Goal: Task Accomplishment & Management: Complete application form

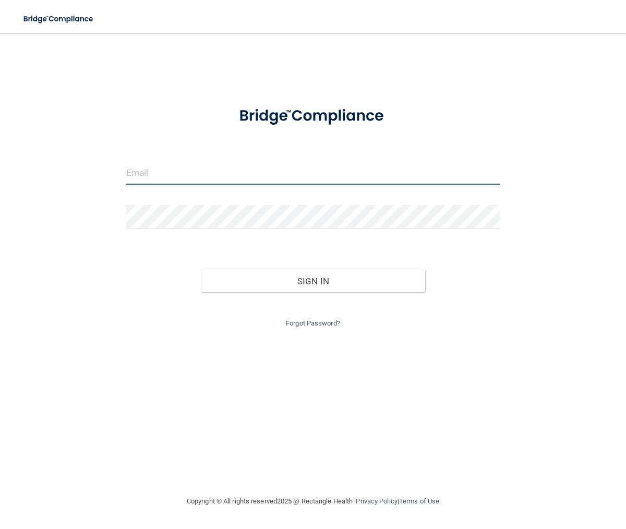
click at [430, 167] on input "email" at bounding box center [313, 172] width 374 height 23
type input "[EMAIL_ADDRESS][DOMAIN_NAME]"
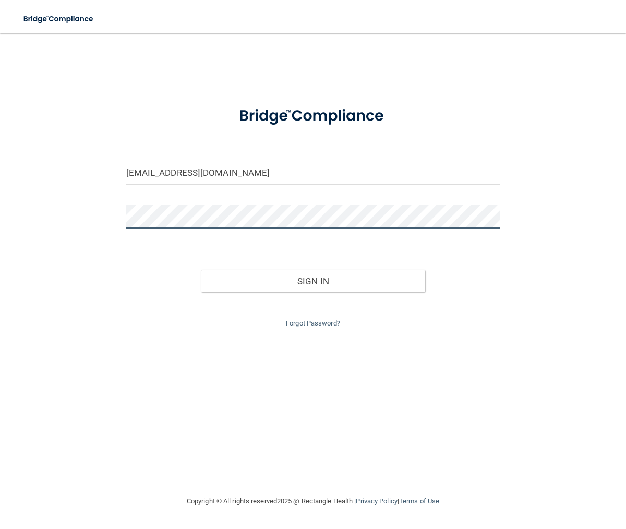
click at [201, 270] on button "Sign In" at bounding box center [313, 281] width 224 height 23
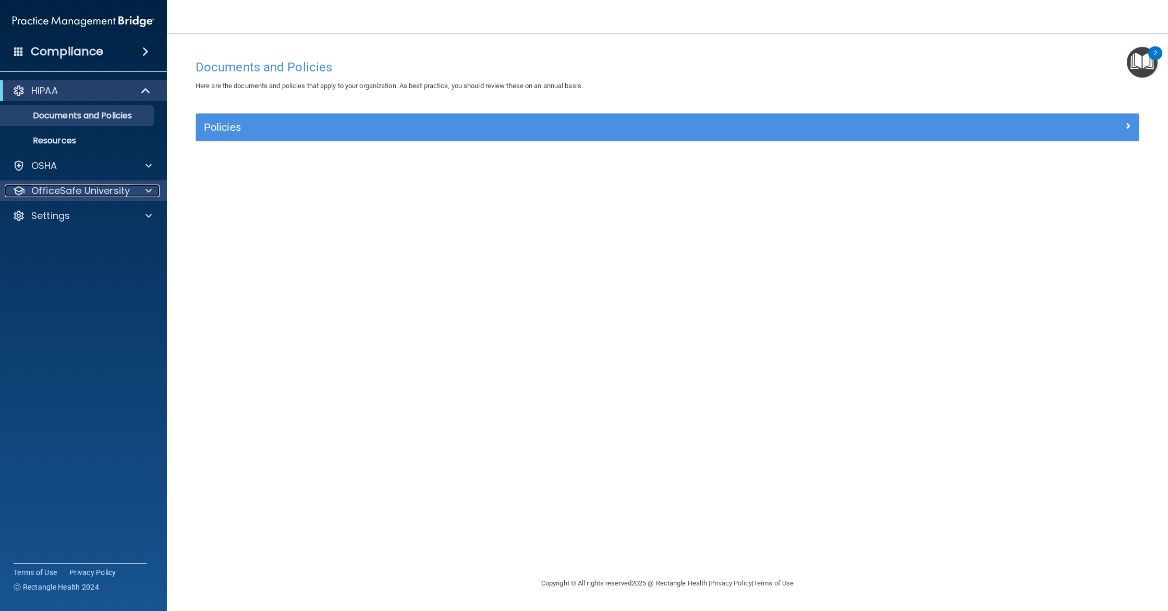
click at [121, 185] on p "OfficeSafe University" at bounding box center [80, 191] width 99 height 13
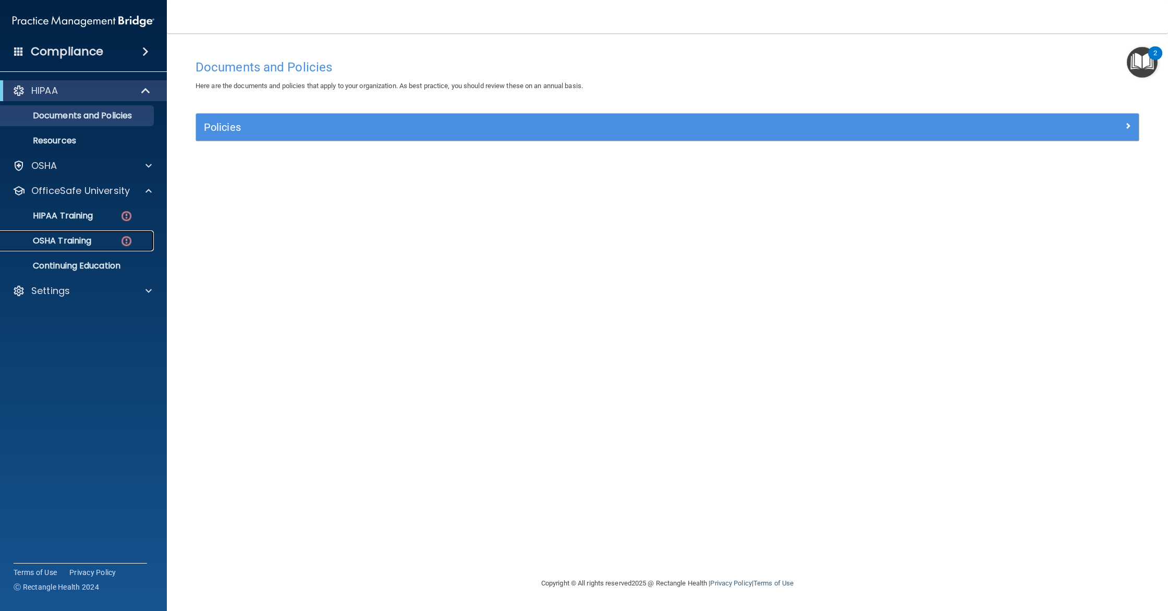
click at [39, 239] on p "OSHA Training" at bounding box center [49, 241] width 84 height 10
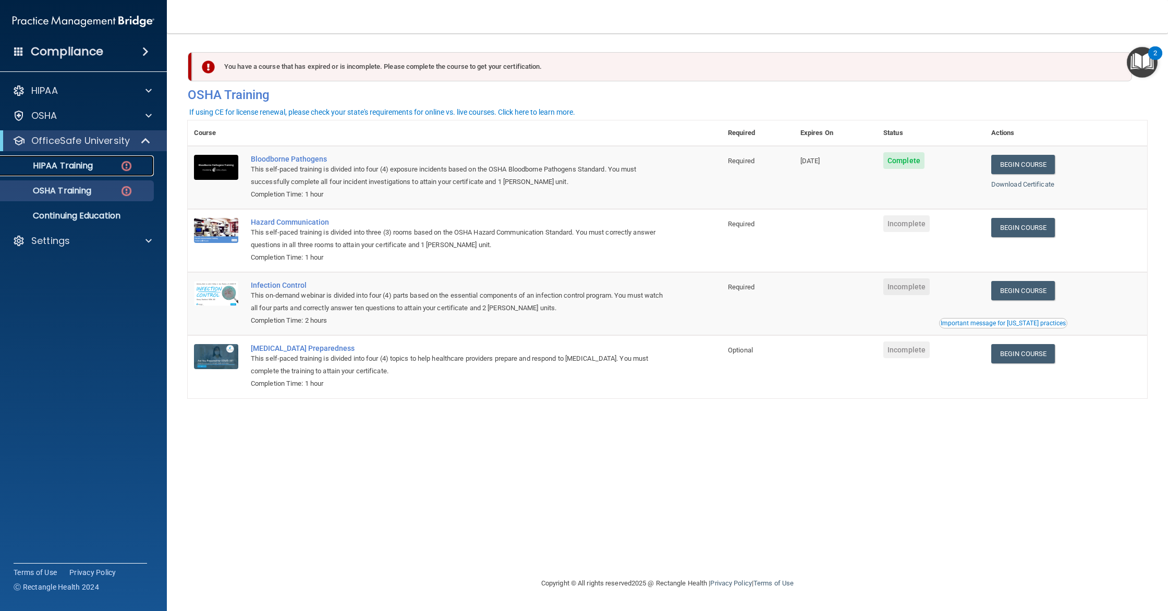
click at [96, 163] on div "HIPAA Training" at bounding box center [78, 166] width 142 height 10
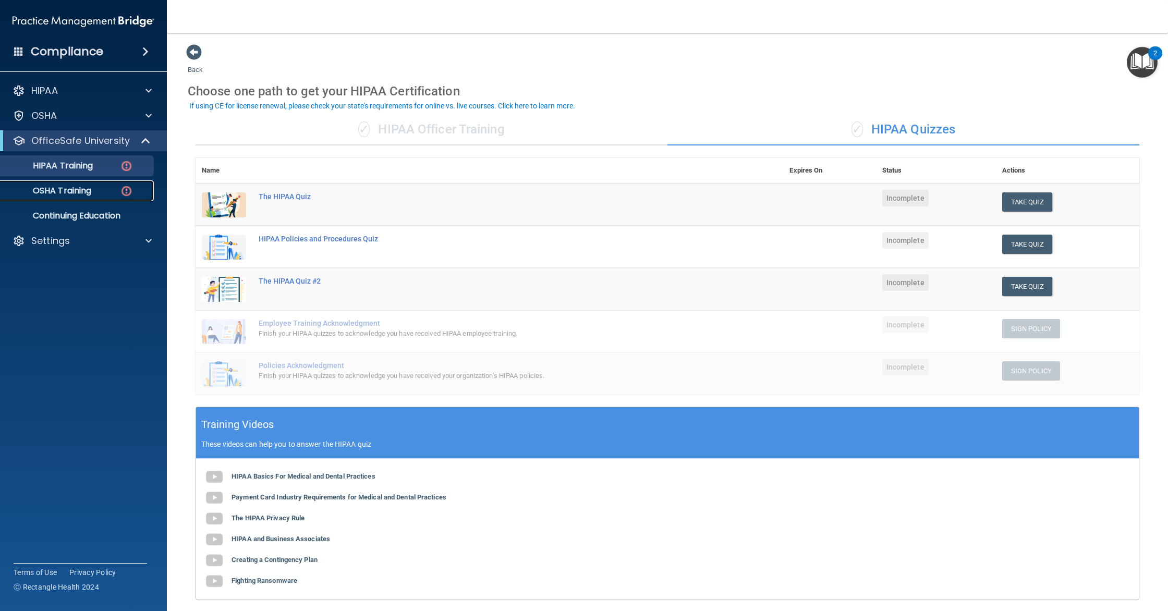
click at [74, 192] on p "OSHA Training" at bounding box center [49, 191] width 84 height 10
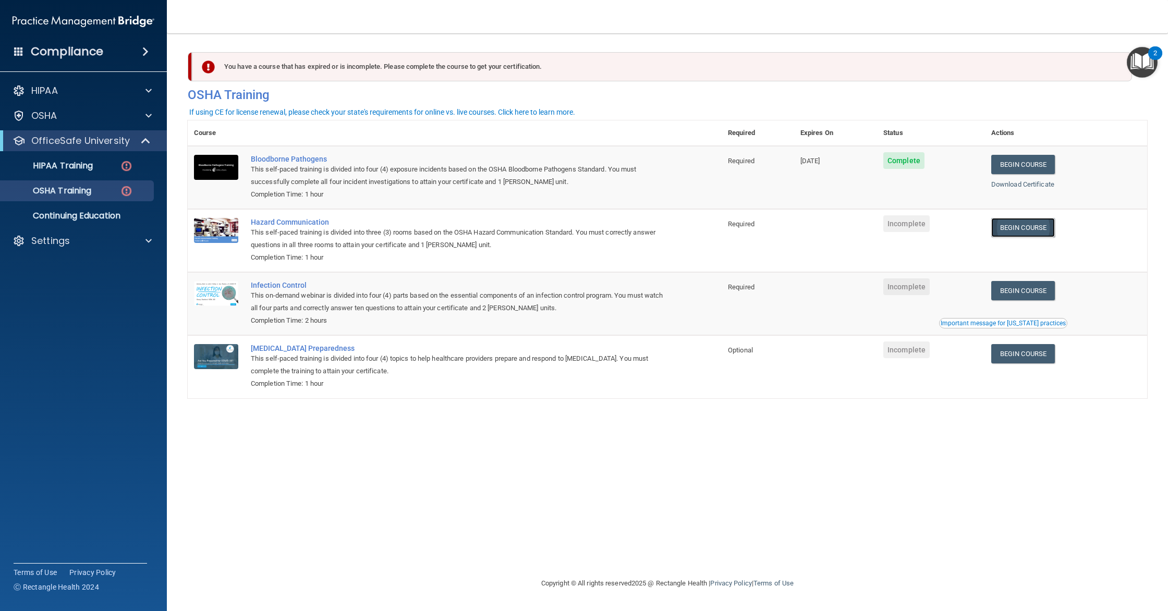
click at [625, 231] on link "Begin Course" at bounding box center [1023, 227] width 64 height 19
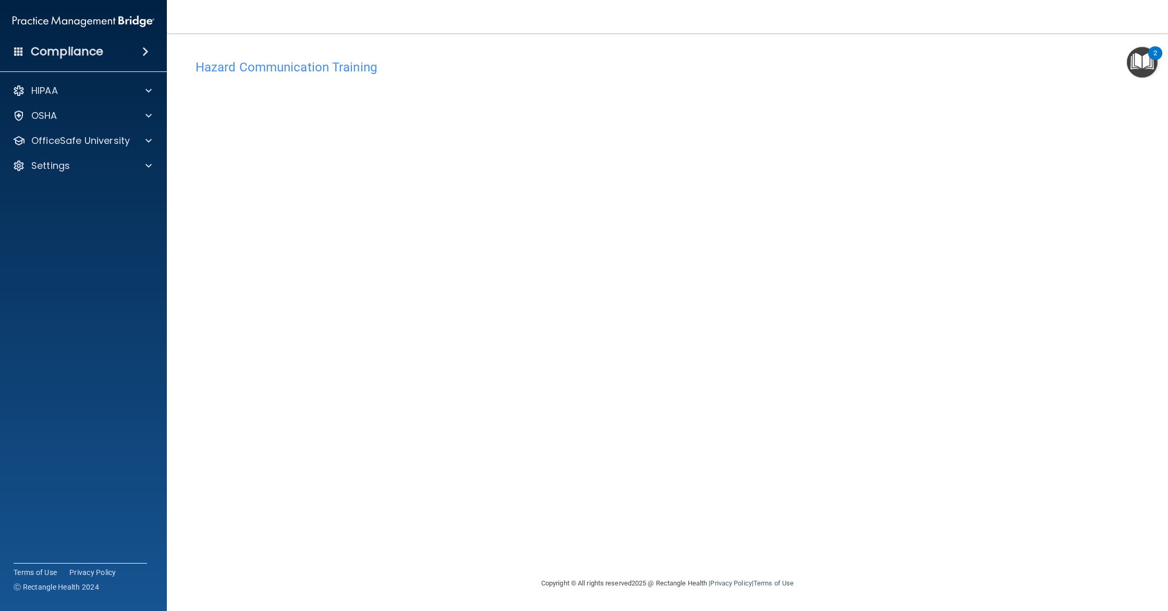
click at [264, 72] on h4 "Hazard Communication Training" at bounding box center [667, 67] width 944 height 14
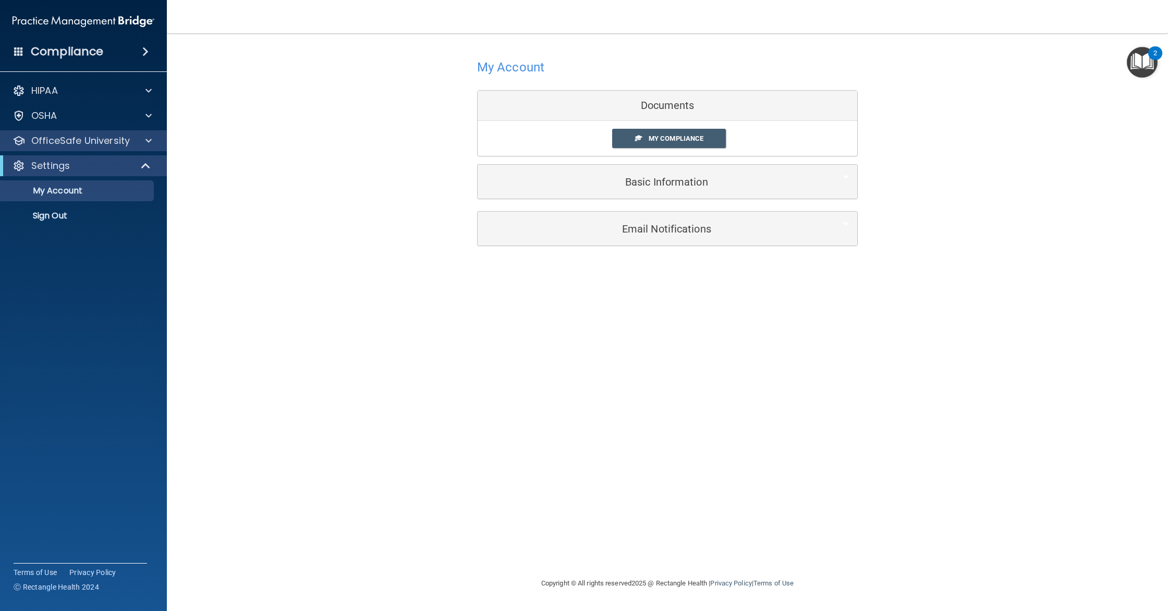
click at [56, 148] on div "OfficeSafe University" at bounding box center [83, 140] width 167 height 21
click at [148, 147] on div "OfficeSafe University" at bounding box center [83, 140] width 167 height 21
click at [148, 140] on span at bounding box center [148, 140] width 6 height 13
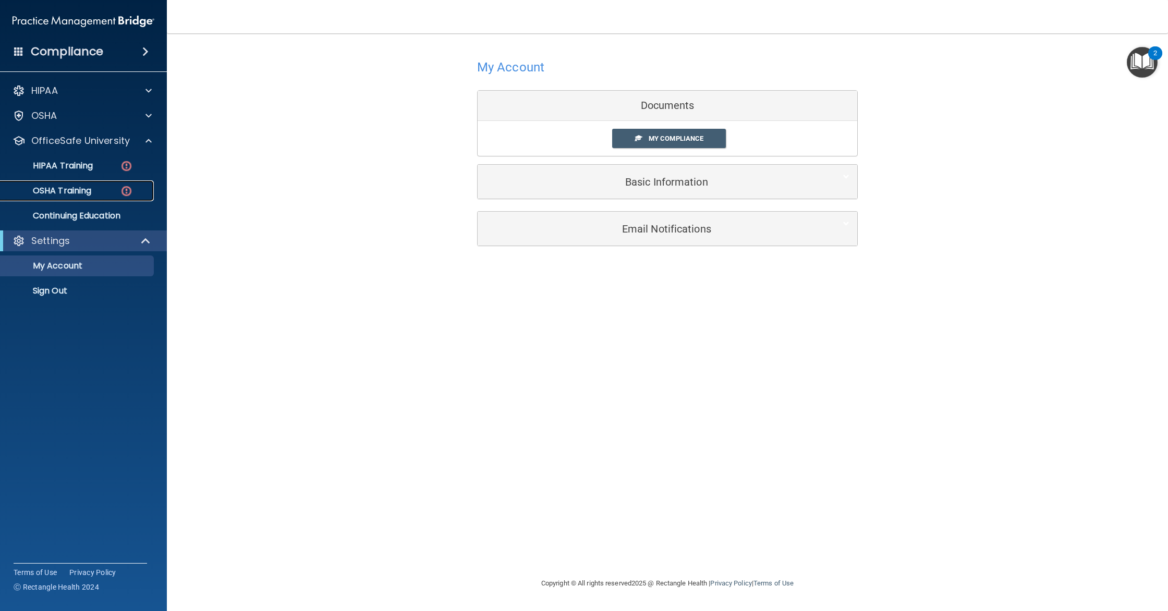
click at [87, 188] on p "OSHA Training" at bounding box center [49, 191] width 84 height 10
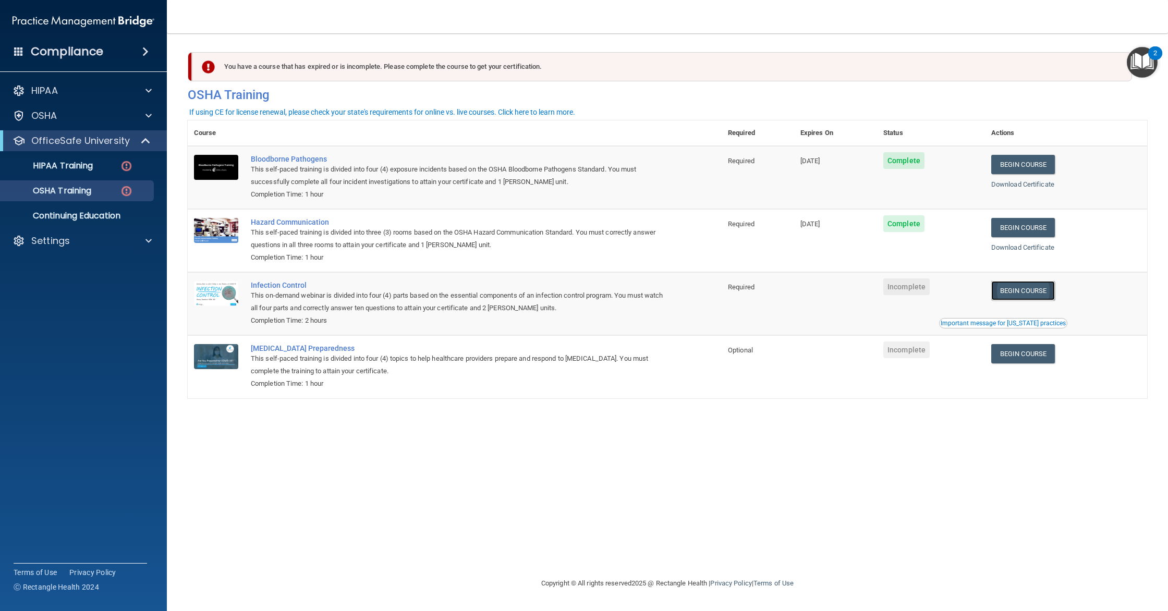
click at [1017, 290] on link "Begin Course" at bounding box center [1023, 290] width 64 height 19
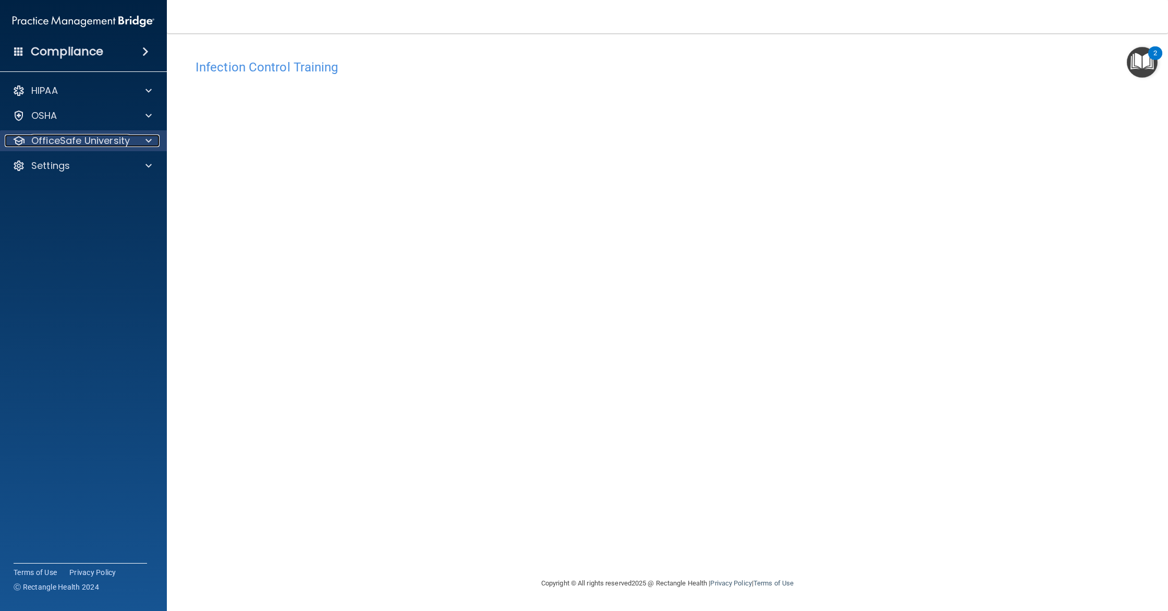
click at [87, 137] on p "OfficeSafe University" at bounding box center [80, 140] width 99 height 13
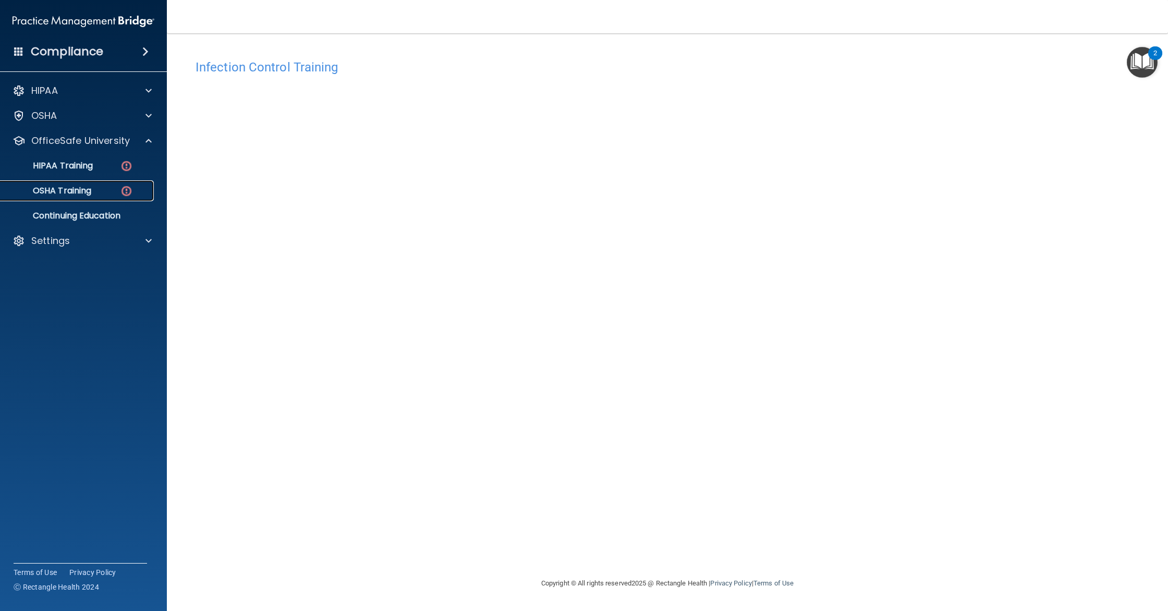
click at [60, 192] on p "OSHA Training" at bounding box center [49, 191] width 84 height 10
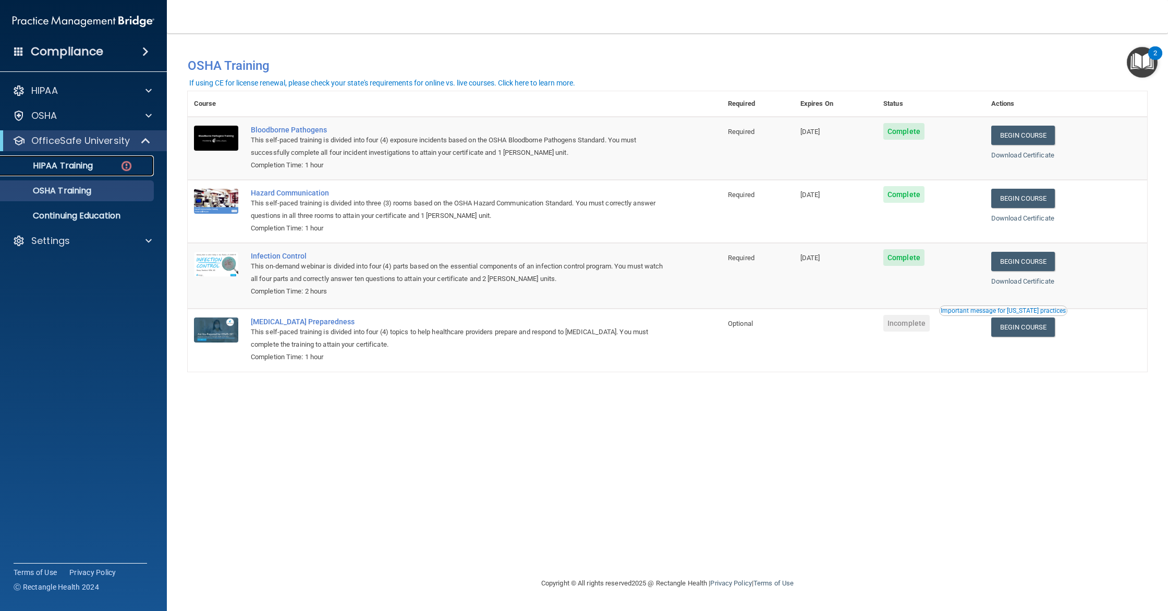
click at [68, 161] on p "HIPAA Training" at bounding box center [50, 166] width 86 height 10
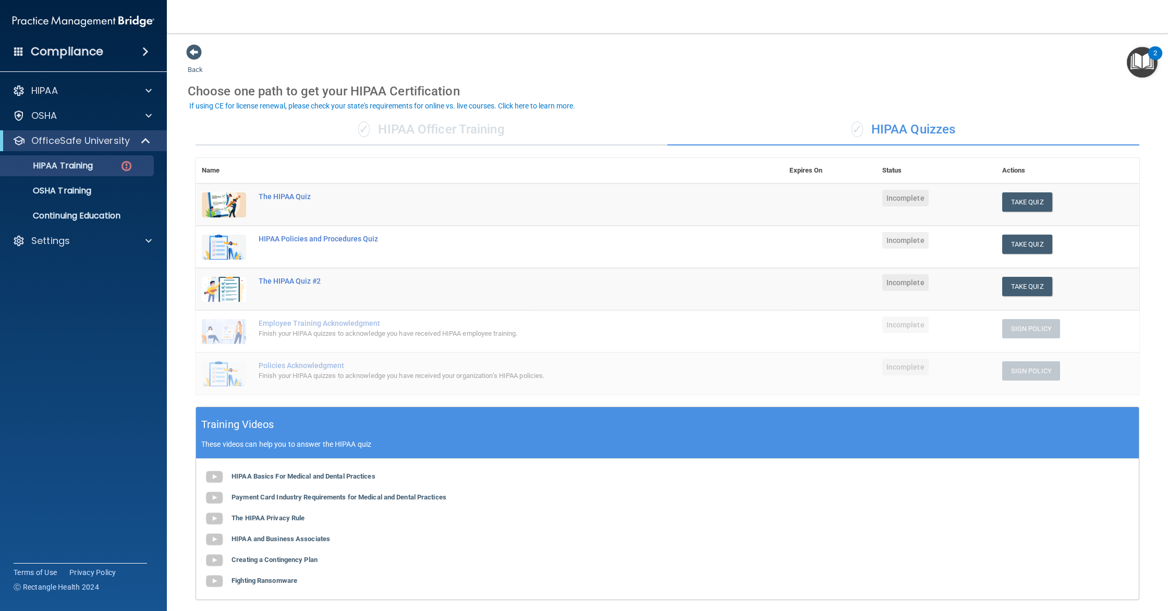
click at [413, 135] on div "✓ HIPAA Officer Training" at bounding box center [431, 129] width 472 height 31
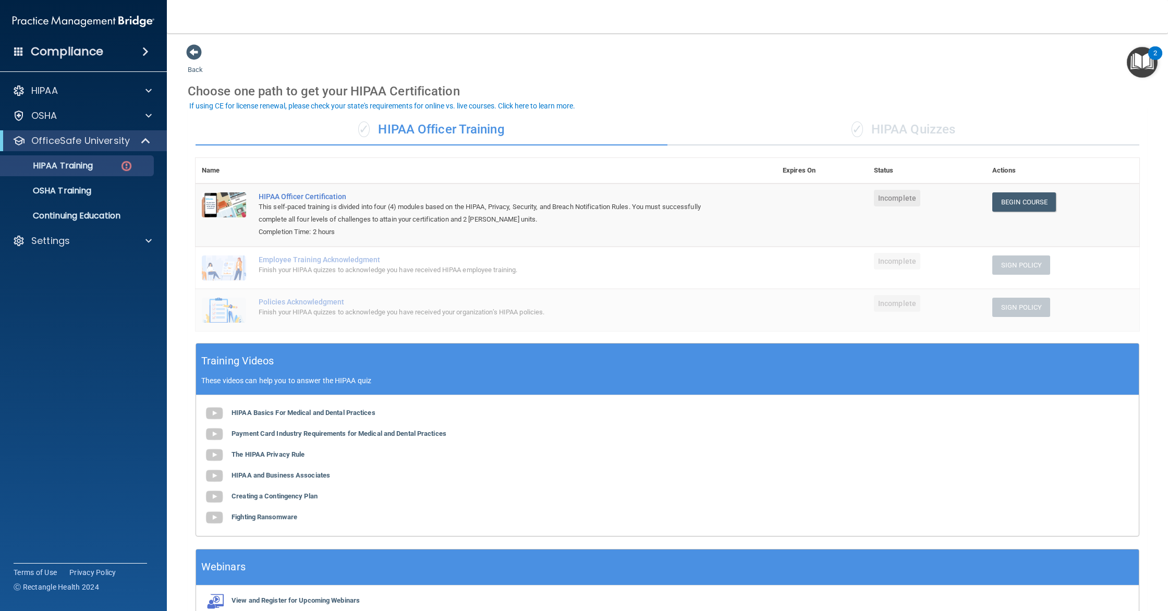
click at [927, 123] on div "✓ HIPAA Quizzes" at bounding box center [903, 129] width 472 height 31
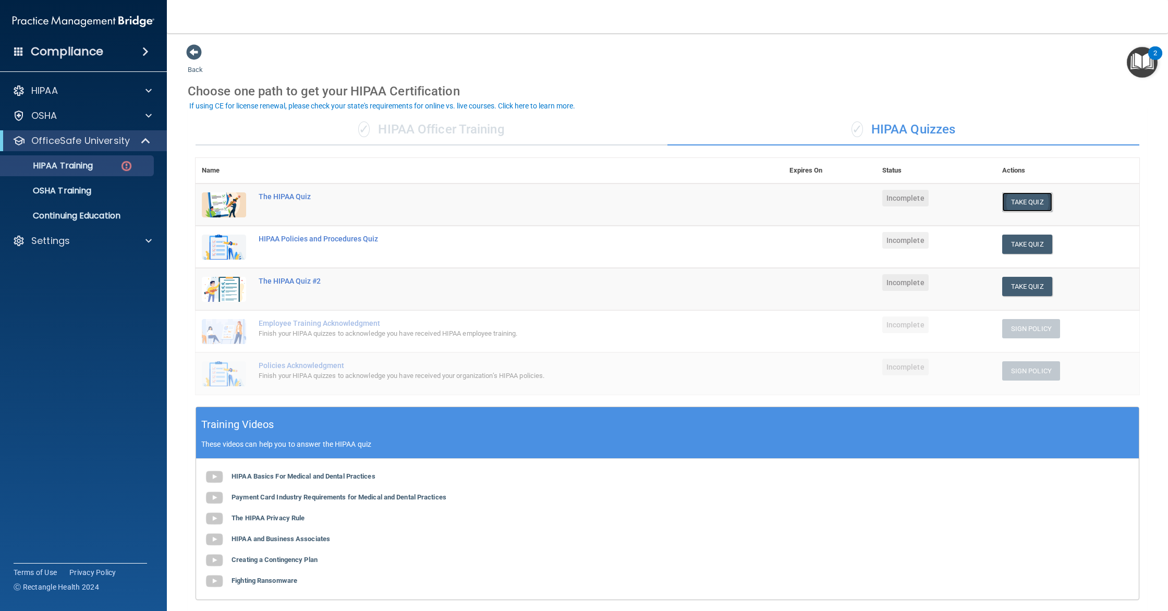
click at [1015, 197] on button "Take Quiz" at bounding box center [1027, 201] width 50 height 19
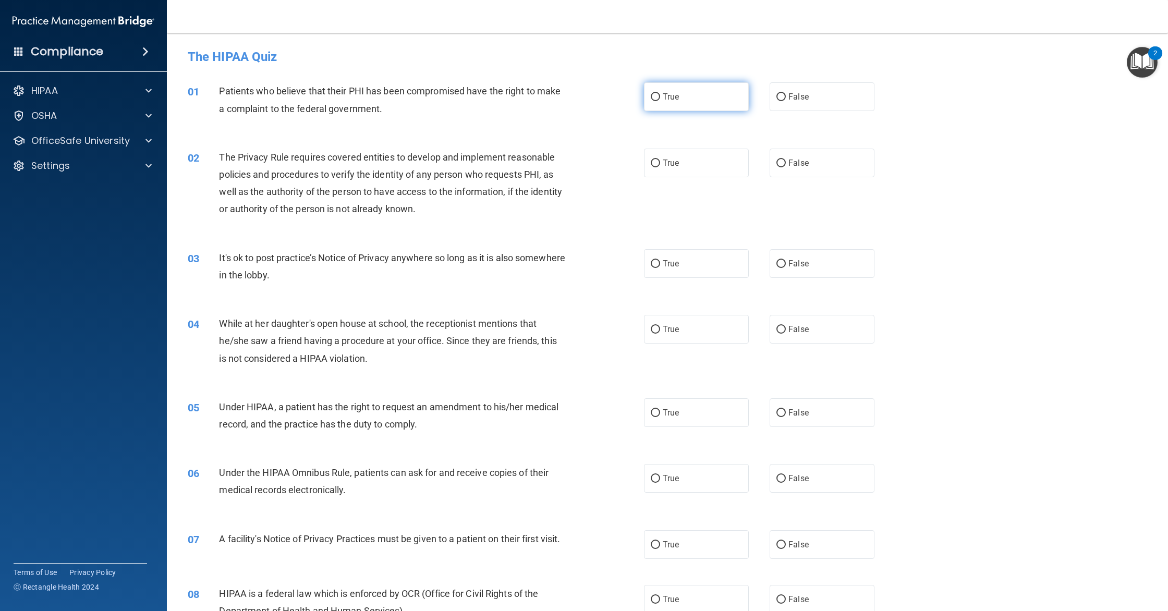
click at [713, 111] on label "True" at bounding box center [696, 96] width 105 height 29
click at [660, 101] on input "True" at bounding box center [655, 97] width 9 height 8
radio input "true"
click at [815, 271] on label "False" at bounding box center [821, 263] width 105 height 29
click at [786, 268] on input "False" at bounding box center [780, 264] width 9 height 8
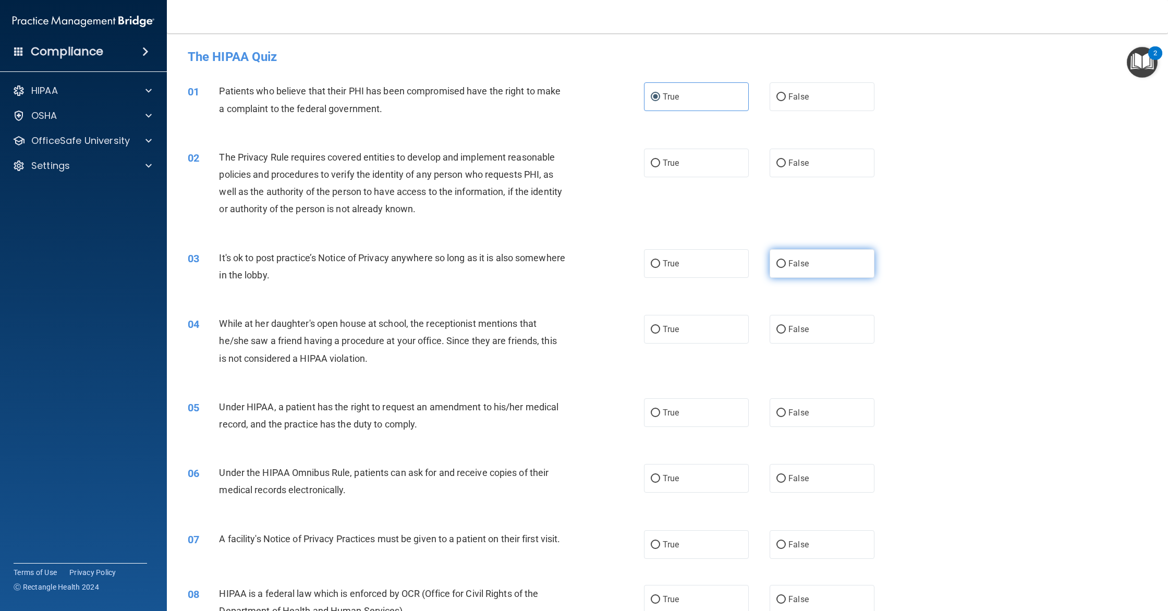
radio input "true"
click at [714, 161] on label "True" at bounding box center [696, 163] width 105 height 29
click at [660, 161] on input "True" at bounding box center [655, 164] width 9 height 8
radio input "true"
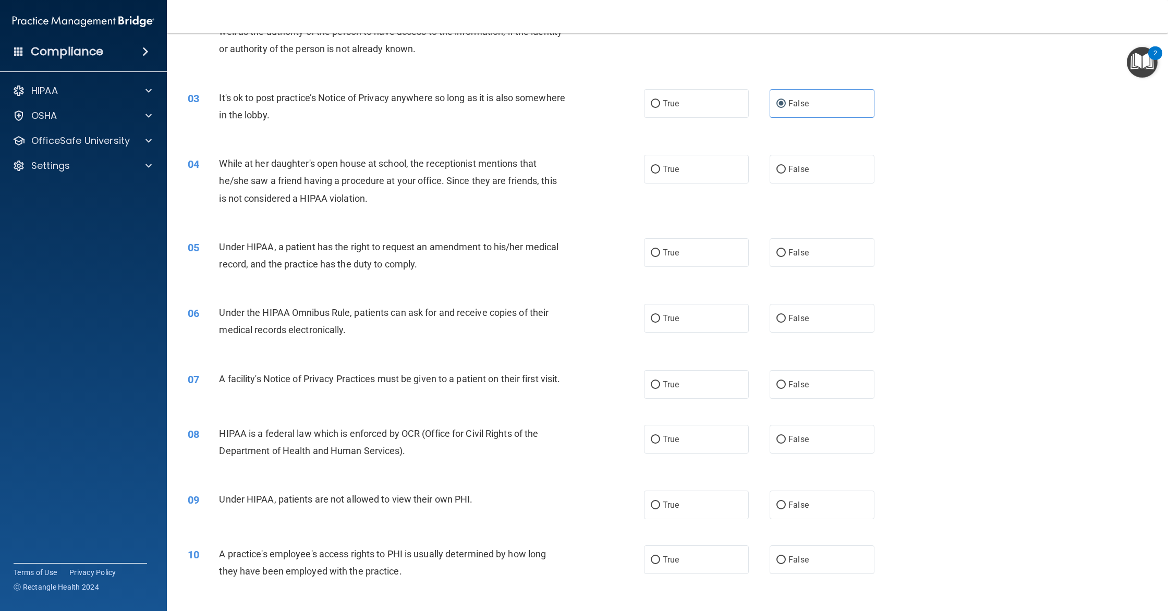
scroll to position [164, 0]
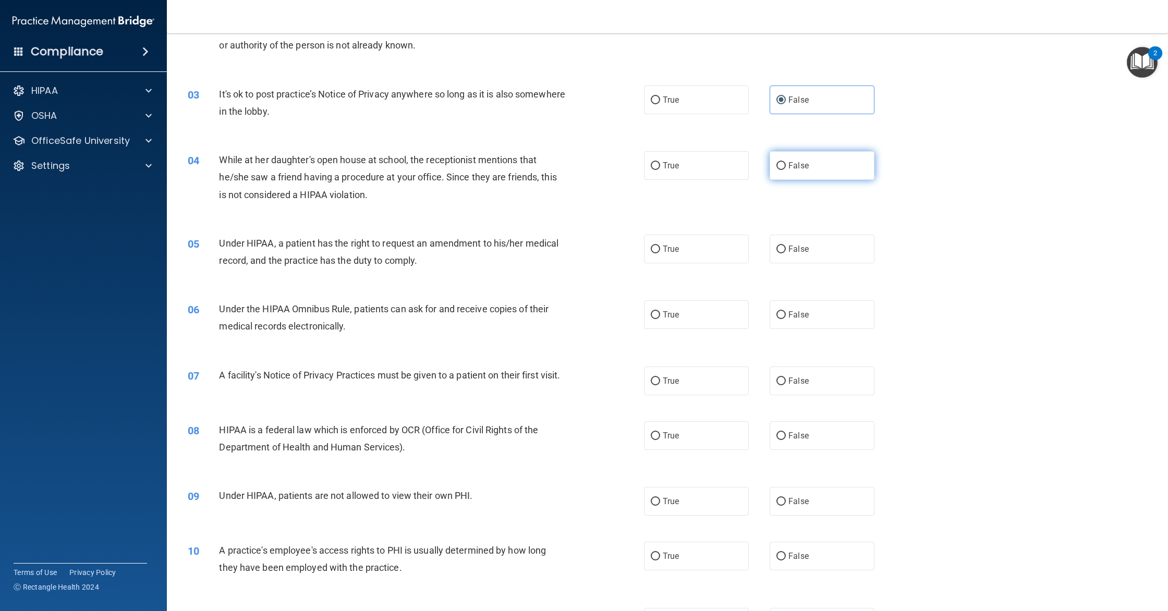
click at [790, 159] on label "False" at bounding box center [821, 165] width 105 height 29
click at [786, 162] on input "False" at bounding box center [780, 166] width 9 height 8
radio input "true"
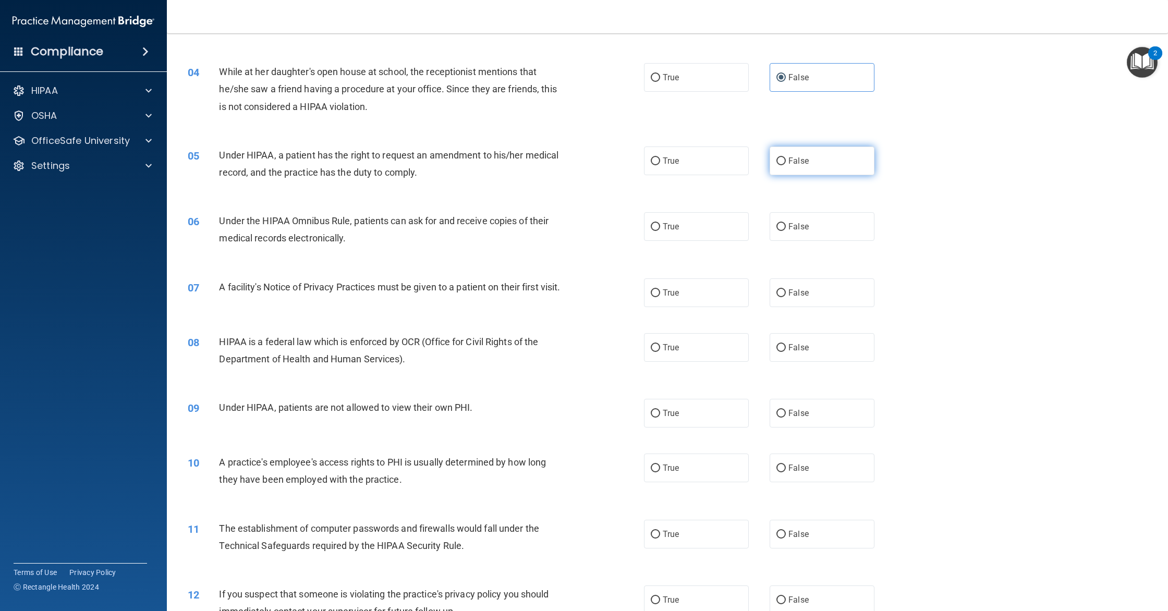
scroll to position [253, 0]
click at [675, 150] on label "True" at bounding box center [696, 159] width 105 height 29
click at [660, 156] on input "True" at bounding box center [655, 160] width 9 height 8
radio input "true"
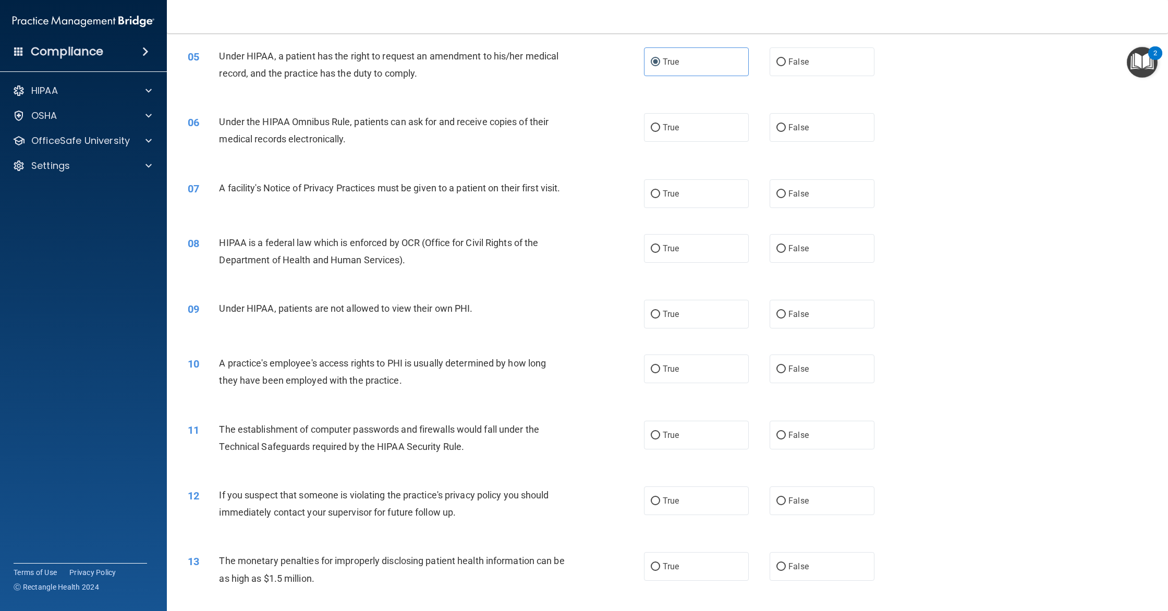
scroll to position [353, 0]
click at [666, 187] on span "True" at bounding box center [671, 192] width 16 height 10
click at [660, 188] on input "True" at bounding box center [655, 192] width 9 height 8
radio input "true"
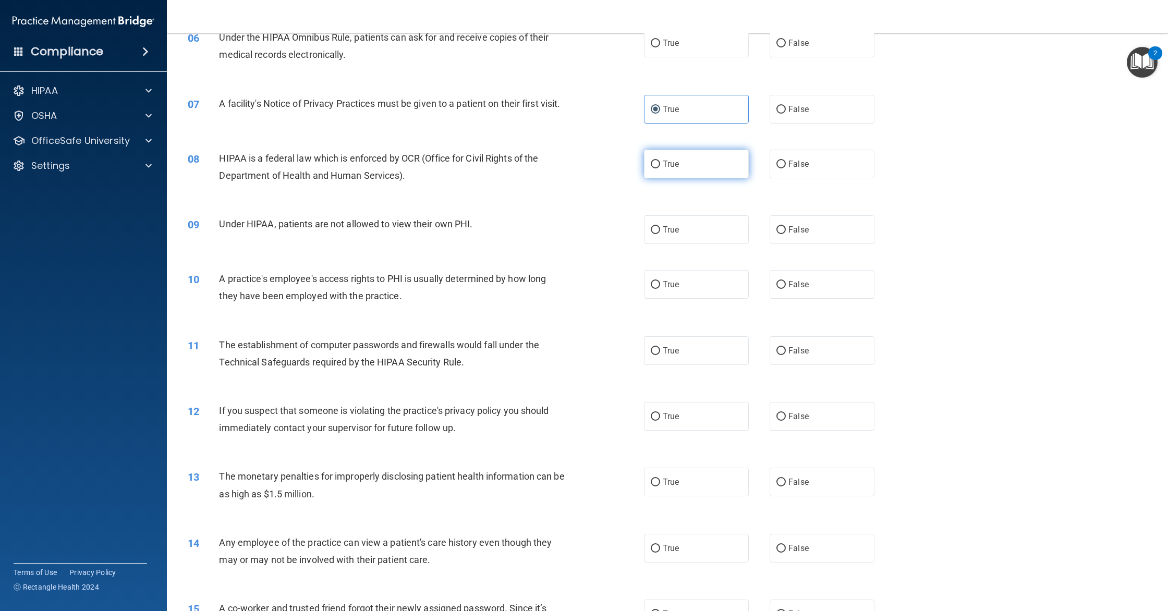
scroll to position [438, 0]
click at [670, 176] on label "True" at bounding box center [696, 161] width 105 height 29
click at [660, 166] on input "True" at bounding box center [655, 162] width 9 height 8
radio input "true"
click at [785, 234] on label "False" at bounding box center [821, 227] width 105 height 29
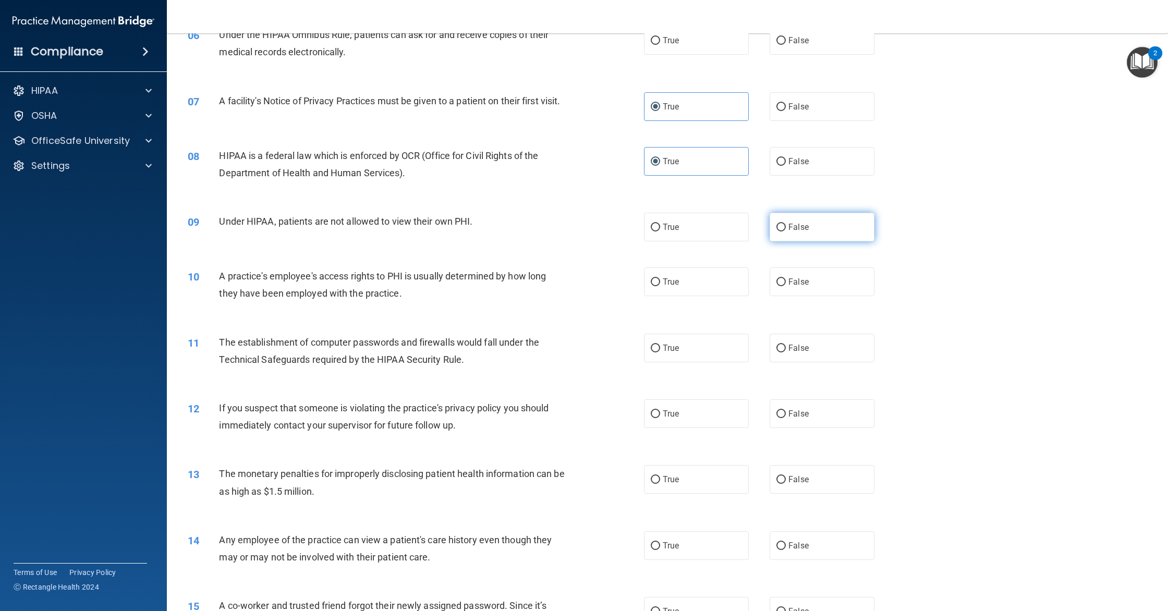
click at [785, 231] on input "False" at bounding box center [780, 228] width 9 height 8
radio input "true"
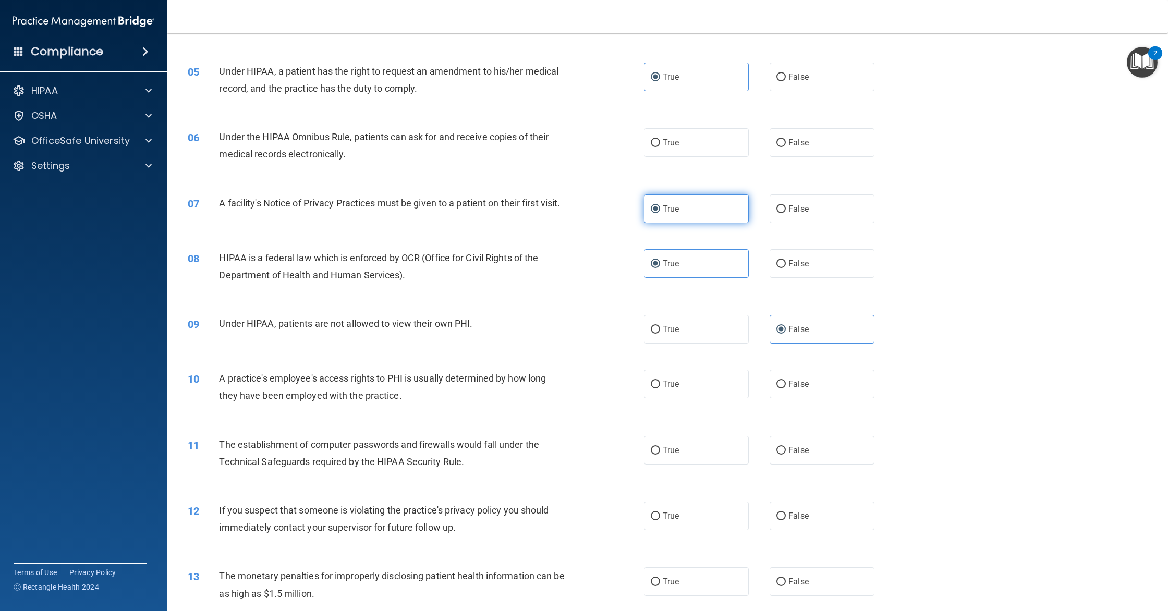
scroll to position [330, 0]
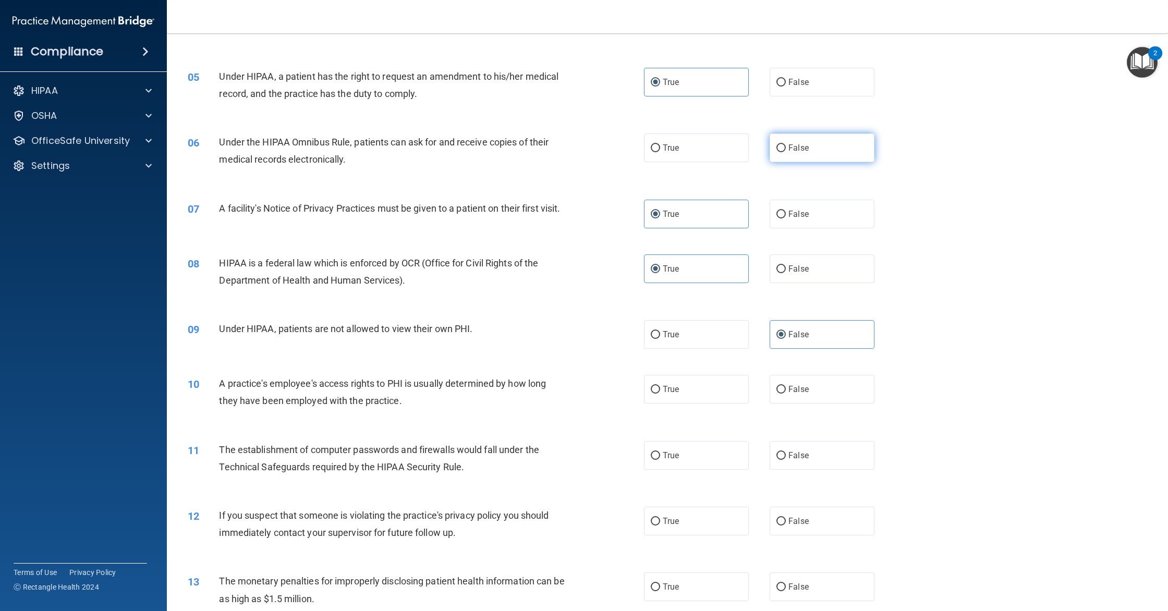
click at [818, 142] on label "False" at bounding box center [821, 147] width 105 height 29
click at [786, 144] on input "False" at bounding box center [780, 148] width 9 height 8
radio input "true"
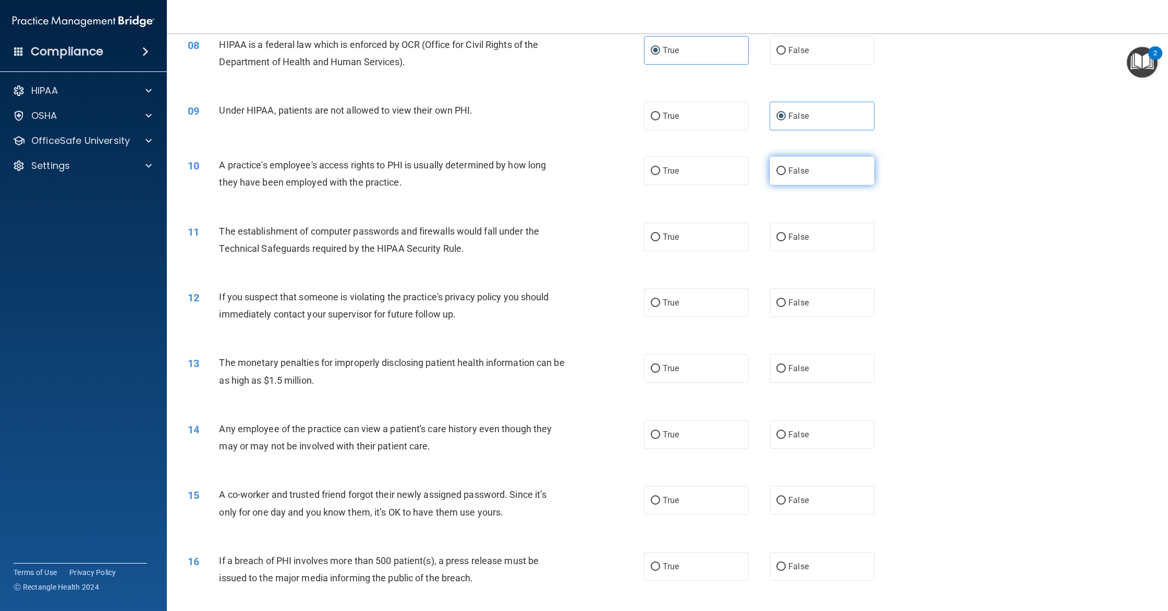
scroll to position [533, 0]
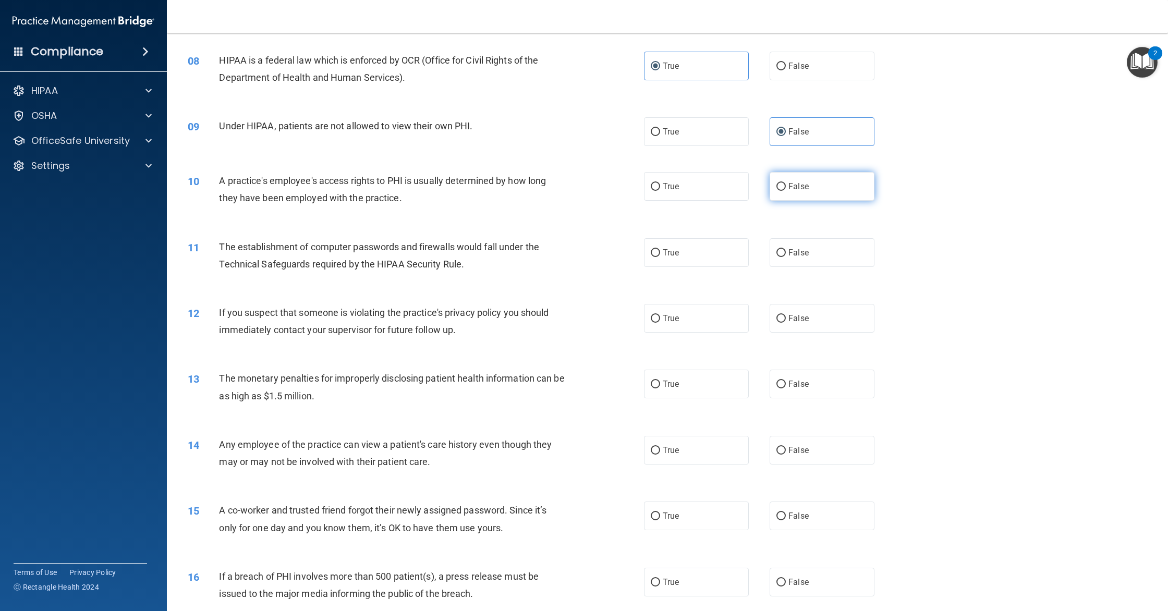
click at [777, 191] on input "False" at bounding box center [780, 187] width 9 height 8
radio input "true"
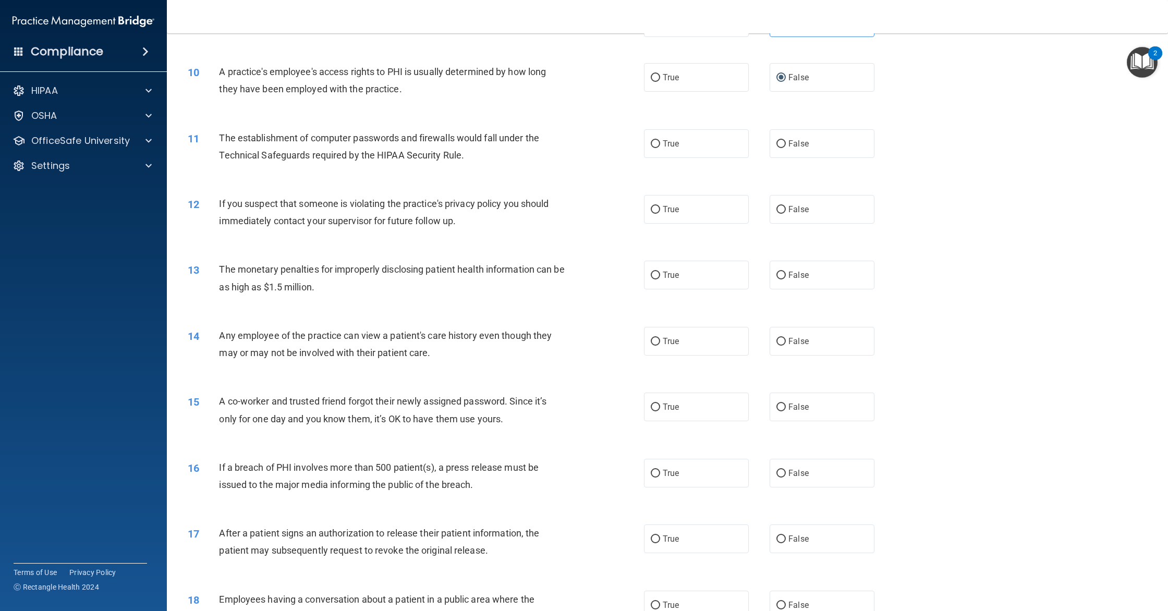
scroll to position [644, 0]
click at [694, 153] on label "True" at bounding box center [696, 142] width 105 height 29
click at [660, 146] on input "True" at bounding box center [655, 143] width 9 height 8
radio input "true"
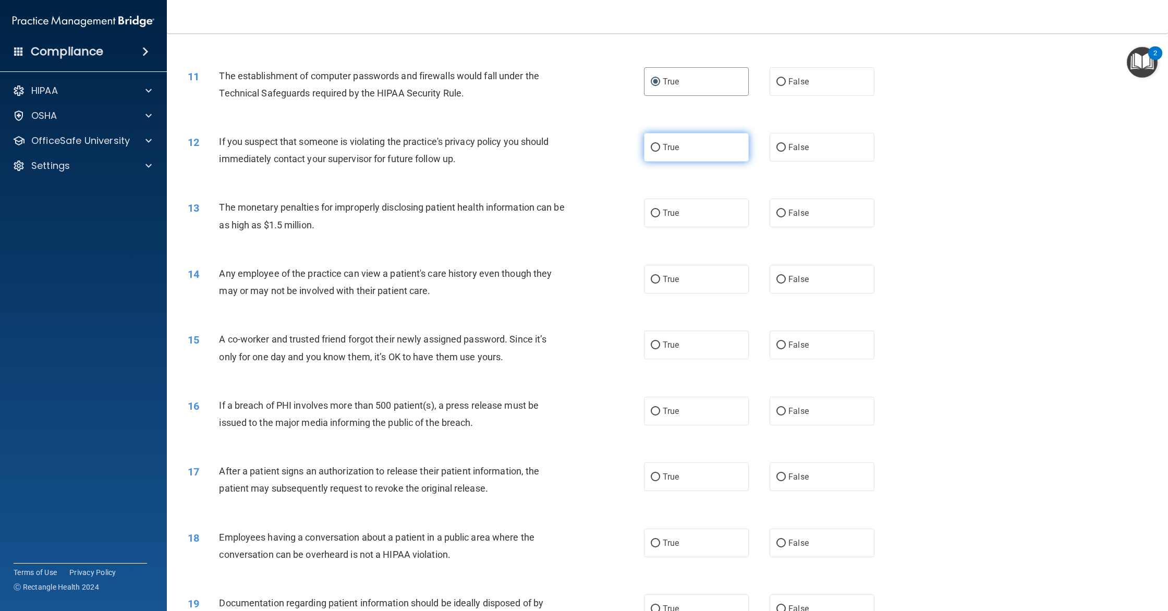
scroll to position [705, 0]
click at [696, 156] on label "True" at bounding box center [696, 146] width 105 height 29
click at [660, 151] on input "True" at bounding box center [655, 147] width 9 height 8
radio input "true"
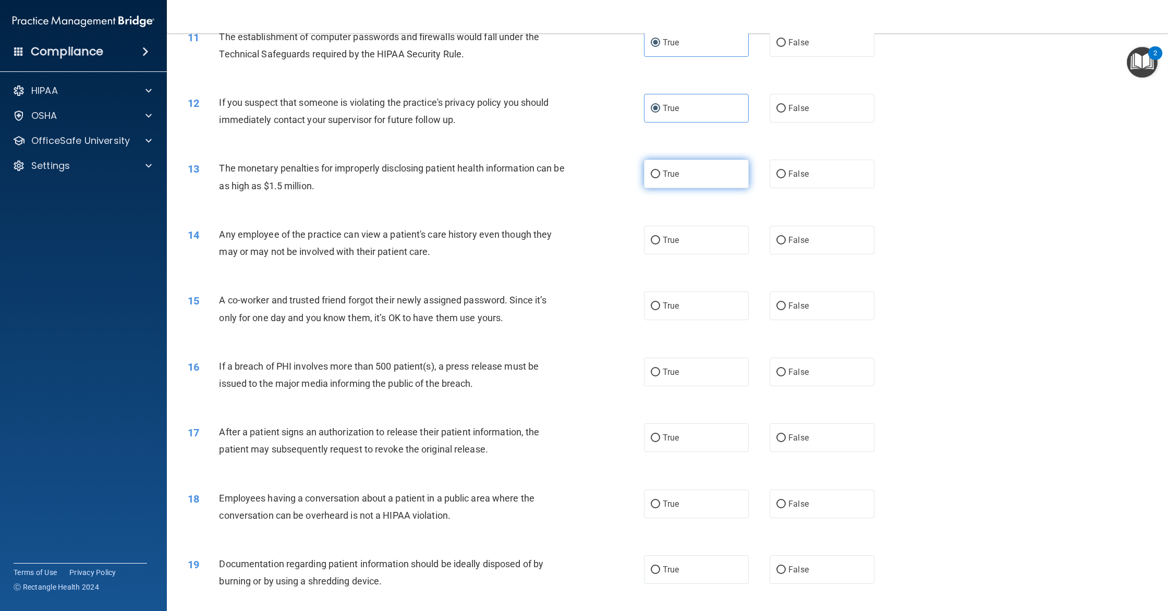
scroll to position [750, 0]
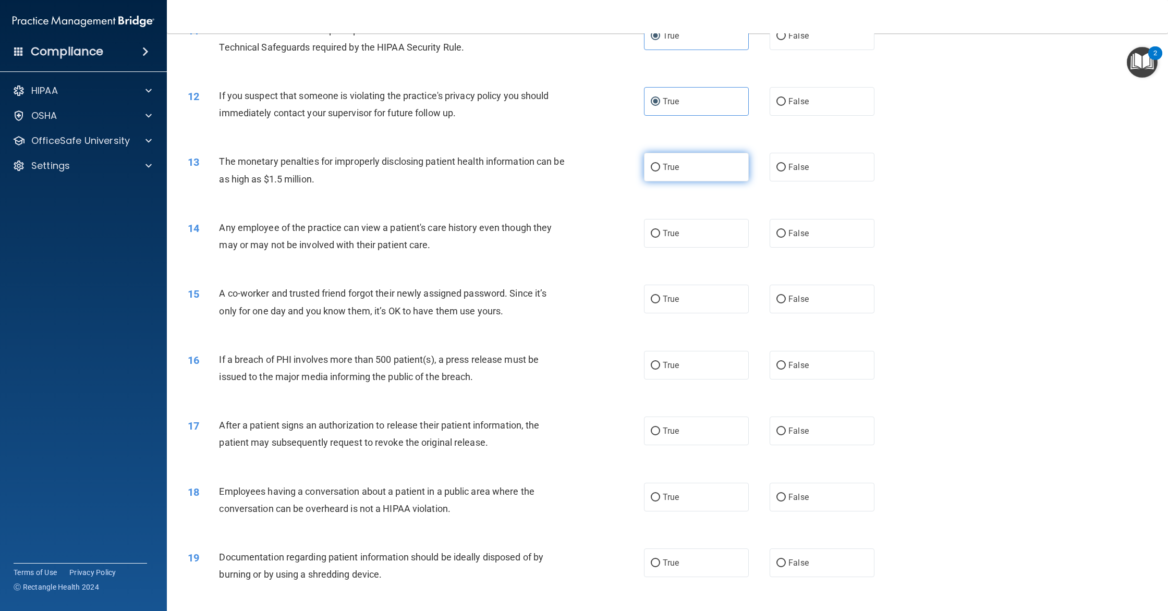
click at [703, 181] on label "True" at bounding box center [696, 167] width 105 height 29
click at [660, 172] on input "True" at bounding box center [655, 168] width 9 height 8
radio input "true"
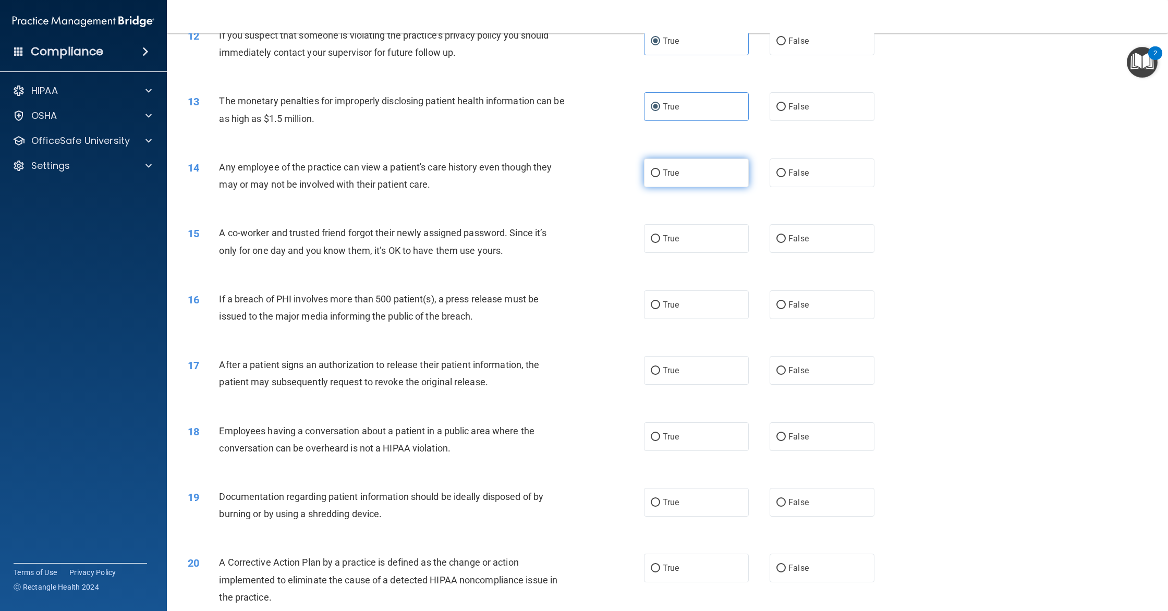
scroll to position [814, 0]
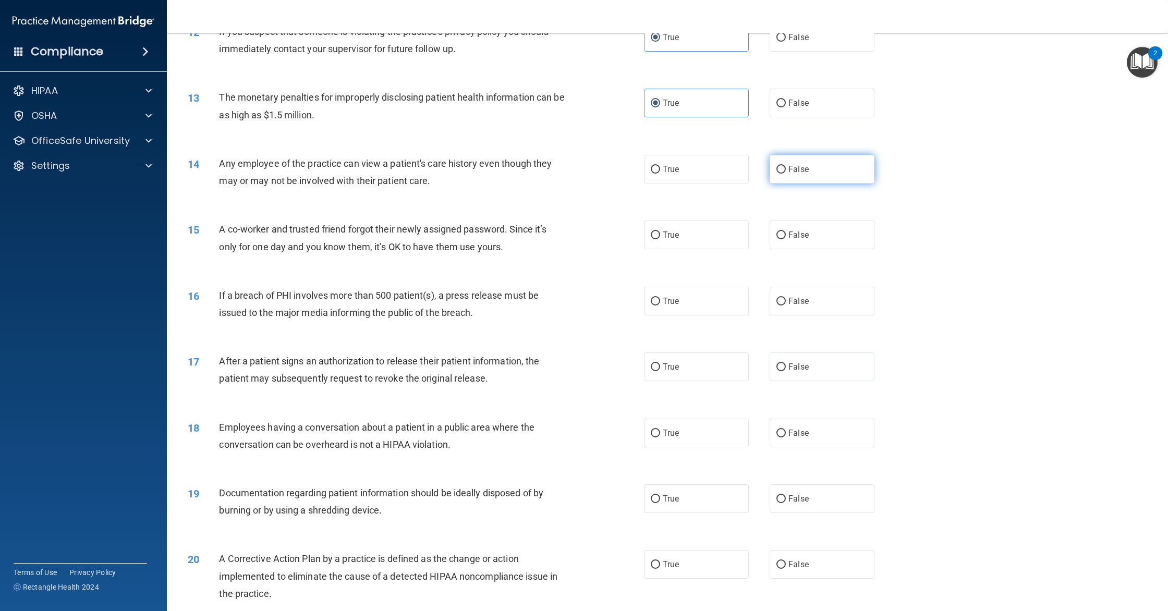
click at [781, 174] on input "False" at bounding box center [780, 170] width 9 height 8
radio input "true"
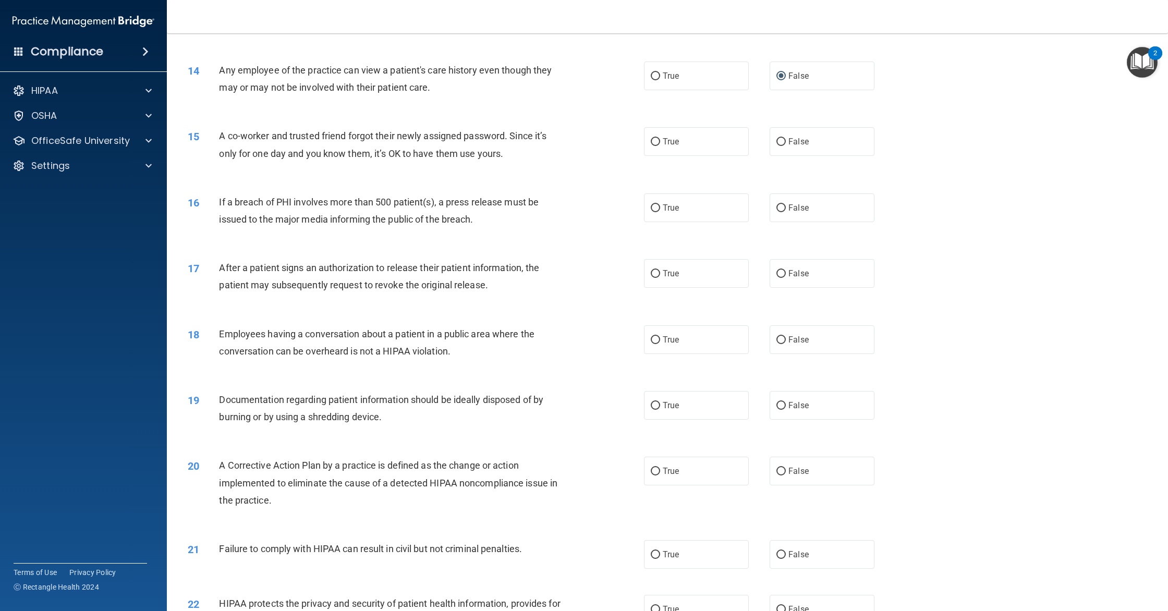
scroll to position [909, 0]
click at [785, 154] on label "False" at bounding box center [821, 140] width 105 height 29
click at [785, 144] on input "False" at bounding box center [780, 141] width 9 height 8
radio input "true"
click at [708, 220] on label "True" at bounding box center [696, 206] width 105 height 29
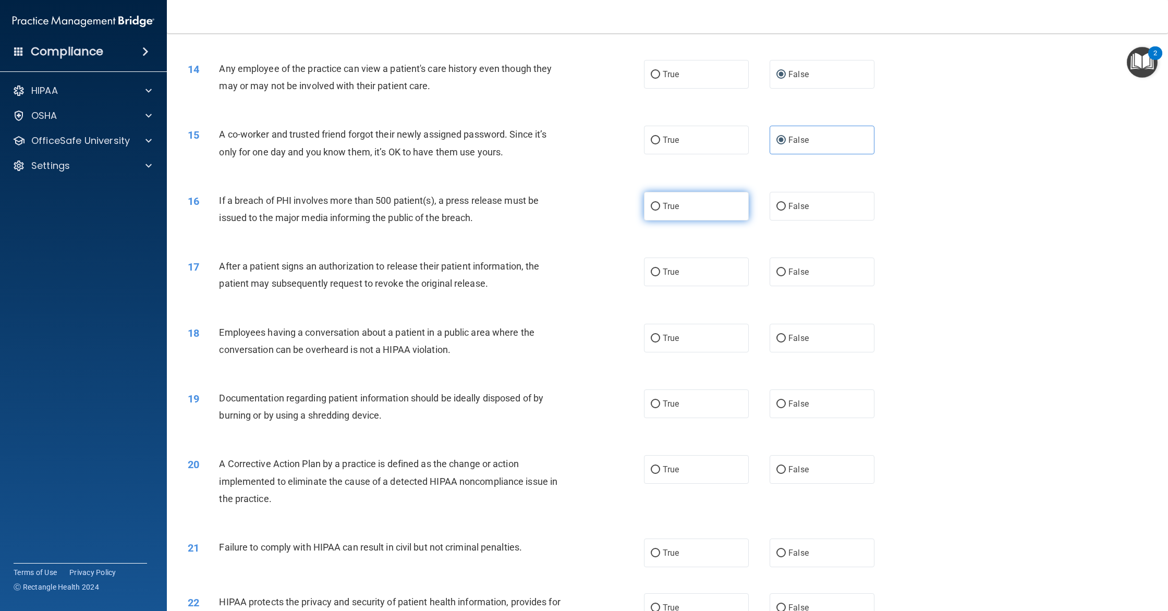
click at [660, 211] on input "True" at bounding box center [655, 207] width 9 height 8
radio input "true"
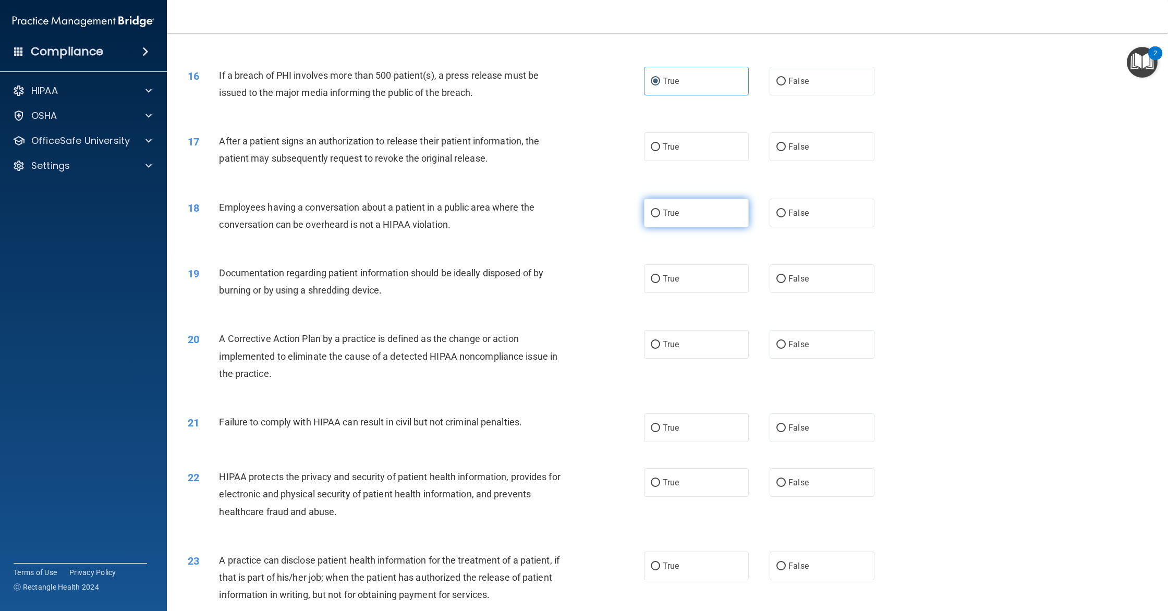
scroll to position [1039, 0]
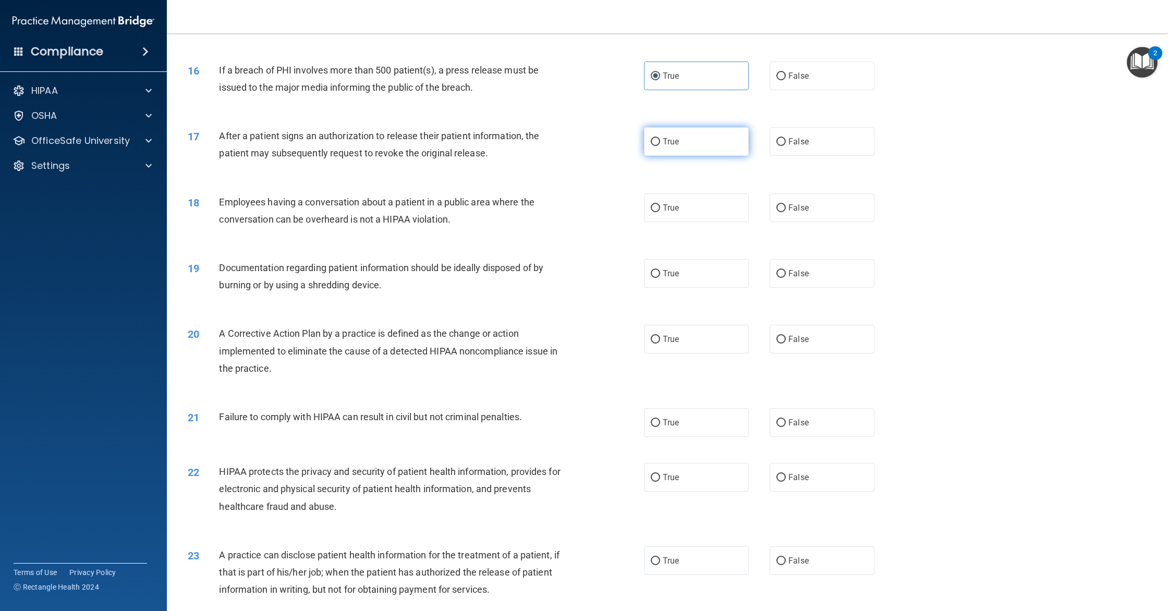
click at [664, 141] on label "True" at bounding box center [696, 141] width 105 height 29
click at [660, 141] on input "True" at bounding box center [655, 142] width 9 height 8
radio input "true"
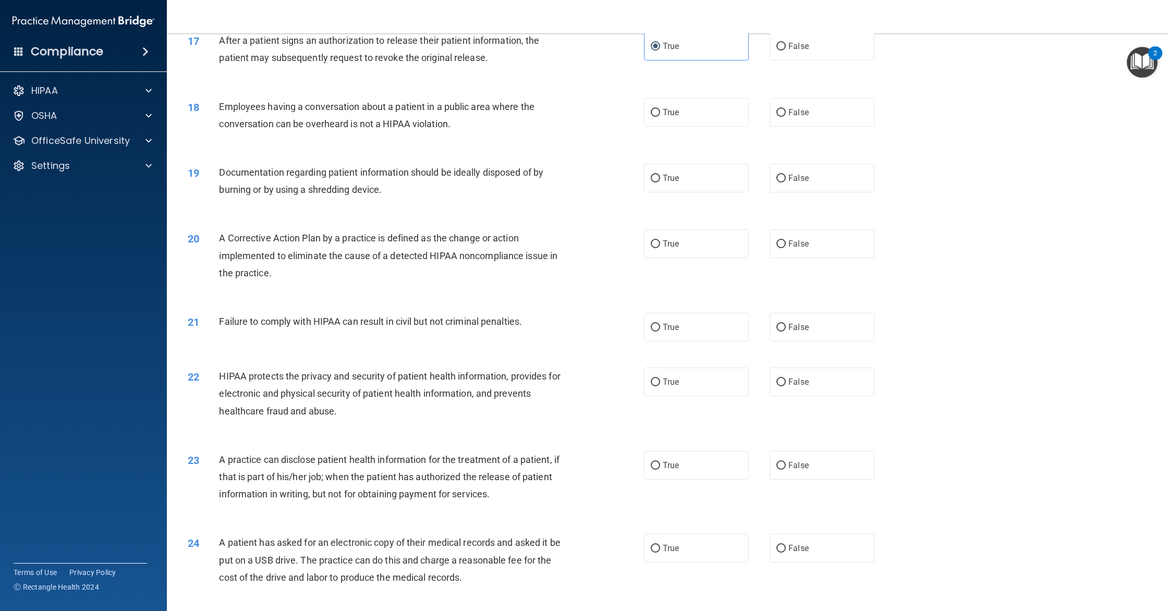
scroll to position [1144, 0]
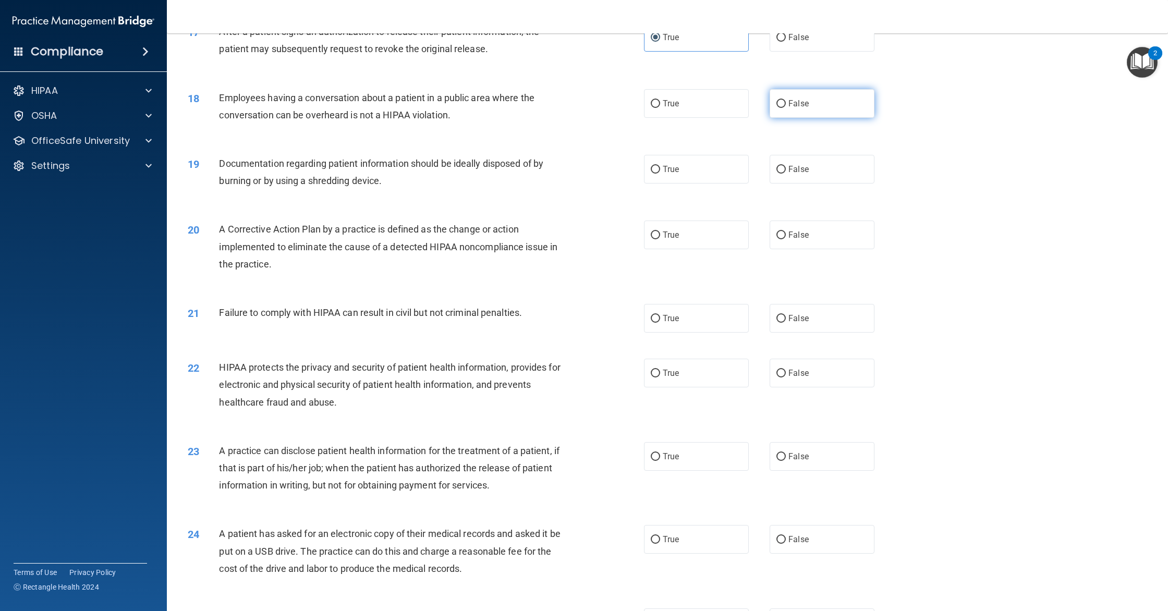
click at [781, 118] on label "False" at bounding box center [821, 103] width 105 height 29
click at [781, 108] on input "False" at bounding box center [780, 104] width 9 height 8
radio input "true"
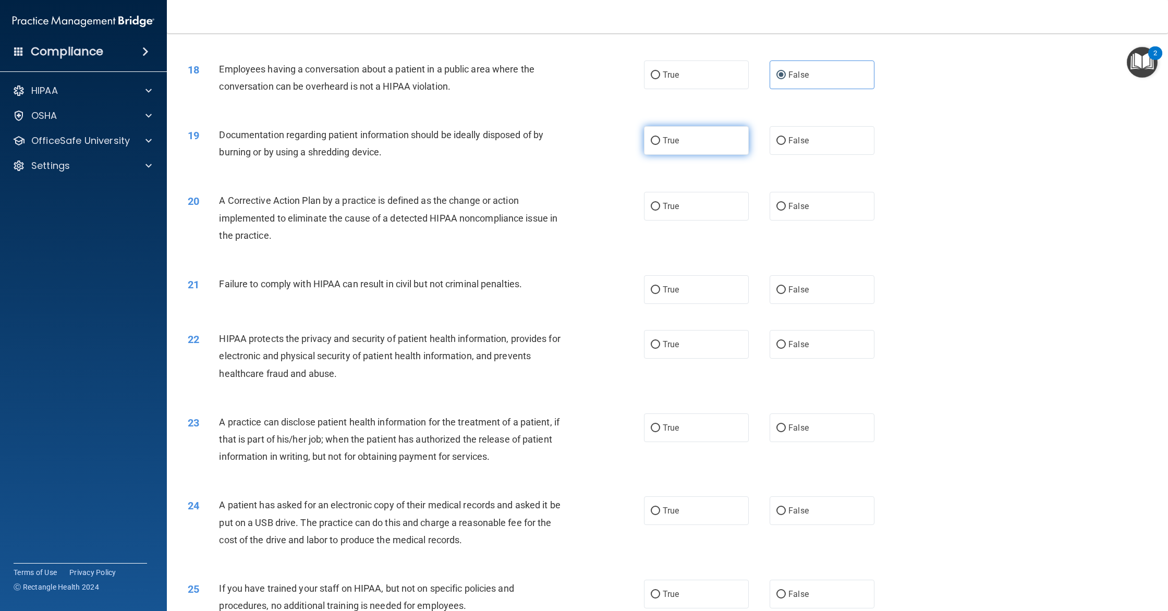
scroll to position [1174, 0]
click at [718, 150] on label "True" at bounding box center [696, 138] width 105 height 29
click at [660, 143] on input "True" at bounding box center [655, 139] width 9 height 8
radio input "true"
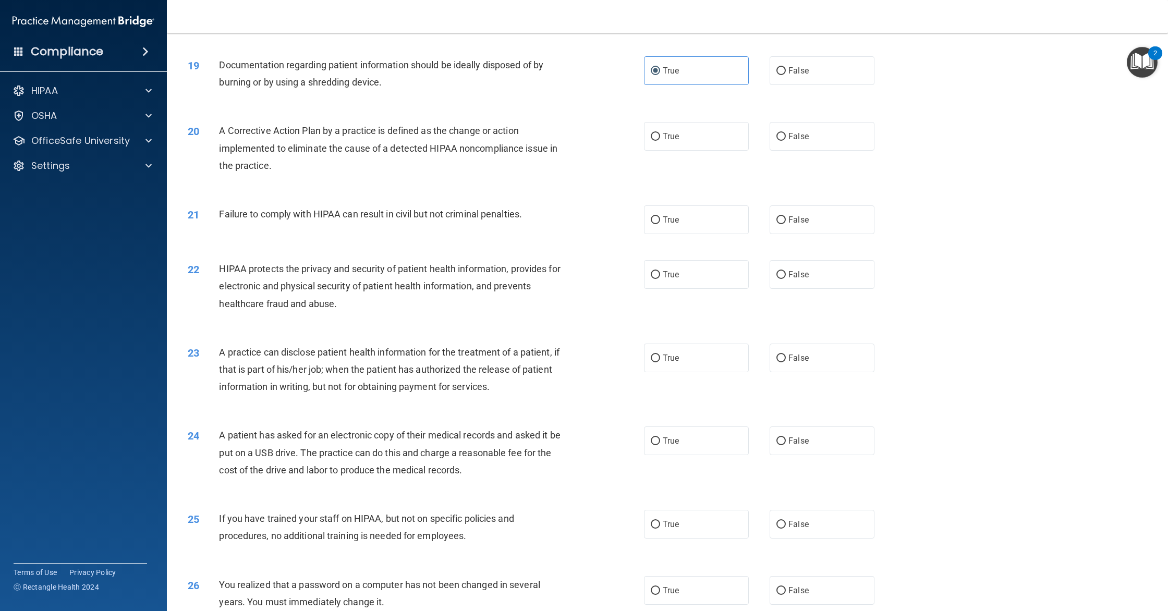
scroll to position [1248, 0]
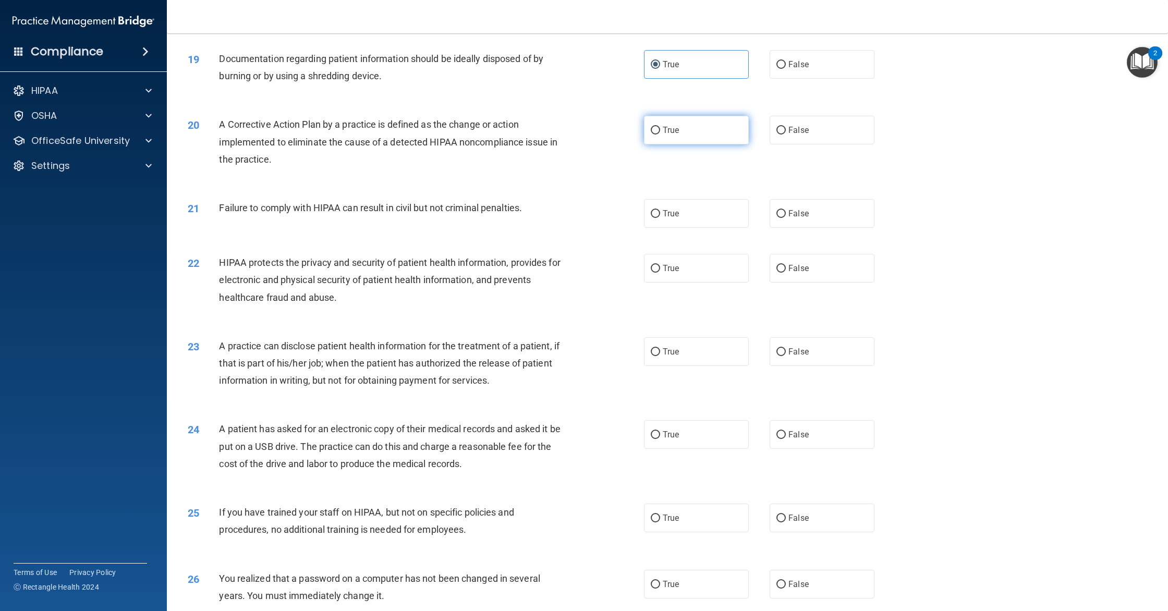
click at [675, 144] on label "True" at bounding box center [696, 130] width 105 height 29
click at [660, 134] on input "True" at bounding box center [655, 131] width 9 height 8
radio input "true"
click at [774, 228] on label "False" at bounding box center [821, 213] width 105 height 29
click at [776, 218] on input "False" at bounding box center [780, 214] width 9 height 8
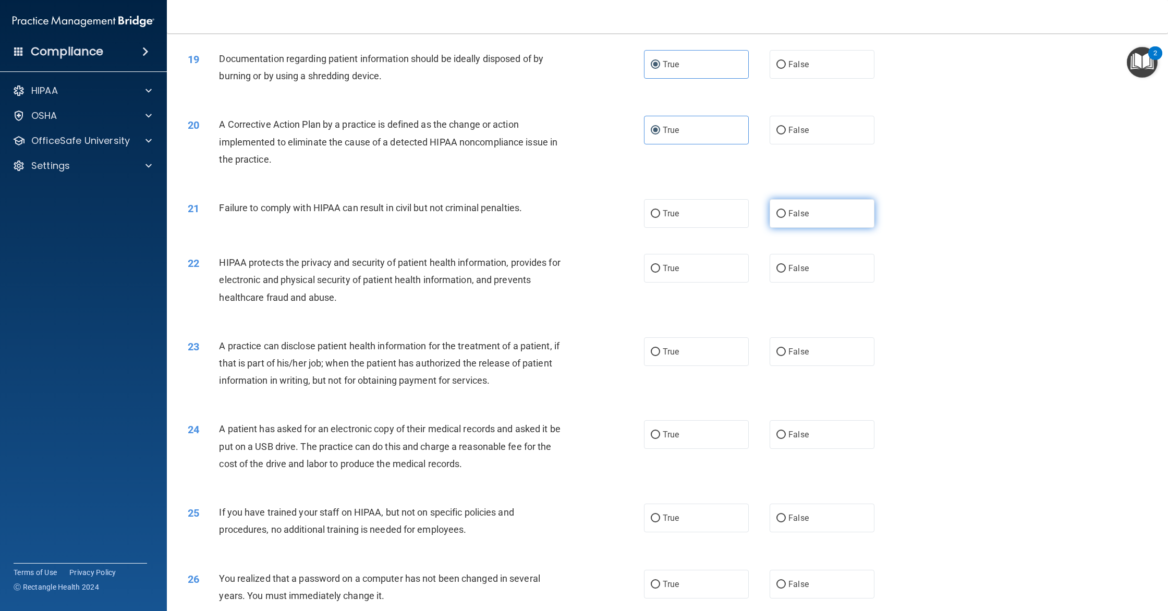
radio input "true"
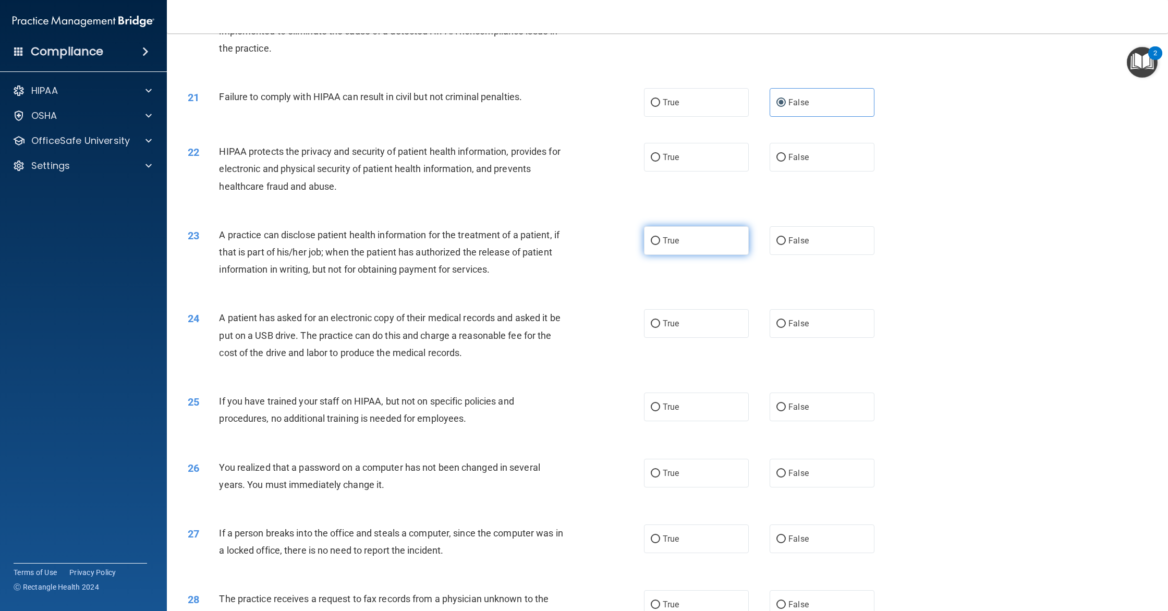
scroll to position [1371, 0]
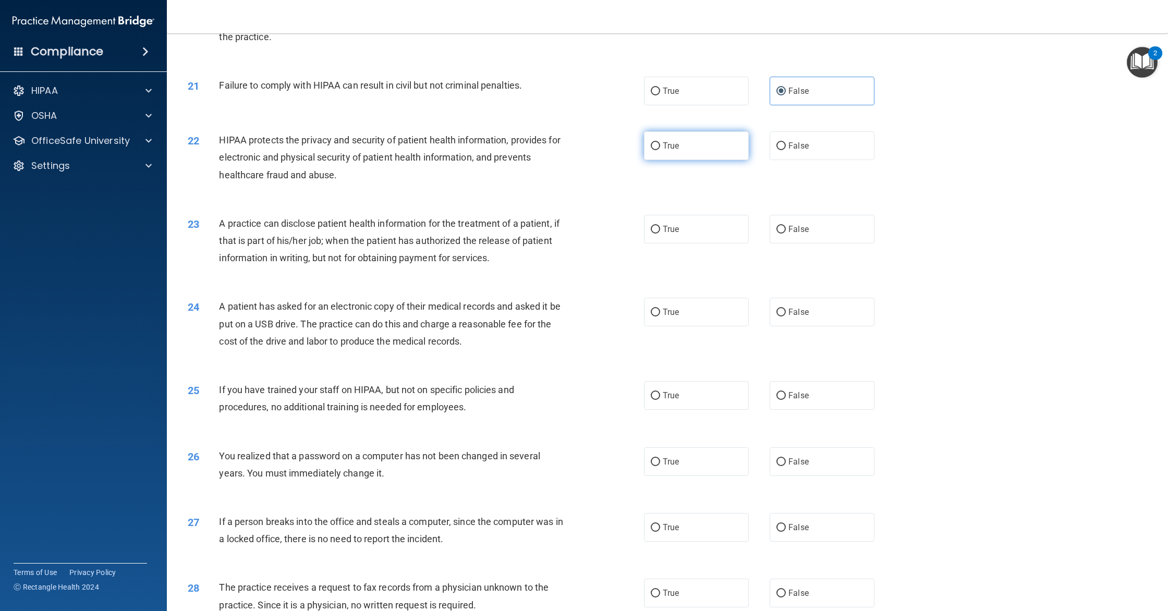
click at [691, 160] on label "True" at bounding box center [696, 145] width 105 height 29
click at [660, 150] on input "True" at bounding box center [655, 146] width 9 height 8
radio input "true"
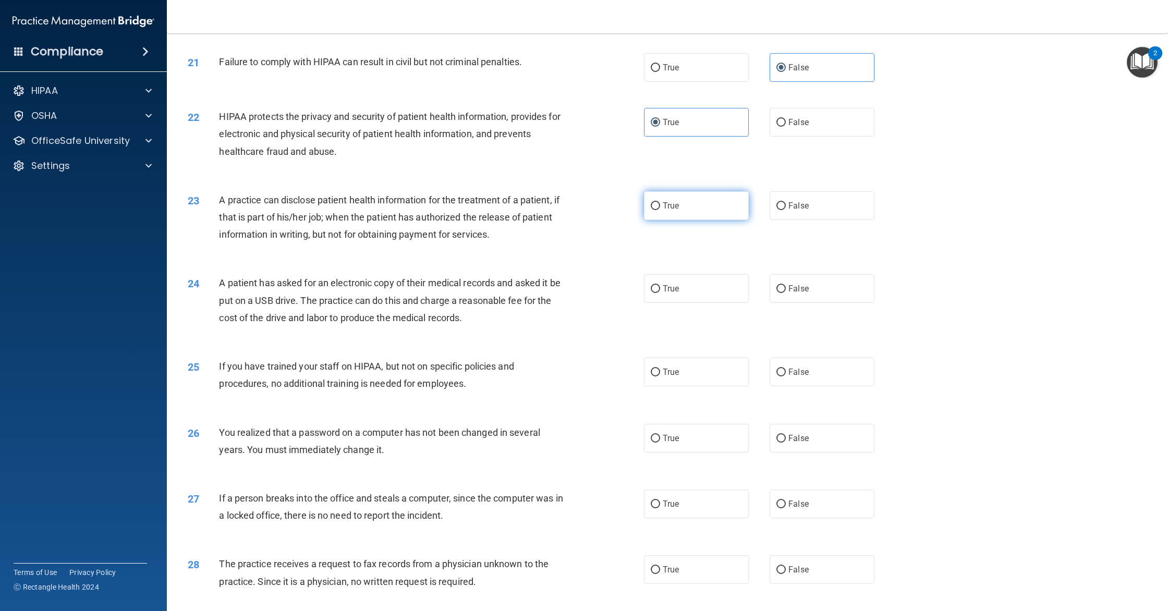
scroll to position [1403, 0]
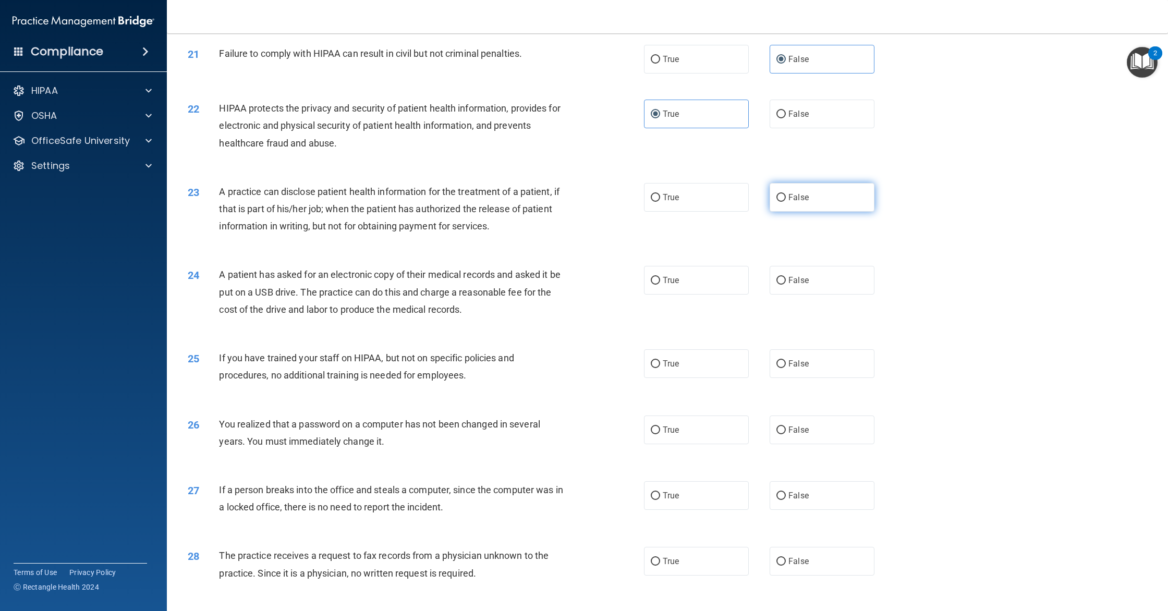
click at [773, 212] on label "False" at bounding box center [821, 197] width 105 height 29
click at [776, 202] on input "False" at bounding box center [780, 198] width 9 height 8
radio input "true"
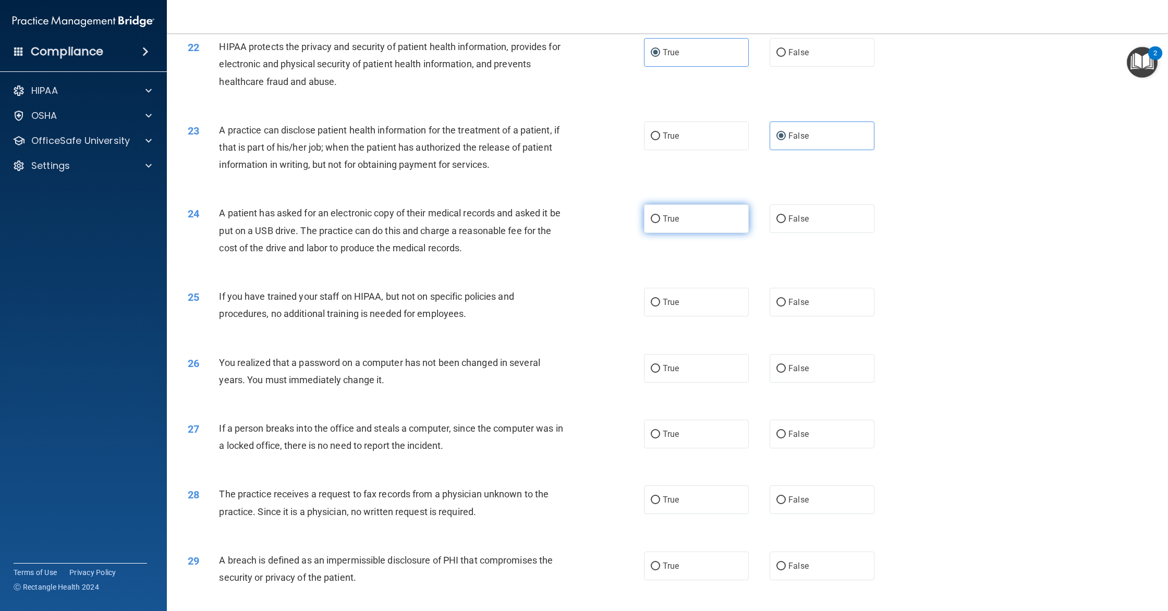
scroll to position [1467, 0]
click at [762, 230] on div "True False" at bounding box center [770, 216] width 252 height 29
click at [774, 230] on label "False" at bounding box center [821, 216] width 105 height 29
click at [776, 221] on input "False" at bounding box center [780, 217] width 9 height 8
radio input "true"
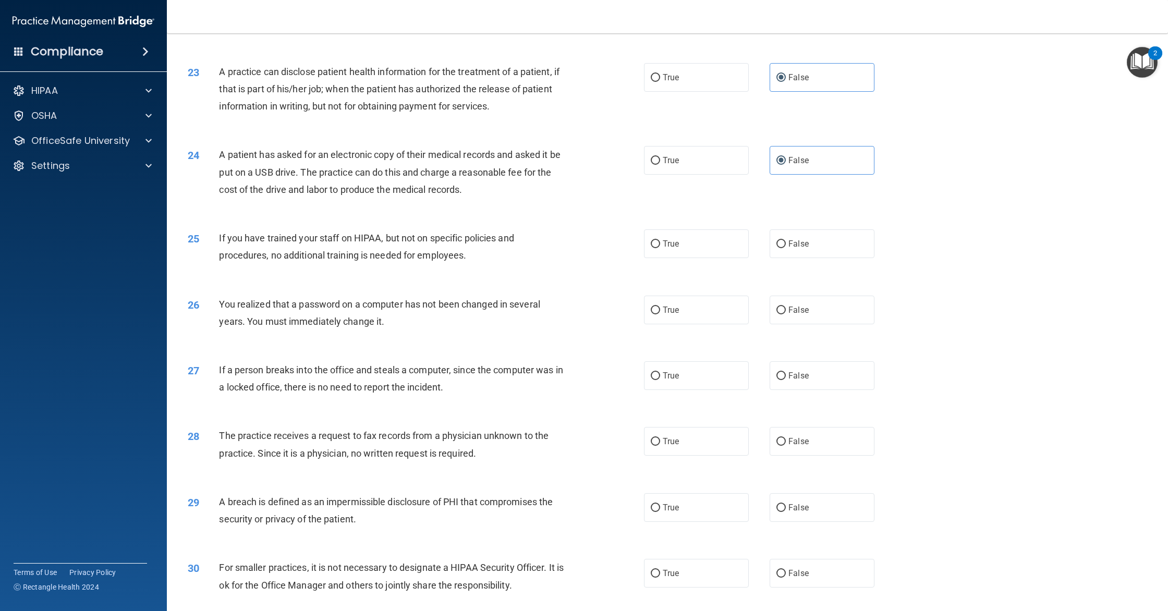
scroll to position [1532, 0]
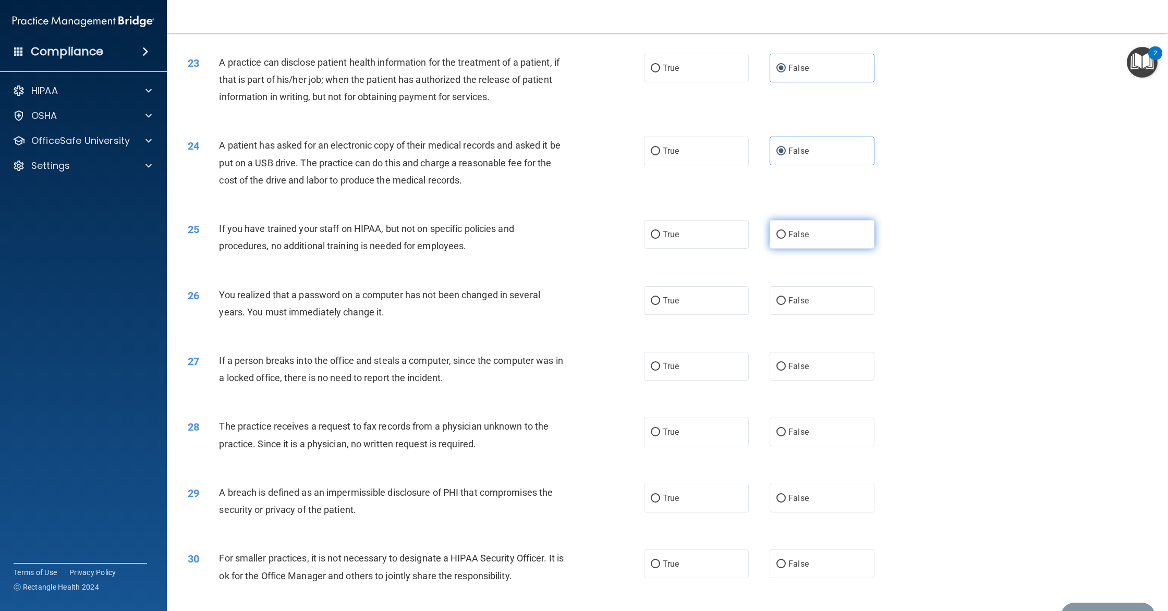
click at [800, 249] on label "False" at bounding box center [821, 234] width 105 height 29
click at [786, 239] on input "False" at bounding box center [780, 235] width 9 height 8
radio input "true"
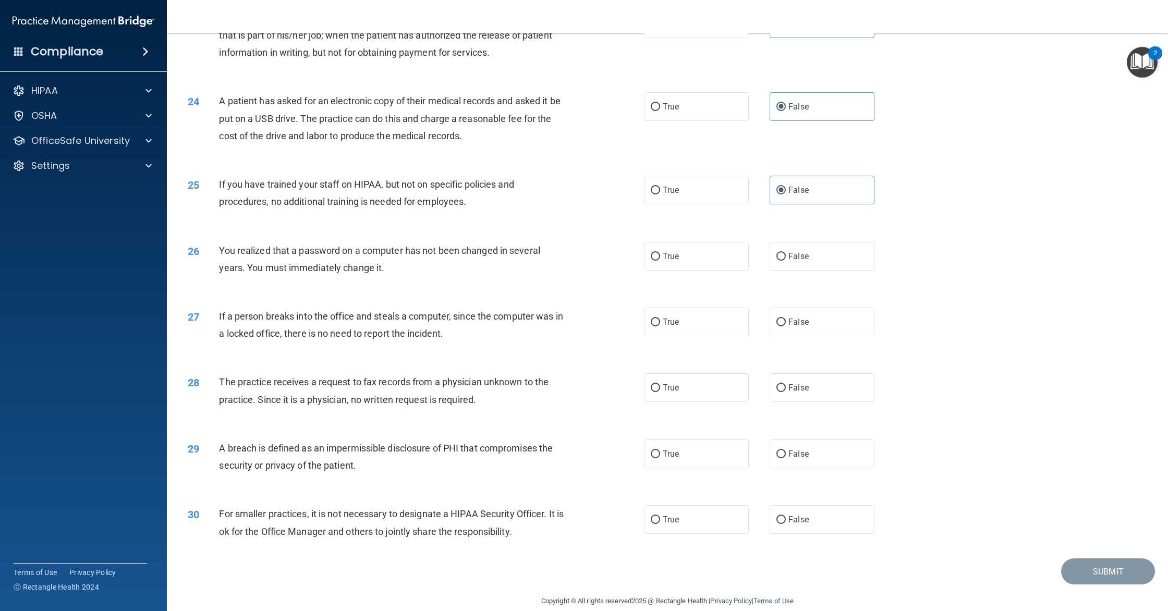
scroll to position [1603, 0]
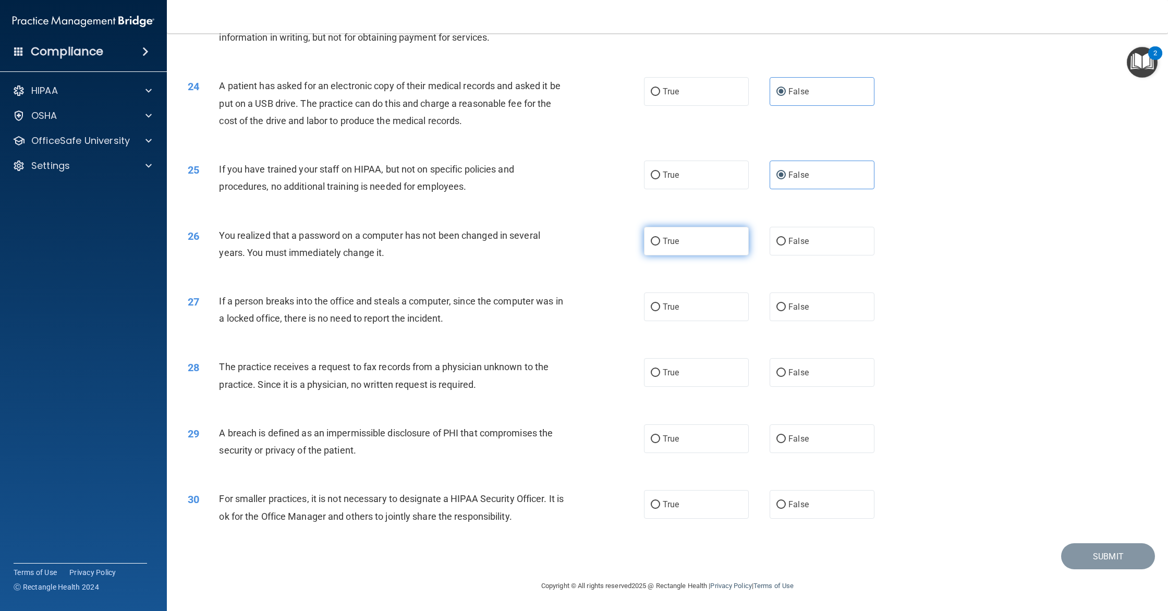
click at [706, 250] on label "True" at bounding box center [696, 241] width 105 height 29
click at [660, 246] on input "True" at bounding box center [655, 242] width 9 height 8
radio input "true"
click at [812, 312] on label "False" at bounding box center [821, 306] width 105 height 29
click at [786, 311] on input "False" at bounding box center [780, 307] width 9 height 8
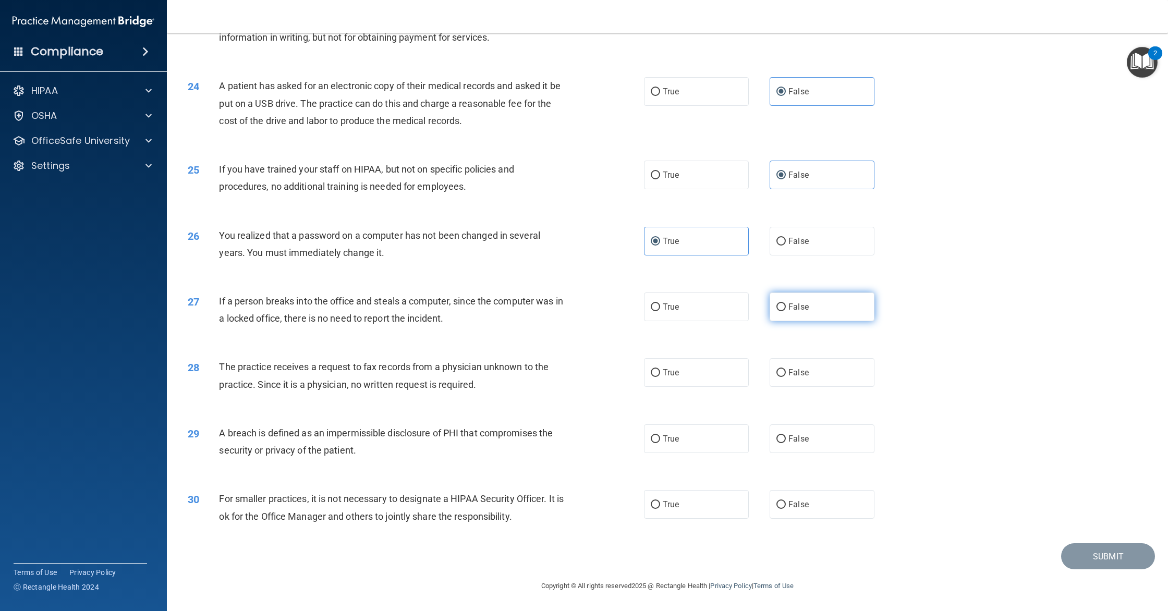
radio input "true"
click at [778, 378] on label "False" at bounding box center [821, 372] width 105 height 29
click at [778, 377] on input "False" at bounding box center [780, 373] width 9 height 8
radio input "true"
click at [673, 443] on span "True" at bounding box center [671, 439] width 16 height 10
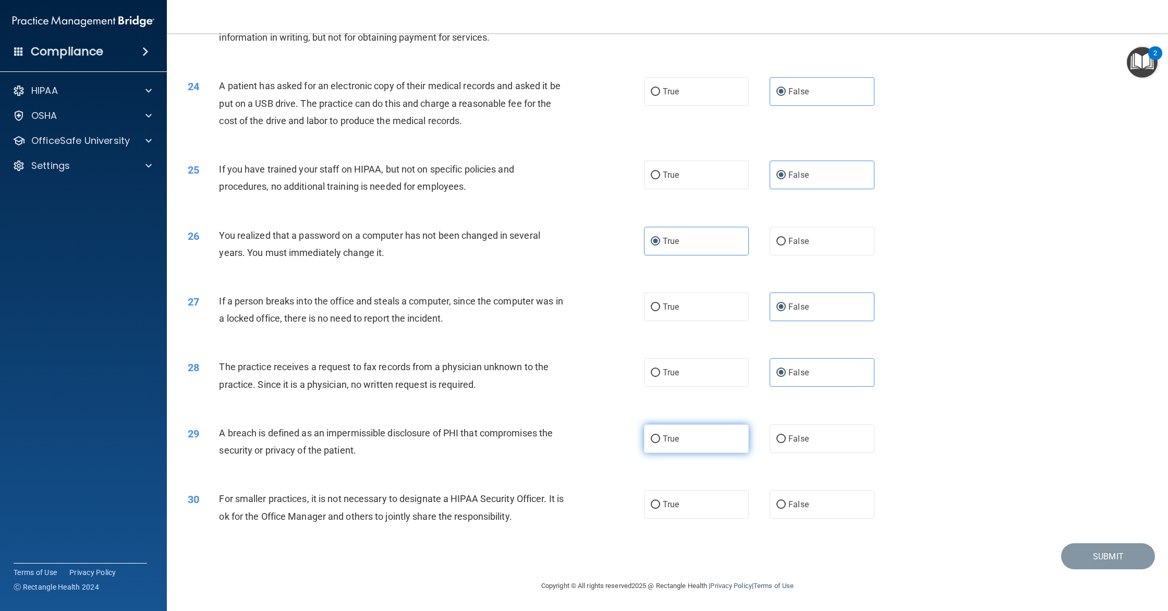
click at [660, 443] on input "True" at bounding box center [655, 439] width 9 height 8
radio input "true"
click at [776, 497] on label "False" at bounding box center [821, 504] width 105 height 29
click at [776, 501] on input "False" at bounding box center [780, 505] width 9 height 8
radio input "true"
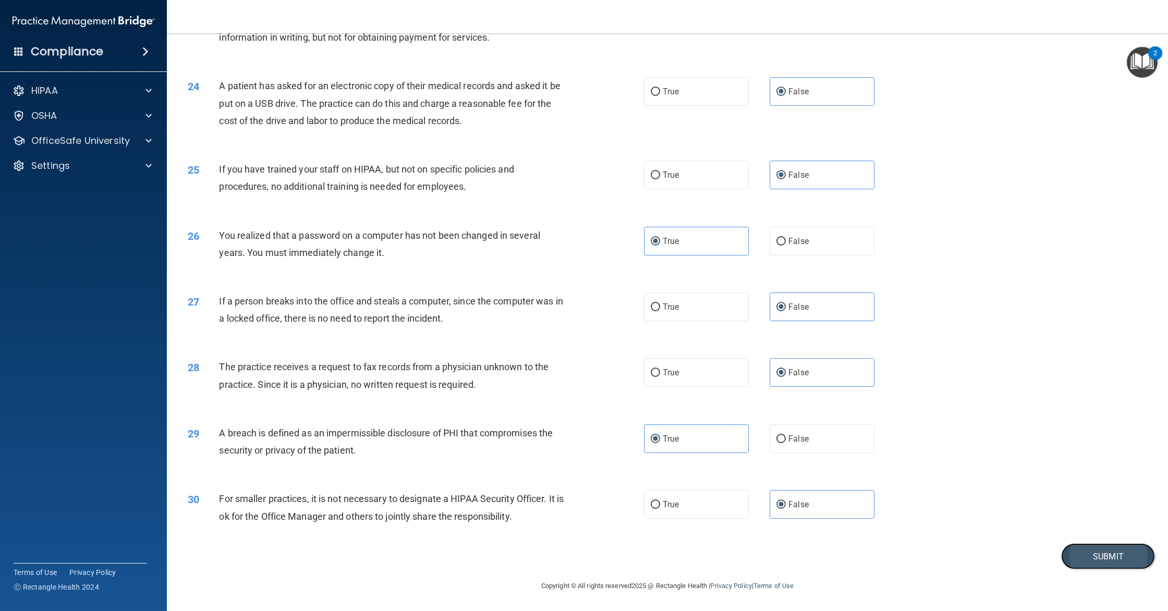
click at [1085, 555] on button "Submit" at bounding box center [1108, 556] width 94 height 27
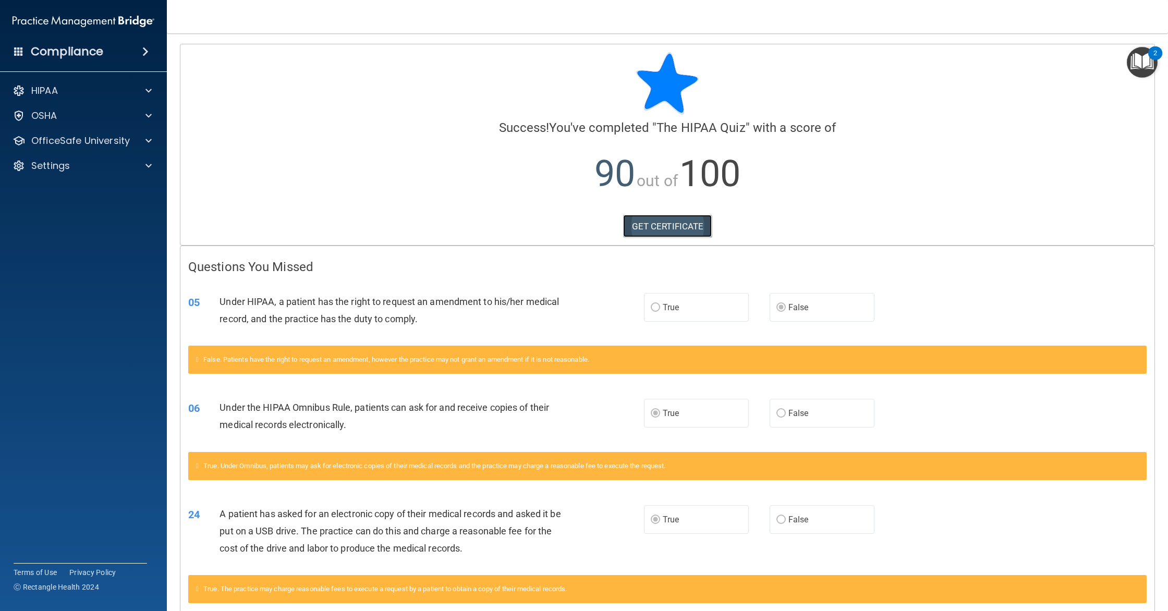
click at [631, 229] on link "GET CERTIFICATE" at bounding box center [667, 226] width 89 height 23
click at [149, 141] on span at bounding box center [148, 140] width 6 height 13
click at [69, 155] on link "HIPAA Training" at bounding box center [72, 165] width 164 height 21
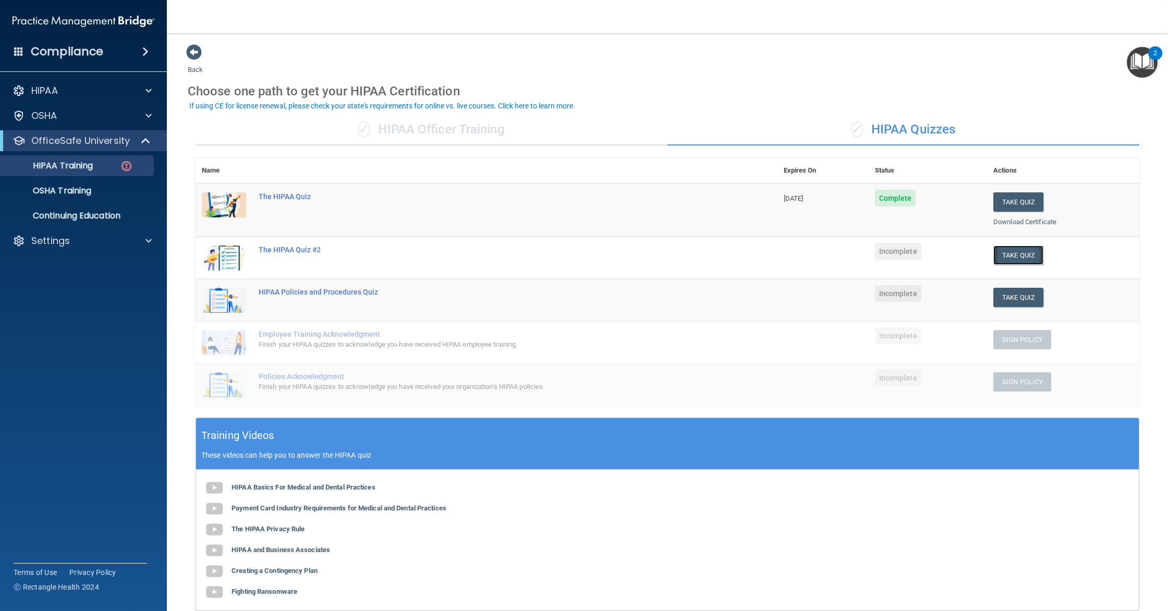
click at [1025, 257] on button "Take Quiz" at bounding box center [1018, 255] width 50 height 19
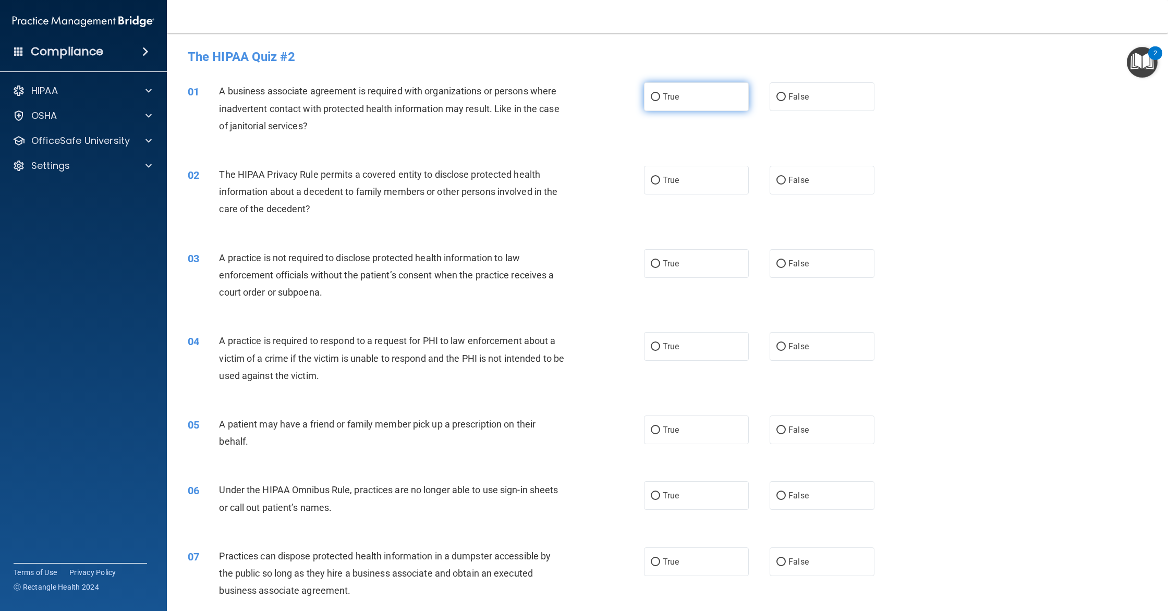
click at [735, 94] on label "True" at bounding box center [696, 96] width 105 height 29
click at [660, 94] on input "True" at bounding box center [655, 97] width 9 height 8
radio input "true"
click at [680, 192] on label "True" at bounding box center [696, 180] width 105 height 29
click at [660, 185] on input "True" at bounding box center [655, 181] width 9 height 8
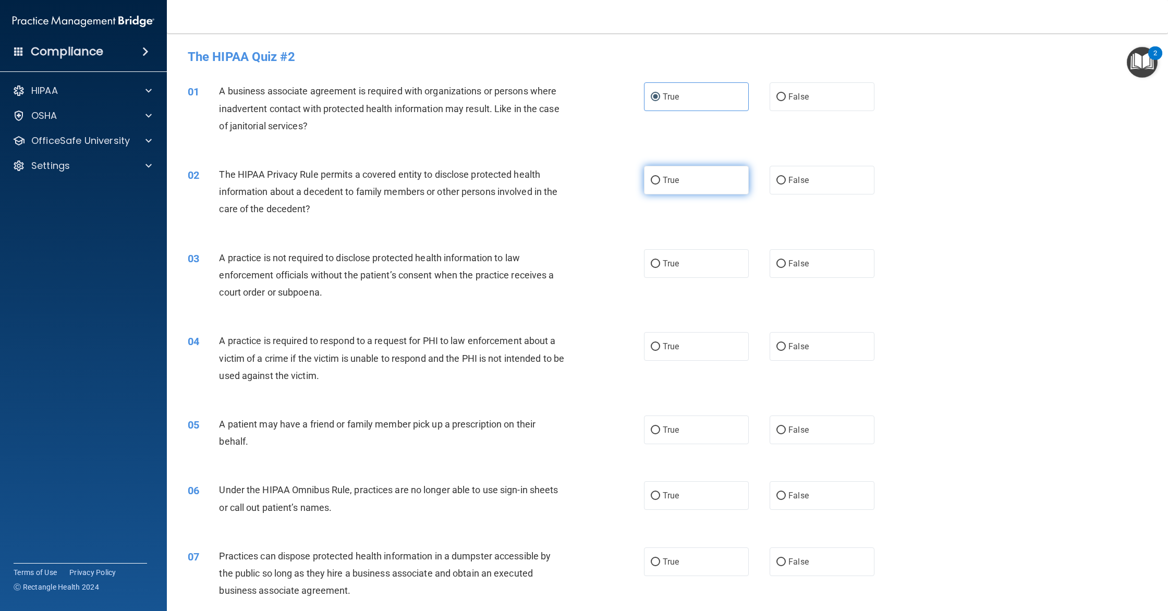
radio input "true"
click at [739, 270] on label "True" at bounding box center [696, 263] width 105 height 29
click at [660, 268] on input "True" at bounding box center [655, 264] width 9 height 8
radio input "true"
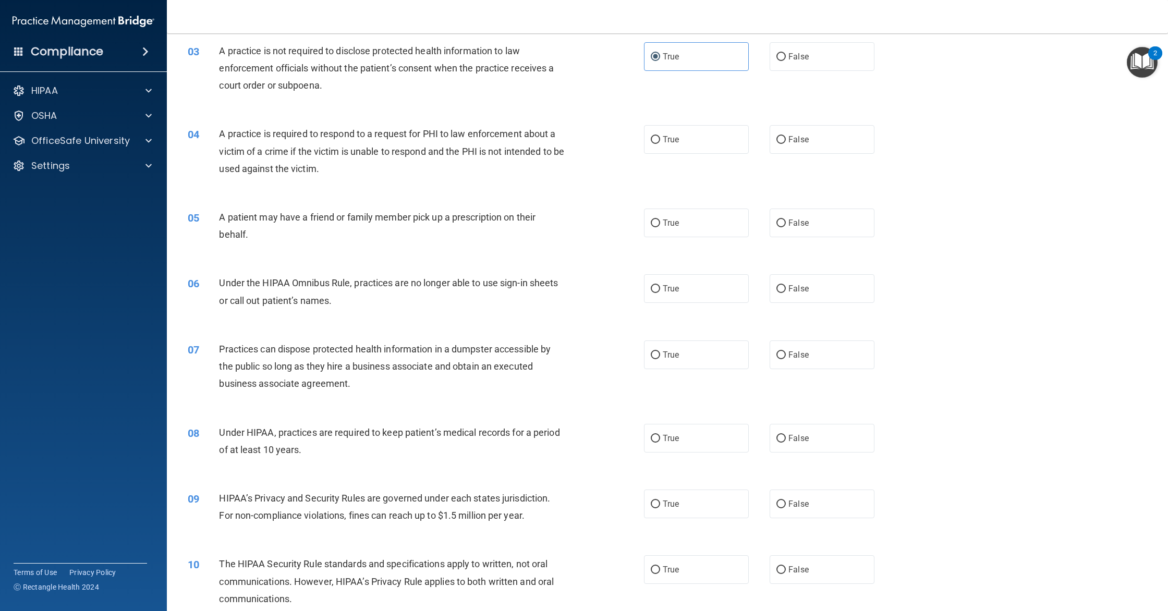
scroll to position [209, 0]
click at [691, 148] on label "True" at bounding box center [696, 137] width 105 height 29
click at [660, 142] on input "True" at bounding box center [655, 138] width 9 height 8
radio input "true"
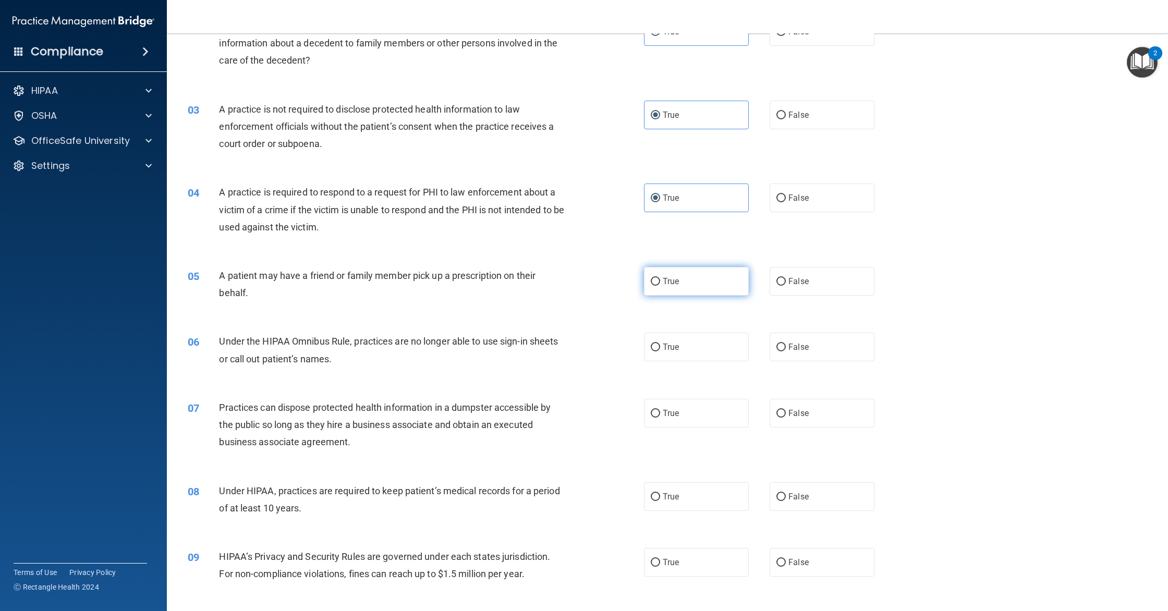
scroll to position [155, 0]
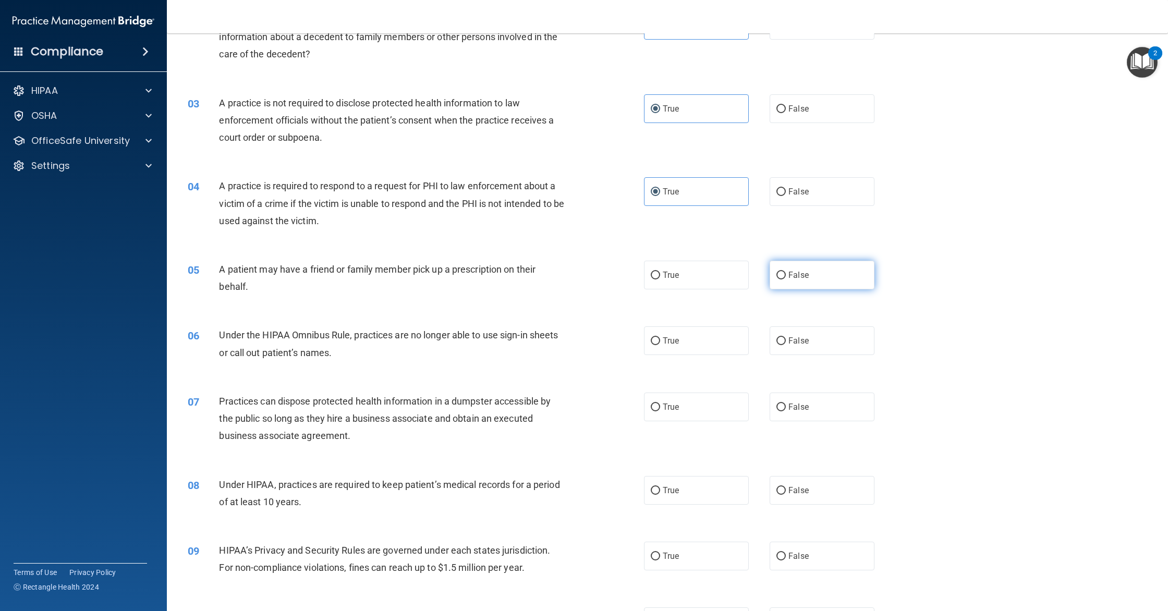
click at [779, 274] on input "False" at bounding box center [780, 276] width 9 height 8
radio input "true"
click at [715, 277] on label "True" at bounding box center [696, 275] width 105 height 29
click at [660, 277] on input "True" at bounding box center [655, 276] width 9 height 8
radio input "true"
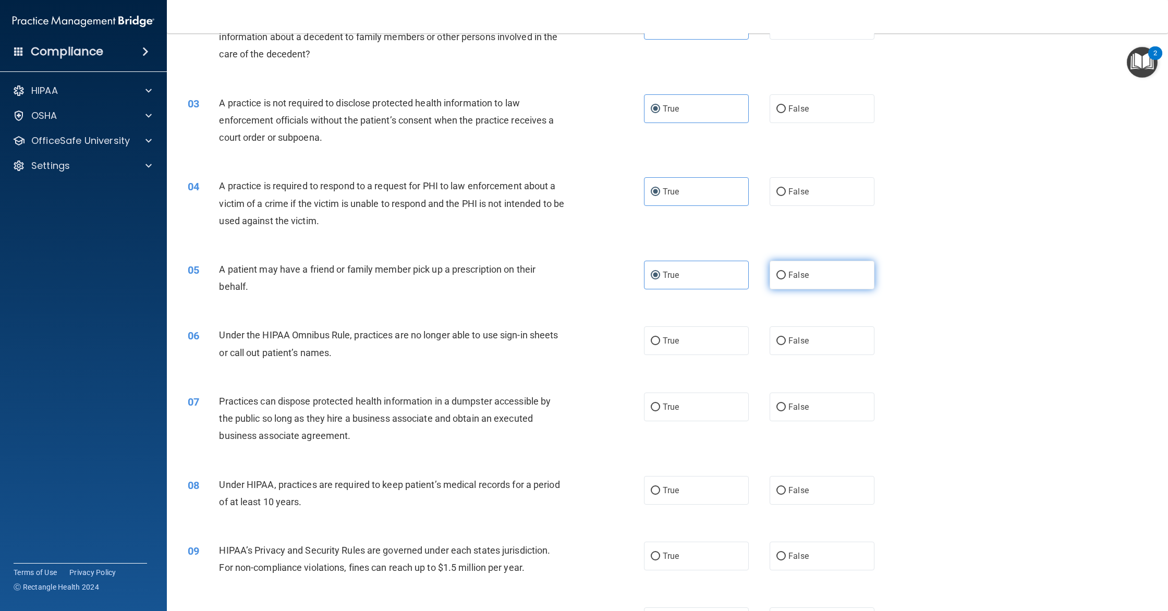
click at [774, 280] on label "False" at bounding box center [821, 275] width 105 height 29
click at [776, 279] on input "False" at bounding box center [780, 276] width 9 height 8
radio input "true"
radio input "false"
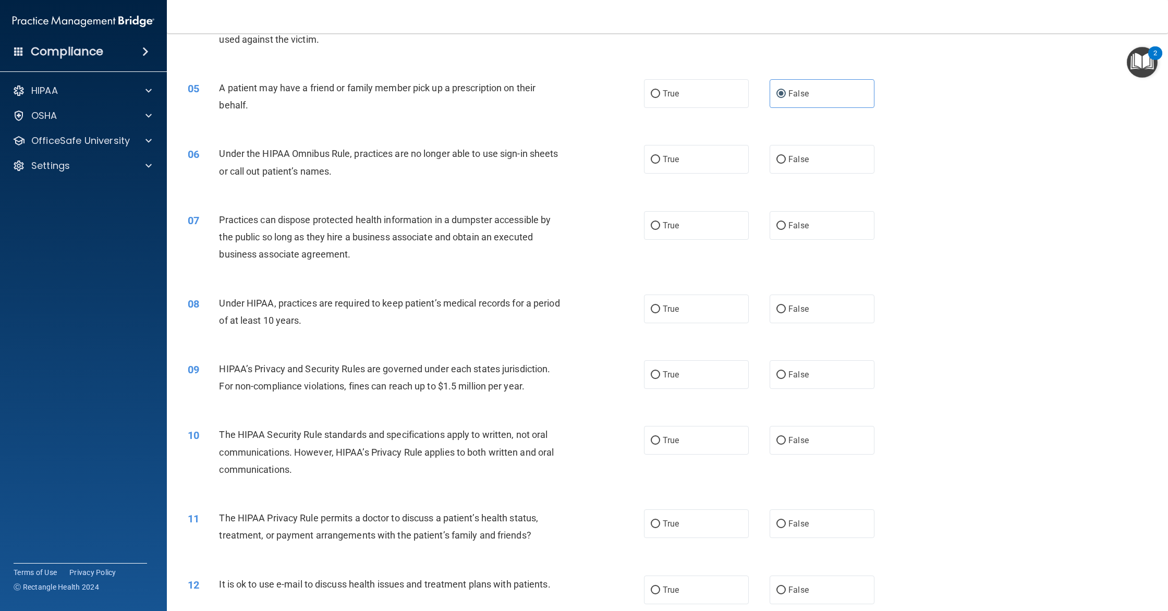
scroll to position [337, 0]
click at [793, 169] on label "False" at bounding box center [821, 158] width 105 height 29
click at [786, 163] on input "False" at bounding box center [780, 159] width 9 height 8
radio input "true"
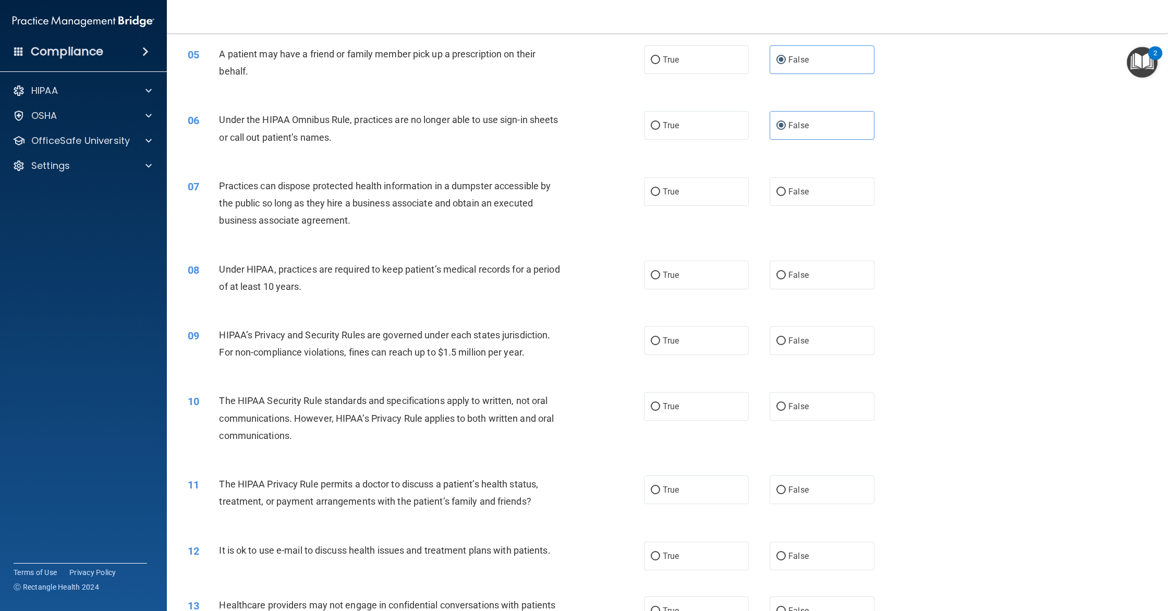
scroll to position [376, 0]
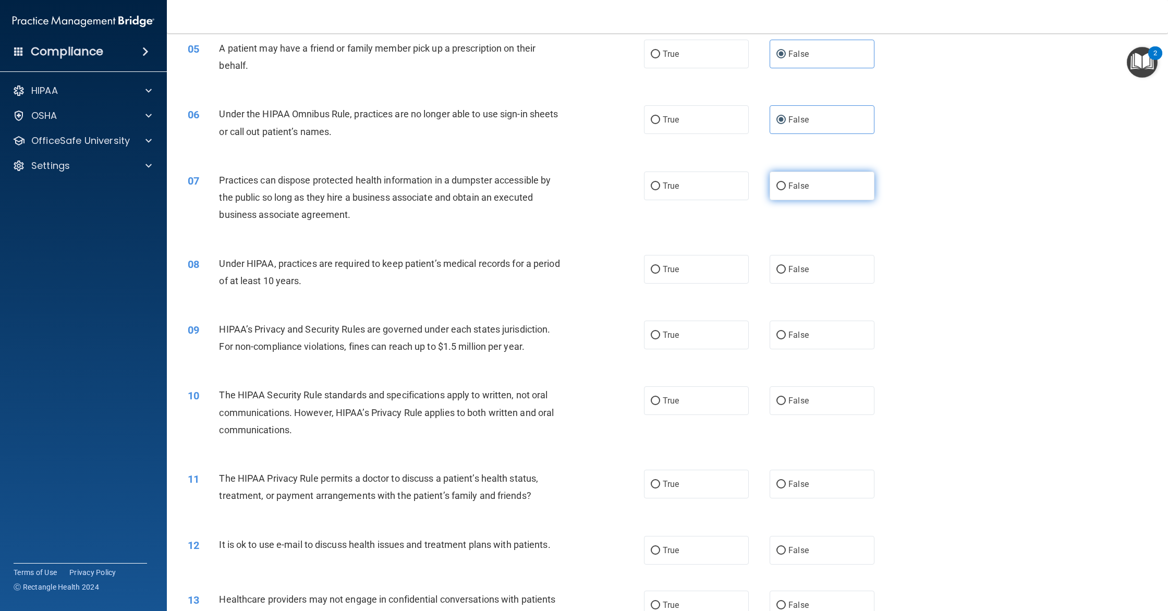
click at [777, 190] on label "False" at bounding box center [821, 186] width 105 height 29
click at [777, 190] on input "False" at bounding box center [780, 186] width 9 height 8
radio input "true"
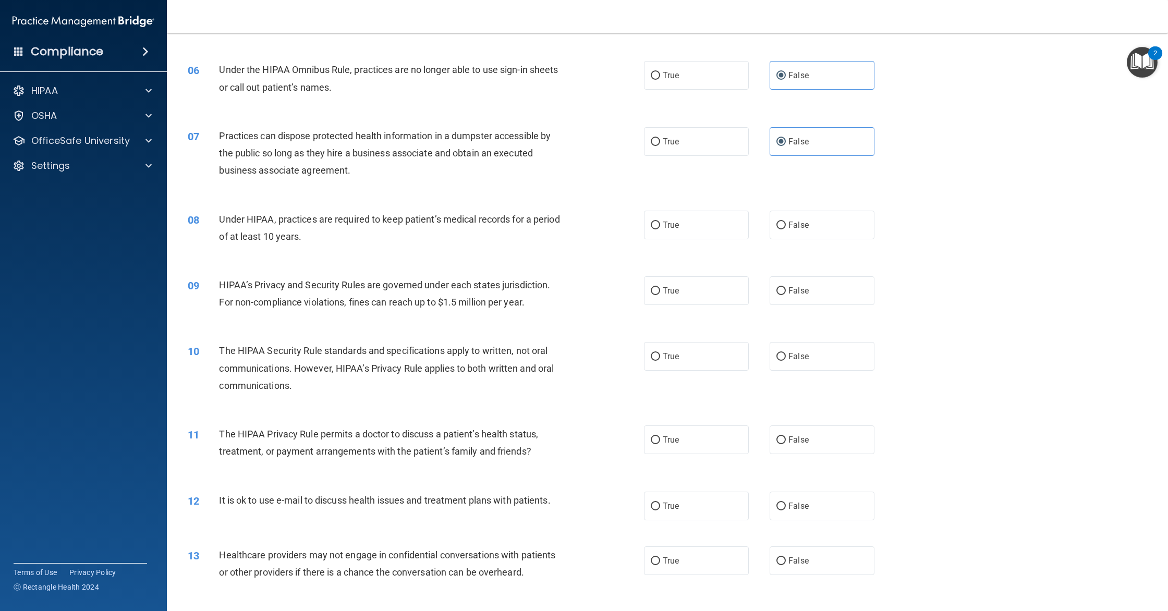
scroll to position [421, 0]
click at [697, 217] on label "True" at bounding box center [696, 224] width 105 height 29
click at [660, 221] on input "True" at bounding box center [655, 225] width 9 height 8
radio input "true"
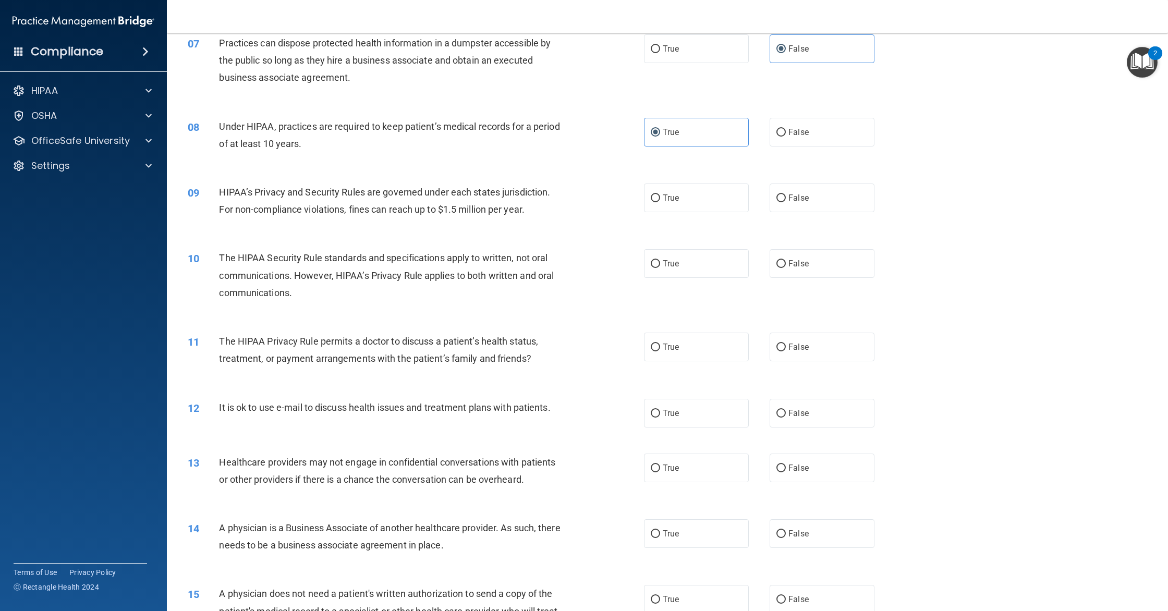
scroll to position [524, 0]
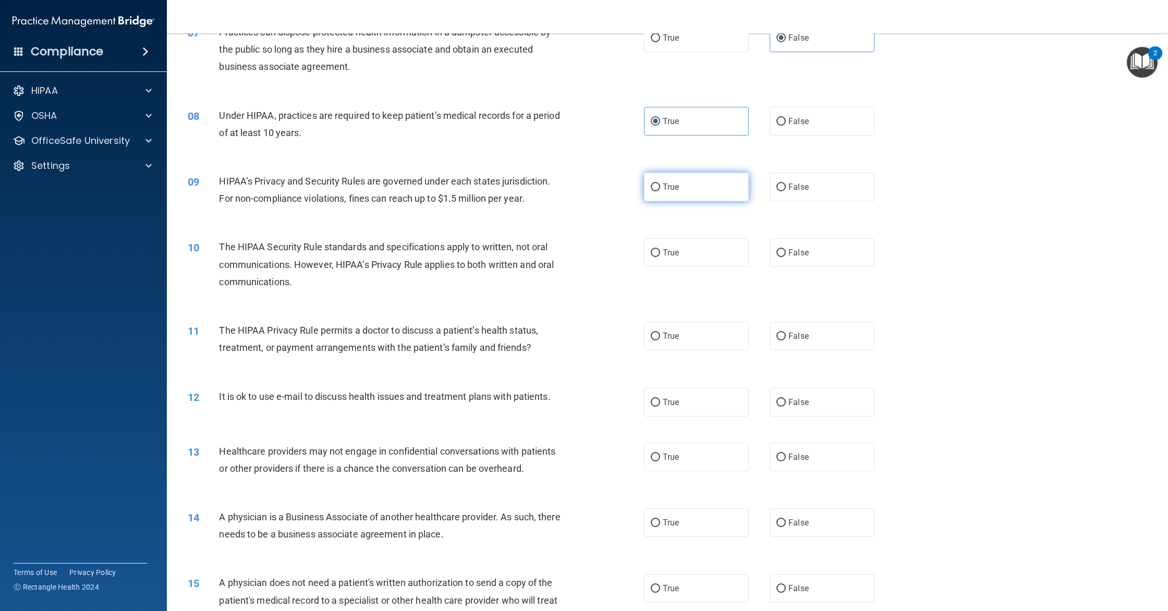
click at [668, 195] on label "True" at bounding box center [696, 187] width 105 height 29
click at [660, 191] on input "True" at bounding box center [655, 187] width 9 height 8
radio input "true"
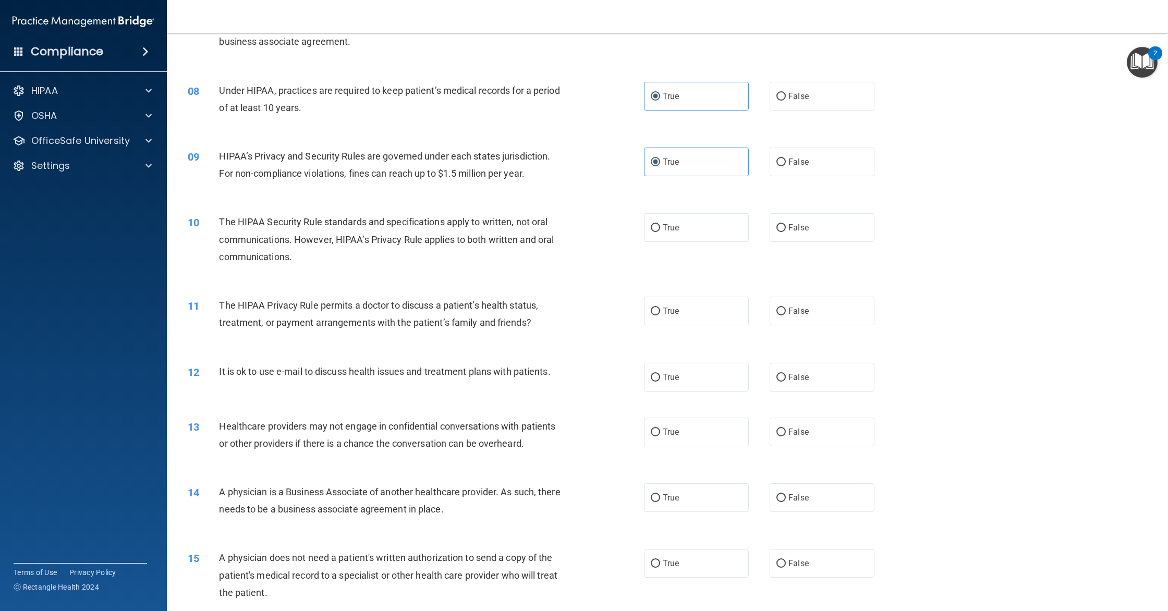
scroll to position [553, 0]
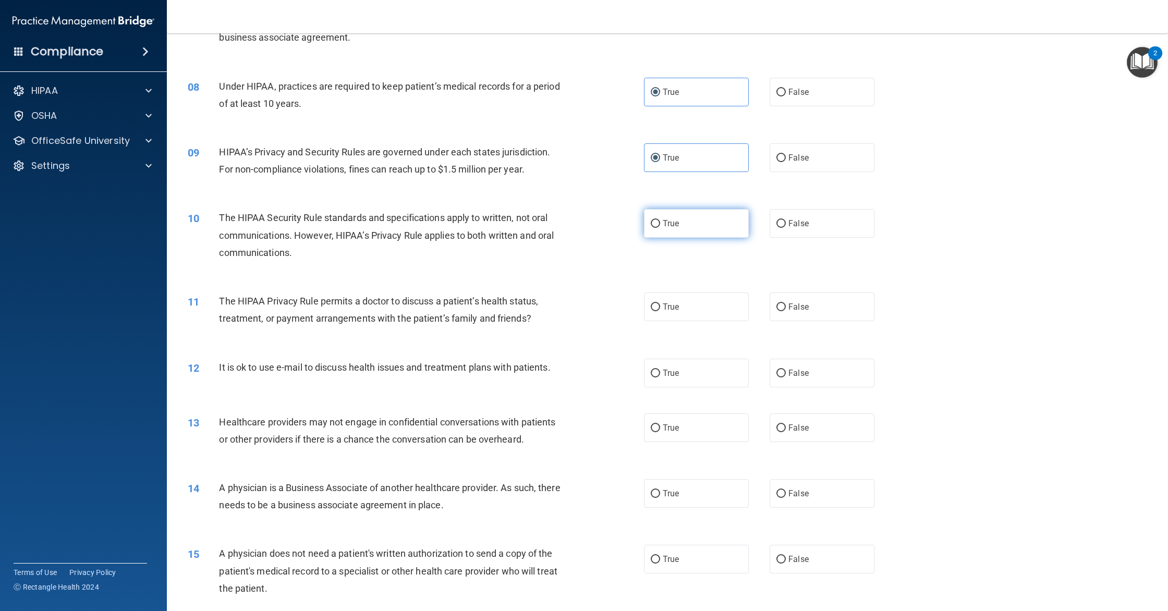
click at [666, 226] on span "True" at bounding box center [671, 223] width 16 height 10
click at [660, 226] on input "True" at bounding box center [655, 224] width 9 height 8
radio input "true"
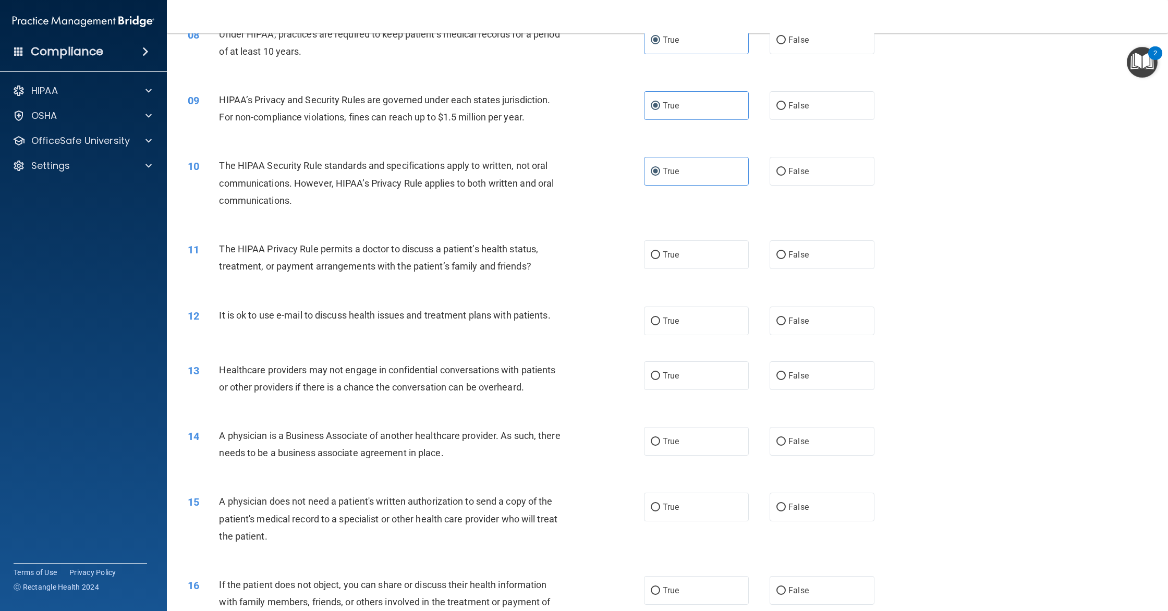
scroll to position [613, 0]
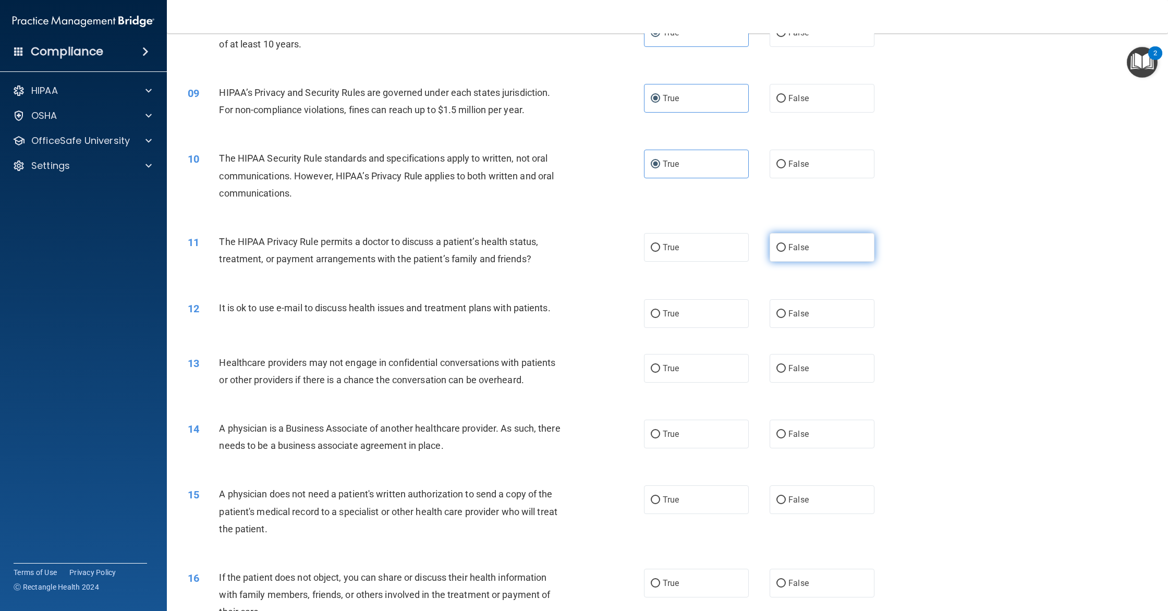
click at [815, 256] on label "False" at bounding box center [821, 247] width 105 height 29
click at [786, 252] on input "False" at bounding box center [780, 248] width 9 height 8
radio input "true"
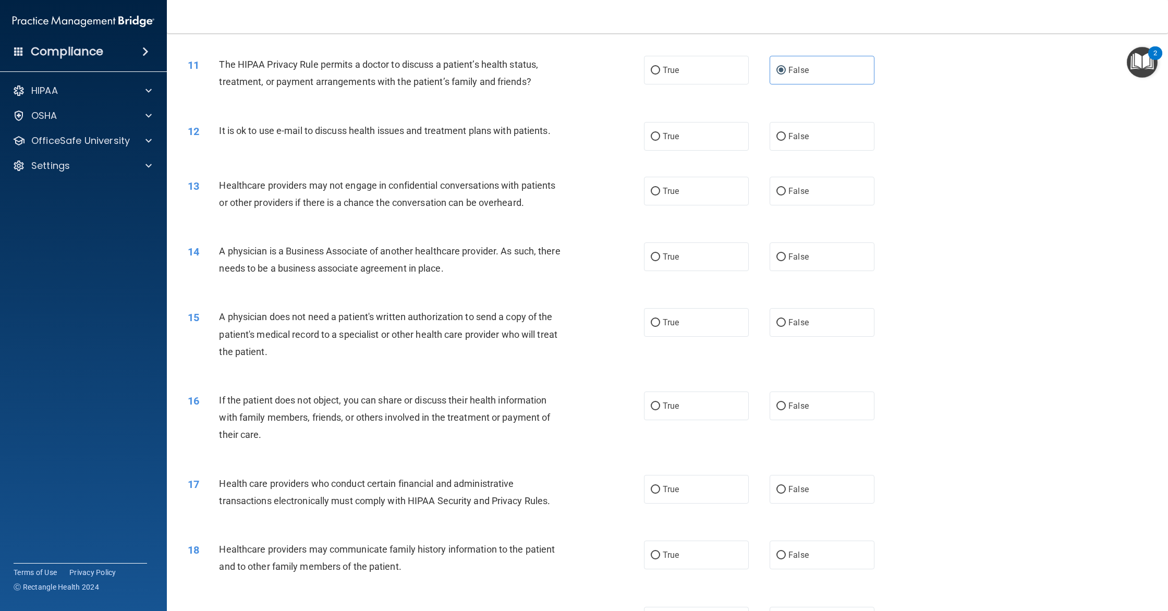
scroll to position [791, 0]
click at [779, 146] on label "False" at bounding box center [821, 134] width 105 height 29
click at [779, 139] on input "False" at bounding box center [780, 135] width 9 height 8
radio input "true"
click at [707, 192] on label "True" at bounding box center [696, 189] width 105 height 29
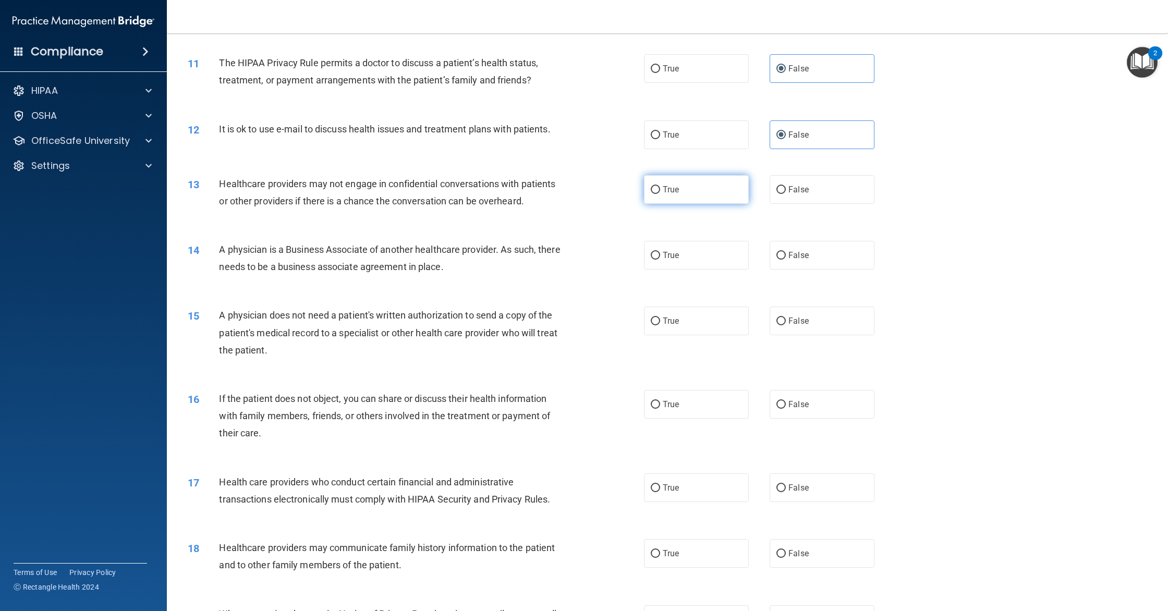
click at [660, 192] on input "True" at bounding box center [655, 190] width 9 height 8
radio input "true"
click at [793, 261] on label "False" at bounding box center [821, 255] width 105 height 29
click at [786, 260] on input "False" at bounding box center [780, 256] width 9 height 8
radio input "true"
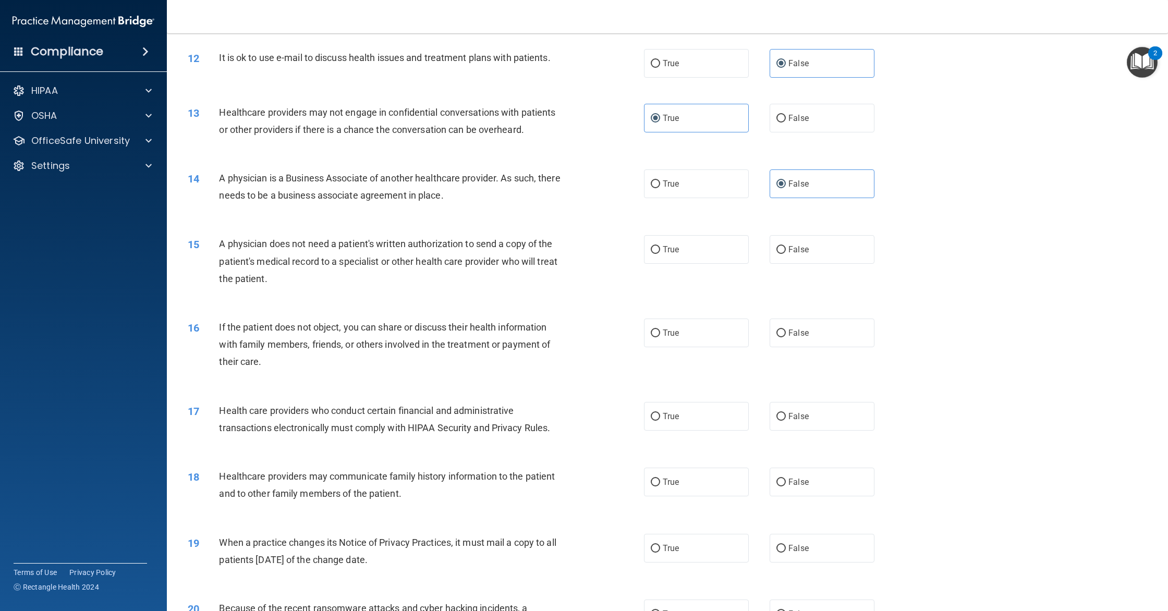
scroll to position [866, 0]
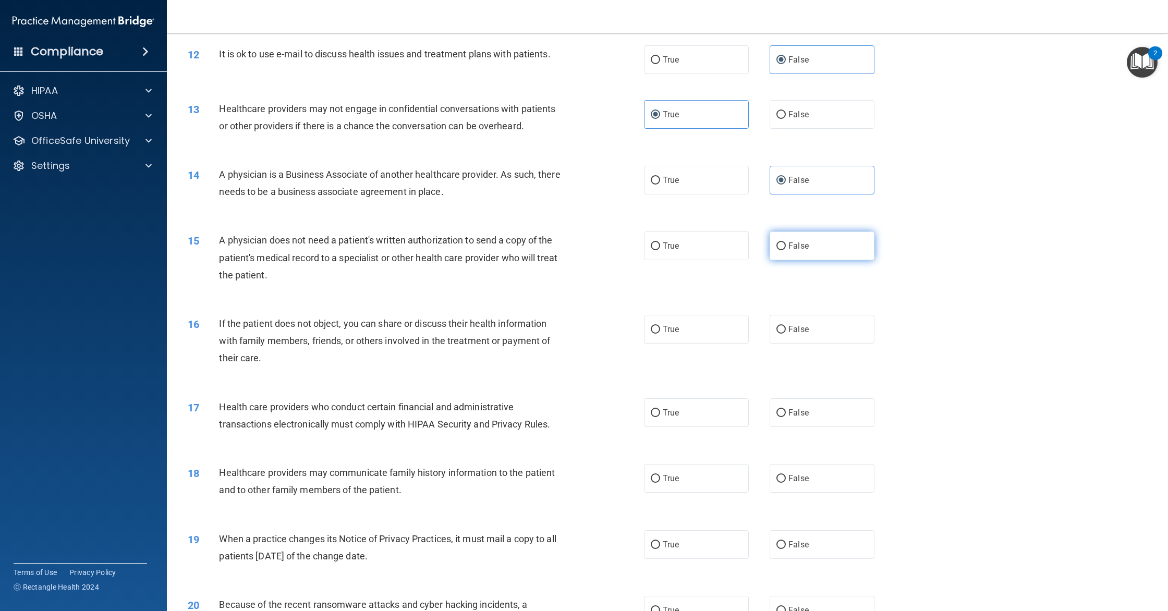
click at [778, 248] on input "False" at bounding box center [780, 246] width 9 height 8
radio input "true"
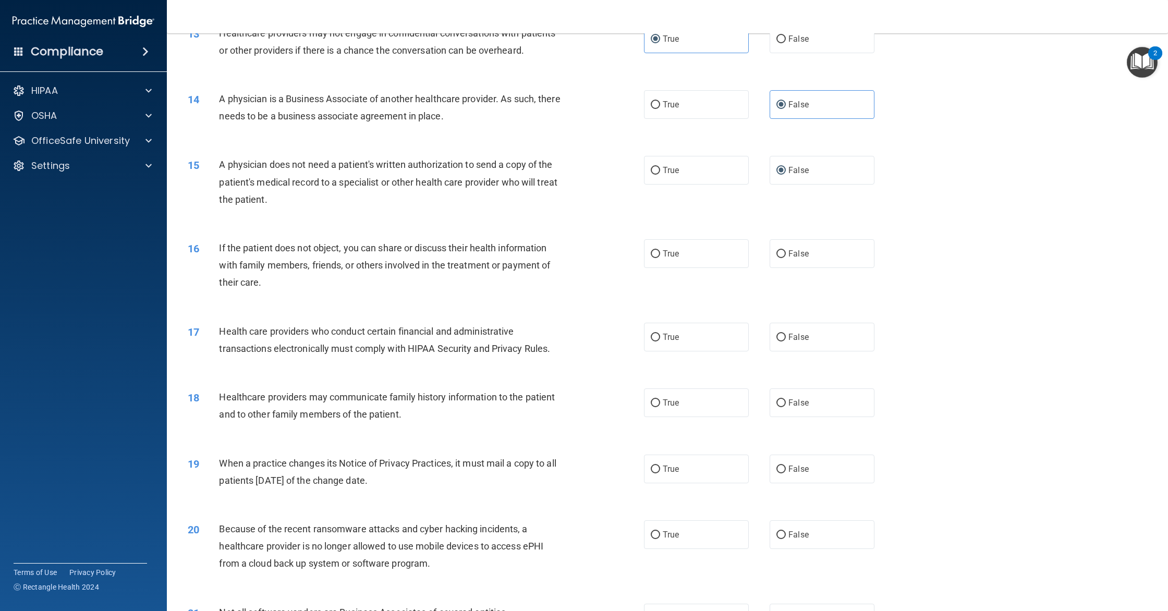
scroll to position [944, 0]
click at [800, 252] on span "False" at bounding box center [798, 252] width 20 height 10
click at [629, 289] on div "16 If the patient does not object, you can share or discuss their health inform…" at bounding box center [415, 265] width 487 height 57
click at [793, 253] on span "False" at bounding box center [798, 252] width 20 height 10
click at [786, 253] on input "False" at bounding box center [780, 252] width 9 height 8
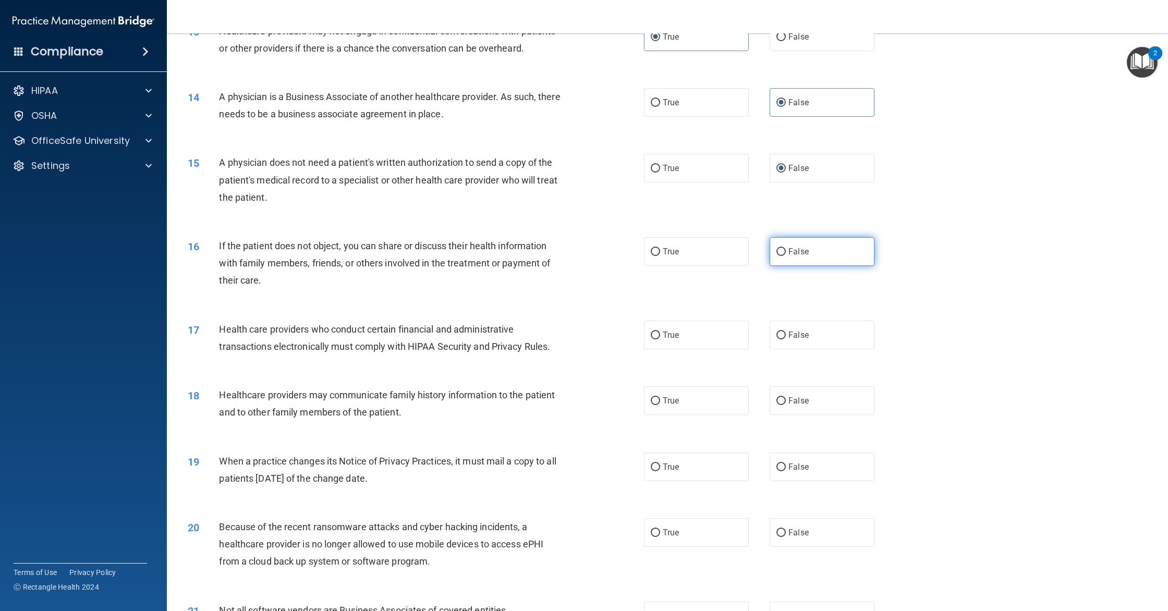
radio input "true"
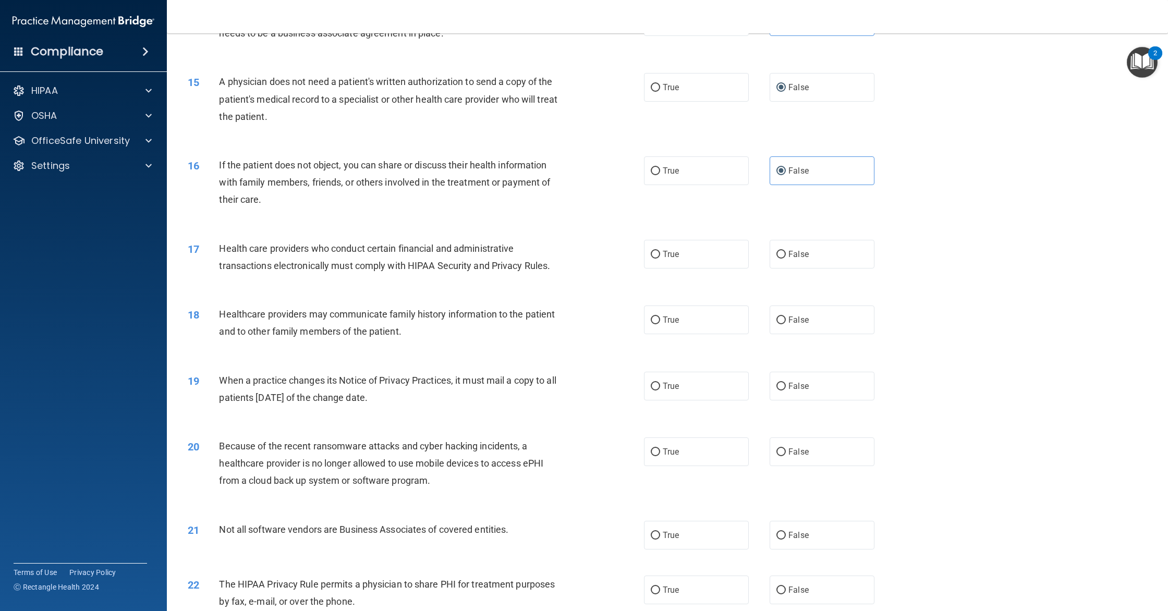
scroll to position [1026, 0]
click at [691, 266] on label "True" at bounding box center [696, 253] width 105 height 29
click at [660, 258] on input "True" at bounding box center [655, 254] width 9 height 8
radio input "true"
click at [777, 325] on label "False" at bounding box center [821, 318] width 105 height 29
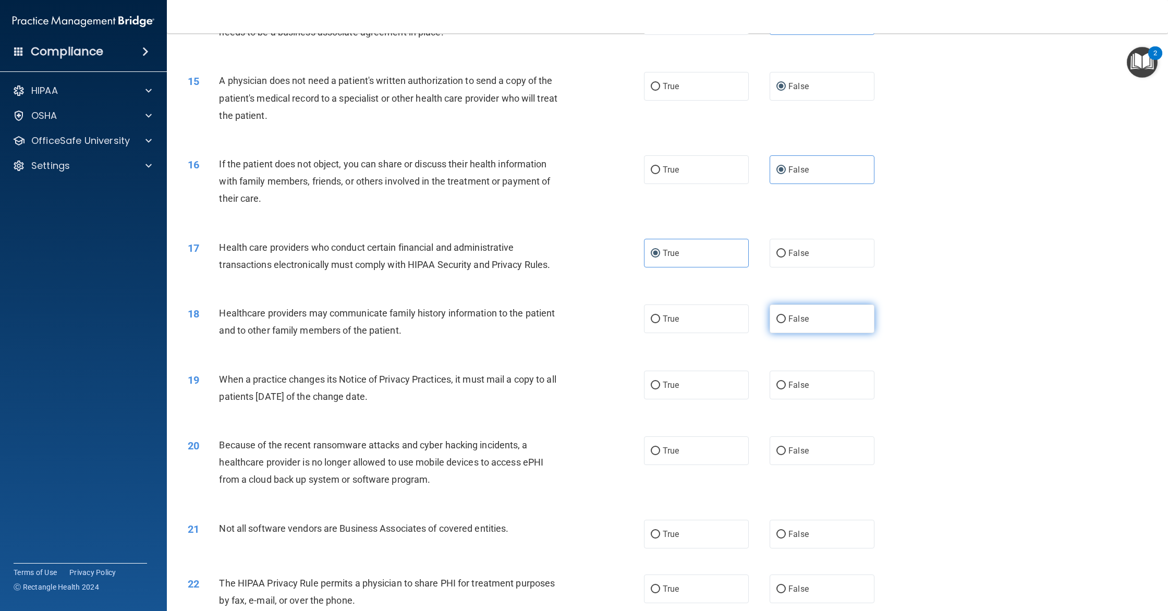
click at [777, 323] on input "False" at bounding box center [780, 319] width 9 height 8
radio input "true"
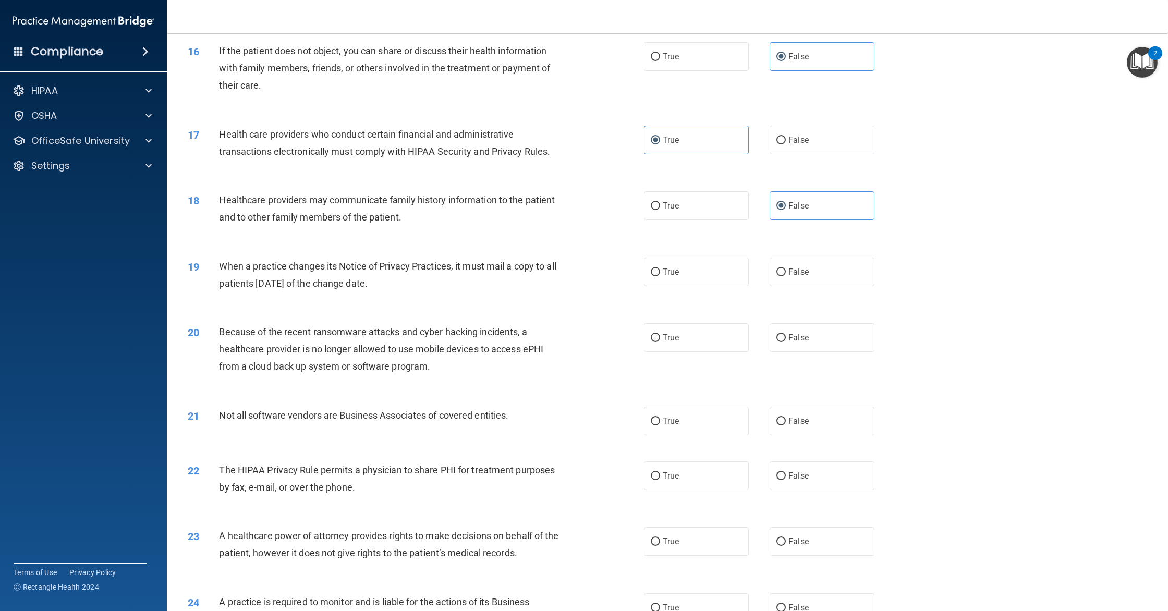
scroll to position [1141, 0]
click at [667, 274] on span "True" at bounding box center [671, 270] width 16 height 10
click at [660, 274] on input "True" at bounding box center [655, 270] width 9 height 8
radio input "true"
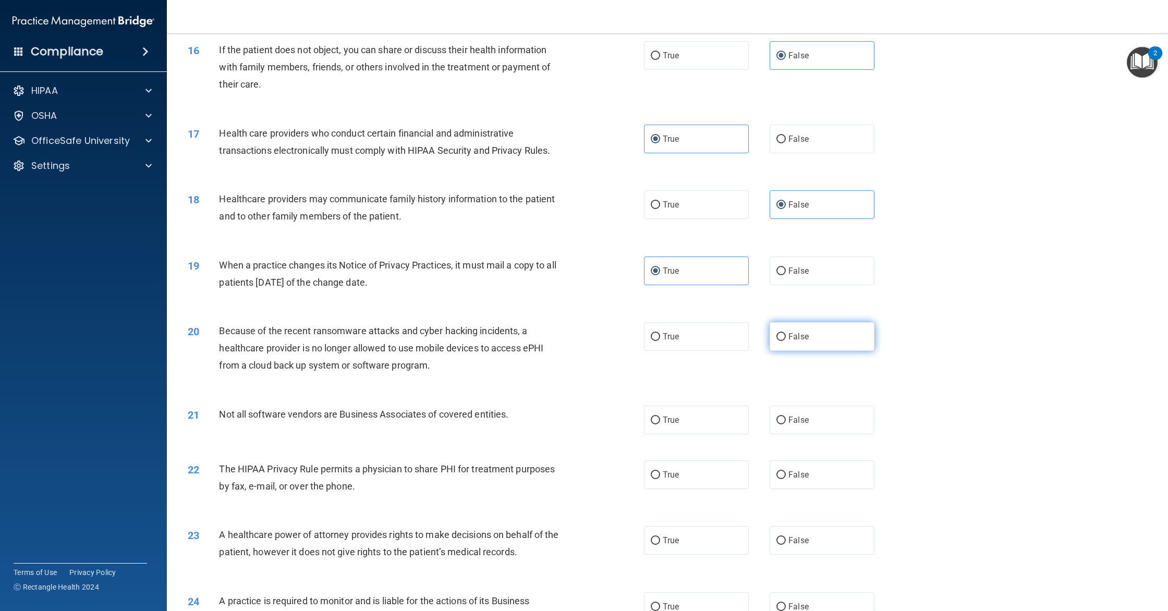
click at [781, 337] on input "False" at bounding box center [780, 337] width 9 height 8
radio input "true"
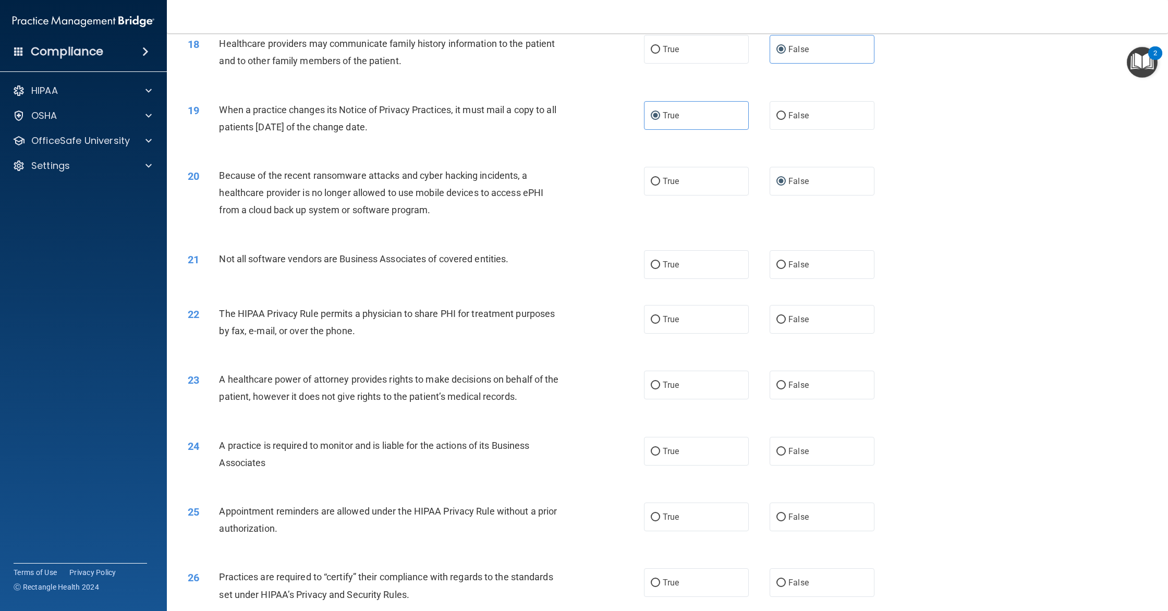
scroll to position [1297, 0]
click at [716, 262] on label "True" at bounding box center [696, 263] width 105 height 29
click at [660, 262] on input "True" at bounding box center [655, 264] width 9 height 8
radio input "true"
click at [733, 327] on label "True" at bounding box center [696, 317] width 105 height 29
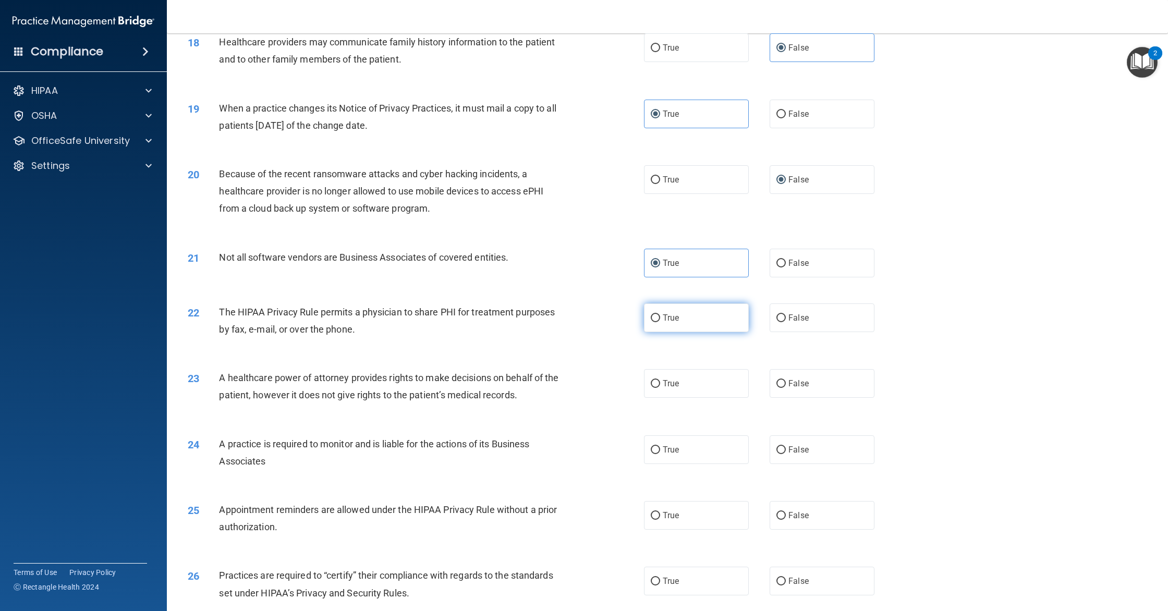
click at [660, 322] on input "True" at bounding box center [655, 318] width 9 height 8
radio input "true"
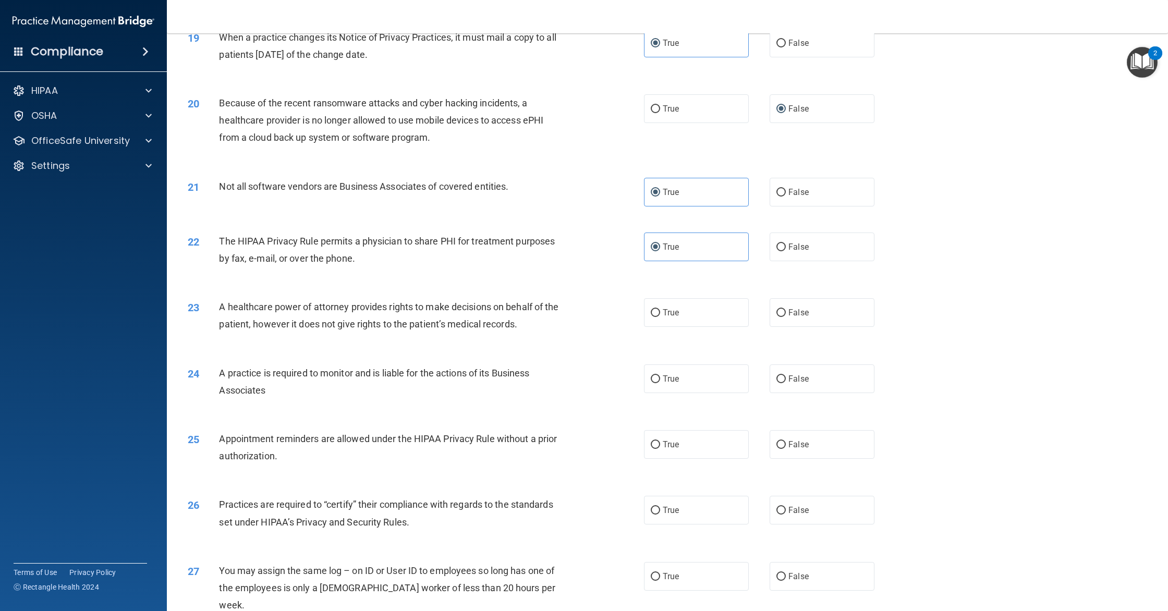
scroll to position [1370, 0]
click at [660, 321] on label "True" at bounding box center [696, 310] width 105 height 29
click at [660, 314] on input "True" at bounding box center [655, 311] width 9 height 8
radio input "true"
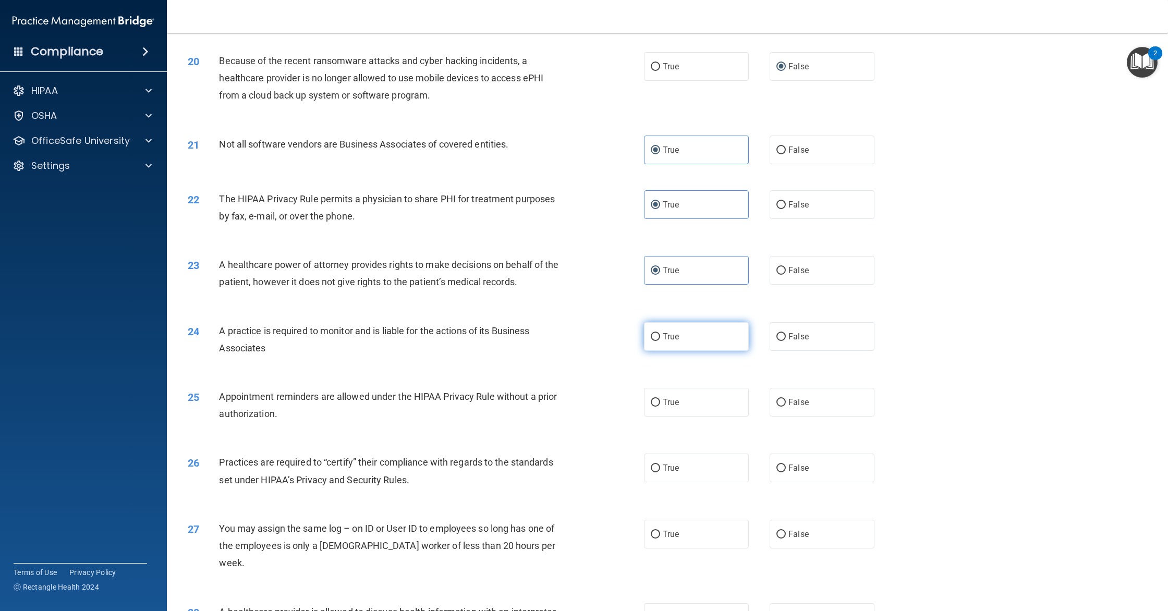
scroll to position [1413, 0]
click at [673, 326] on label "True" at bounding box center [696, 334] width 105 height 29
click at [660, 330] on input "True" at bounding box center [655, 334] width 9 height 8
radio input "true"
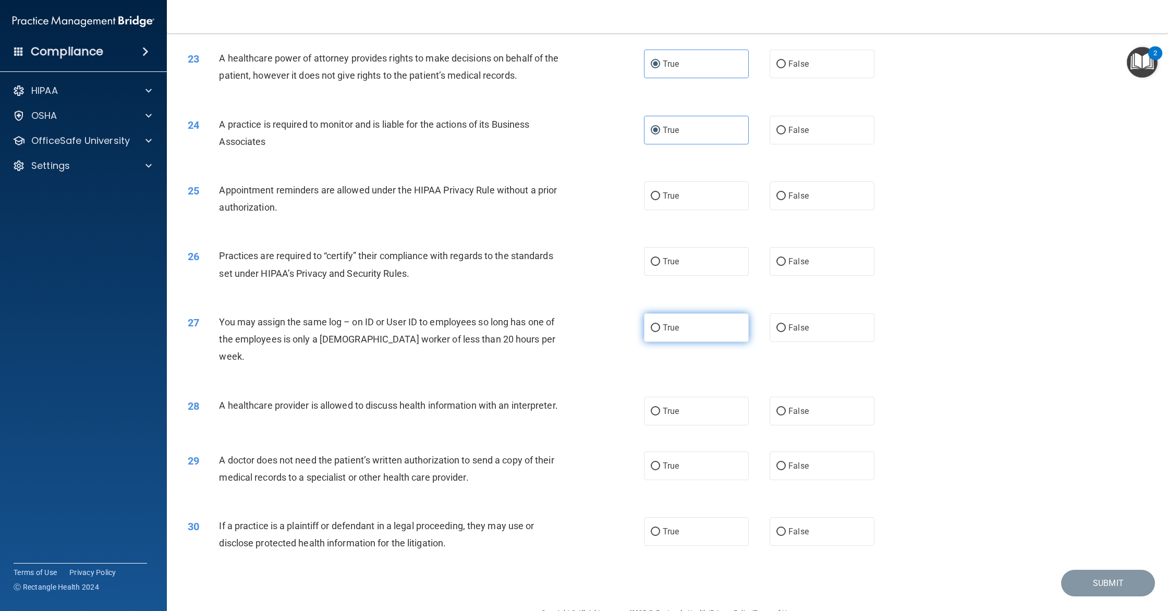
scroll to position [1626, 0]
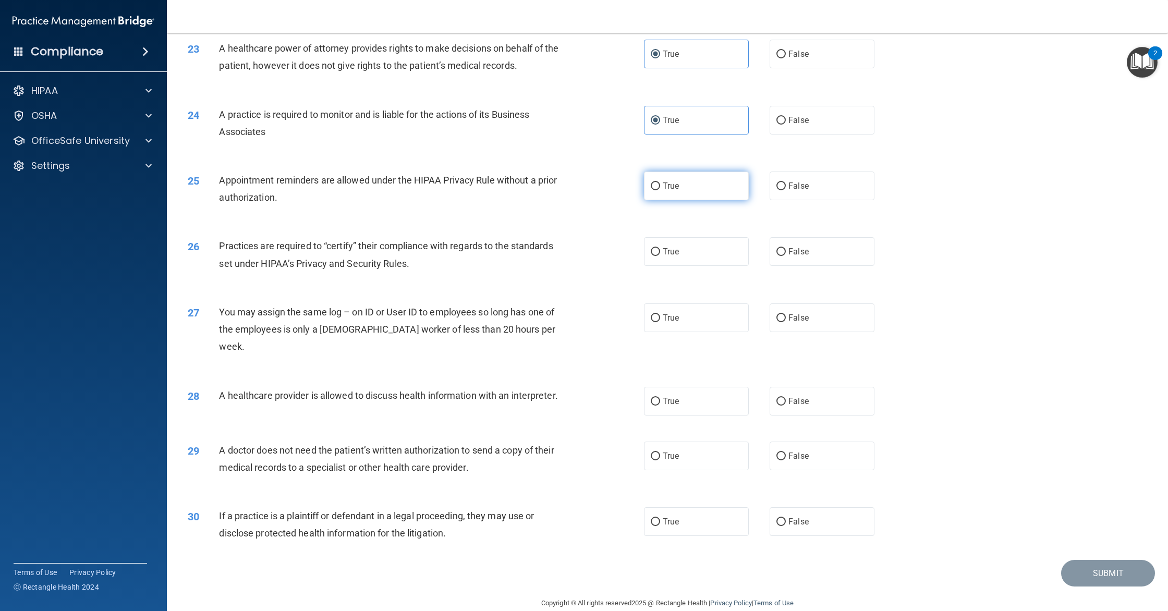
click at [656, 178] on label "True" at bounding box center [696, 186] width 105 height 29
click at [656, 182] on input "True" at bounding box center [655, 186] width 9 height 8
radio input "true"
click at [726, 258] on label "True" at bounding box center [696, 251] width 105 height 29
click at [660, 256] on input "True" at bounding box center [655, 252] width 9 height 8
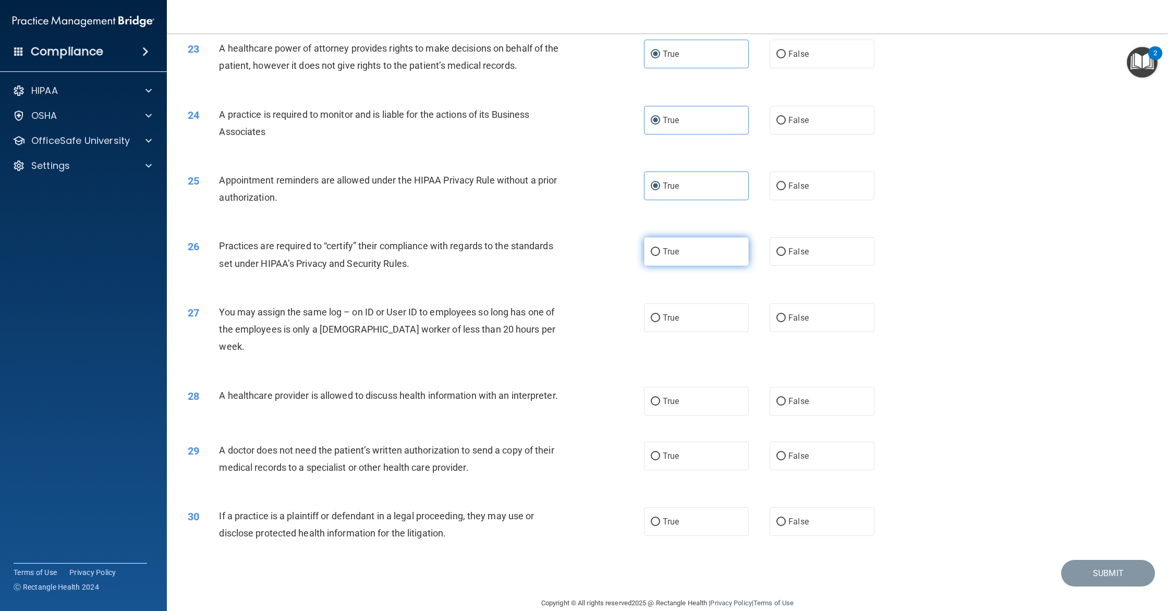
radio input "true"
click at [798, 322] on span "False" at bounding box center [798, 318] width 20 height 10
click at [786, 322] on input "False" at bounding box center [780, 318] width 9 height 8
radio input "true"
click at [739, 387] on label "True" at bounding box center [696, 401] width 105 height 29
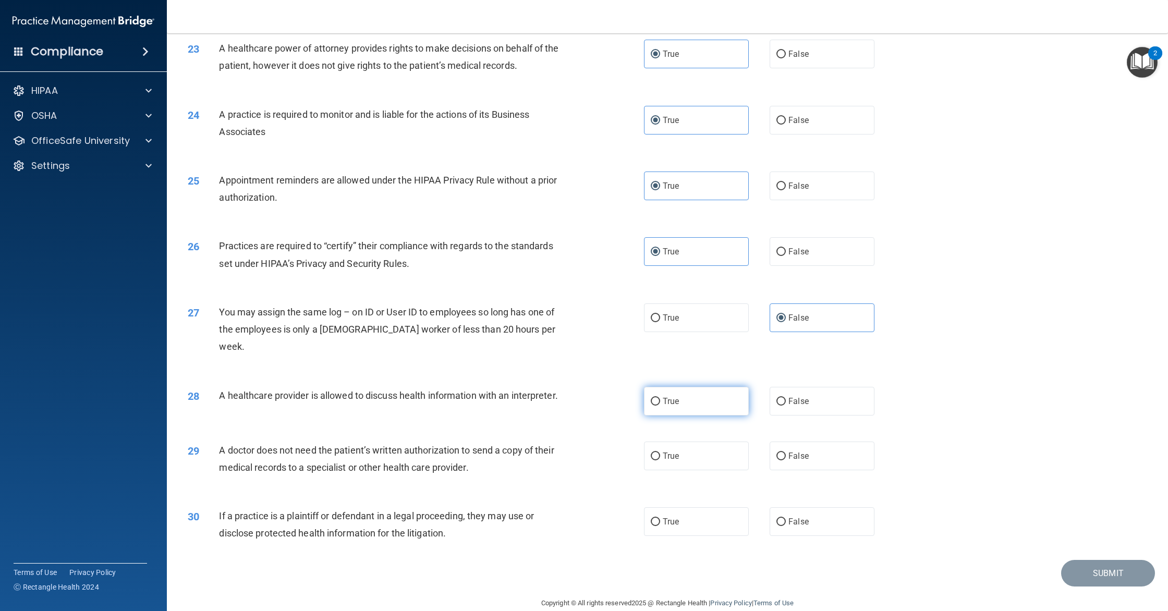
click at [660, 398] on input "True" at bounding box center [655, 402] width 9 height 8
radio input "true"
click at [688, 442] on label "True" at bounding box center [696, 456] width 105 height 29
click at [660, 452] on input "True" at bounding box center [655, 456] width 9 height 8
radio input "true"
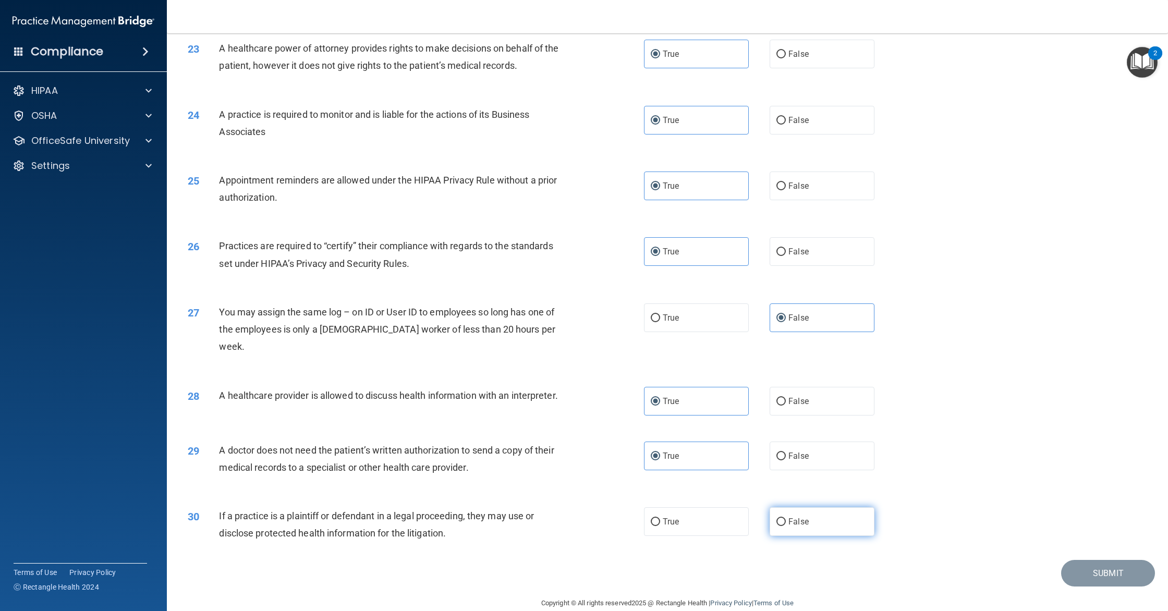
click at [778, 518] on input "False" at bounding box center [780, 522] width 9 height 8
radio input "true"
click at [1085, 560] on button "Submit" at bounding box center [1108, 573] width 94 height 27
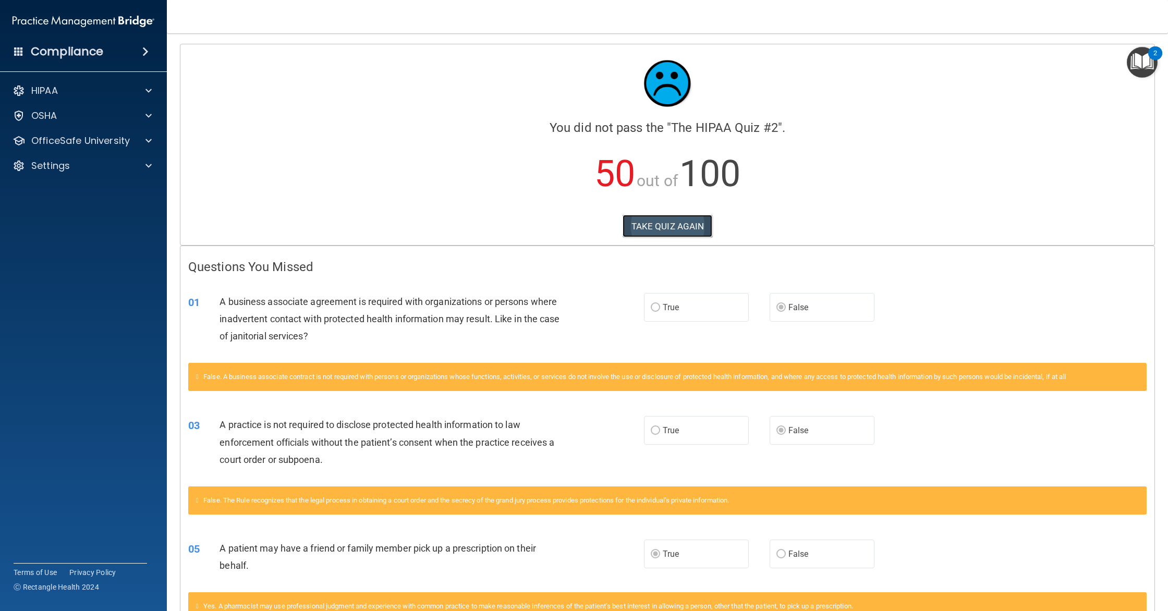
click at [652, 233] on button "TAKE QUIZ AGAIN" at bounding box center [667, 226] width 90 height 23
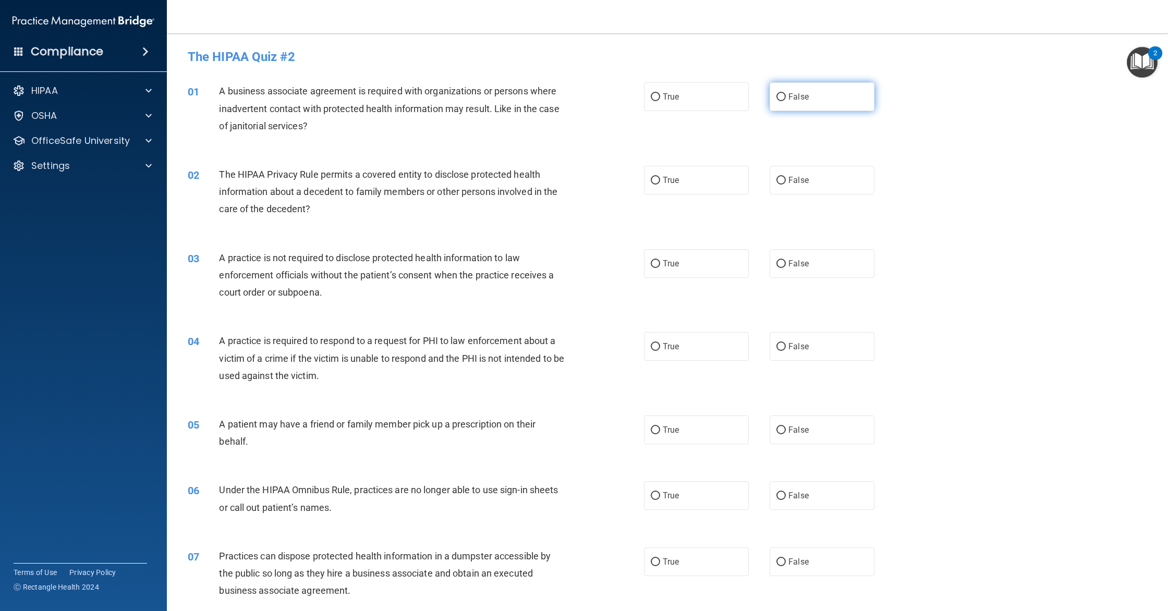
click at [846, 105] on label "False" at bounding box center [821, 96] width 105 height 29
click at [786, 101] on input "False" at bounding box center [780, 97] width 9 height 8
radio input "true"
click at [671, 186] on label "True" at bounding box center [696, 180] width 105 height 29
click at [660, 185] on input "True" at bounding box center [655, 181] width 9 height 8
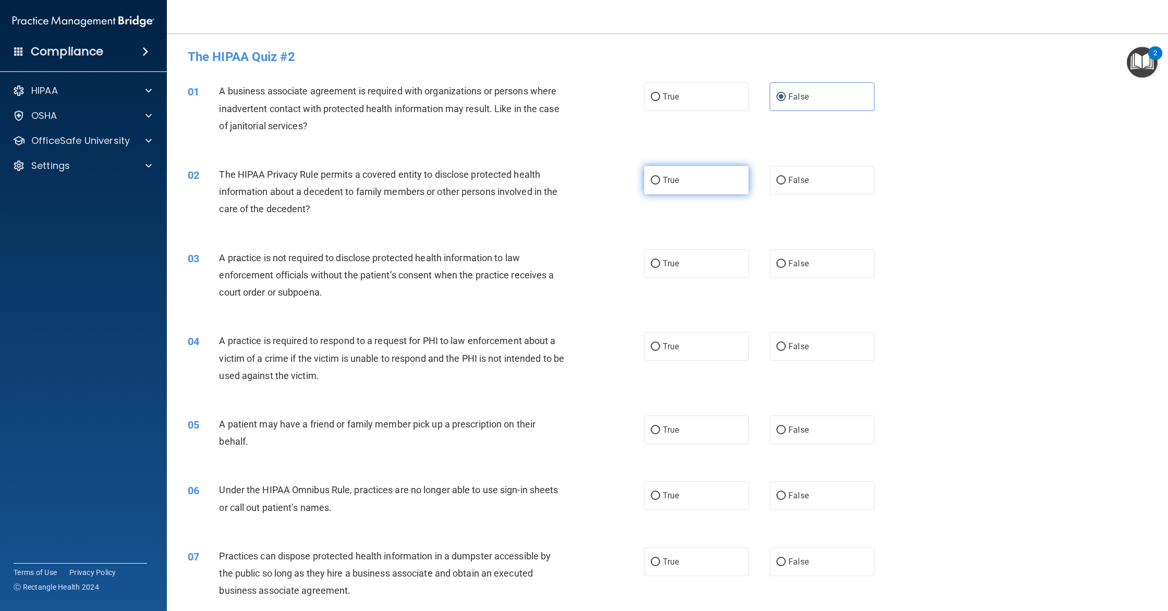
radio input "true"
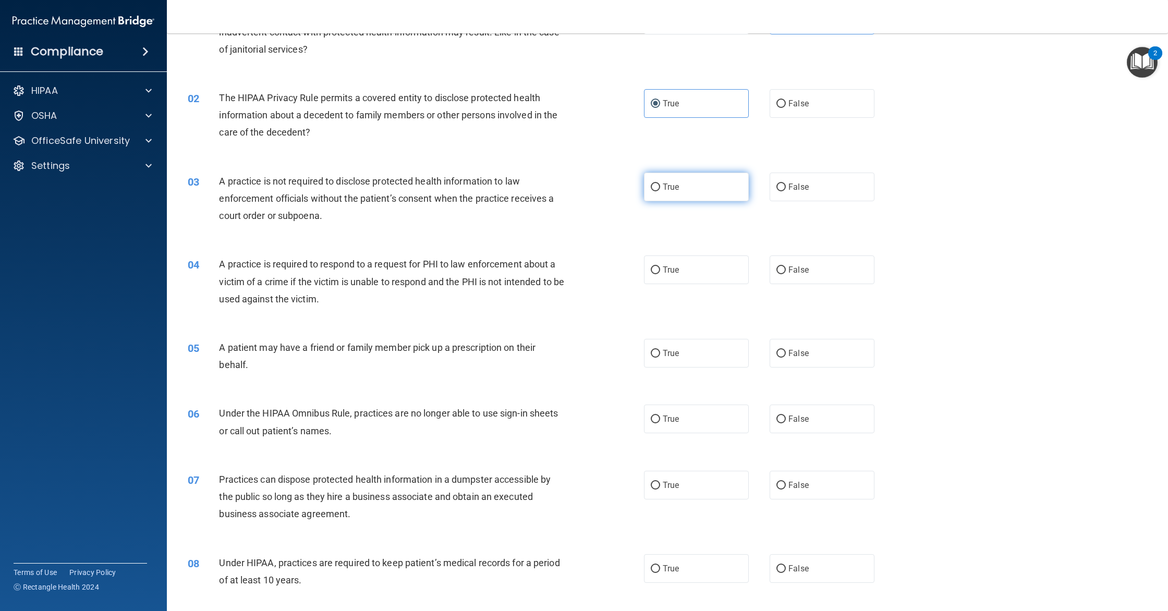
scroll to position [81, 0]
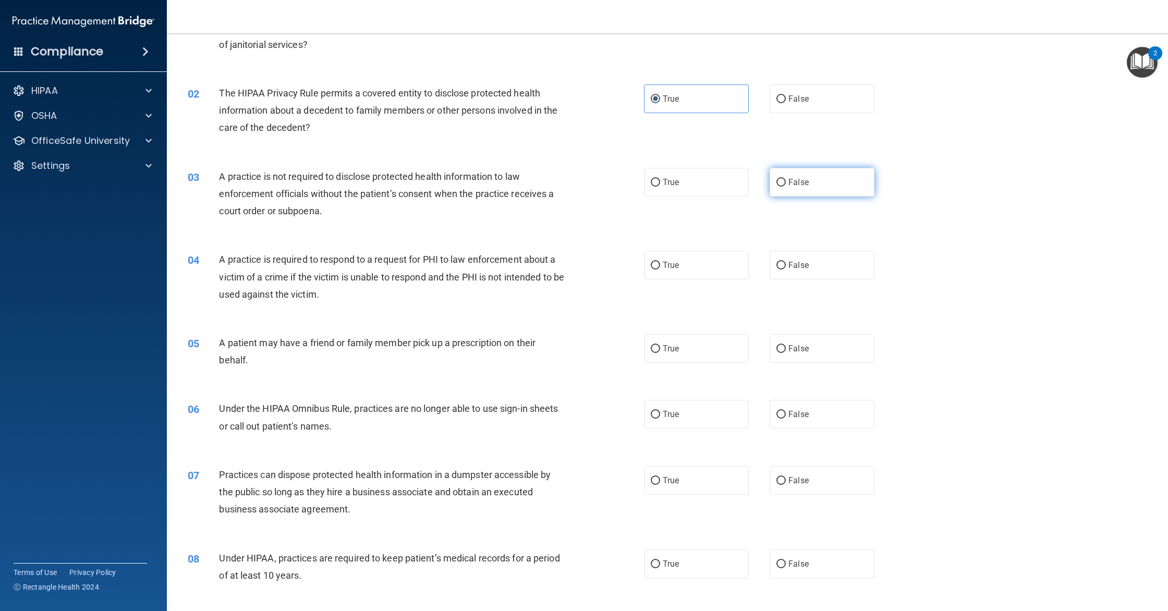
click at [778, 184] on input "False" at bounding box center [780, 183] width 9 height 8
radio input "true"
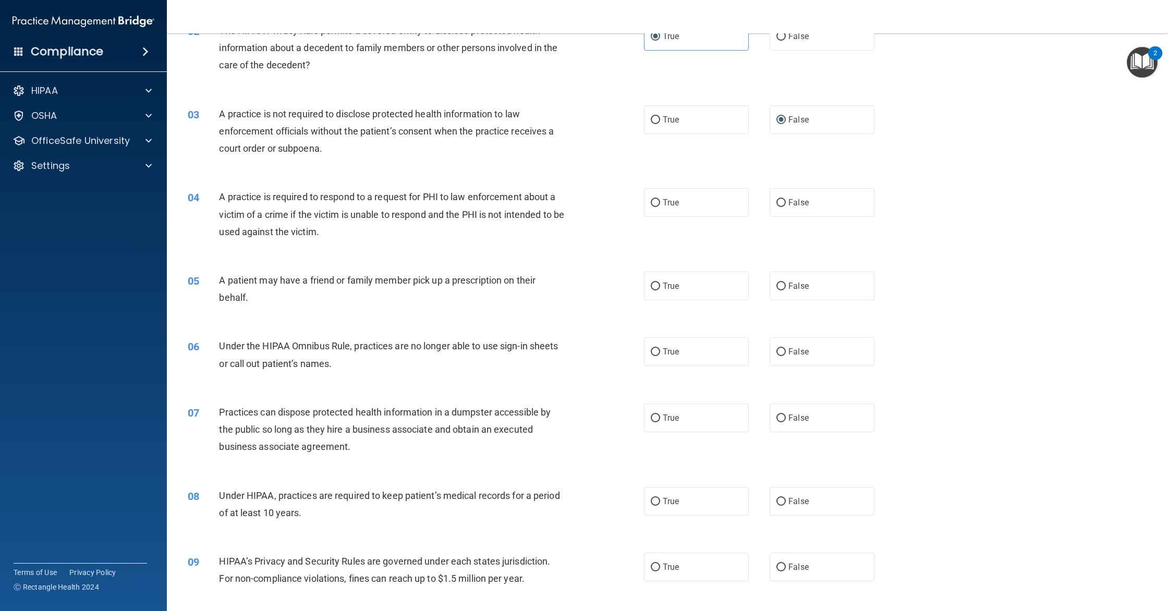
scroll to position [145, 0]
click at [713, 210] on label "True" at bounding box center [696, 201] width 105 height 29
click at [660, 206] on input "True" at bounding box center [655, 202] width 9 height 8
radio input "true"
click at [702, 295] on label "True" at bounding box center [696, 285] width 105 height 29
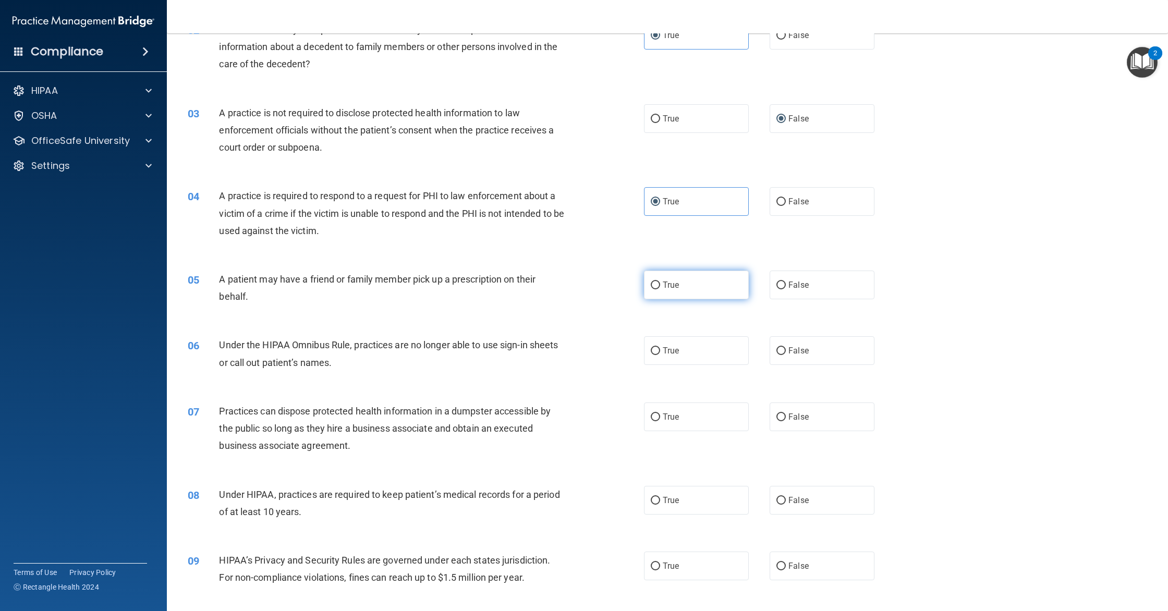
click at [660, 289] on input "True" at bounding box center [655, 285] width 9 height 8
radio input "true"
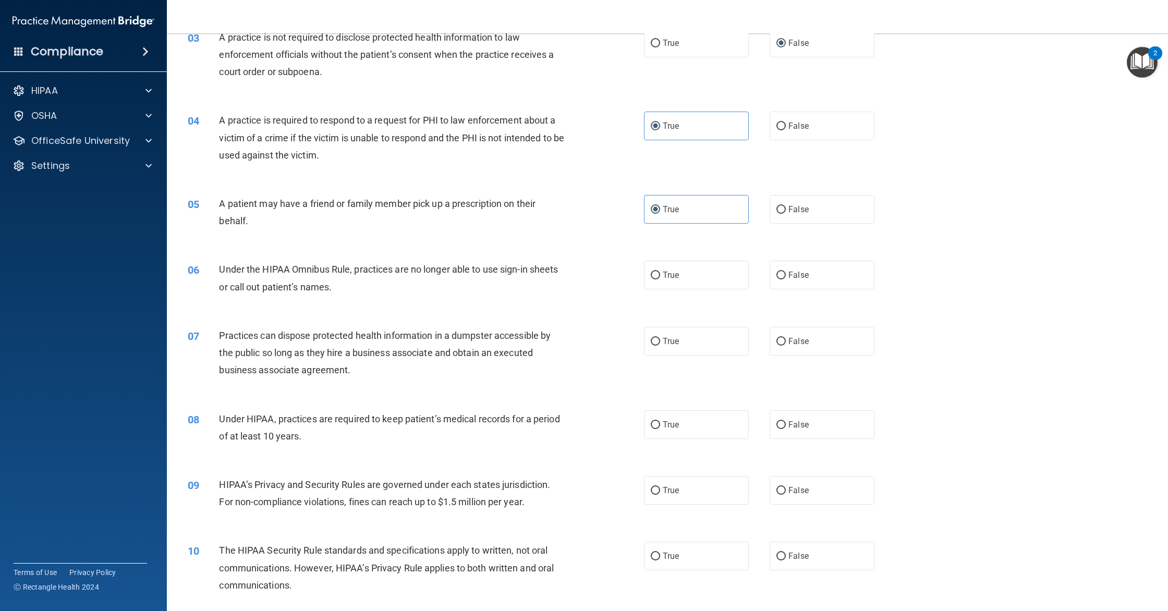
scroll to position [229, 0]
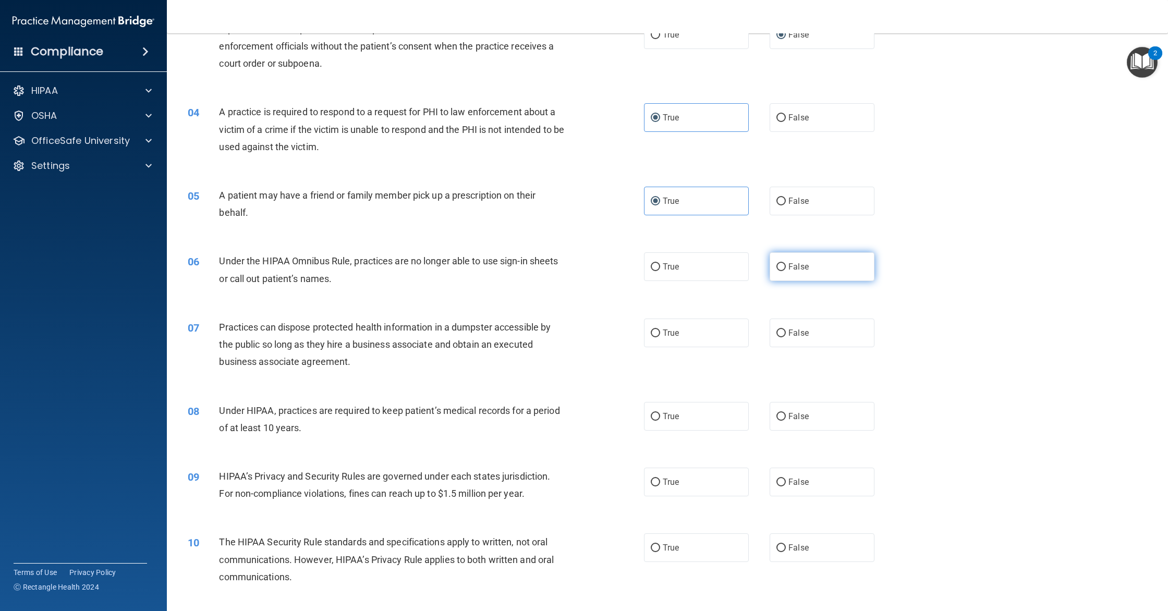
click at [804, 265] on span "False" at bounding box center [798, 267] width 20 height 10
click at [786, 265] on input "False" at bounding box center [780, 267] width 9 height 8
radio input "true"
click at [803, 338] on label "False" at bounding box center [821, 333] width 105 height 29
click at [786, 337] on input "False" at bounding box center [780, 333] width 9 height 8
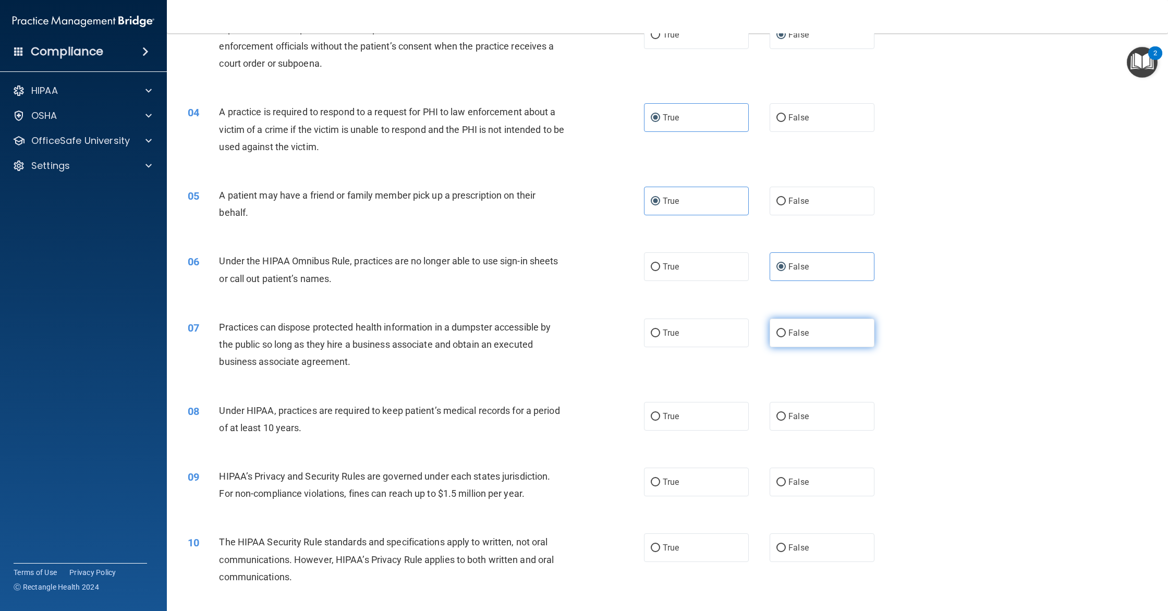
radio input "true"
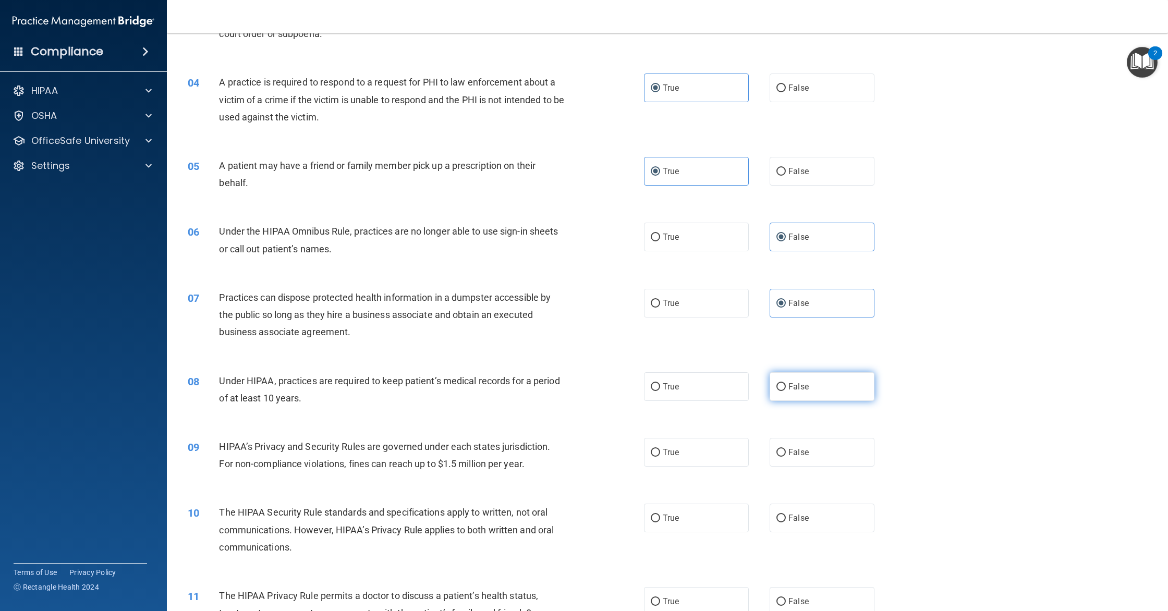
click at [778, 383] on input "False" at bounding box center [780, 387] width 9 height 8
radio input "true"
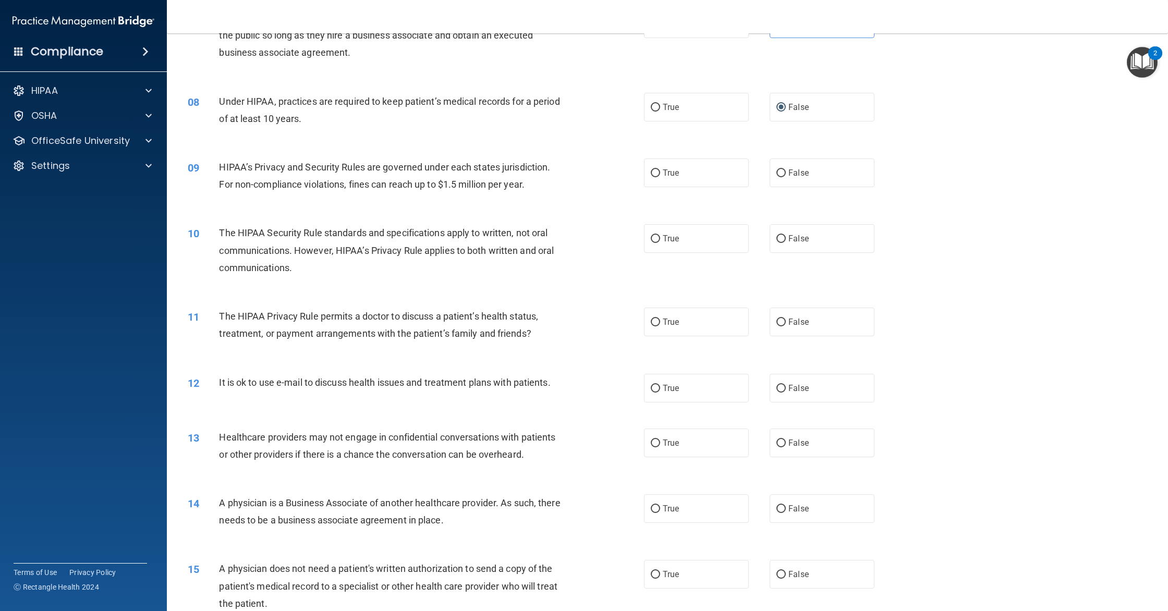
scroll to position [548, 0]
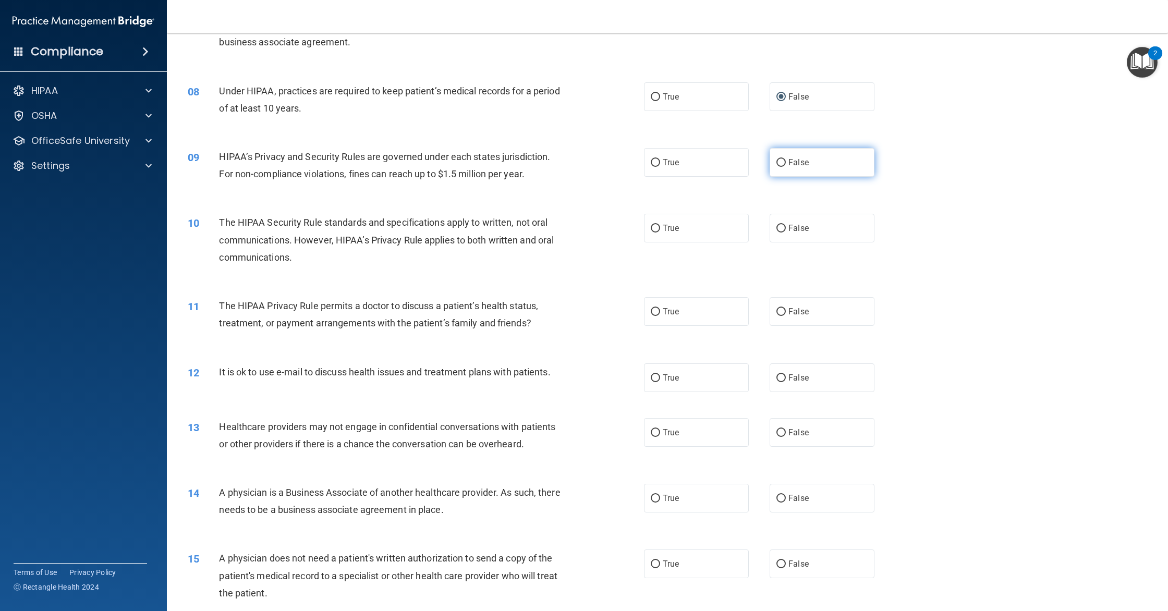
click at [816, 158] on label "False" at bounding box center [821, 162] width 105 height 29
click at [786, 159] on input "False" at bounding box center [780, 163] width 9 height 8
radio input "true"
click at [715, 227] on label "True" at bounding box center [696, 228] width 105 height 29
click at [660, 227] on input "True" at bounding box center [655, 229] width 9 height 8
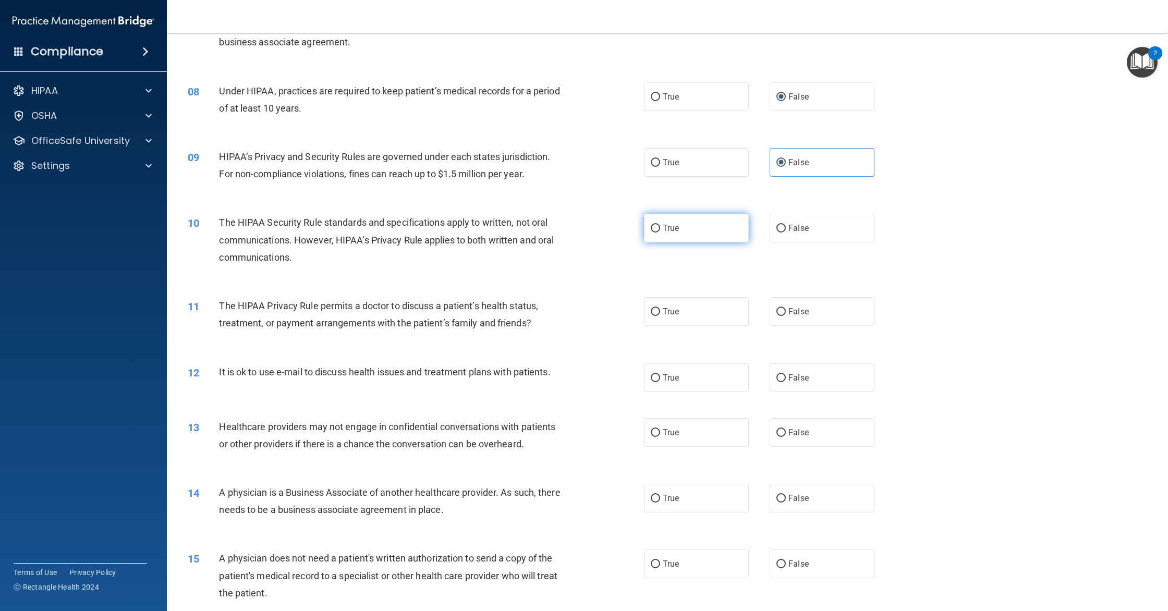
radio input "true"
click at [718, 313] on label "True" at bounding box center [696, 311] width 105 height 29
click at [660, 313] on input "True" at bounding box center [655, 312] width 9 height 8
radio input "true"
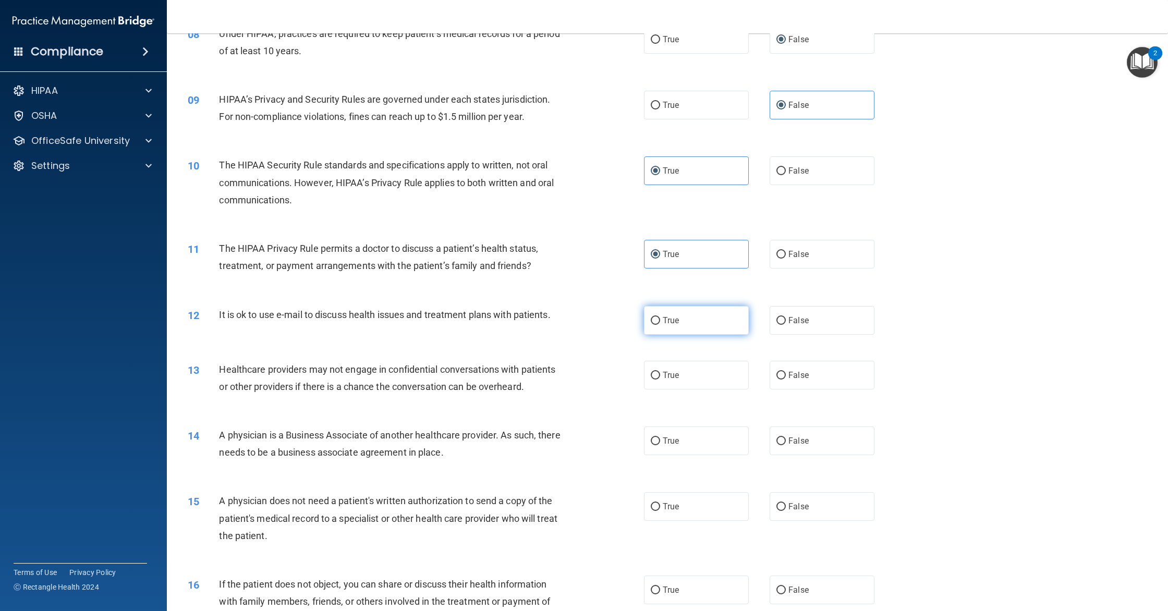
scroll to position [603, 0]
click at [709, 318] on label "True" at bounding box center [696, 323] width 105 height 29
click at [660, 320] on input "True" at bounding box center [655, 324] width 9 height 8
radio input "true"
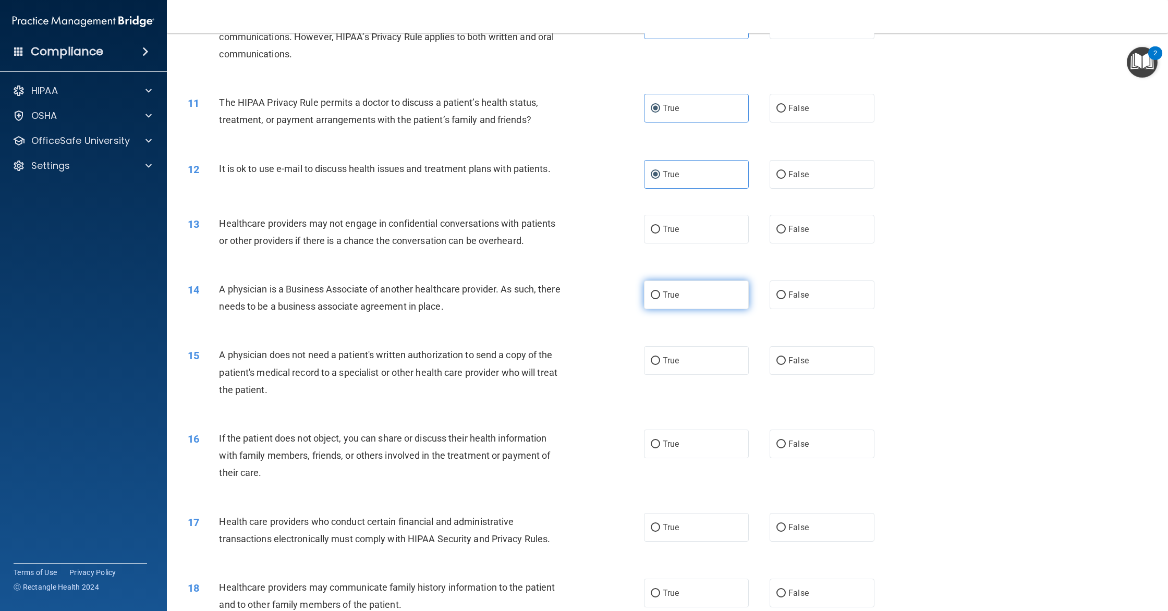
scroll to position [749, 0]
click at [729, 238] on label "True" at bounding box center [696, 231] width 105 height 29
click at [660, 236] on input "True" at bounding box center [655, 232] width 9 height 8
radio input "true"
click at [789, 301] on span "False" at bounding box center [798, 297] width 20 height 10
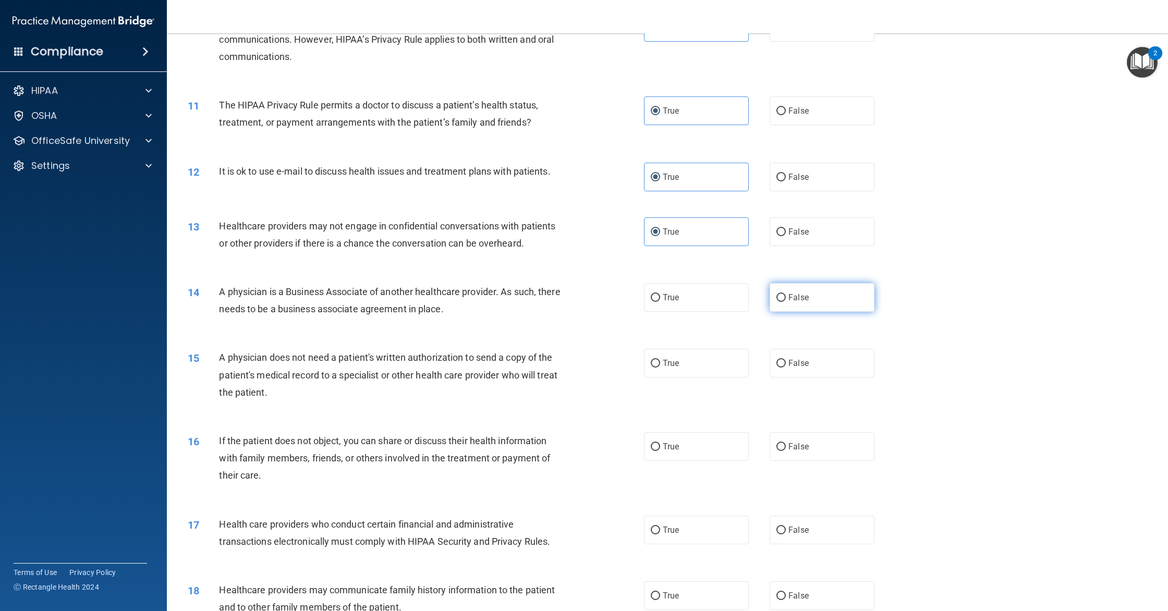
click at [786, 301] on input "False" at bounding box center [780, 298] width 9 height 8
radio input "true"
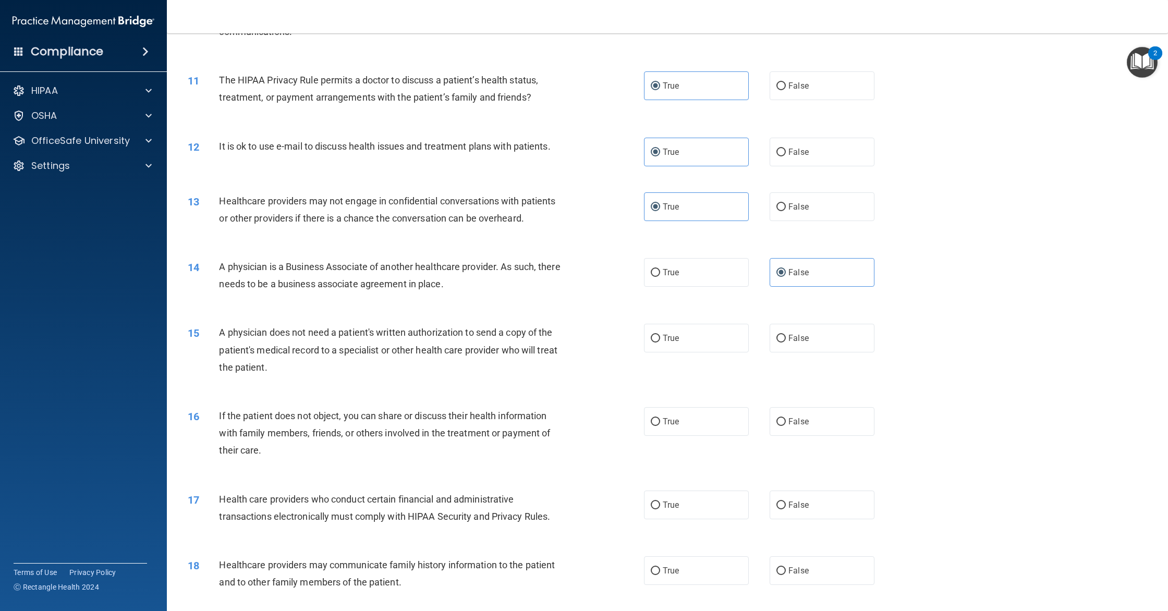
scroll to position [773, 0]
click at [697, 337] on label "True" at bounding box center [696, 339] width 105 height 29
click at [660, 337] on input "True" at bounding box center [655, 340] width 9 height 8
radio input "true"
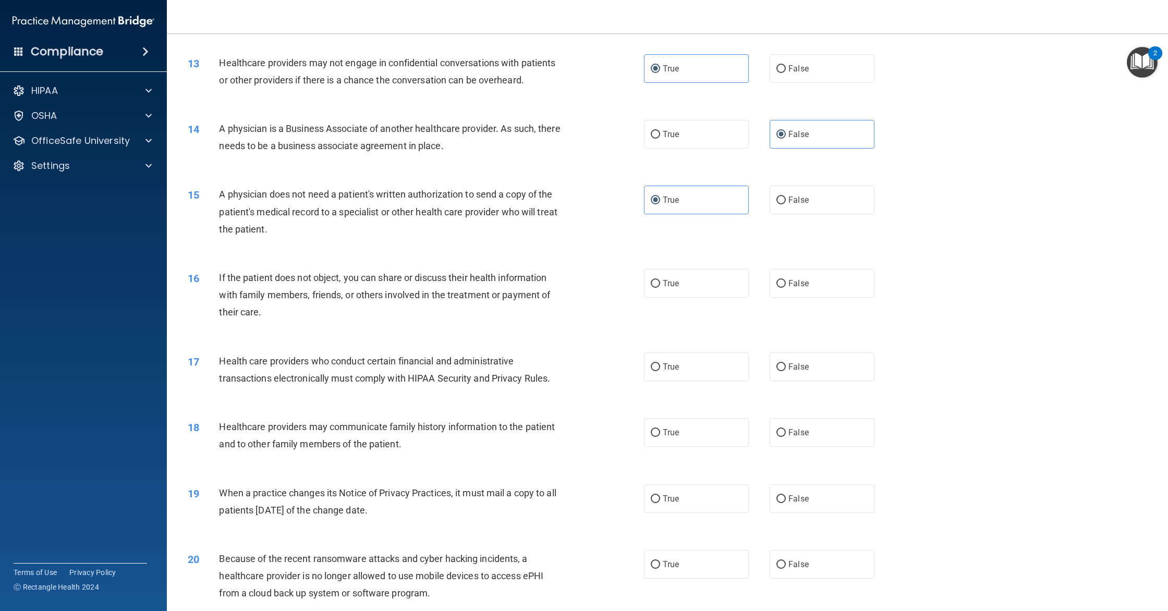
scroll to position [919, 0]
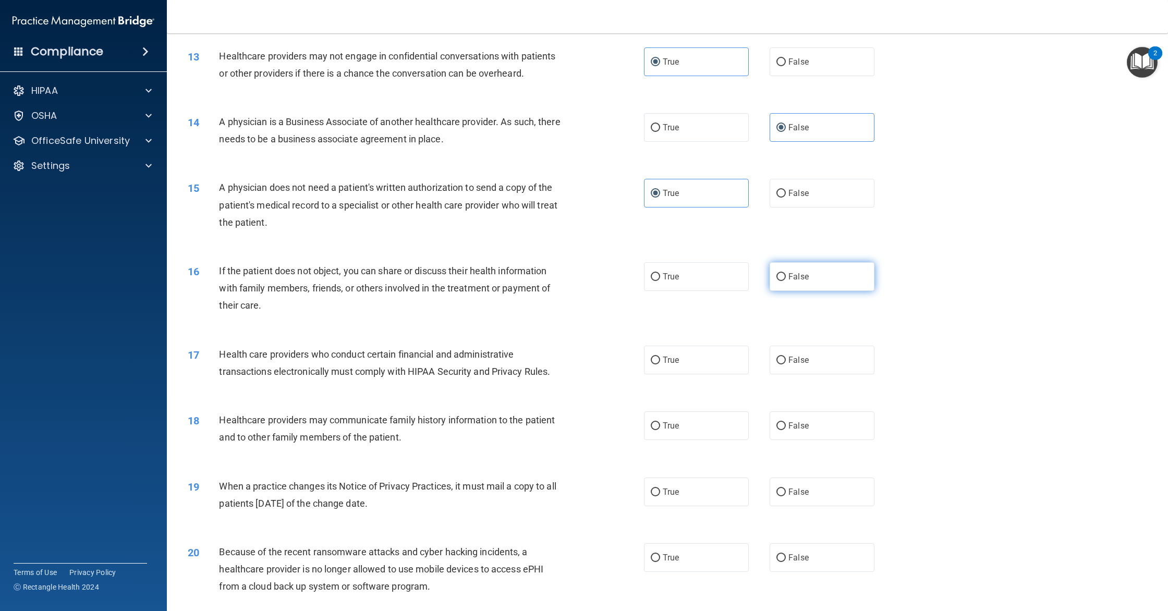
click at [785, 281] on label "False" at bounding box center [821, 276] width 105 height 29
click at [785, 281] on input "False" at bounding box center [780, 277] width 9 height 8
radio input "true"
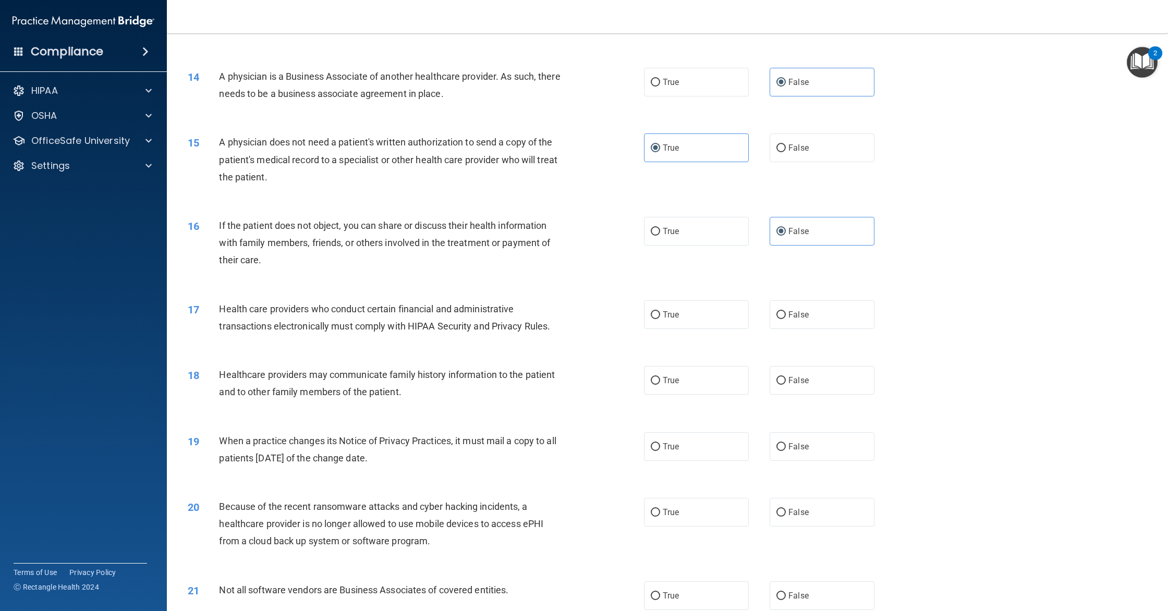
scroll to position [965, 0]
click at [677, 316] on span "True" at bounding box center [671, 314] width 16 height 10
click at [660, 316] on input "True" at bounding box center [655, 315] width 9 height 8
radio input "true"
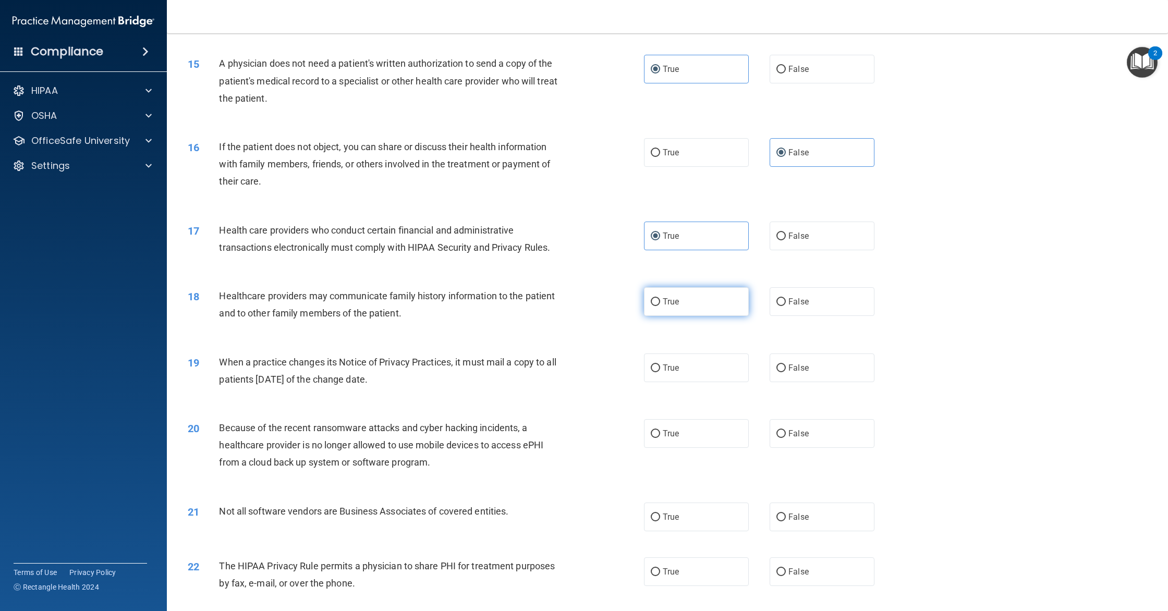
scroll to position [1048, 0]
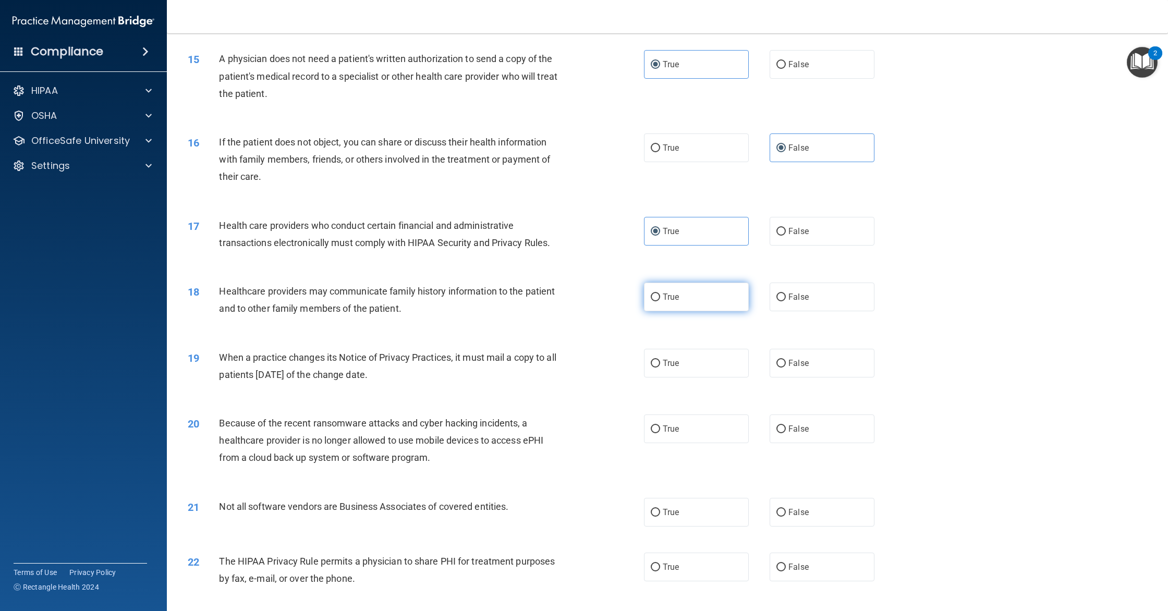
click at [676, 295] on span "True" at bounding box center [671, 297] width 16 height 10
click at [660, 295] on input "True" at bounding box center [655, 297] width 9 height 8
radio input "true"
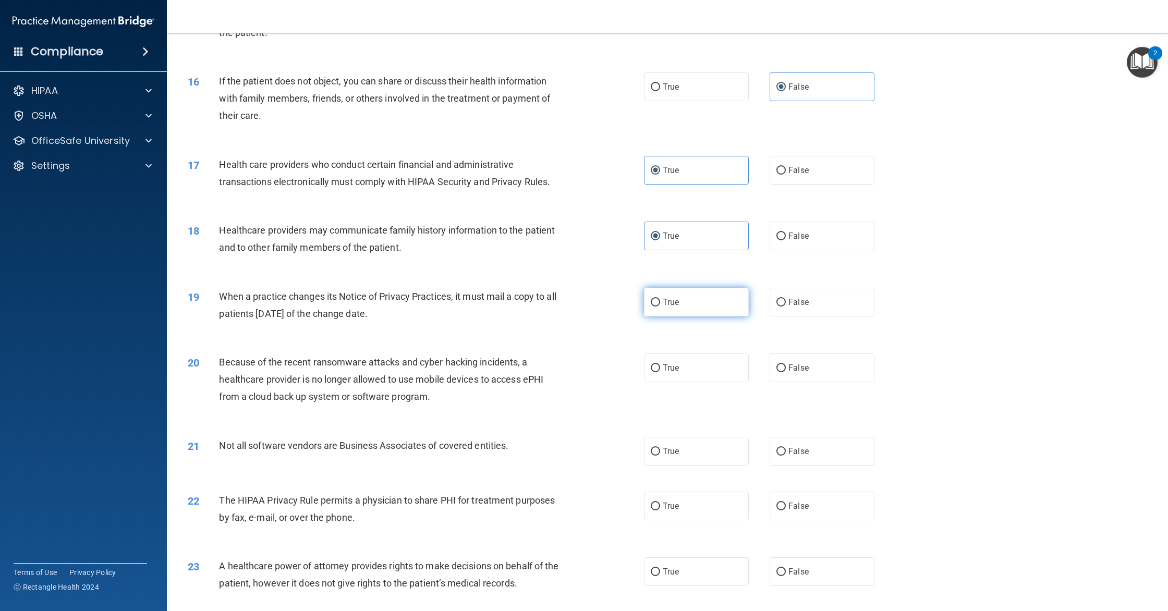
scroll to position [1109, 0]
click at [682, 309] on label "True" at bounding box center [696, 301] width 105 height 29
click at [660, 306] on input "True" at bounding box center [655, 302] width 9 height 8
radio input "true"
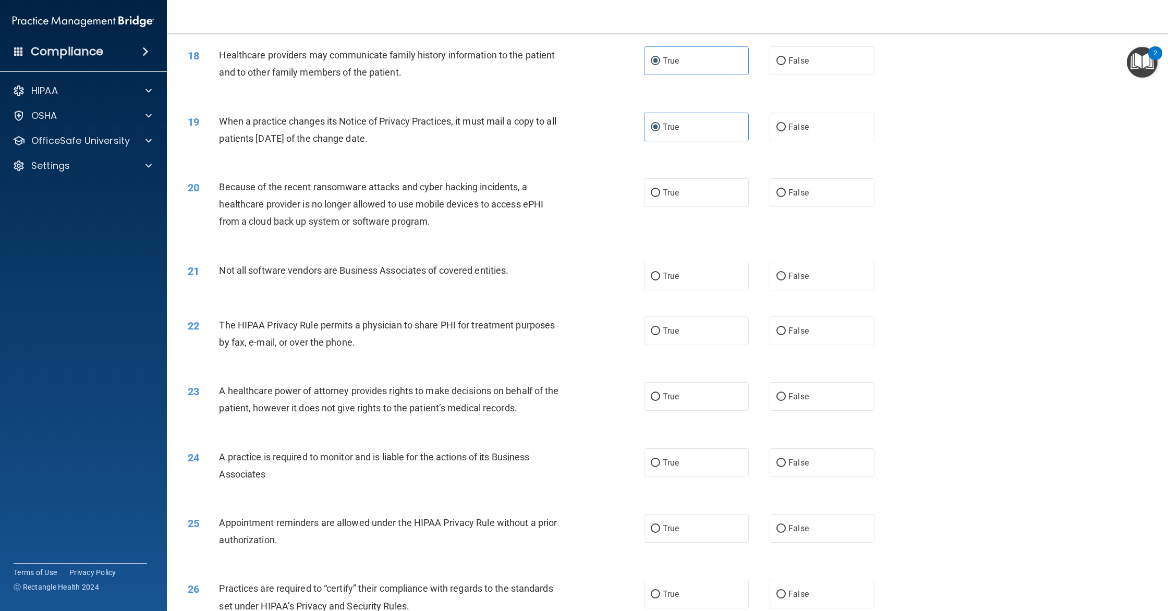
scroll to position [1285, 0]
click at [855, 200] on label "False" at bounding box center [821, 191] width 105 height 29
click at [786, 195] on input "False" at bounding box center [780, 192] width 9 height 8
radio input "true"
click at [726, 282] on label "True" at bounding box center [696, 274] width 105 height 29
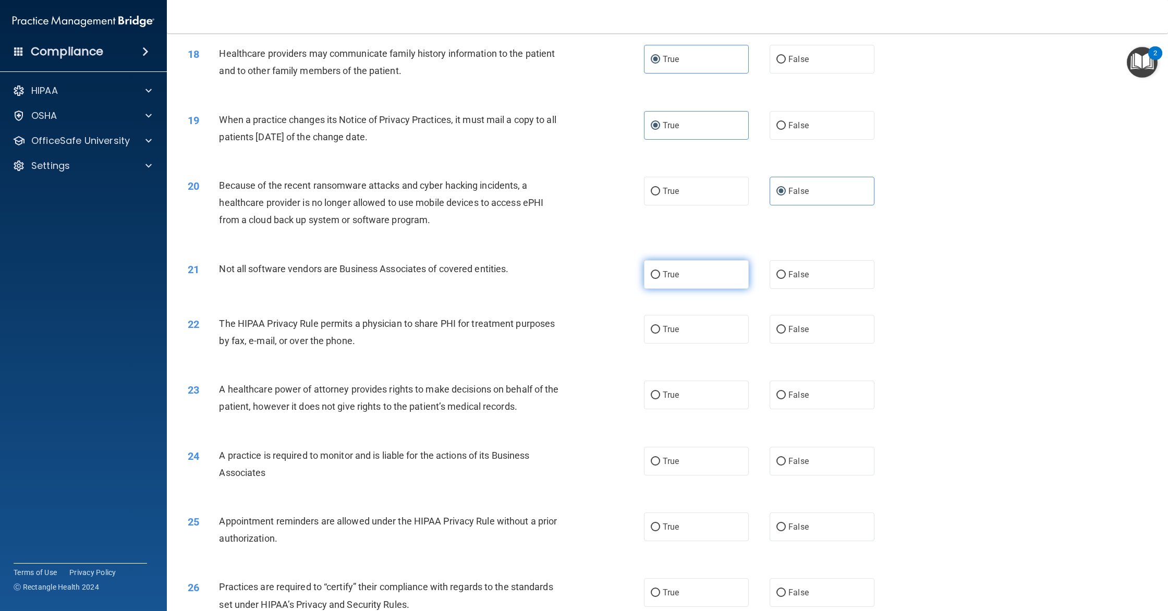
click at [660, 279] on input "True" at bounding box center [655, 275] width 9 height 8
radio input "true"
click at [719, 323] on label "True" at bounding box center [696, 329] width 105 height 29
click at [660, 326] on input "True" at bounding box center [655, 330] width 9 height 8
radio input "true"
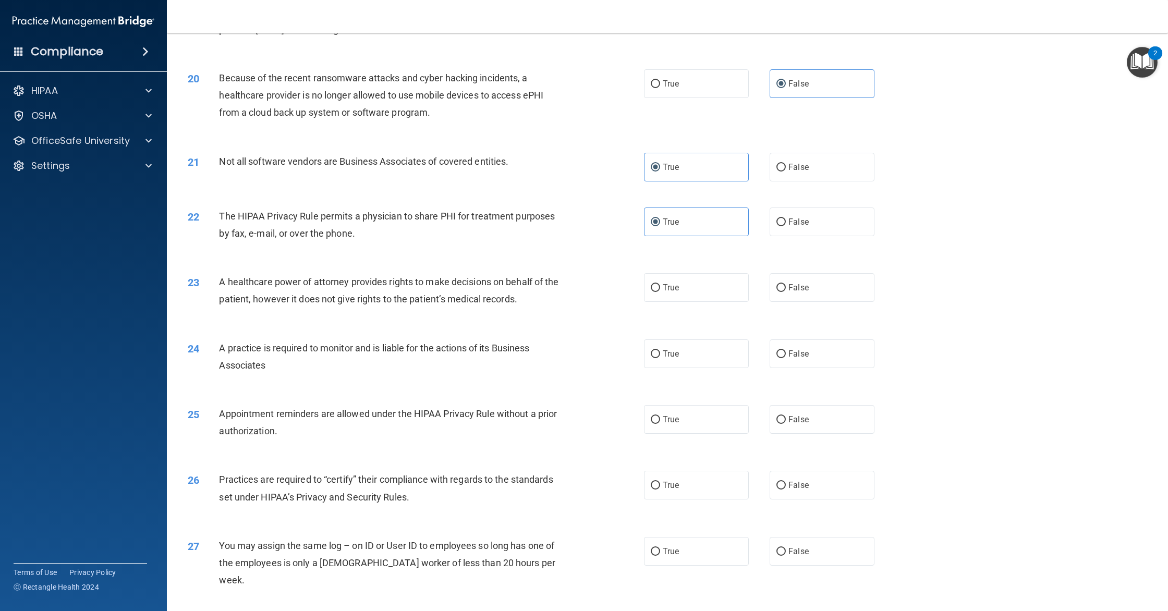
scroll to position [1397, 0]
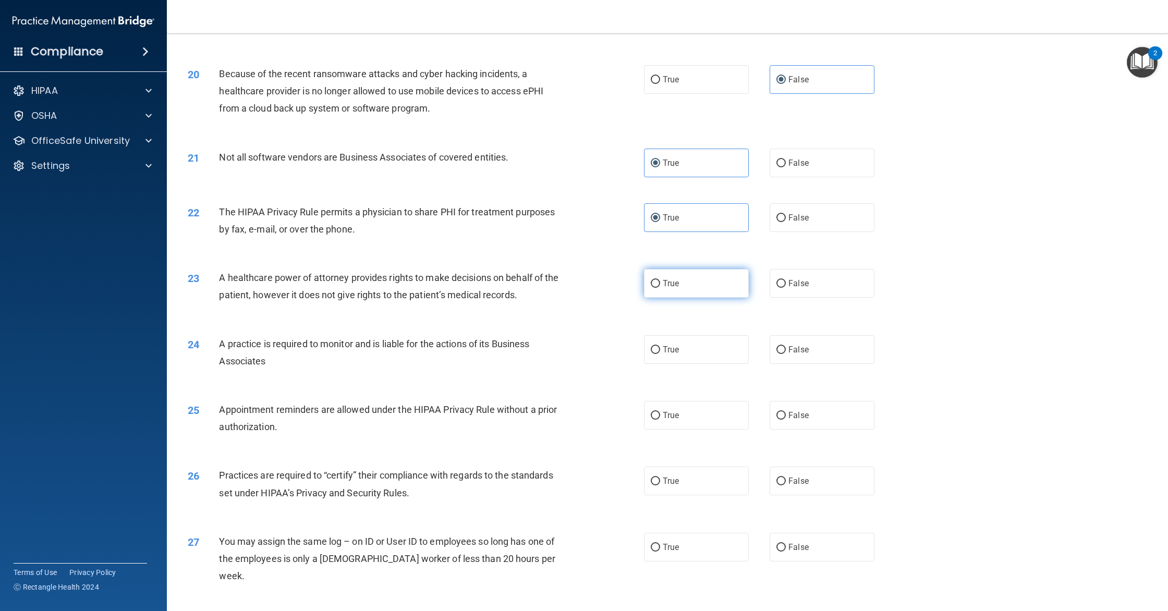
click at [703, 291] on label "True" at bounding box center [696, 283] width 105 height 29
click at [660, 288] on input "True" at bounding box center [655, 284] width 9 height 8
radio input "true"
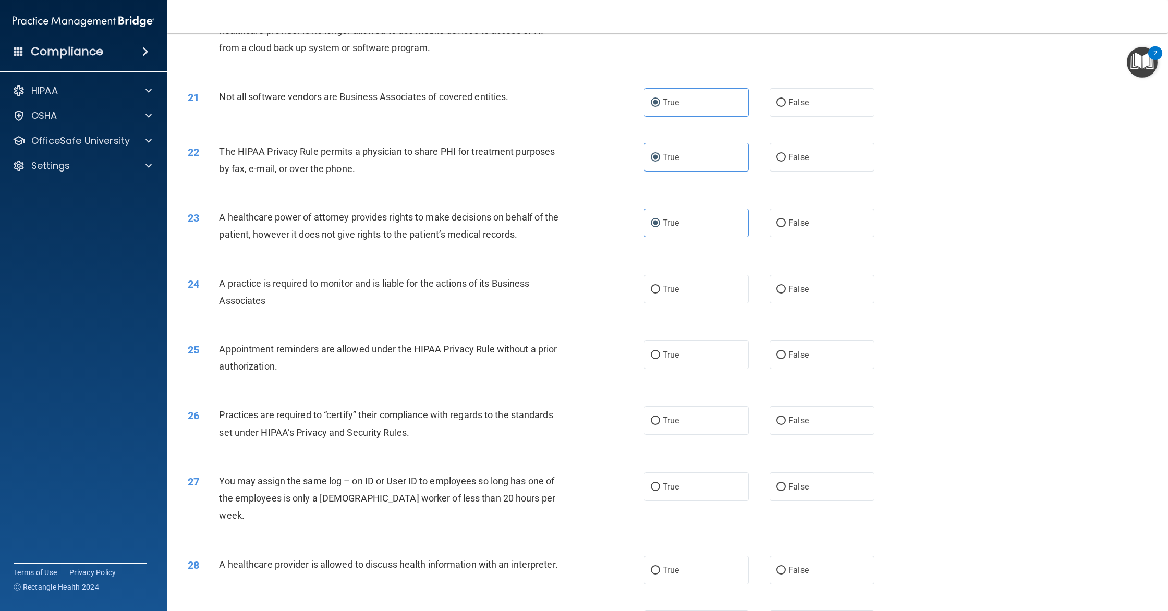
scroll to position [1460, 0]
click at [702, 291] on label "True" at bounding box center [696, 286] width 105 height 29
click at [660, 291] on input "True" at bounding box center [655, 287] width 9 height 8
radio input "true"
click at [708, 353] on label "True" at bounding box center [696, 352] width 105 height 29
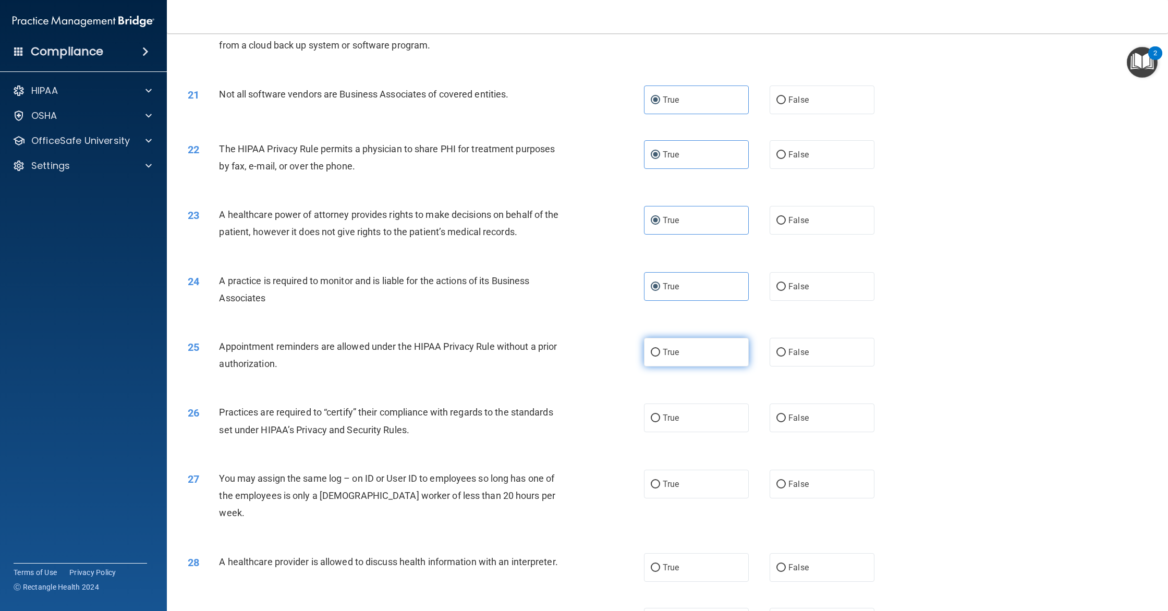
click at [660, 353] on input "True" at bounding box center [655, 353] width 9 height 8
radio input "true"
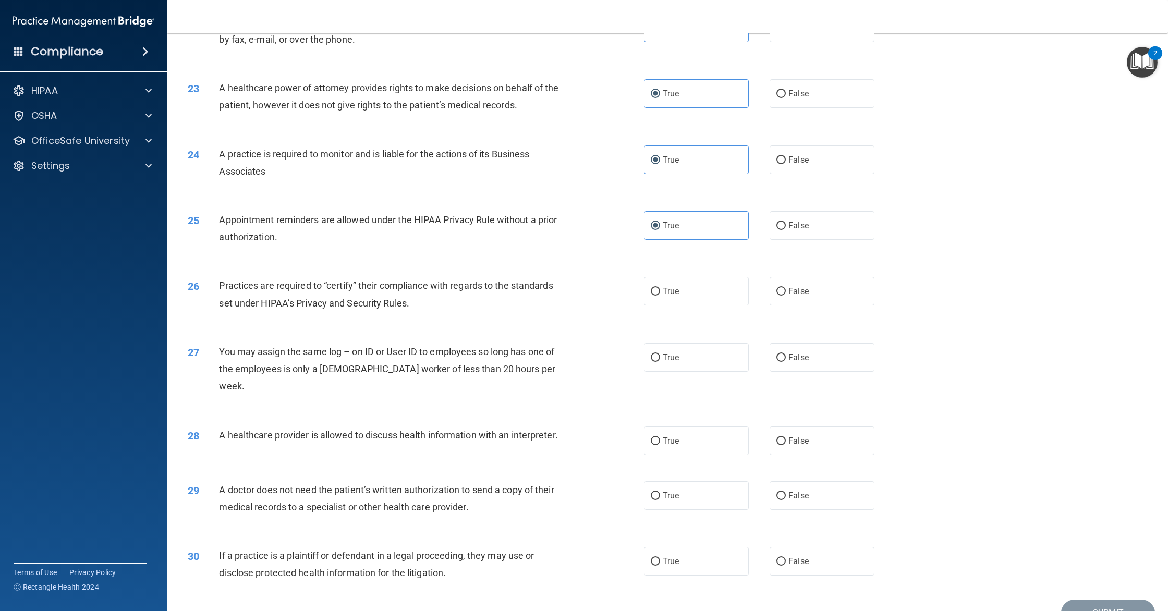
scroll to position [1626, 0]
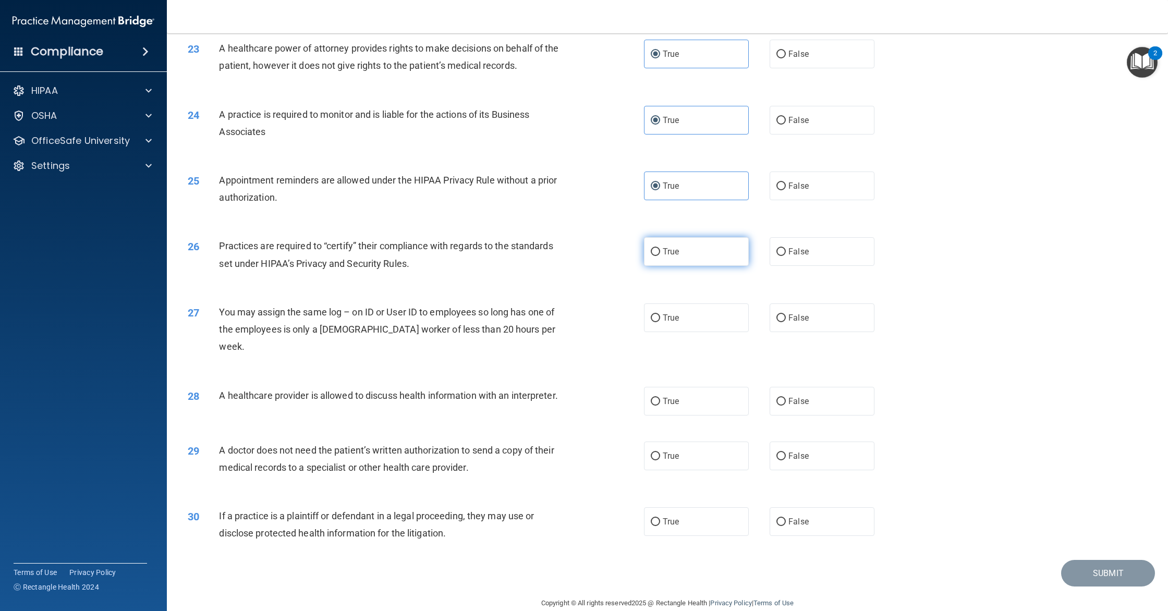
click at [667, 253] on span "True" at bounding box center [671, 252] width 16 height 10
click at [660, 253] on input "True" at bounding box center [655, 252] width 9 height 8
radio input "true"
click at [784, 311] on label "False" at bounding box center [821, 317] width 105 height 29
click at [784, 314] on input "False" at bounding box center [780, 318] width 9 height 8
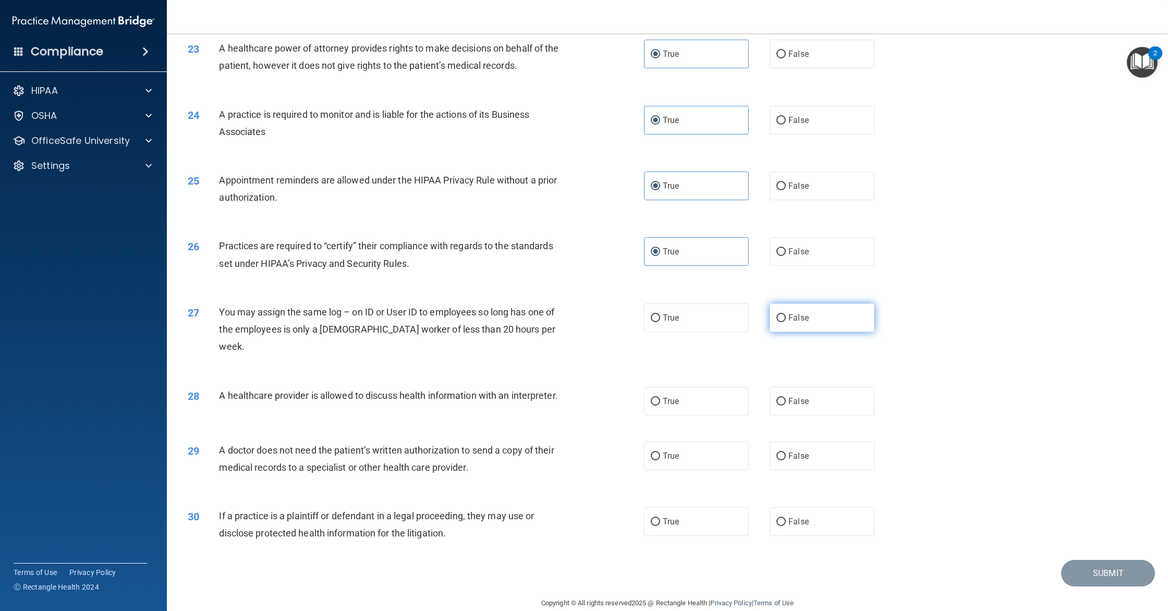
radio input "true"
click at [728, 387] on label "True" at bounding box center [696, 401] width 105 height 29
click at [660, 398] on input "True" at bounding box center [655, 402] width 9 height 8
radio input "true"
click at [670, 451] on span "True" at bounding box center [671, 456] width 16 height 10
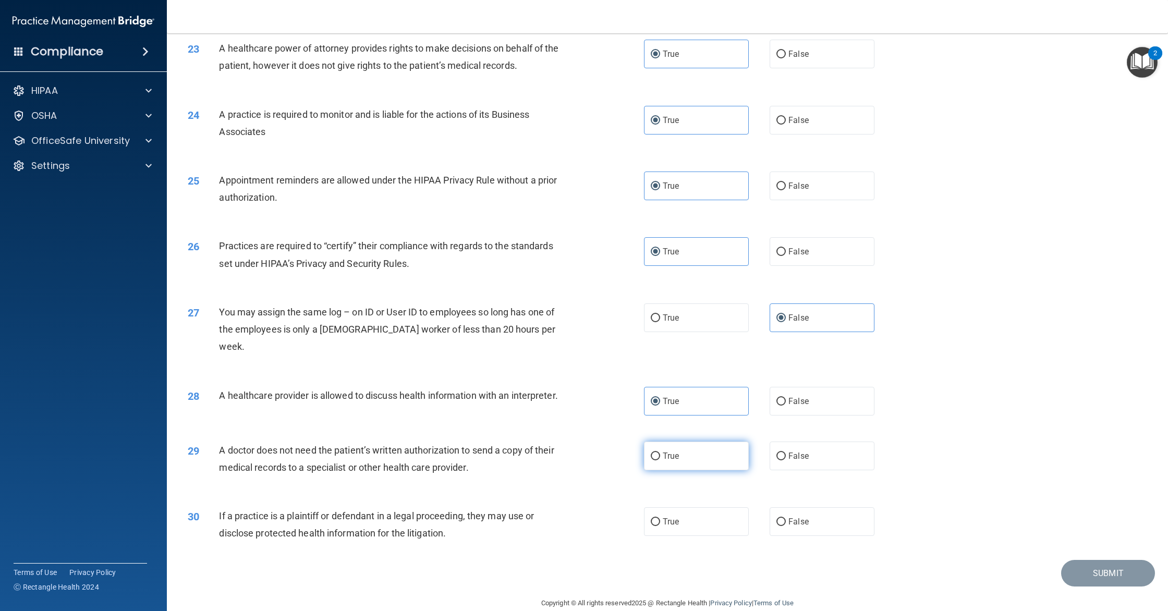
click at [660, 452] on input "True" at bounding box center [655, 456] width 9 height 8
radio input "true"
click at [817, 507] on label "False" at bounding box center [821, 521] width 105 height 29
click at [786, 518] on input "False" at bounding box center [780, 522] width 9 height 8
radio input "true"
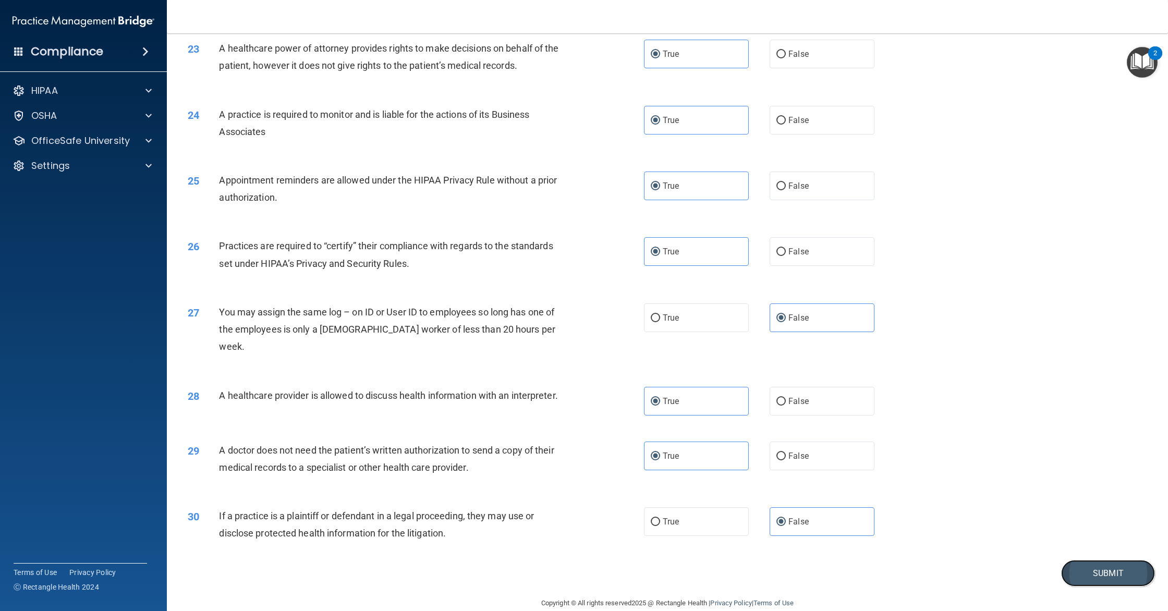
click at [1091, 560] on button "Submit" at bounding box center [1108, 573] width 94 height 27
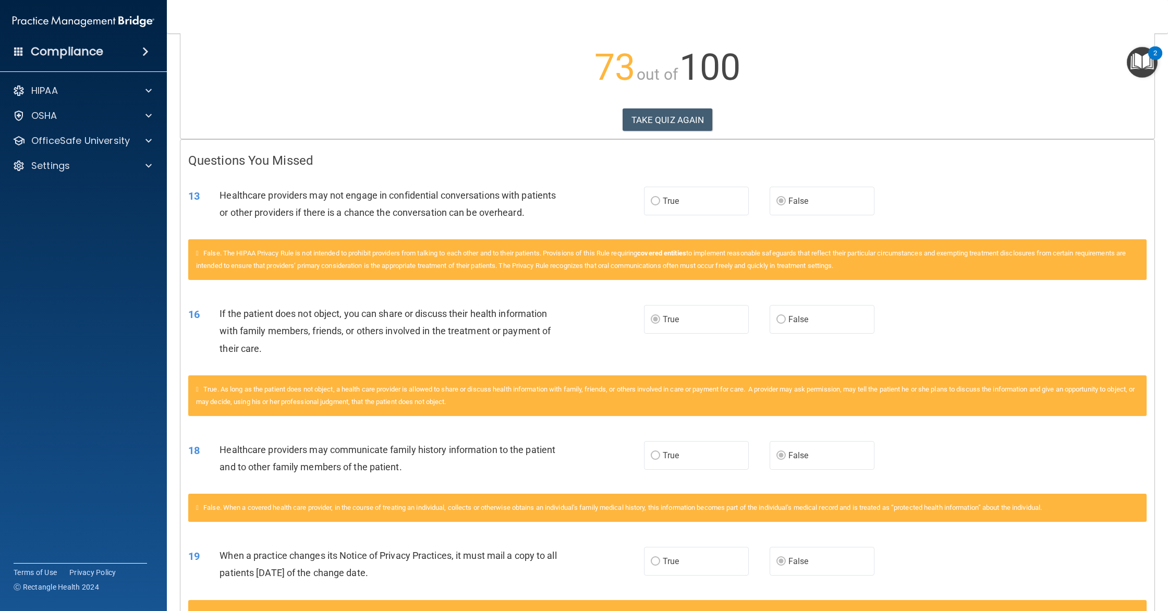
scroll to position [104, 0]
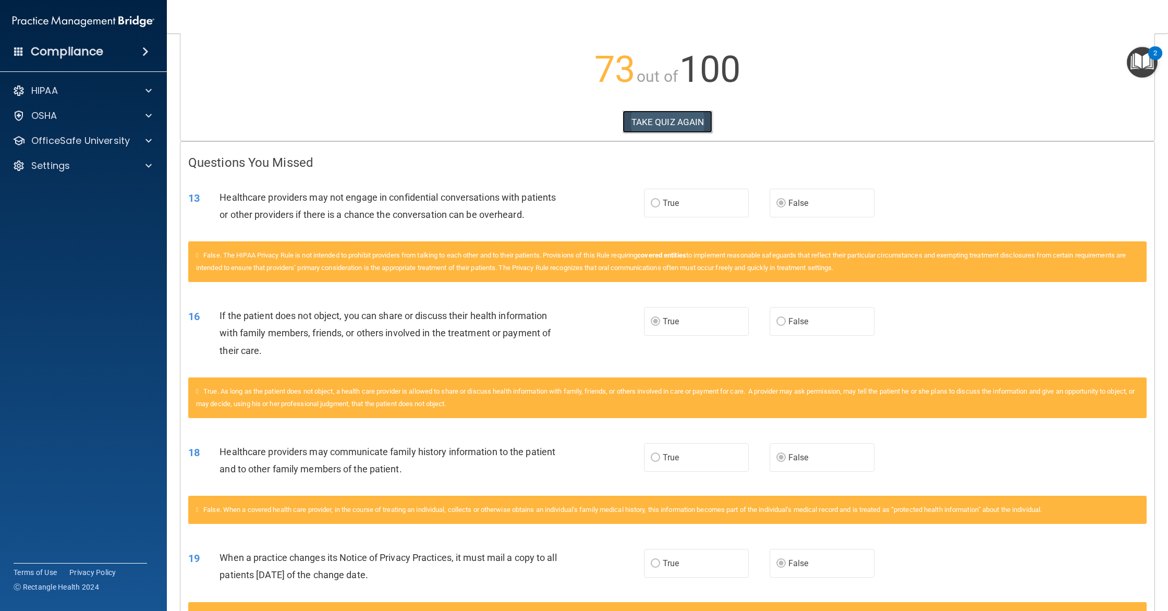
click at [695, 120] on button "TAKE QUIZ AGAIN" at bounding box center [667, 122] width 90 height 23
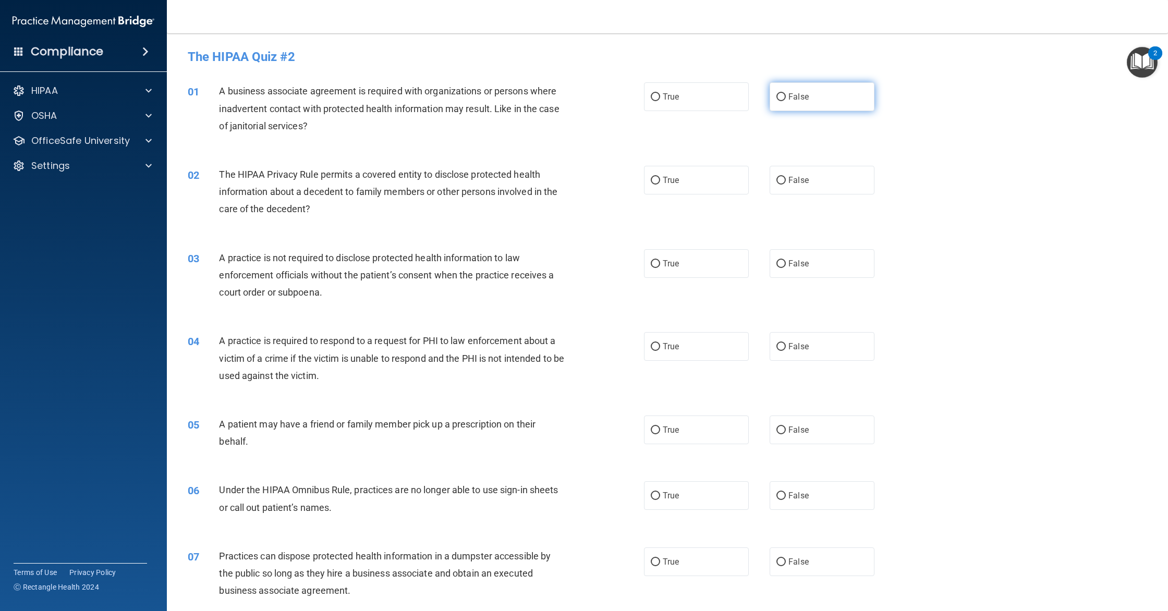
click at [787, 107] on label "False" at bounding box center [821, 96] width 105 height 29
click at [786, 101] on input "False" at bounding box center [780, 97] width 9 height 8
radio input "true"
click at [688, 187] on label "True" at bounding box center [696, 180] width 105 height 29
click at [660, 185] on input "True" at bounding box center [655, 181] width 9 height 8
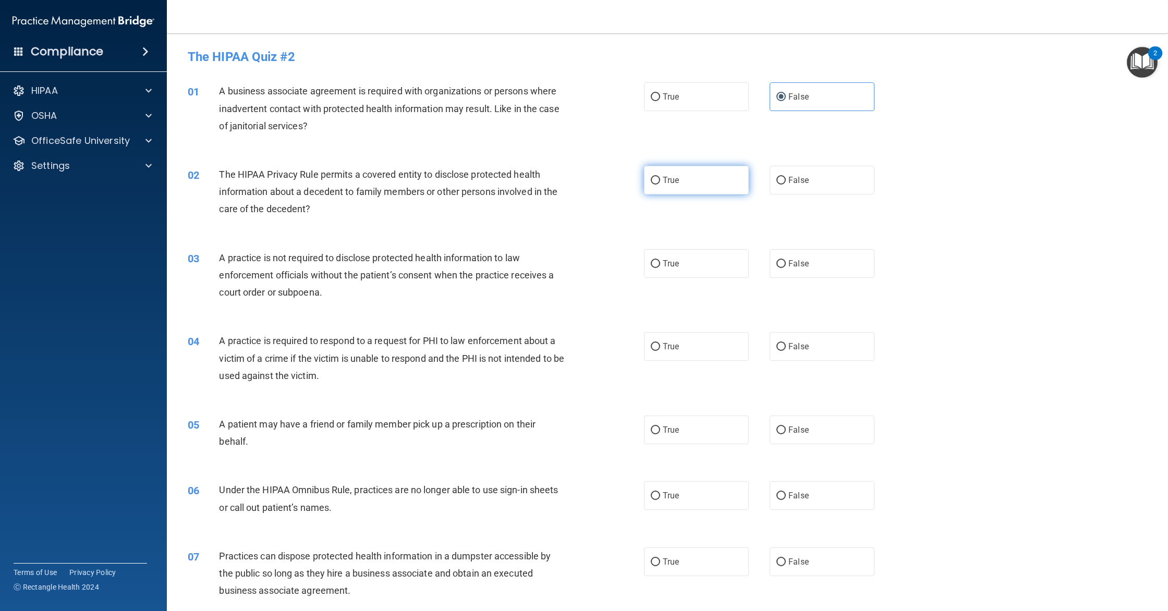
radio input "true"
click at [783, 266] on input "False" at bounding box center [780, 264] width 9 height 8
radio input "true"
click at [679, 348] on label "True" at bounding box center [696, 346] width 105 height 29
click at [660, 348] on input "True" at bounding box center [655, 347] width 9 height 8
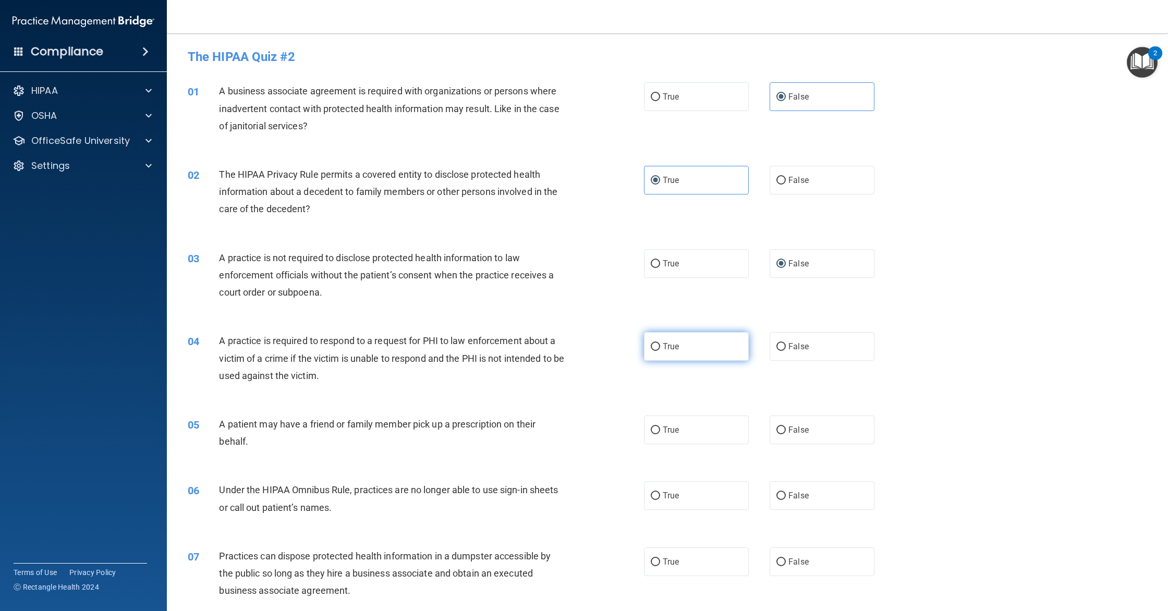
radio input "true"
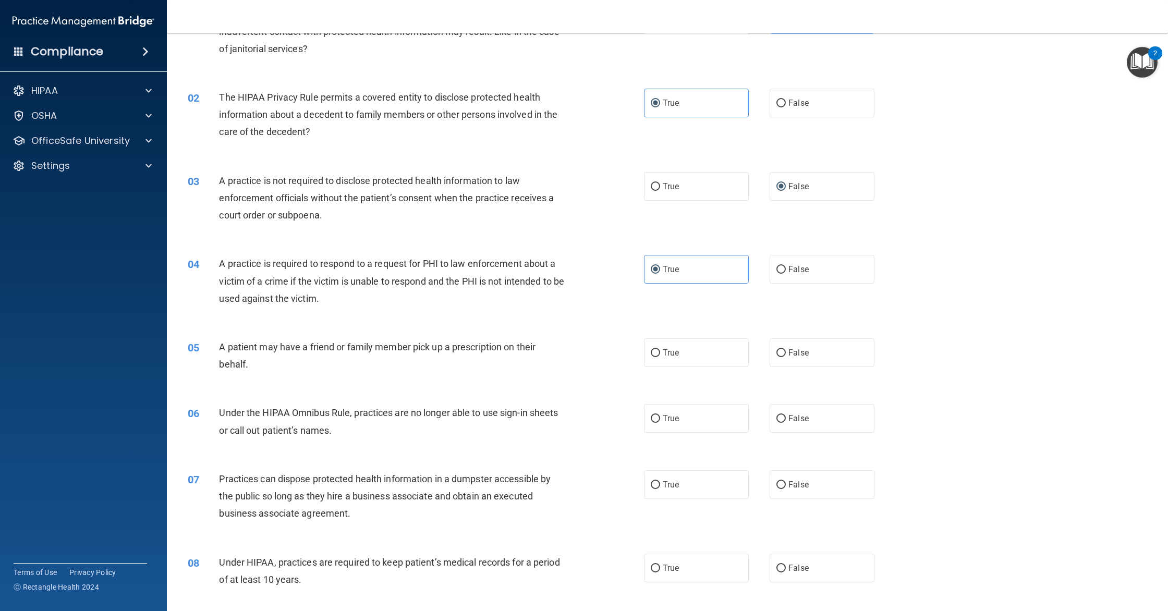
scroll to position [77, 0]
click at [725, 364] on label "True" at bounding box center [696, 353] width 105 height 29
click at [660, 358] on input "True" at bounding box center [655, 354] width 9 height 8
radio input "true"
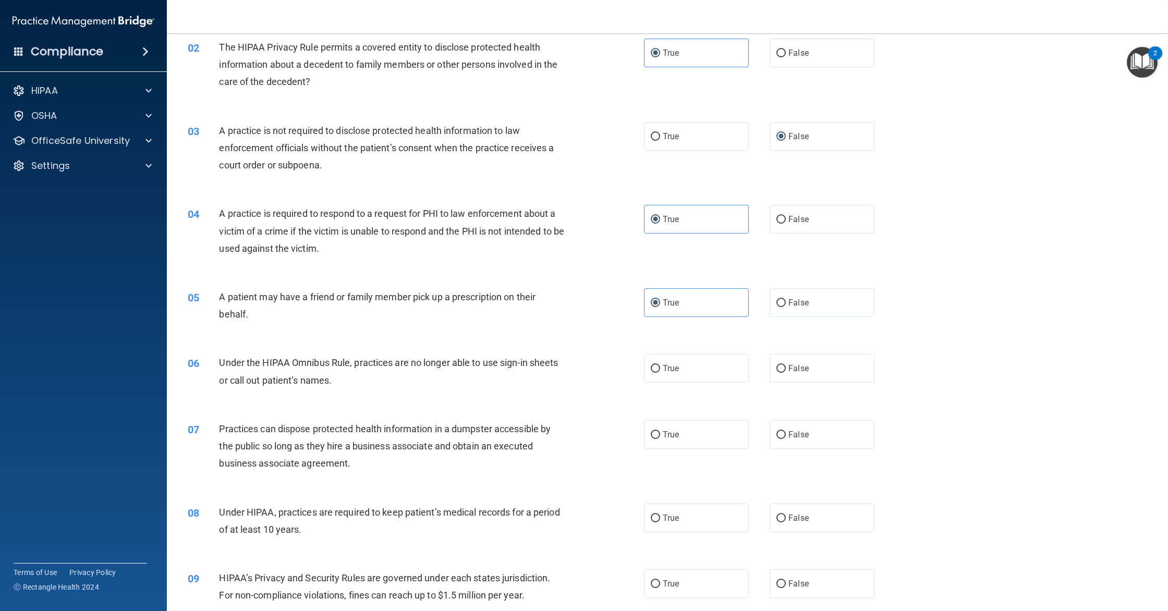
scroll to position [131, 0]
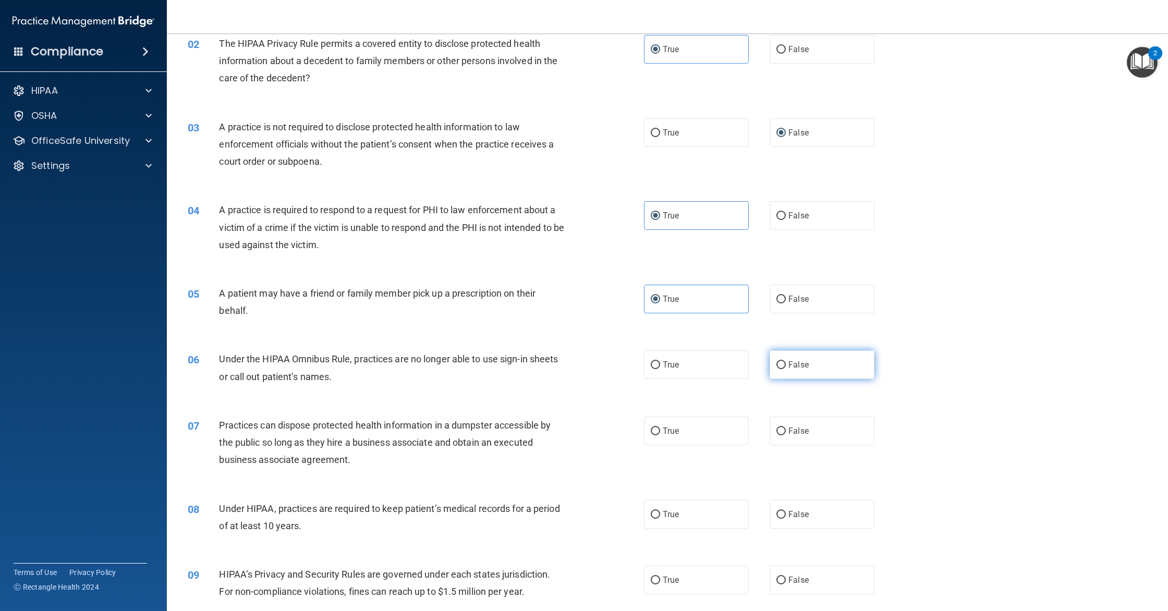
click at [781, 371] on label "False" at bounding box center [821, 364] width 105 height 29
click at [781, 369] on input "False" at bounding box center [780, 365] width 9 height 8
radio input "true"
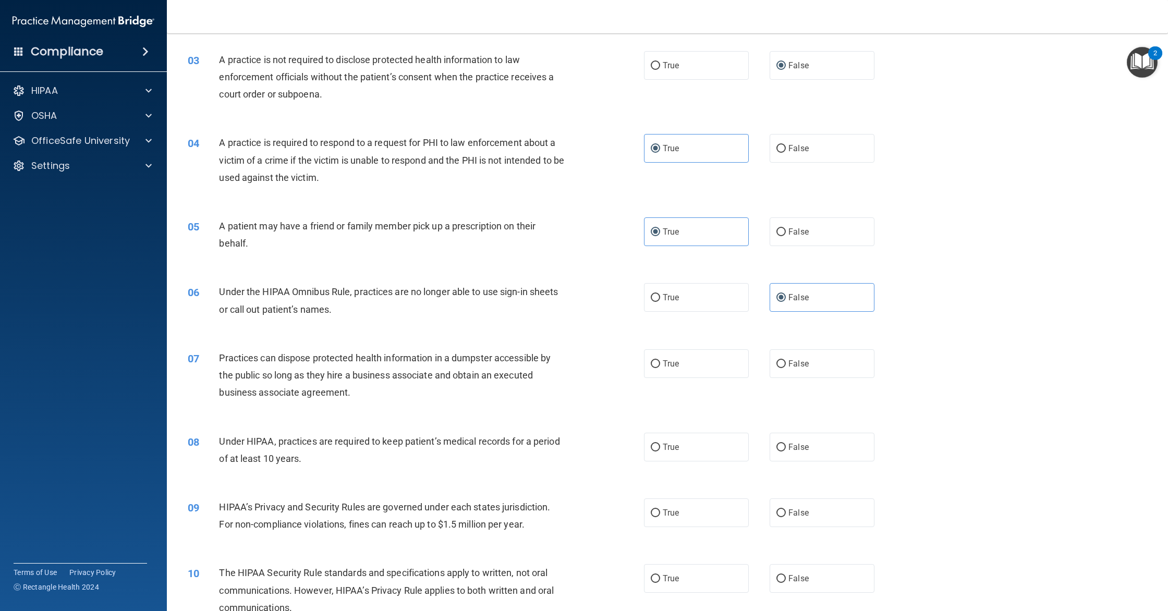
scroll to position [199, 0]
click at [794, 358] on span "False" at bounding box center [798, 363] width 20 height 10
click at [786, 360] on input "False" at bounding box center [780, 364] width 9 height 8
radio input "true"
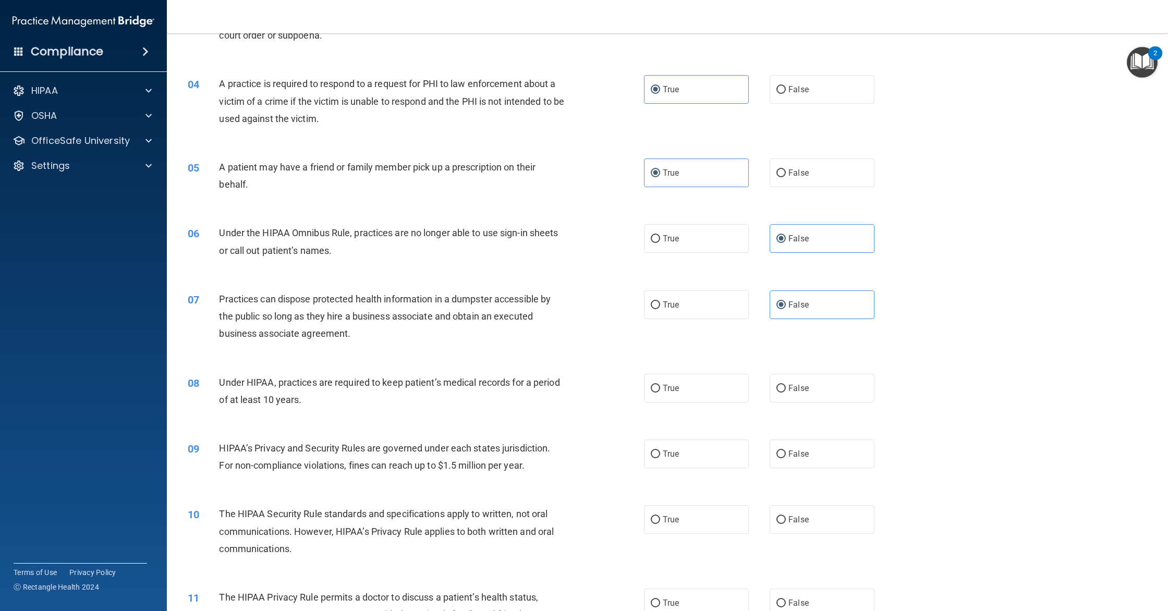
scroll to position [265, 0]
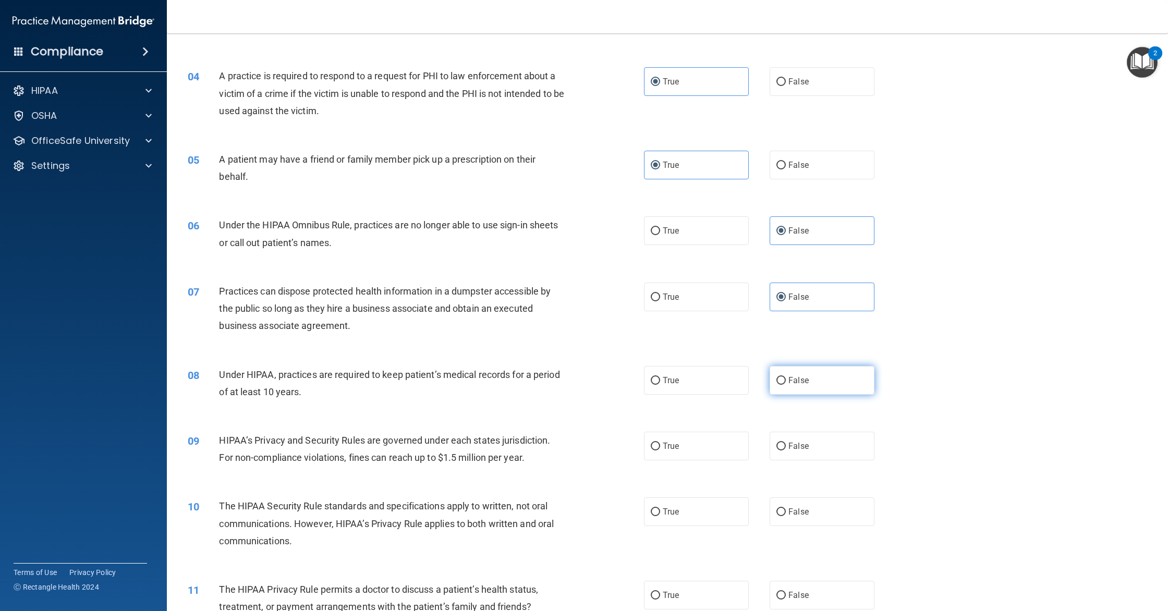
click at [780, 378] on input "False" at bounding box center [780, 381] width 9 height 8
radio input "true"
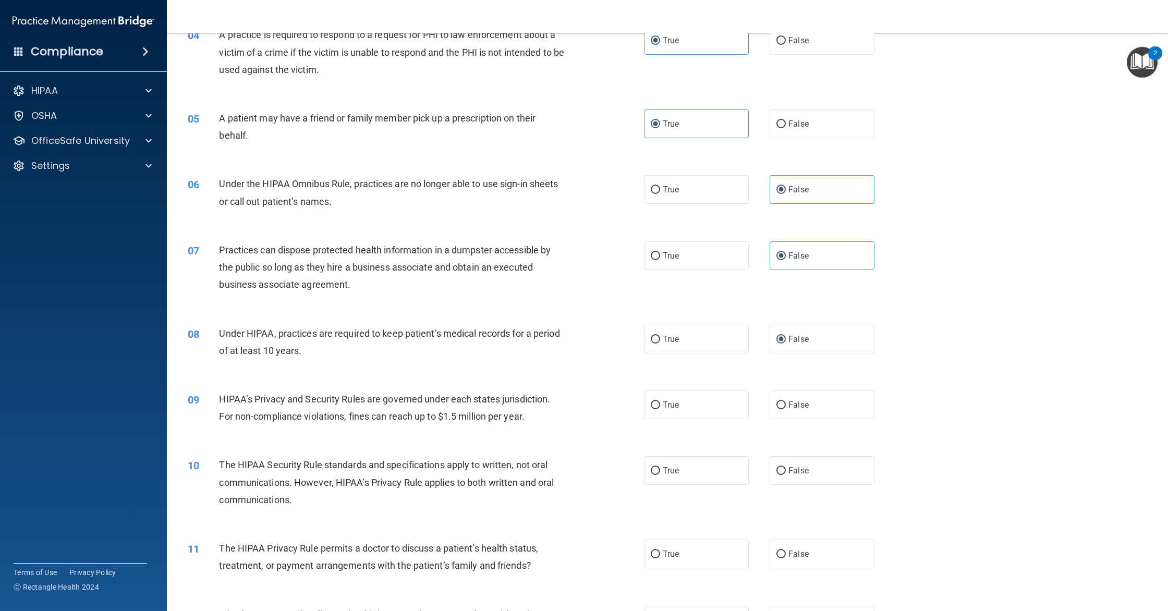
scroll to position [307, 0]
click at [818, 399] on label "False" at bounding box center [821, 404] width 105 height 29
click at [786, 401] on input "False" at bounding box center [780, 405] width 9 height 8
radio input "true"
click at [672, 467] on span "True" at bounding box center [671, 470] width 16 height 10
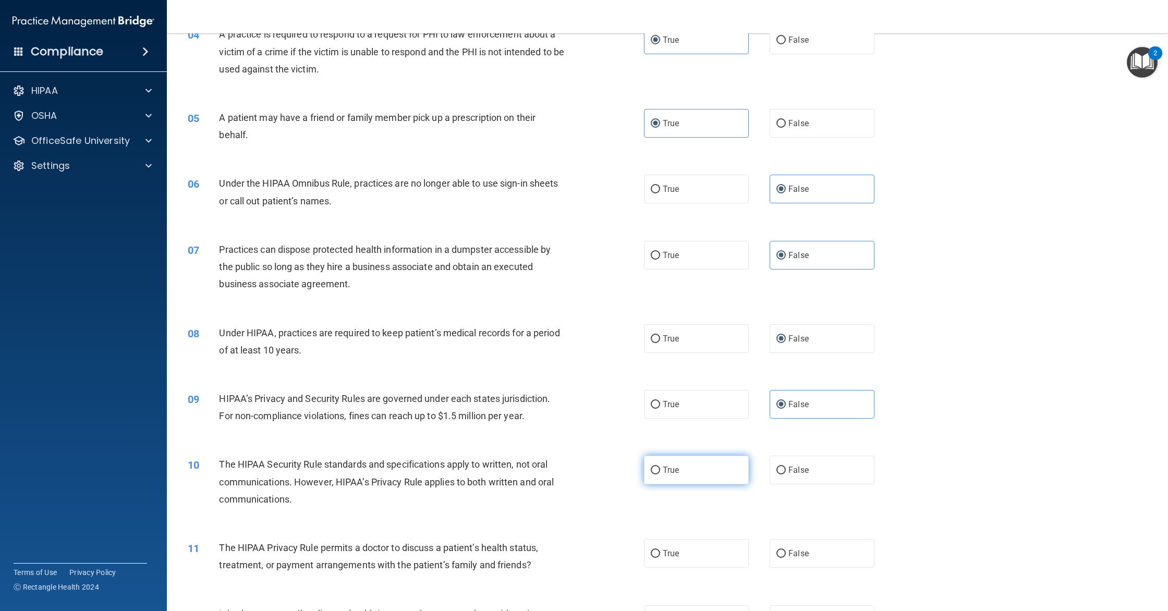
click at [660, 467] on input "True" at bounding box center [655, 471] width 9 height 8
radio input "true"
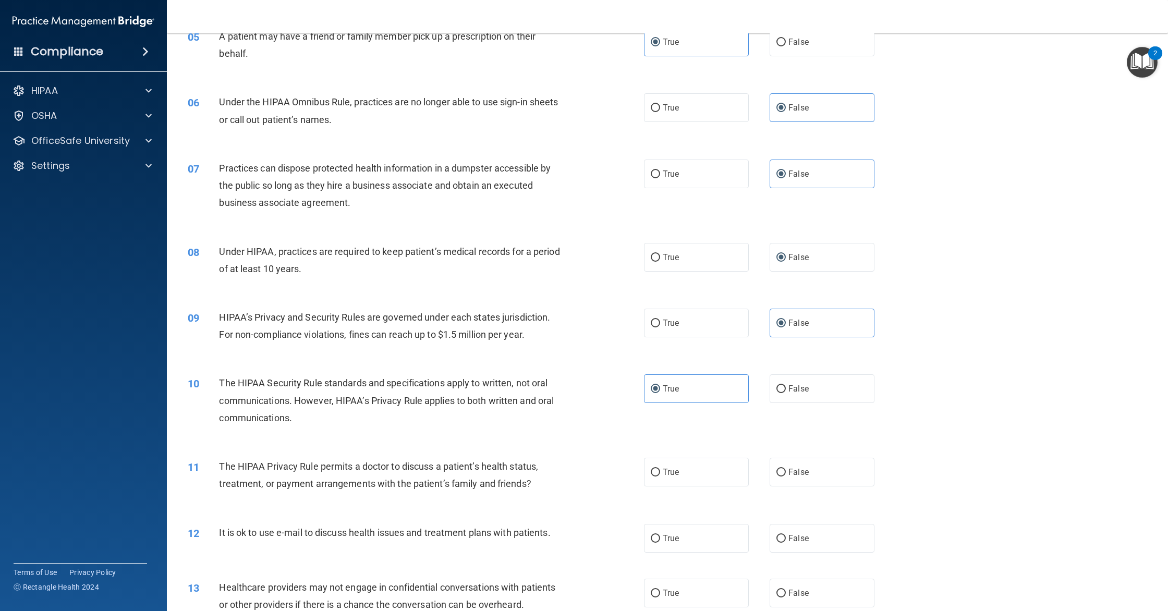
scroll to position [389, 0]
click at [782, 475] on label "False" at bounding box center [821, 471] width 105 height 29
click at [782, 475] on input "False" at bounding box center [780, 472] width 9 height 8
radio input "true"
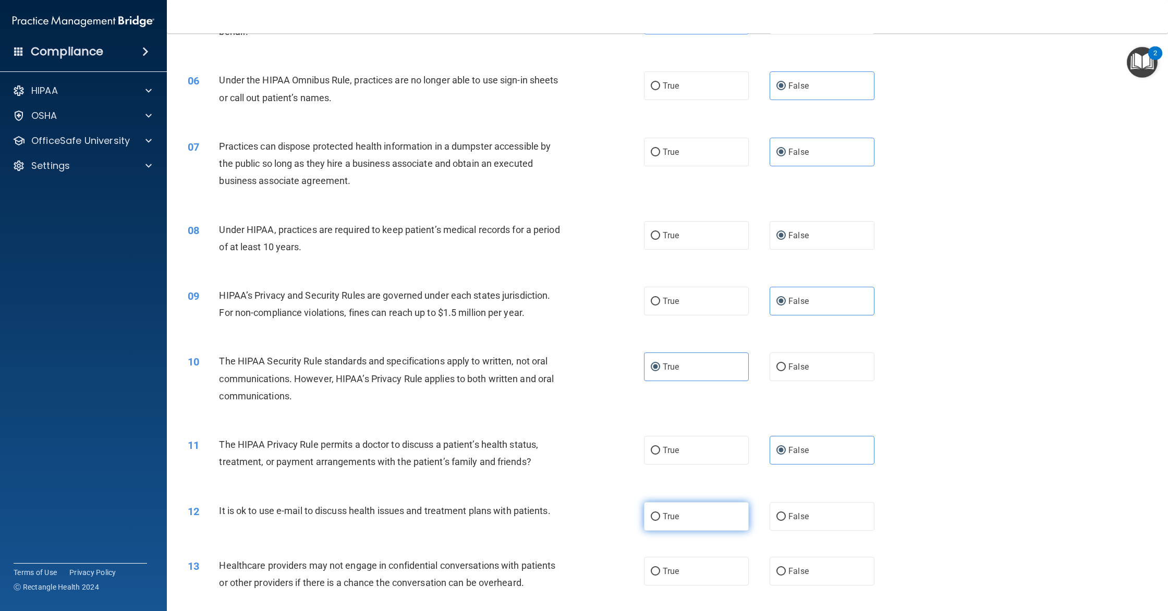
scroll to position [441, 0]
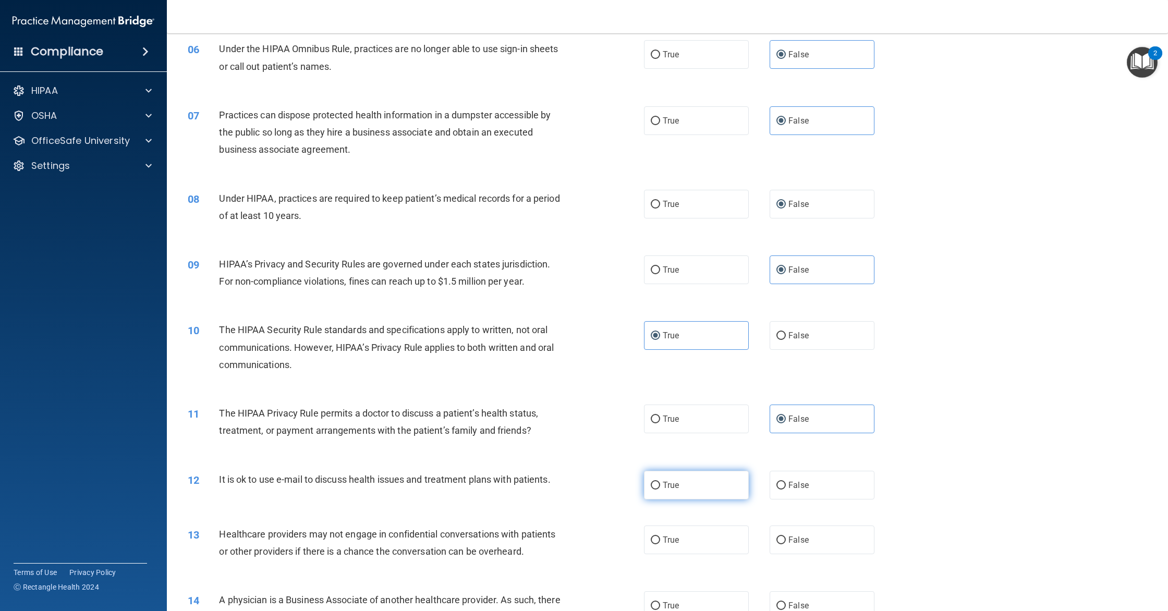
click at [704, 492] on label "True" at bounding box center [696, 485] width 105 height 29
click at [660, 489] on input "True" at bounding box center [655, 486] width 9 height 8
radio input "true"
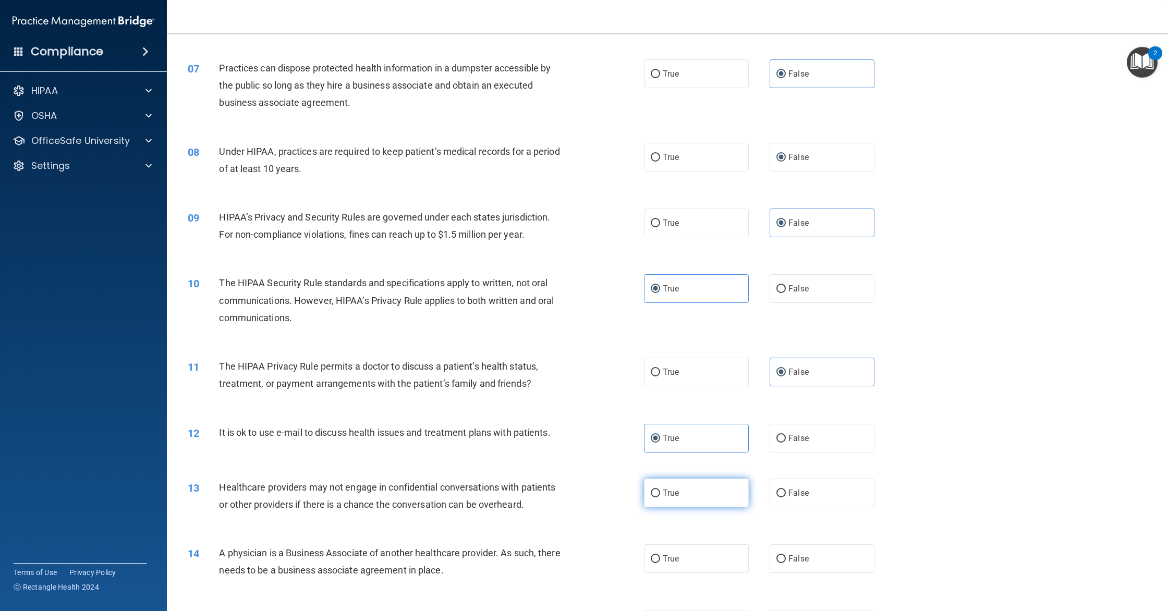
scroll to position [491, 0]
click at [791, 492] on span "False" at bounding box center [798, 490] width 20 height 10
click at [786, 492] on input "False" at bounding box center [780, 491] width 9 height 8
radio input "true"
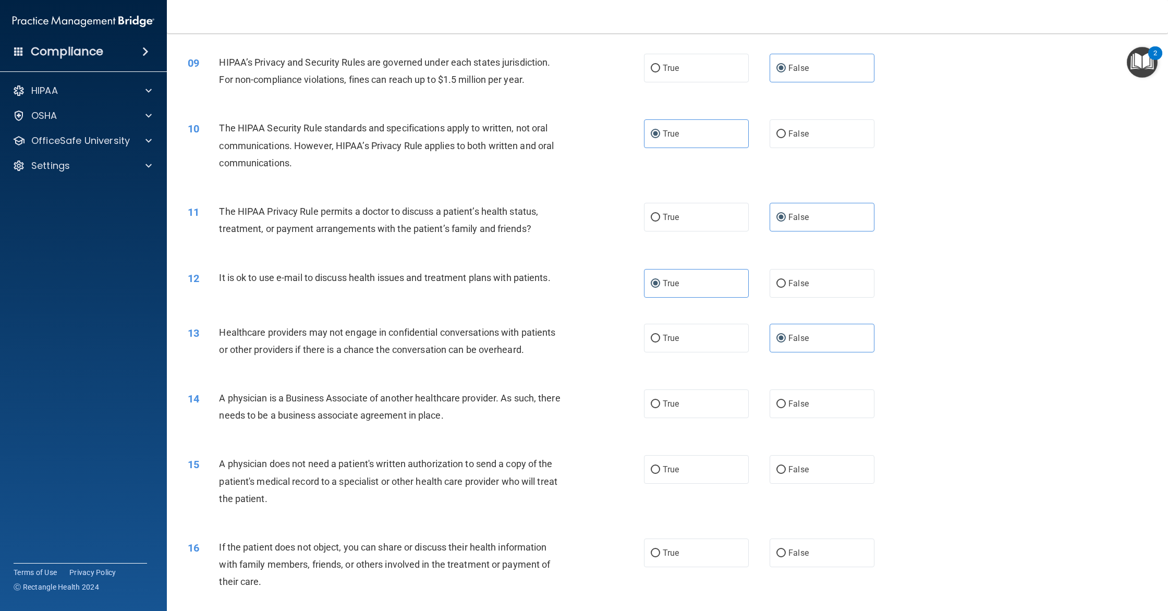
scroll to position [643, 0]
click at [709, 563] on label "True" at bounding box center [696, 552] width 105 height 29
click at [660, 557] on input "True" at bounding box center [655, 553] width 9 height 8
radio input "true"
click at [824, 396] on label "False" at bounding box center [821, 403] width 105 height 29
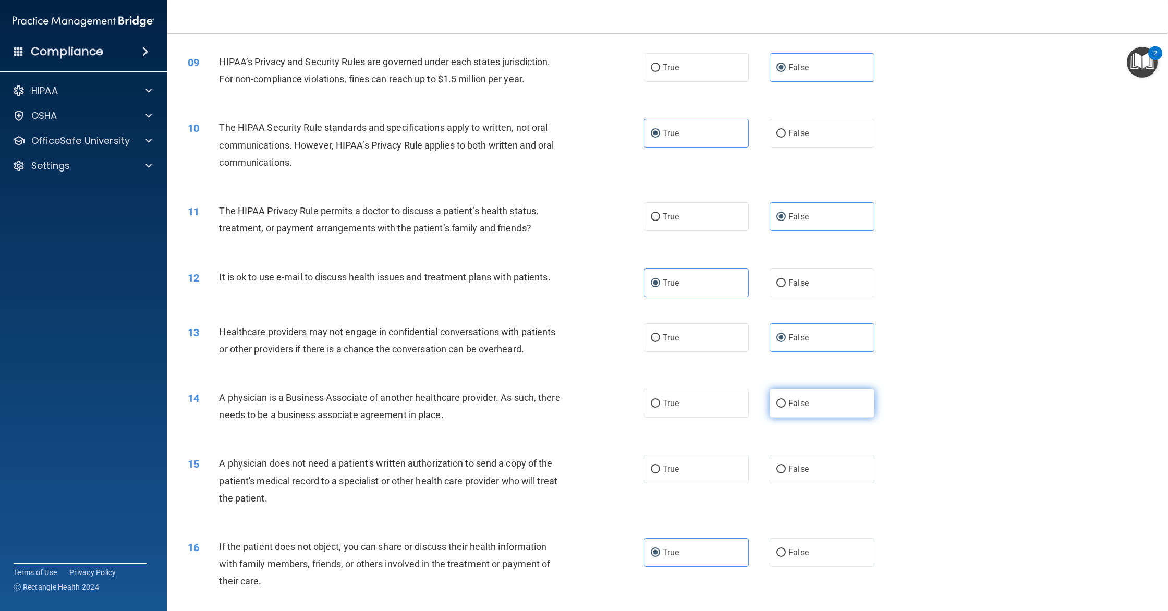
click at [786, 400] on input "False" at bounding box center [780, 404] width 9 height 8
radio input "true"
click at [699, 473] on label "True" at bounding box center [696, 469] width 105 height 29
click at [660, 473] on input "True" at bounding box center [655, 470] width 9 height 8
radio input "true"
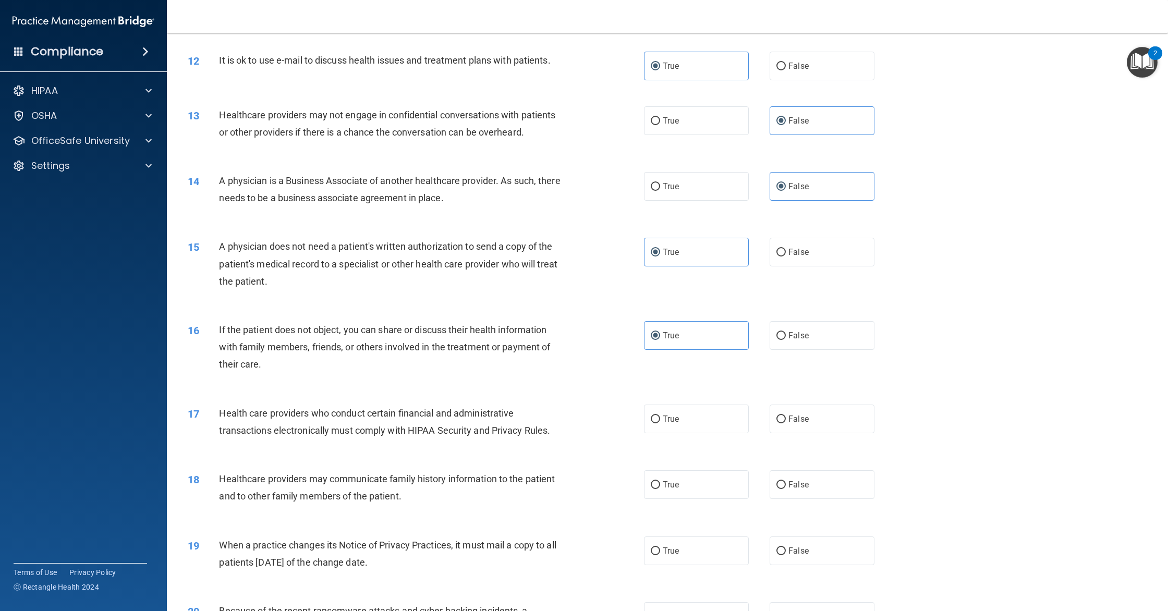
scroll to position [862, 0]
click at [712, 420] on label "True" at bounding box center [696, 416] width 105 height 29
click at [660, 420] on input "True" at bounding box center [655, 417] width 9 height 8
radio input "true"
click at [786, 477] on label "False" at bounding box center [821, 482] width 105 height 29
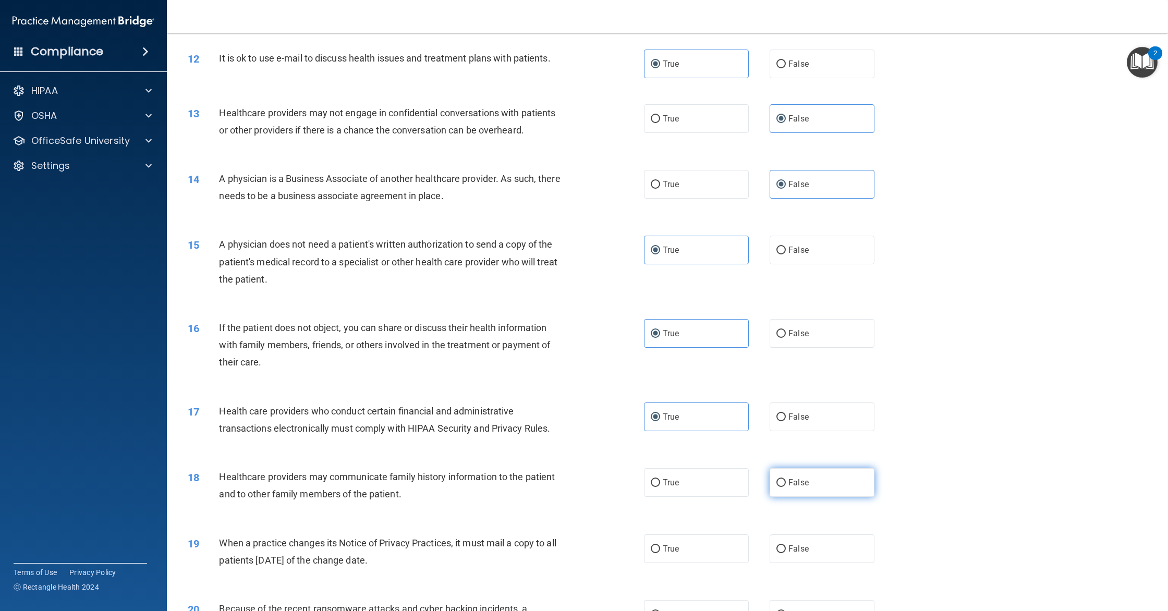
click at [786, 479] on input "False" at bounding box center [780, 483] width 9 height 8
radio input "true"
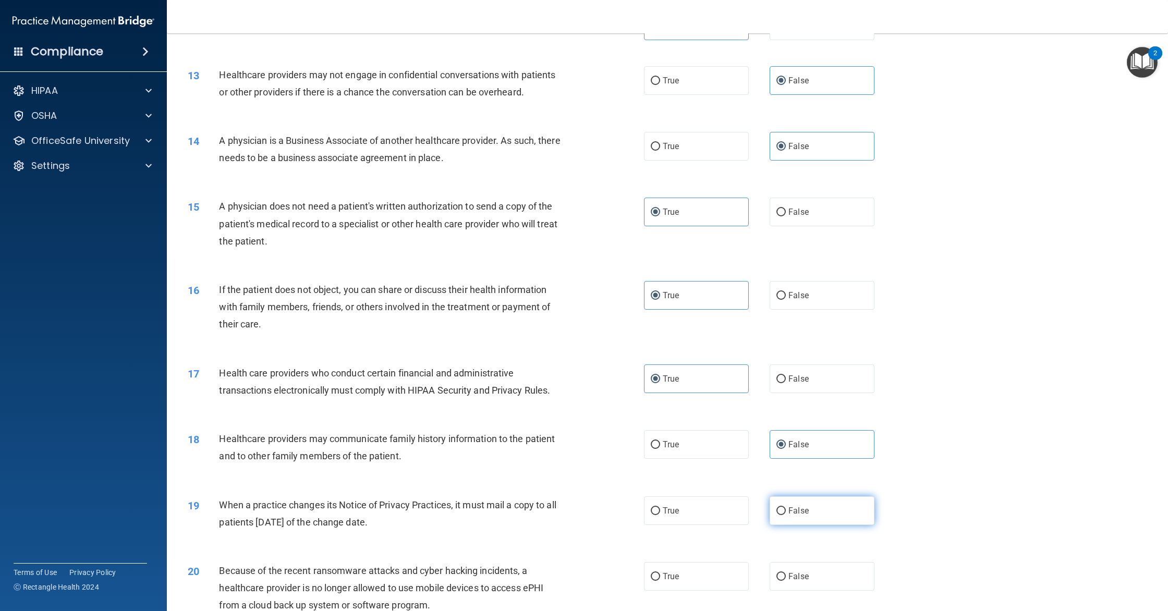
scroll to position [927, 0]
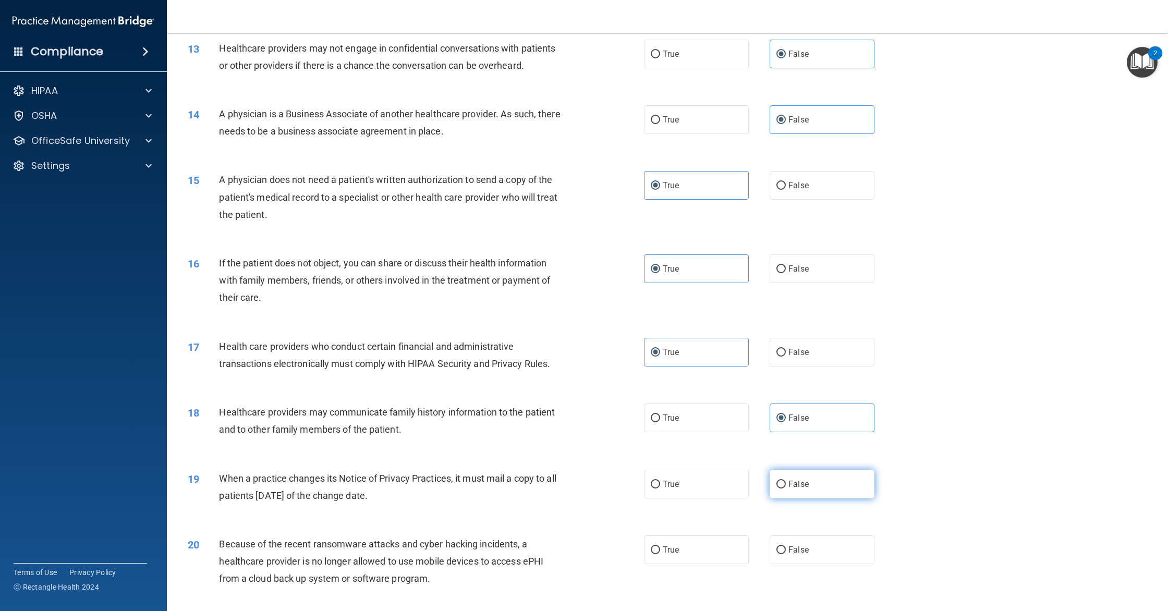
click at [783, 485] on input "False" at bounding box center [780, 485] width 9 height 8
radio input "true"
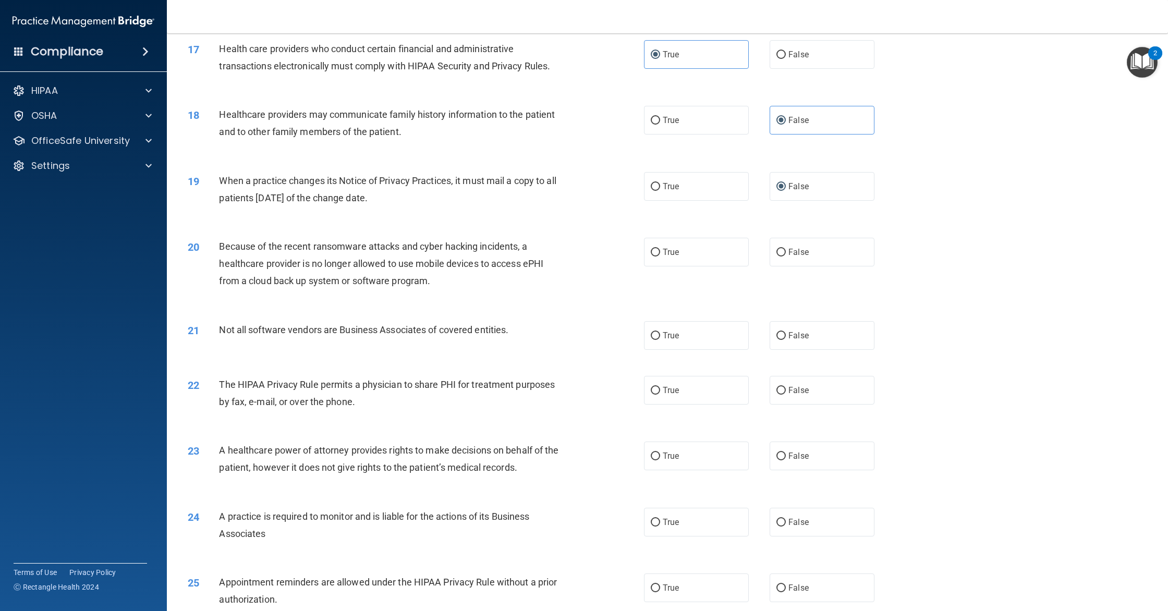
scroll to position [1226, 0]
click at [791, 464] on label "False" at bounding box center [821, 454] width 105 height 29
click at [786, 459] on input "False" at bounding box center [780, 455] width 9 height 8
radio input "true"
click at [851, 253] on label "False" at bounding box center [821, 251] width 105 height 29
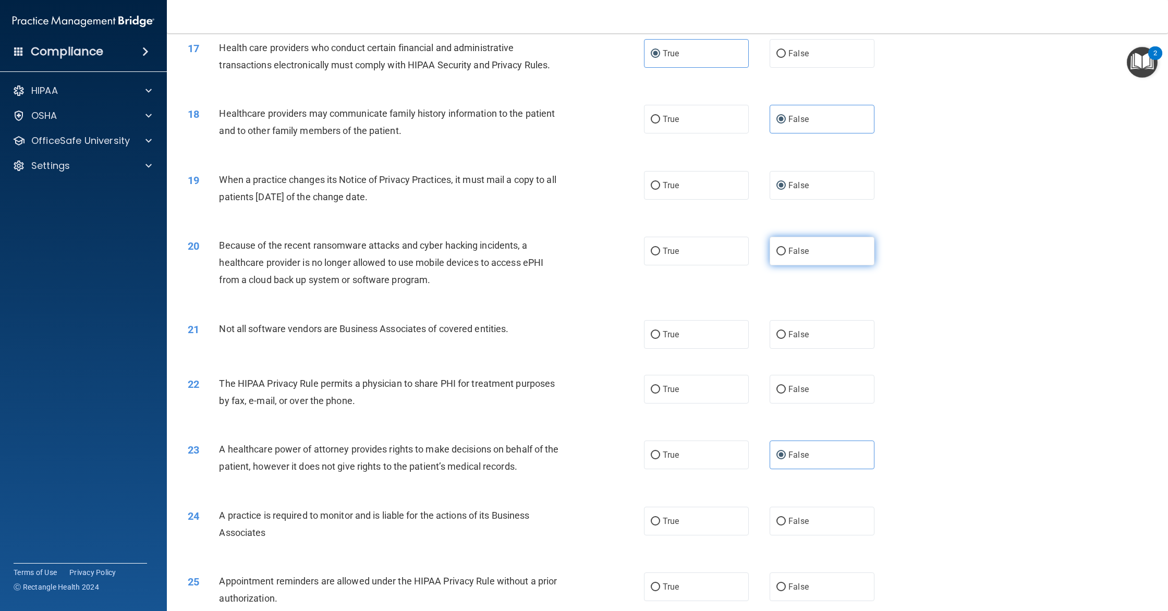
click at [786, 253] on input "False" at bounding box center [780, 252] width 9 height 8
radio input "true"
click at [704, 338] on label "True" at bounding box center [696, 334] width 105 height 29
click at [660, 338] on input "True" at bounding box center [655, 335] width 9 height 8
radio input "true"
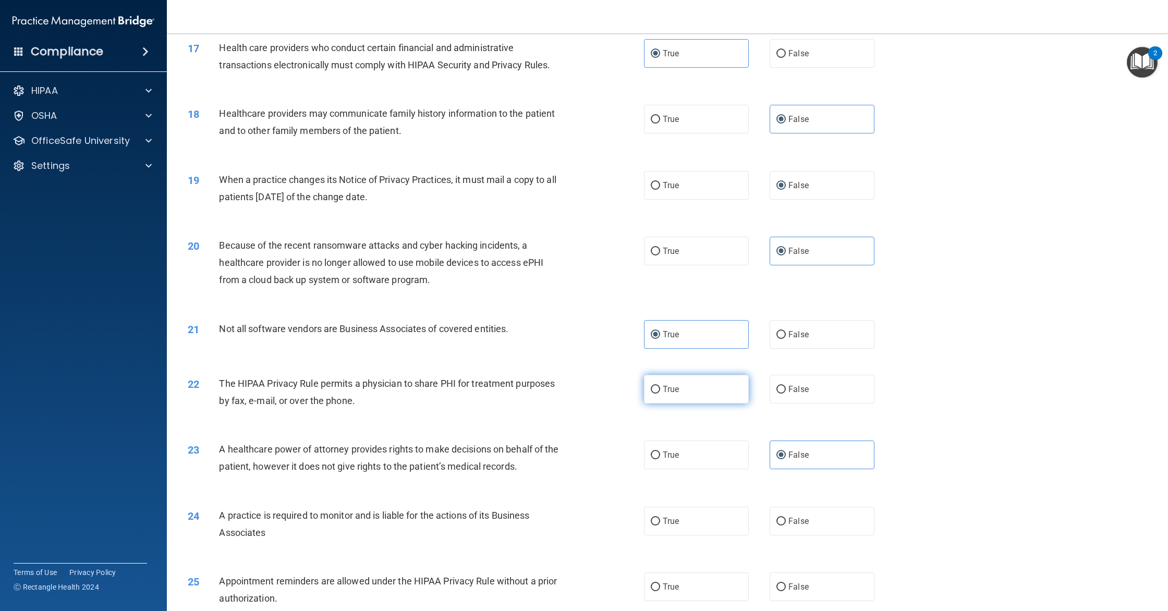
click at [712, 390] on label "True" at bounding box center [696, 389] width 105 height 29
click at [660, 390] on input "True" at bounding box center [655, 390] width 9 height 8
radio input "true"
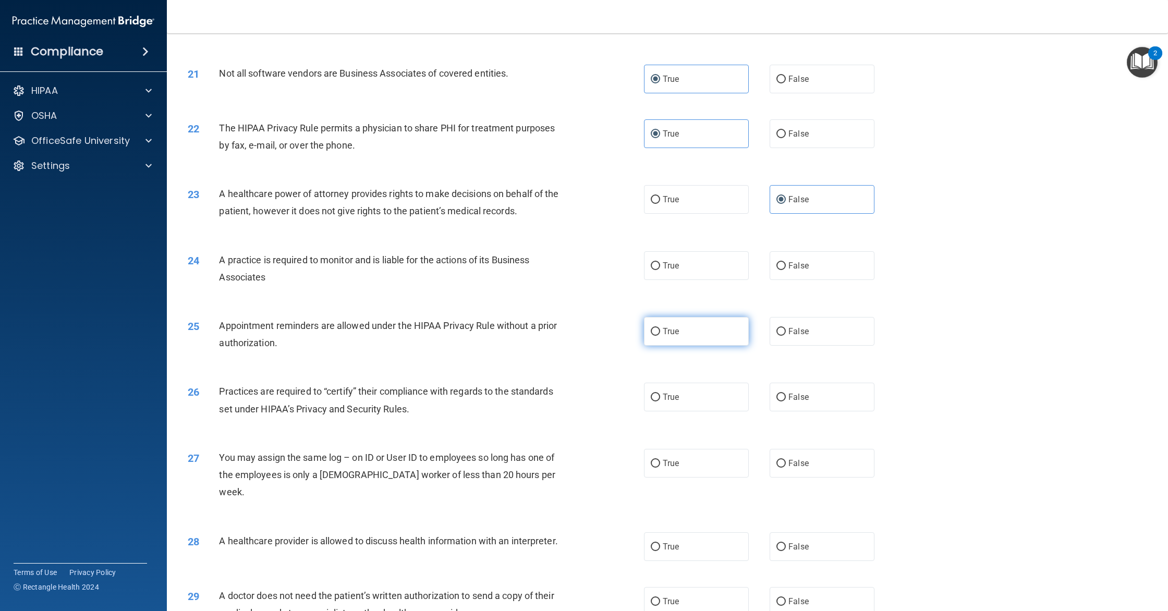
scroll to position [1501, 0]
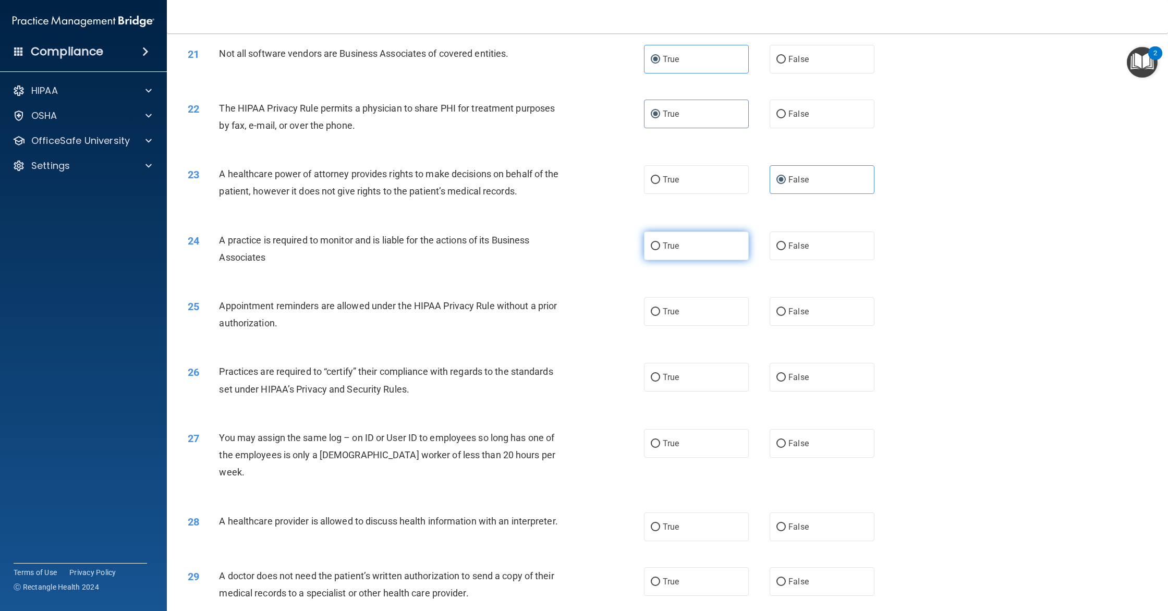
click at [688, 254] on label "True" at bounding box center [696, 245] width 105 height 29
click at [660, 250] on input "True" at bounding box center [655, 246] width 9 height 8
radio input "true"
click at [793, 242] on span "False" at bounding box center [798, 246] width 20 height 10
click at [786, 242] on input "False" at bounding box center [780, 246] width 9 height 8
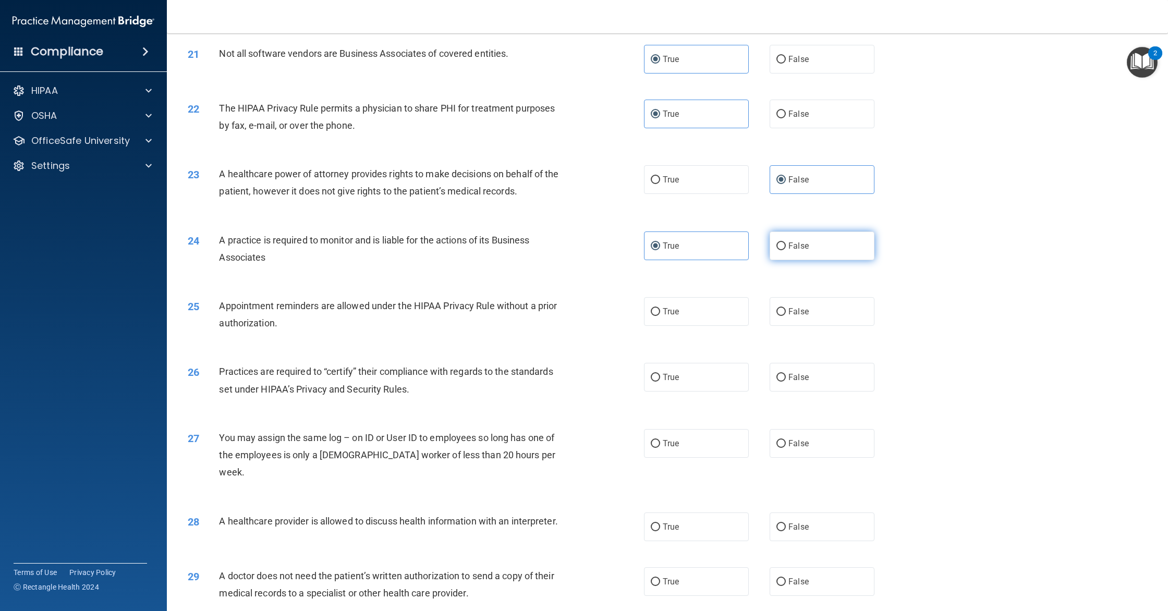
radio input "true"
radio input "false"
click at [725, 315] on label "True" at bounding box center [696, 311] width 105 height 29
click at [660, 315] on input "True" at bounding box center [655, 312] width 9 height 8
radio input "true"
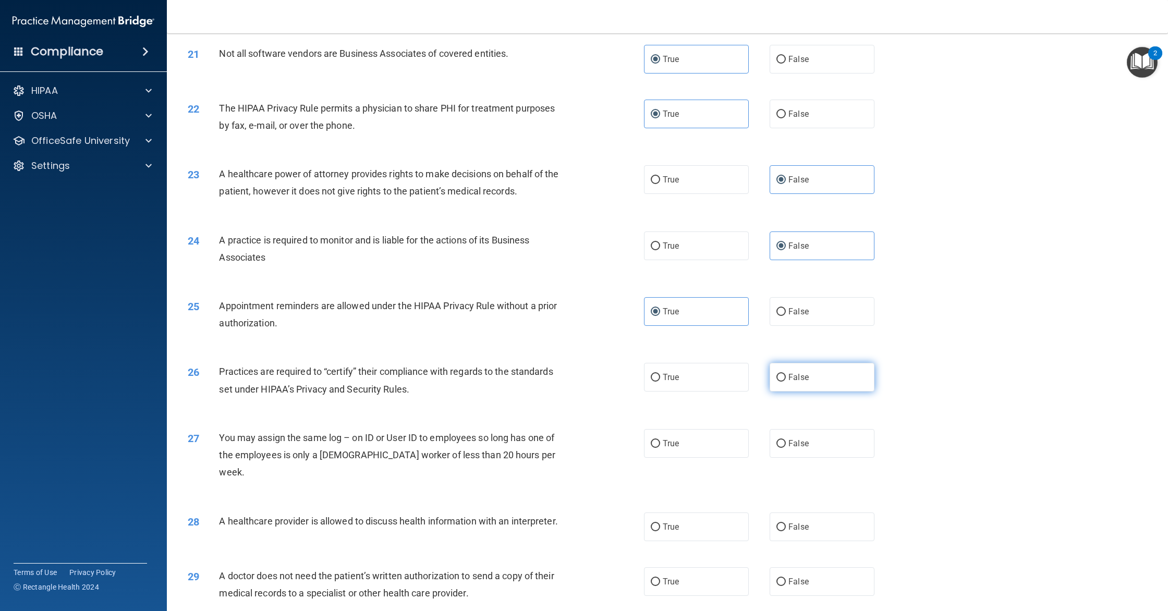
click at [803, 383] on label "False" at bounding box center [821, 377] width 105 height 29
click at [786, 382] on input "False" at bounding box center [780, 378] width 9 height 8
radio input "true"
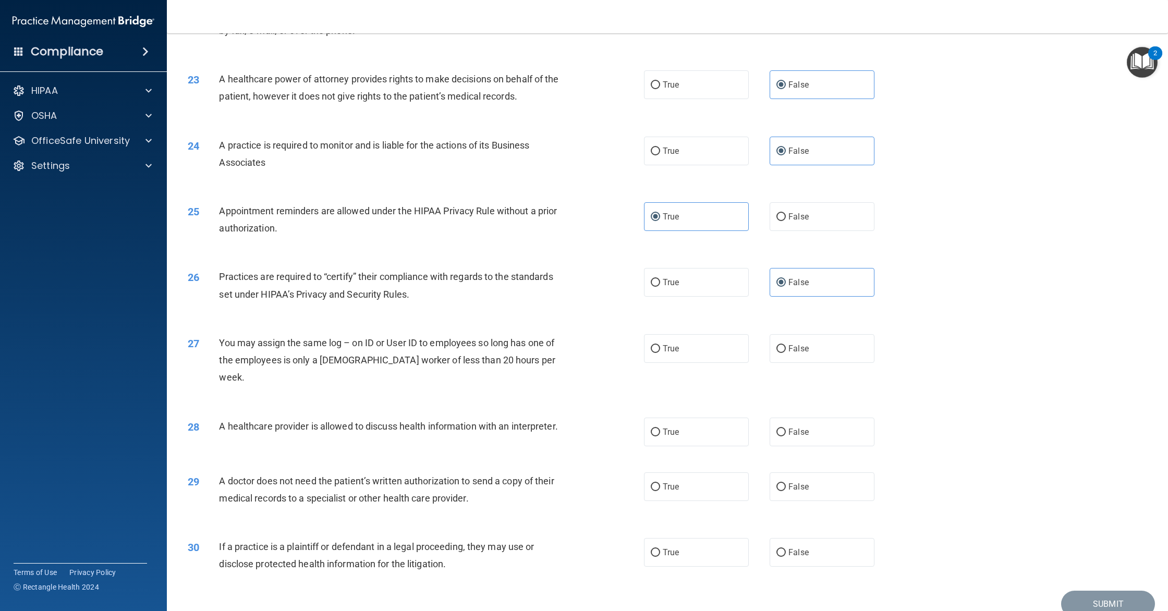
scroll to position [1600, 0]
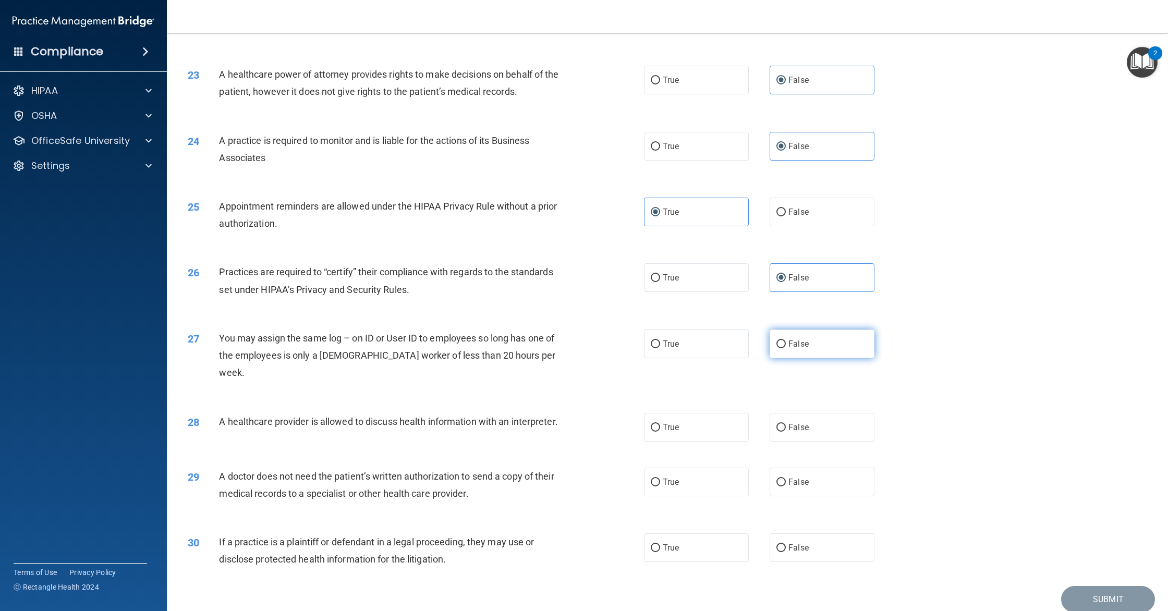
click at [805, 349] on label "False" at bounding box center [821, 343] width 105 height 29
click at [786, 348] on input "False" at bounding box center [780, 344] width 9 height 8
radio input "true"
click at [720, 417] on label "True" at bounding box center [696, 427] width 105 height 29
click at [660, 424] on input "True" at bounding box center [655, 428] width 9 height 8
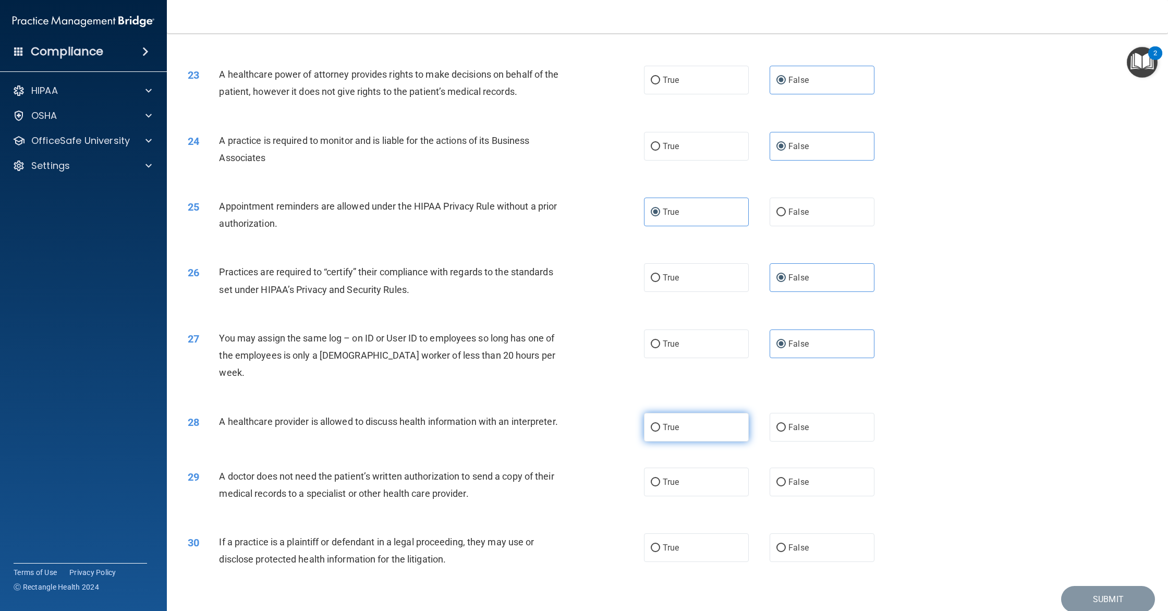
radio input "true"
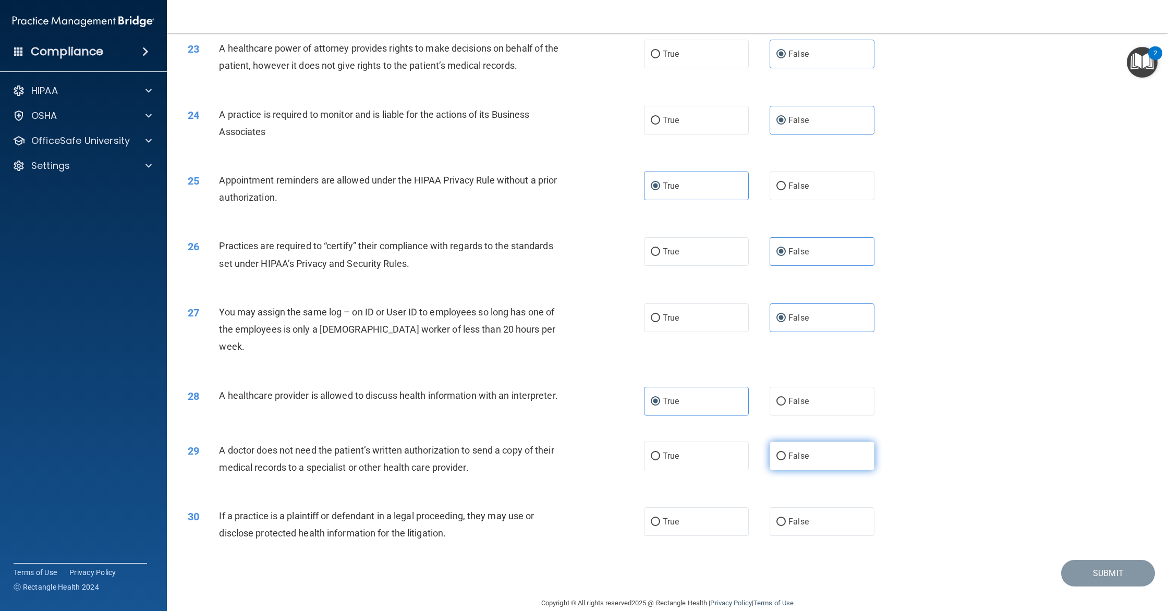
scroll to position [1625, 0]
click at [714, 450] on label "True" at bounding box center [696, 457] width 105 height 29
click at [660, 454] on input "True" at bounding box center [655, 458] width 9 height 8
radio input "true"
click at [724, 511] on label "True" at bounding box center [696, 522] width 105 height 29
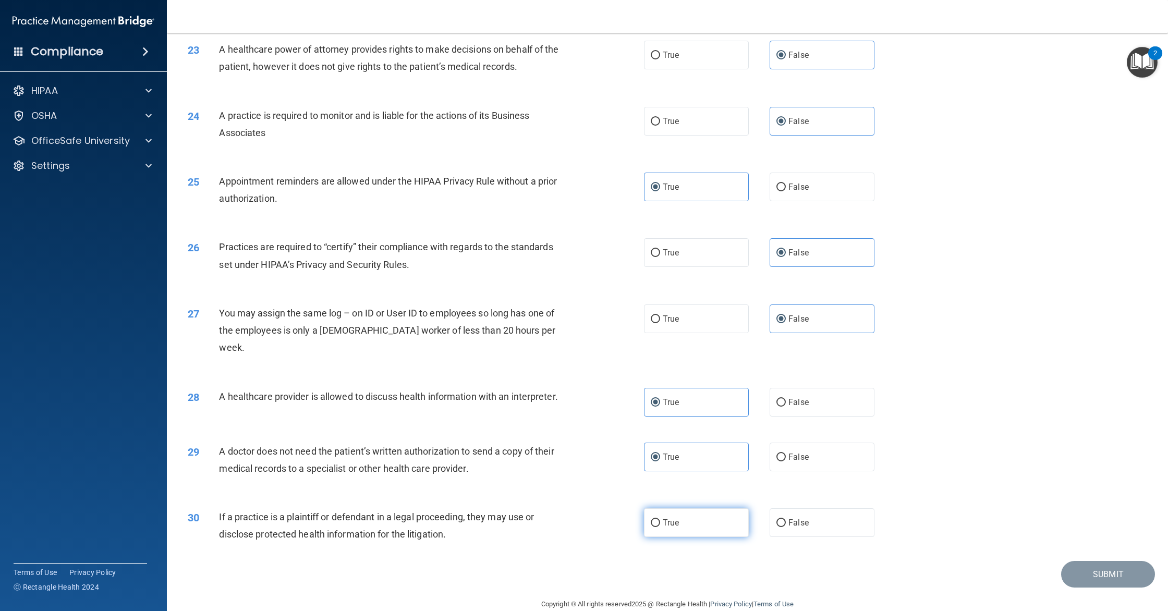
click at [660, 519] on input "True" at bounding box center [655, 523] width 9 height 8
radio input "true"
click at [1098, 561] on button "Submit" at bounding box center [1108, 574] width 94 height 27
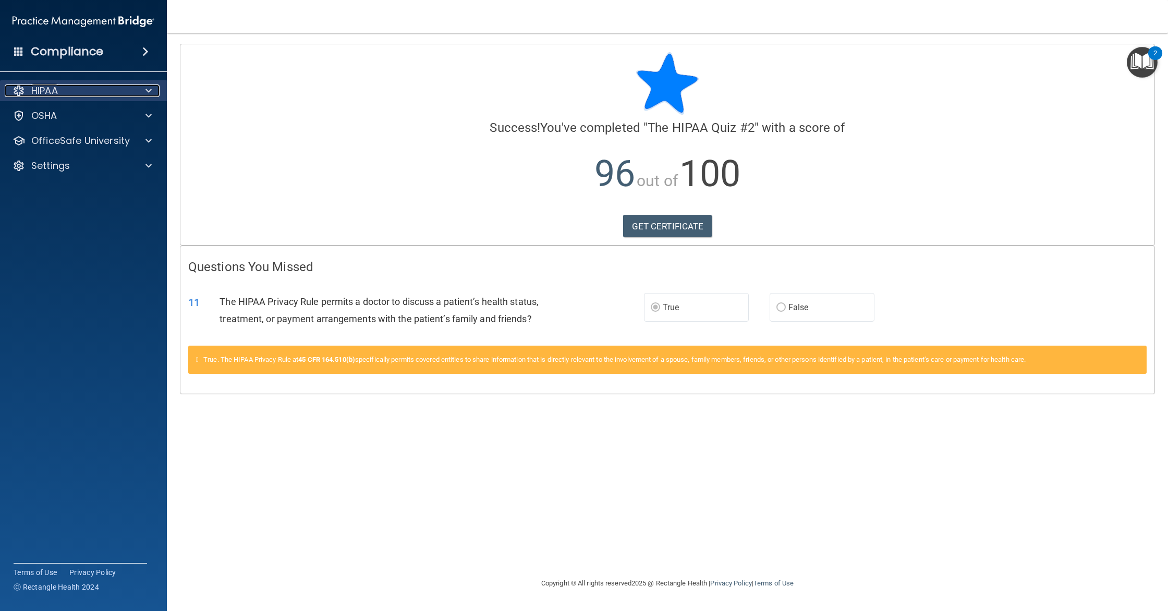
click at [82, 96] on div "HIPAA" at bounding box center [69, 90] width 129 height 13
click at [147, 95] on span at bounding box center [148, 90] width 6 height 13
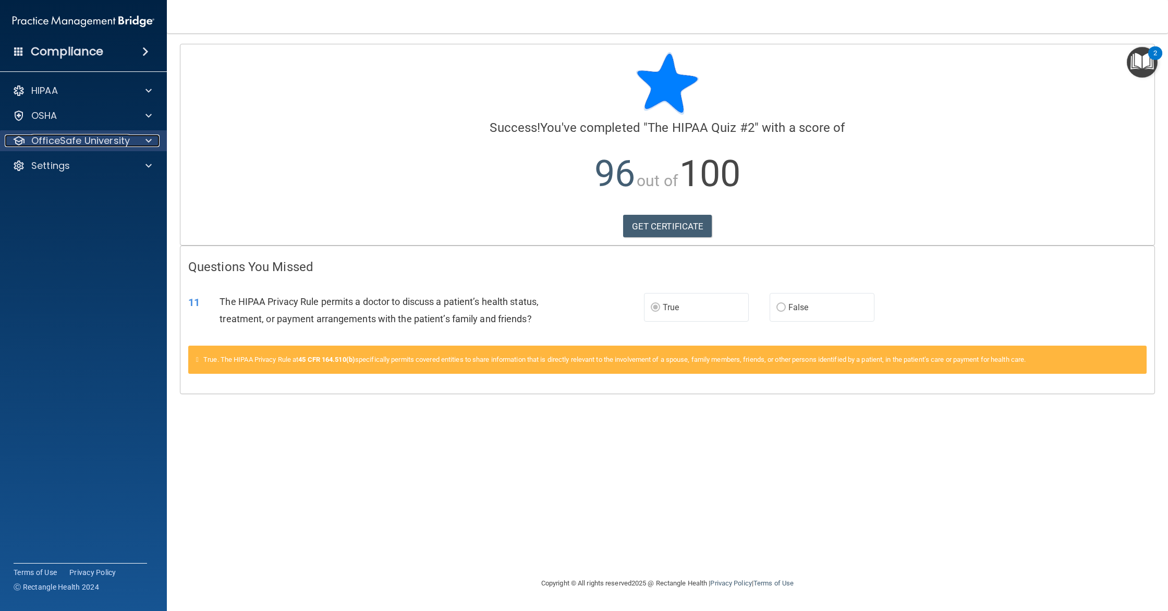
click at [146, 140] on span at bounding box center [148, 140] width 6 height 13
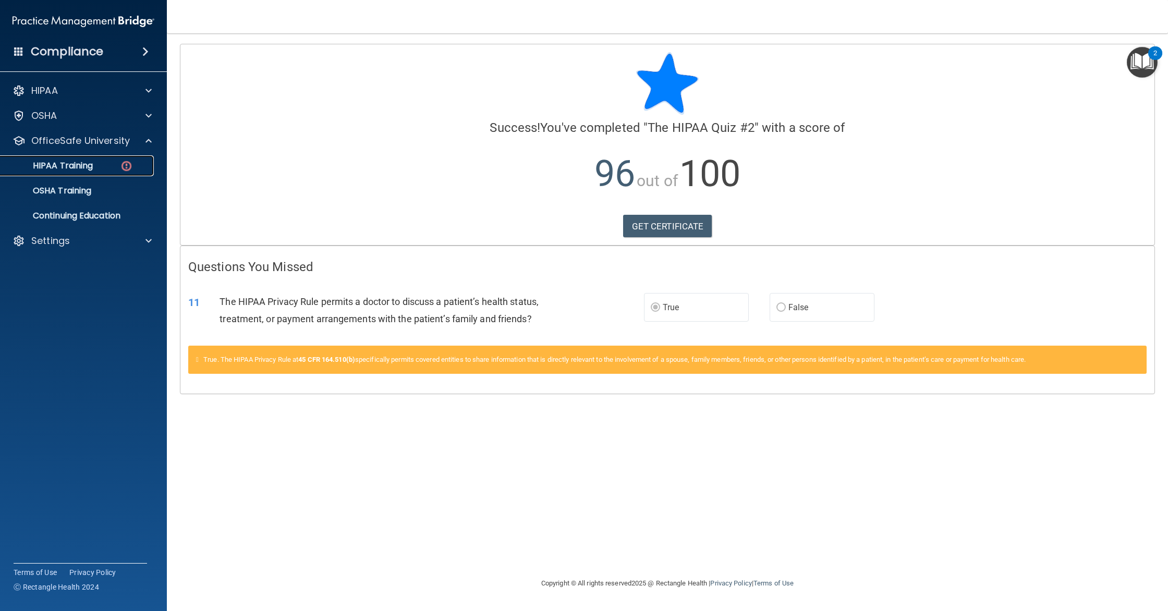
click at [89, 161] on p "HIPAA Training" at bounding box center [50, 166] width 86 height 10
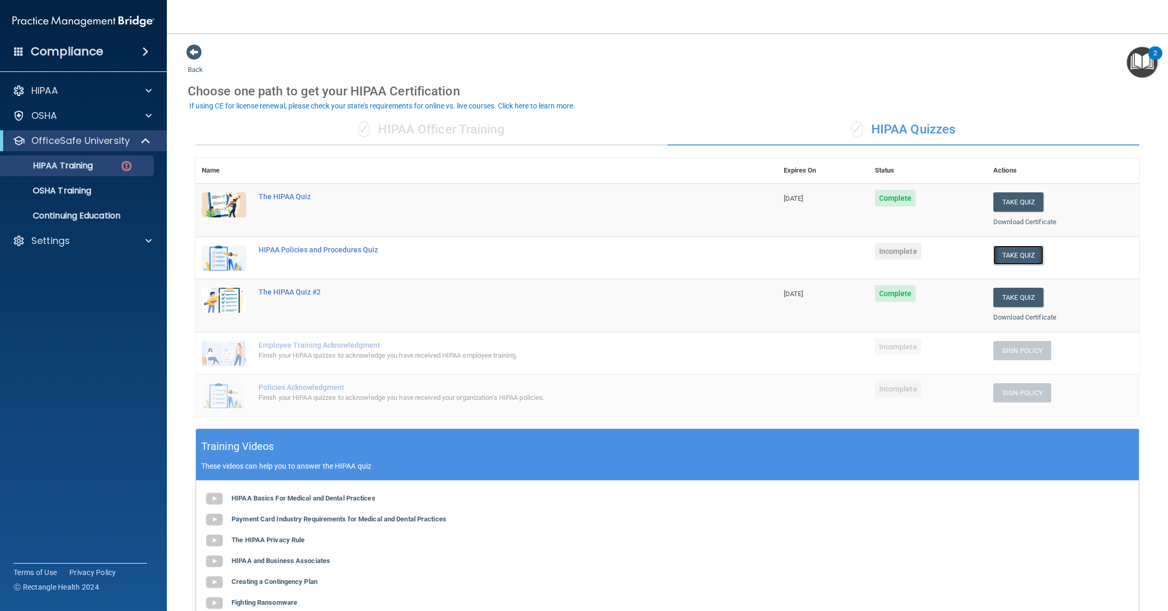
click at [1017, 252] on button "Take Quiz" at bounding box center [1018, 255] width 50 height 19
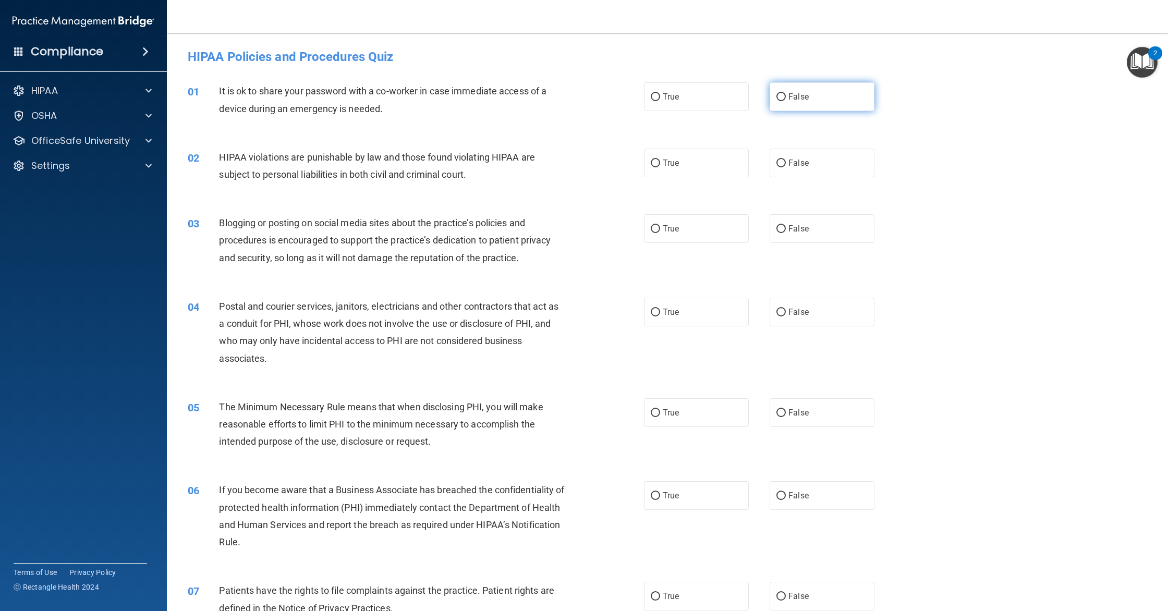
click at [824, 91] on label "False" at bounding box center [821, 96] width 105 height 29
click at [786, 93] on input "False" at bounding box center [780, 97] width 9 height 8
radio input "true"
click at [698, 167] on label "True" at bounding box center [696, 163] width 105 height 29
click at [660, 167] on input "True" at bounding box center [655, 164] width 9 height 8
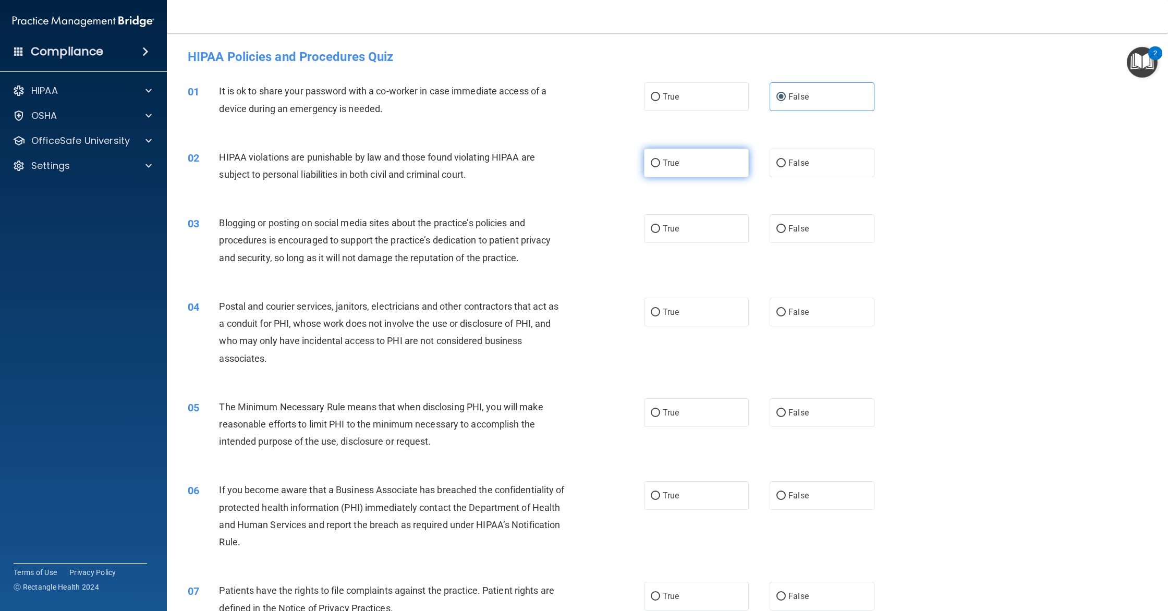
radio input "true"
click at [814, 223] on label "False" at bounding box center [821, 228] width 105 height 29
click at [786, 225] on input "False" at bounding box center [780, 229] width 9 height 8
radio input "true"
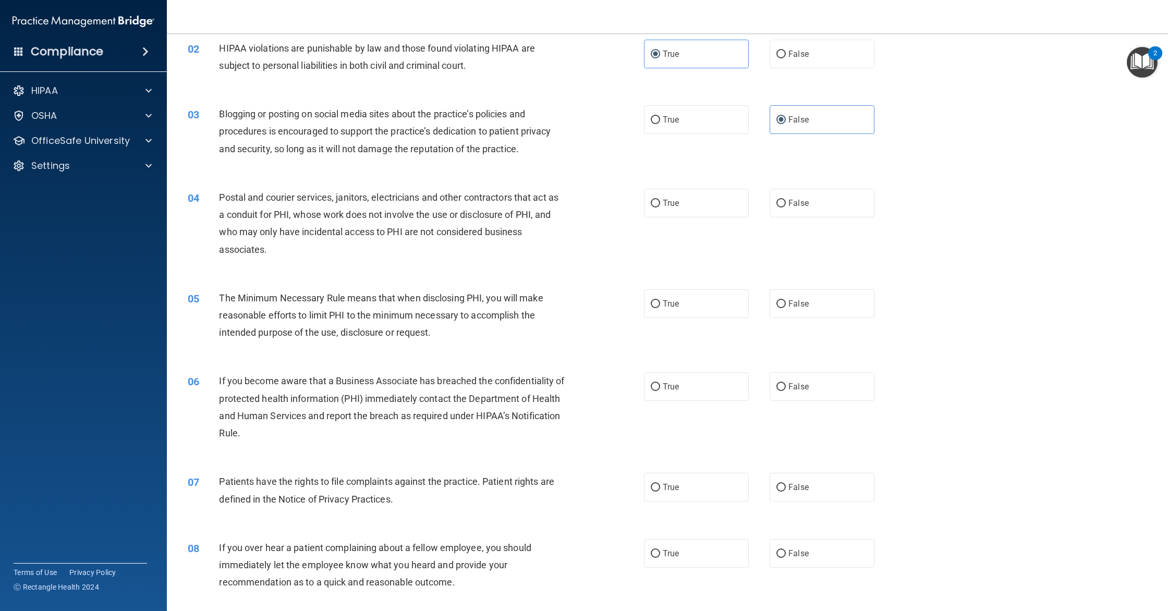
scroll to position [107, 0]
click at [663, 203] on span "True" at bounding box center [671, 205] width 16 height 10
click at [660, 203] on input "True" at bounding box center [655, 205] width 9 height 8
radio input "true"
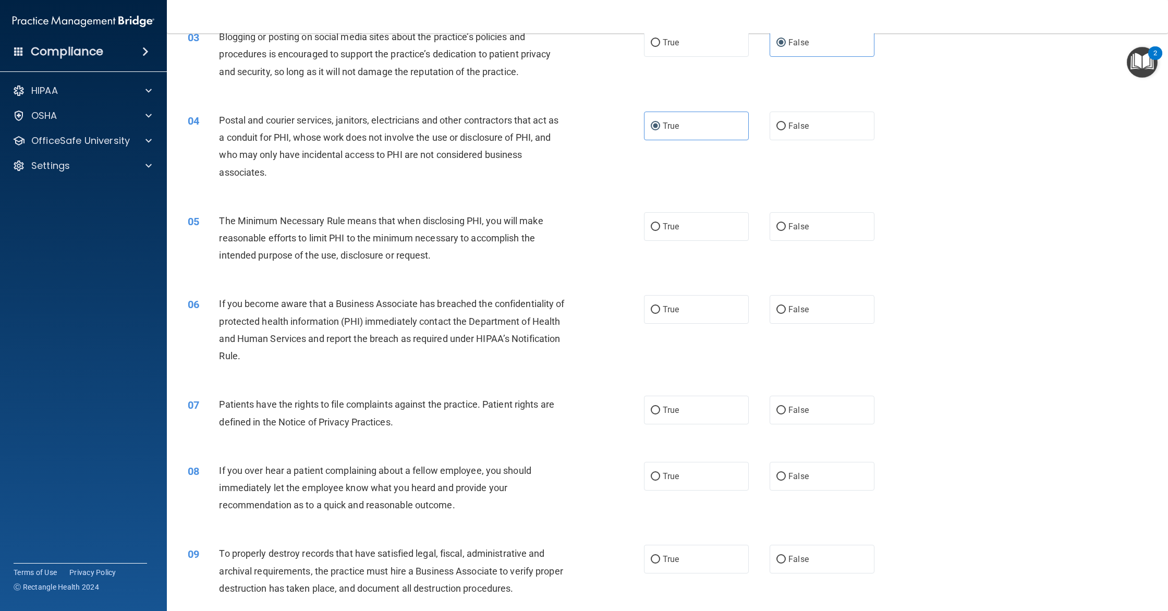
scroll to position [190, 0]
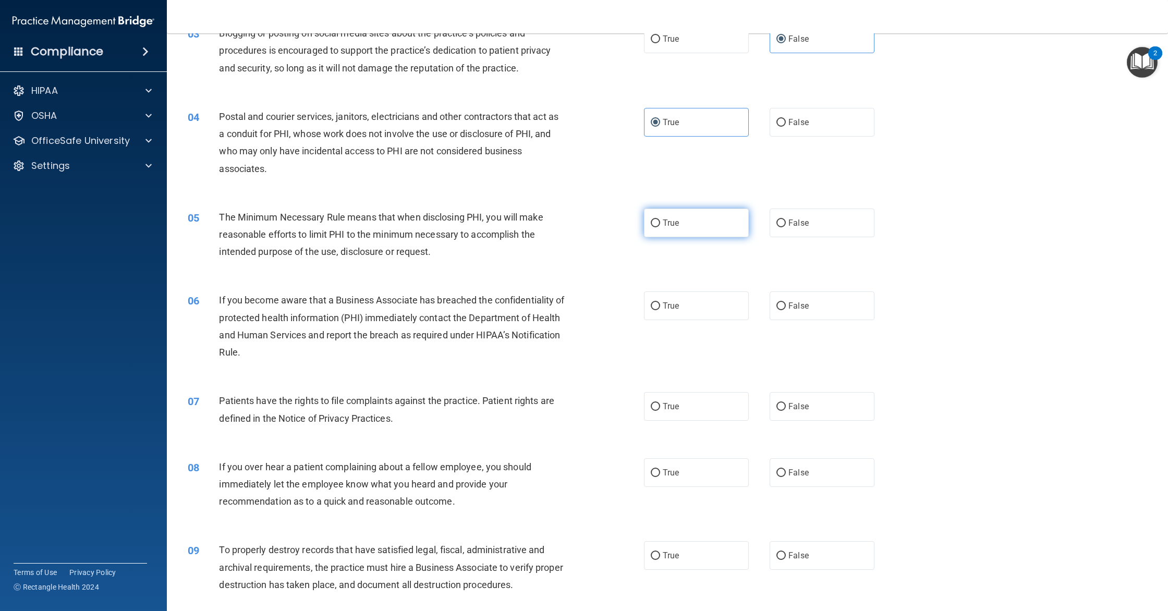
click at [702, 220] on label "True" at bounding box center [696, 223] width 105 height 29
click at [660, 220] on input "True" at bounding box center [655, 223] width 9 height 8
radio input "true"
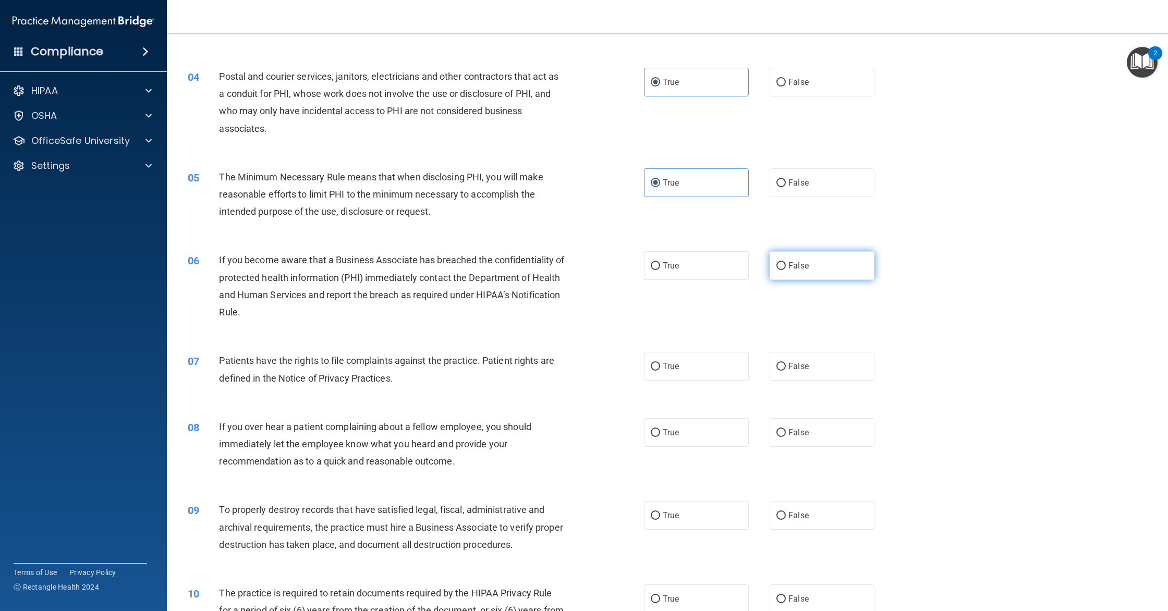
scroll to position [237, 0]
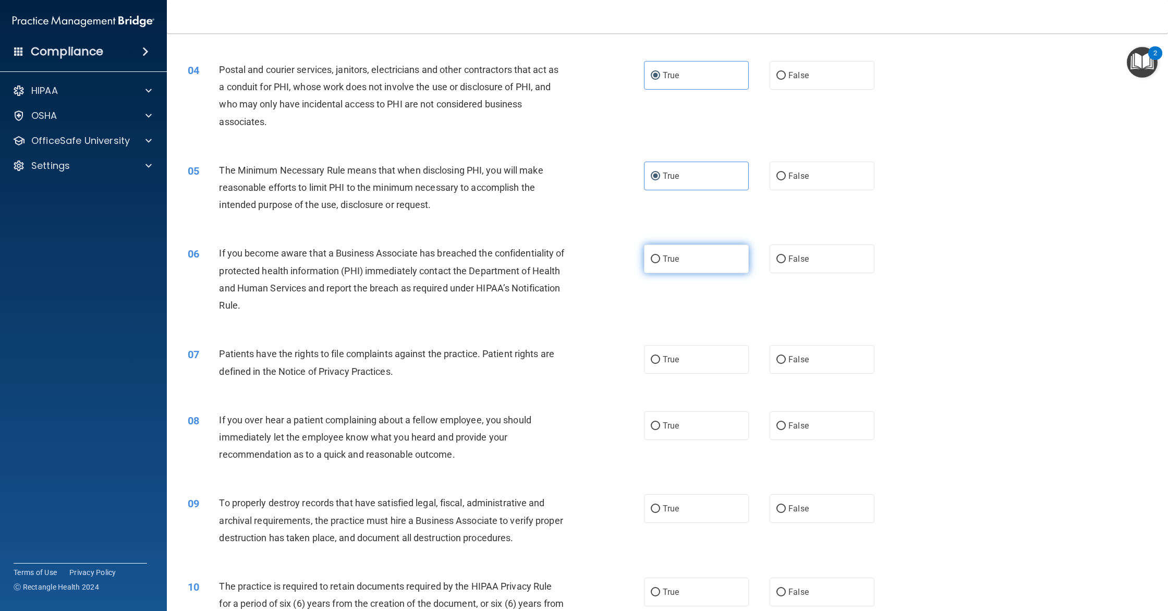
click at [709, 265] on label "True" at bounding box center [696, 258] width 105 height 29
click at [660, 263] on input "True" at bounding box center [655, 259] width 9 height 8
radio input "true"
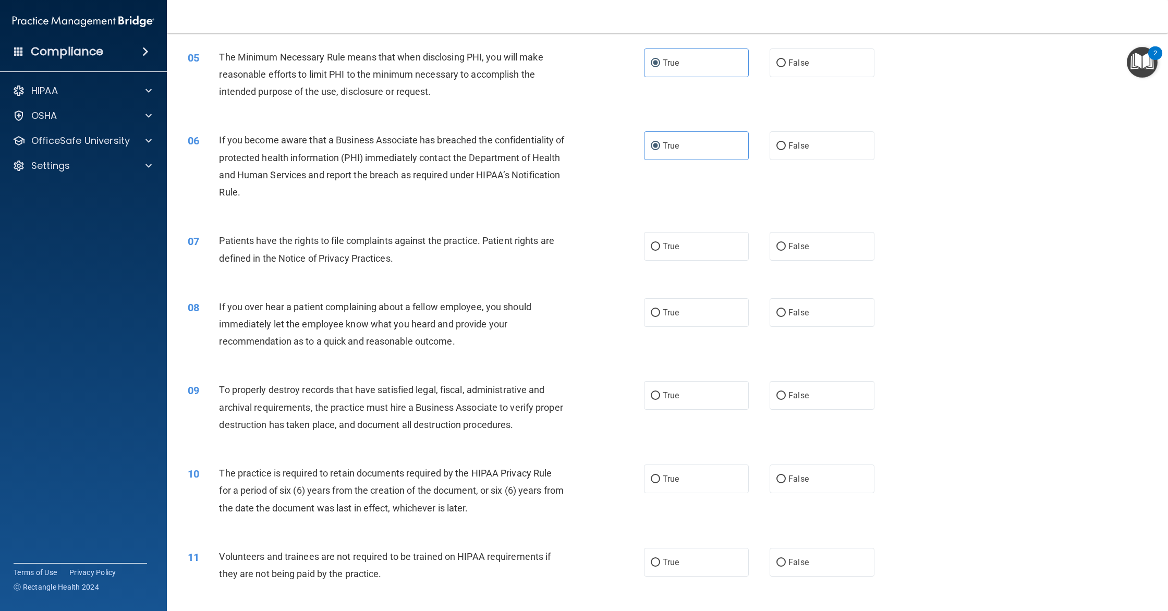
scroll to position [351, 0]
click at [672, 252] on label "True" at bounding box center [696, 244] width 105 height 29
click at [660, 249] on input "True" at bounding box center [655, 245] width 9 height 8
radio input "true"
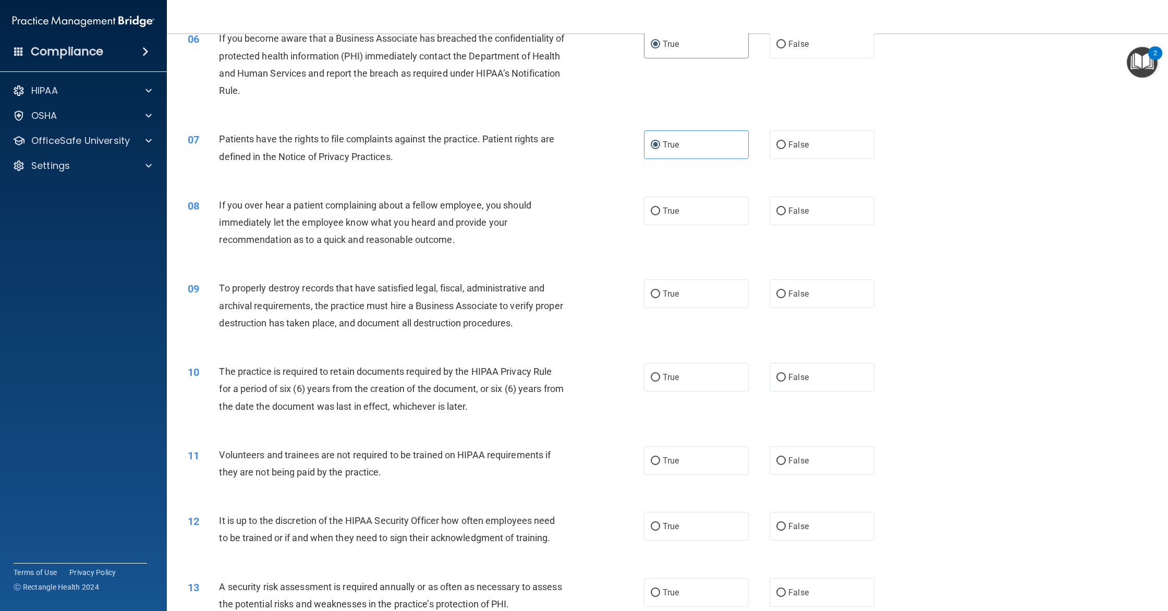
scroll to position [454, 0]
click at [786, 216] on label "False" at bounding box center [821, 208] width 105 height 29
click at [786, 213] on input "False" at bounding box center [780, 209] width 9 height 8
radio input "true"
click at [787, 294] on label "False" at bounding box center [821, 291] width 105 height 29
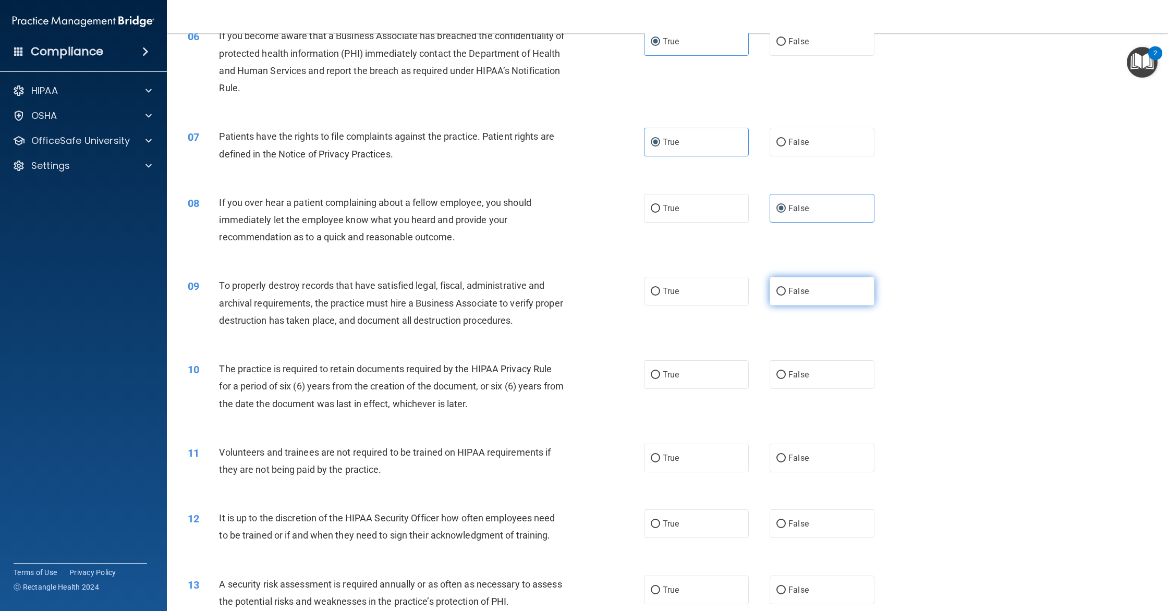
click at [786, 294] on input "False" at bounding box center [780, 292] width 9 height 8
radio input "true"
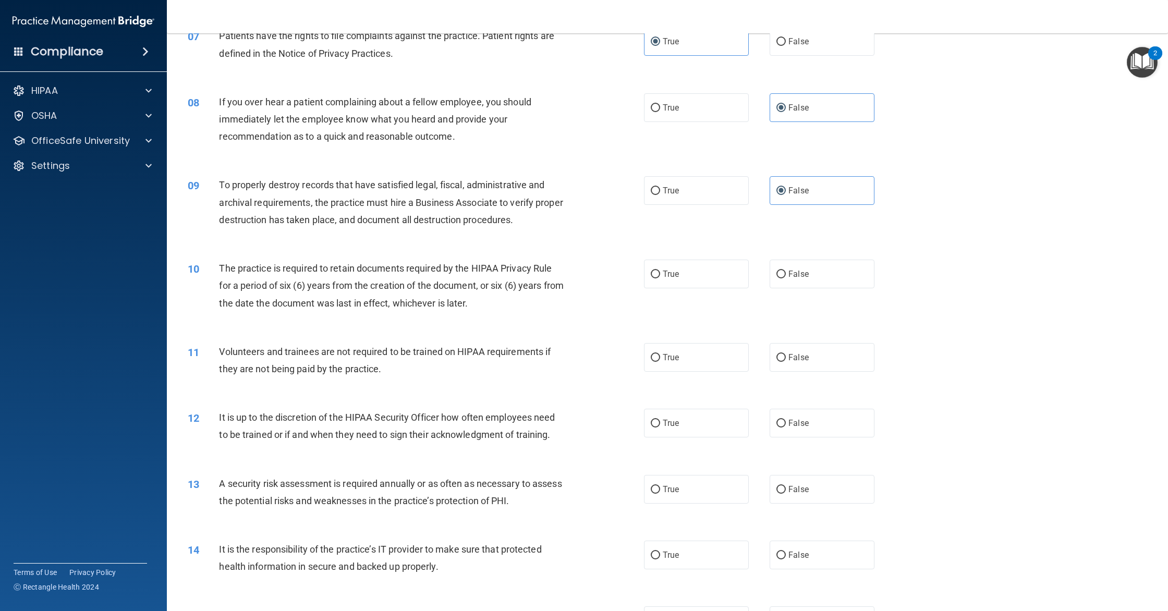
scroll to position [559, 0]
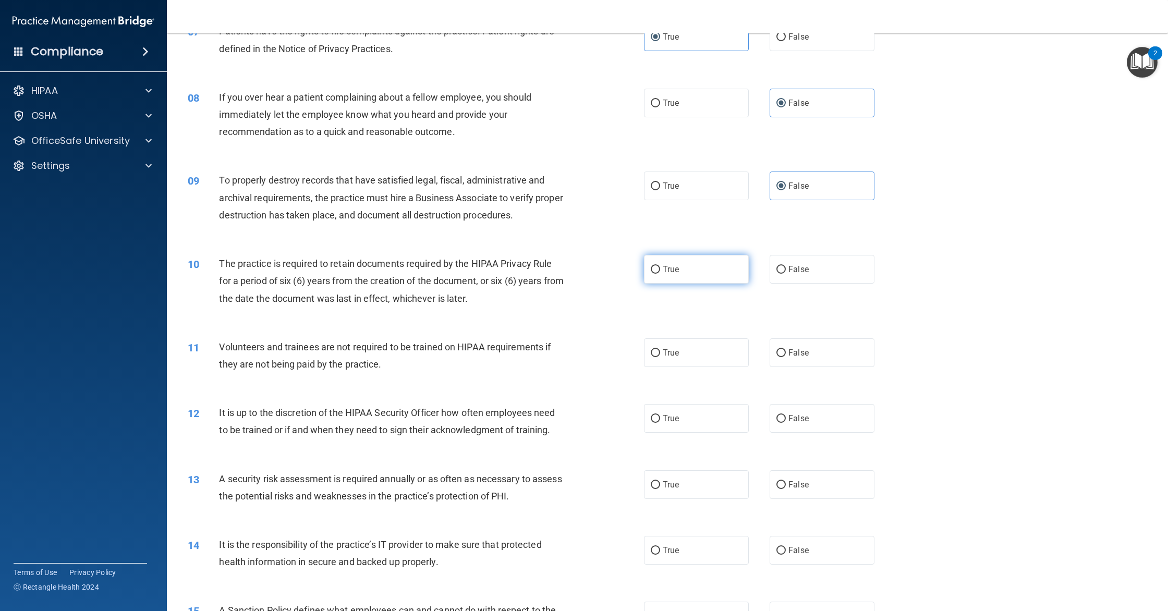
click at [693, 269] on label "True" at bounding box center [696, 269] width 105 height 29
click at [660, 269] on input "True" at bounding box center [655, 270] width 9 height 8
radio input "true"
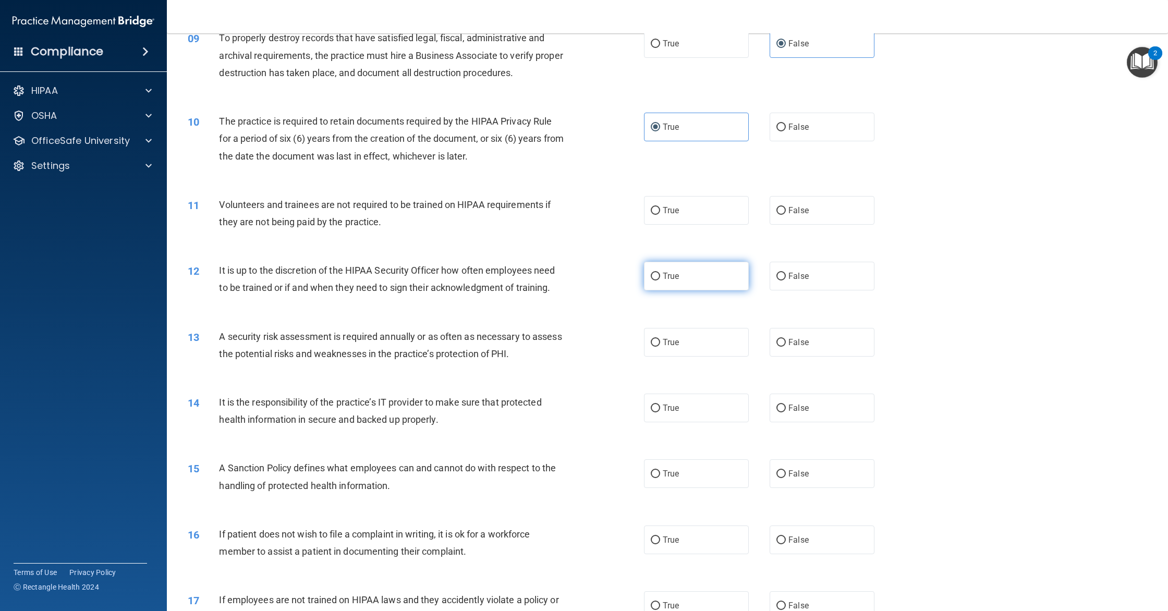
scroll to position [700, 0]
click at [665, 216] on span "True" at bounding box center [671, 212] width 16 height 10
click at [660, 216] on input "True" at bounding box center [655, 213] width 9 height 8
radio input "true"
click at [784, 286] on label "False" at bounding box center [821, 278] width 105 height 29
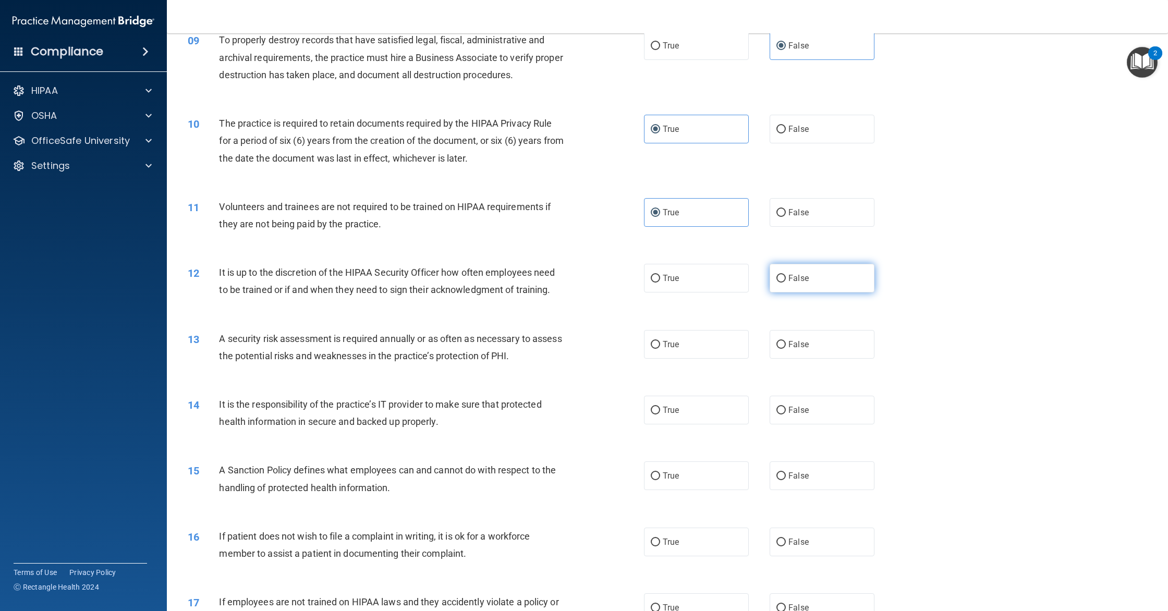
click at [784, 283] on input "False" at bounding box center [780, 279] width 9 height 8
radio input "true"
click at [681, 345] on label "True" at bounding box center [696, 344] width 105 height 29
click at [660, 345] on input "True" at bounding box center [655, 345] width 9 height 8
radio input "true"
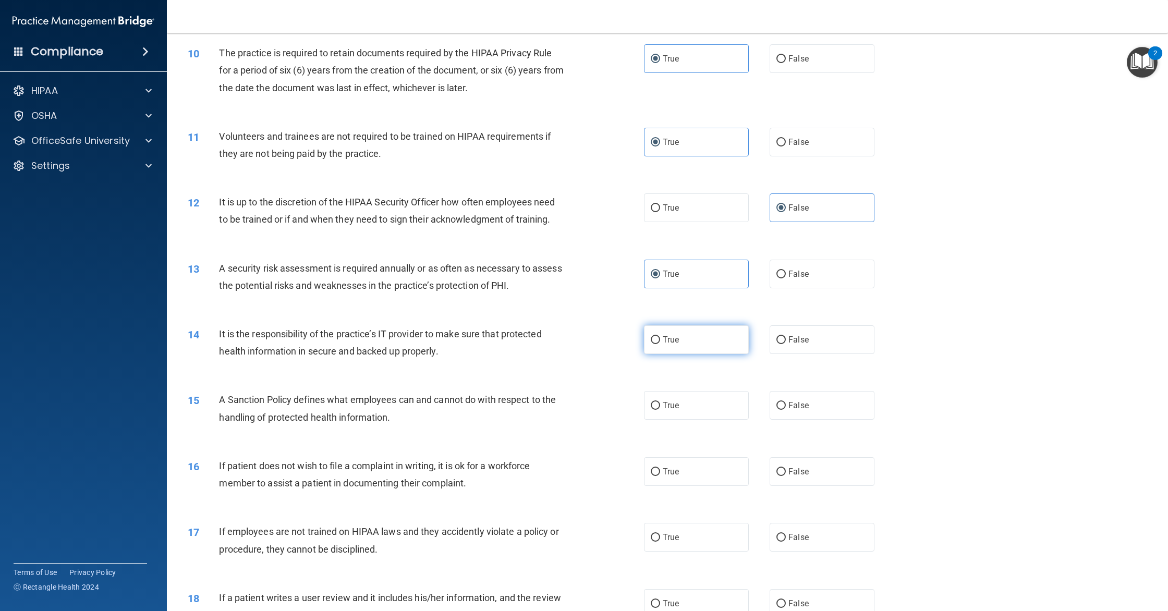
scroll to position [778, 0]
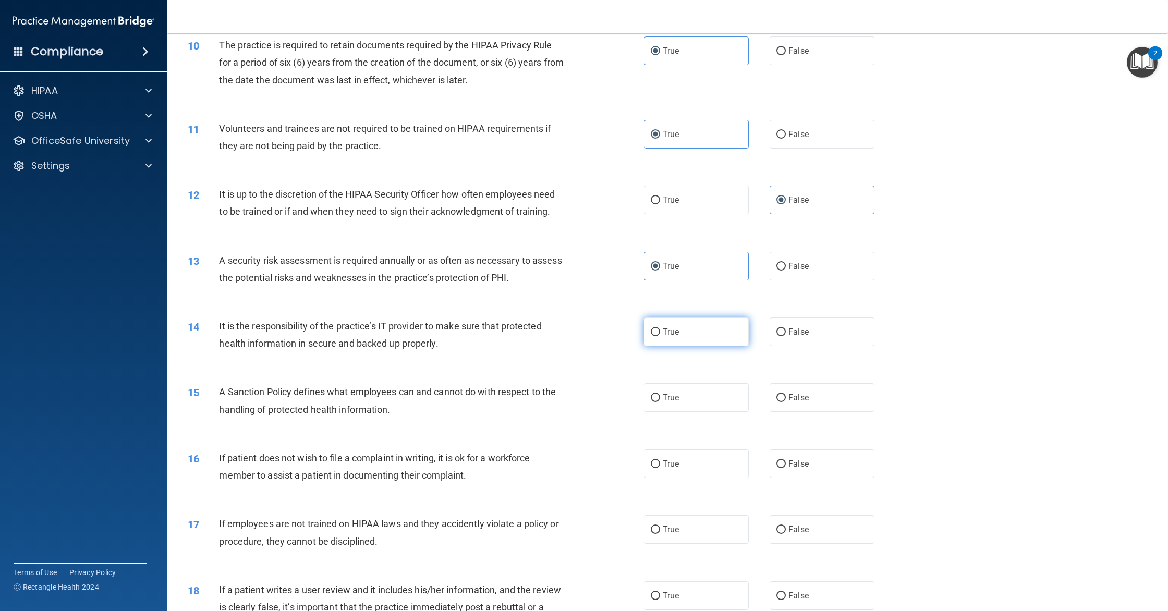
click at [671, 341] on label "True" at bounding box center [696, 331] width 105 height 29
click at [660, 336] on input "True" at bounding box center [655, 332] width 9 height 8
radio input "true"
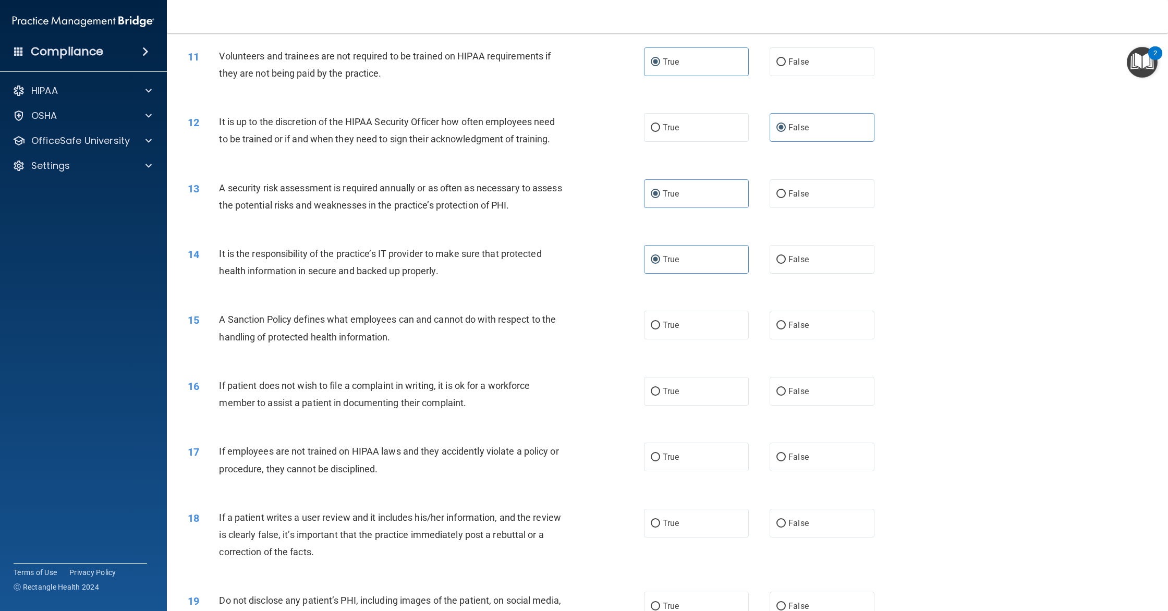
scroll to position [854, 0]
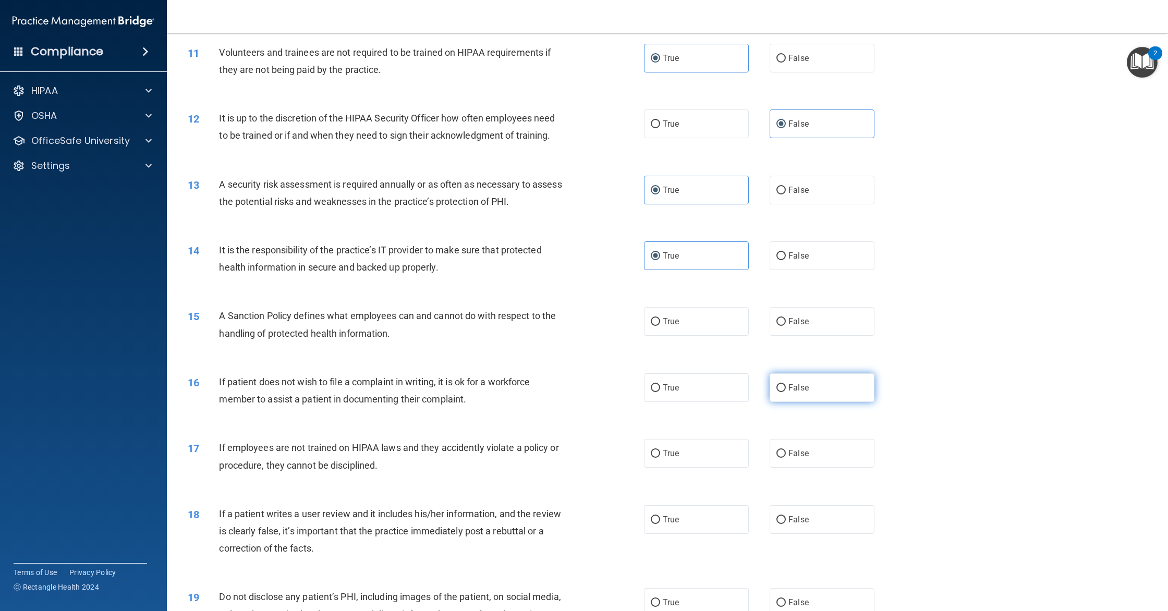
click at [786, 384] on label "False" at bounding box center [821, 387] width 105 height 29
click at [786, 384] on input "False" at bounding box center [780, 388] width 9 height 8
radio input "true"
click at [784, 319] on input "False" at bounding box center [780, 322] width 9 height 8
radio input "true"
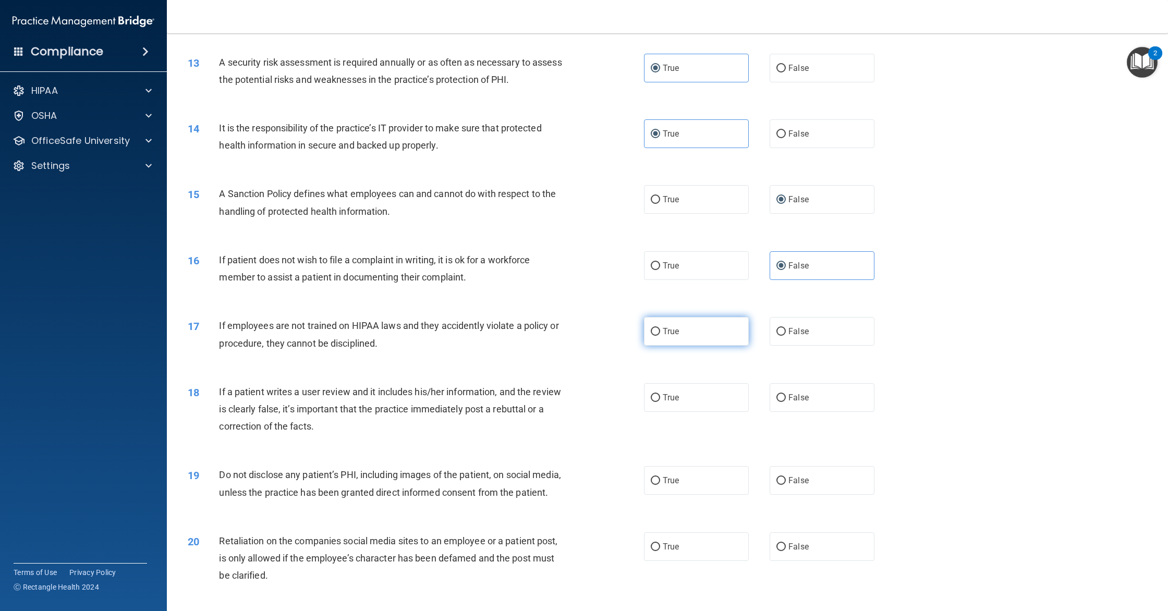
scroll to position [984, 0]
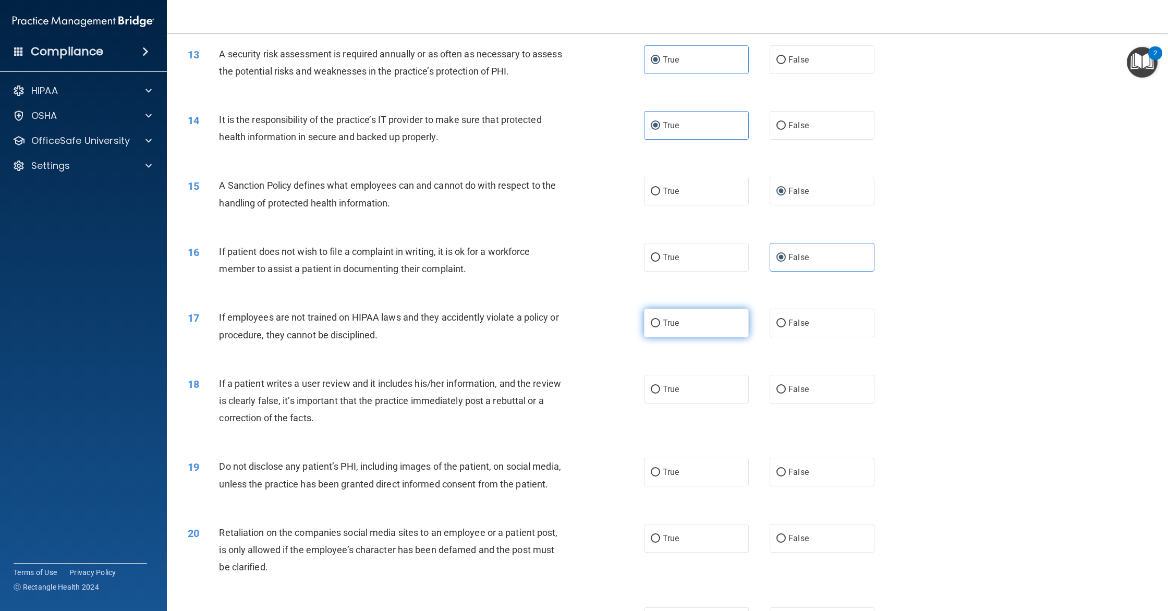
click at [679, 325] on label "True" at bounding box center [696, 323] width 105 height 29
click at [660, 325] on input "True" at bounding box center [655, 324] width 9 height 8
radio input "true"
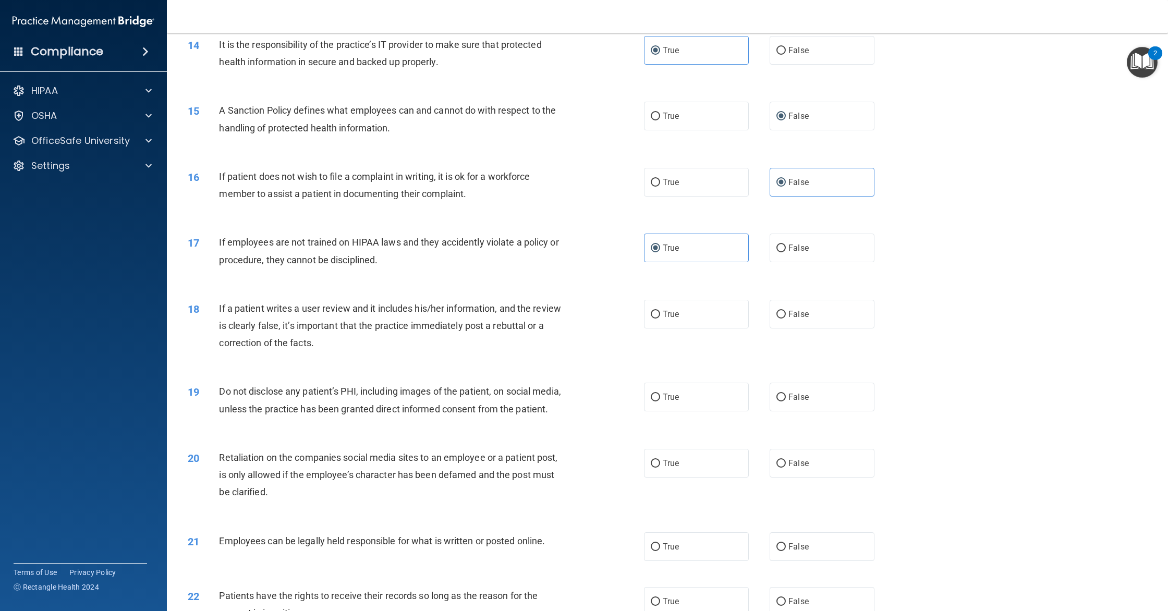
scroll to position [1060, 0]
click at [770, 319] on label "False" at bounding box center [821, 313] width 105 height 29
click at [776, 318] on input "False" at bounding box center [780, 314] width 9 height 8
radio input "true"
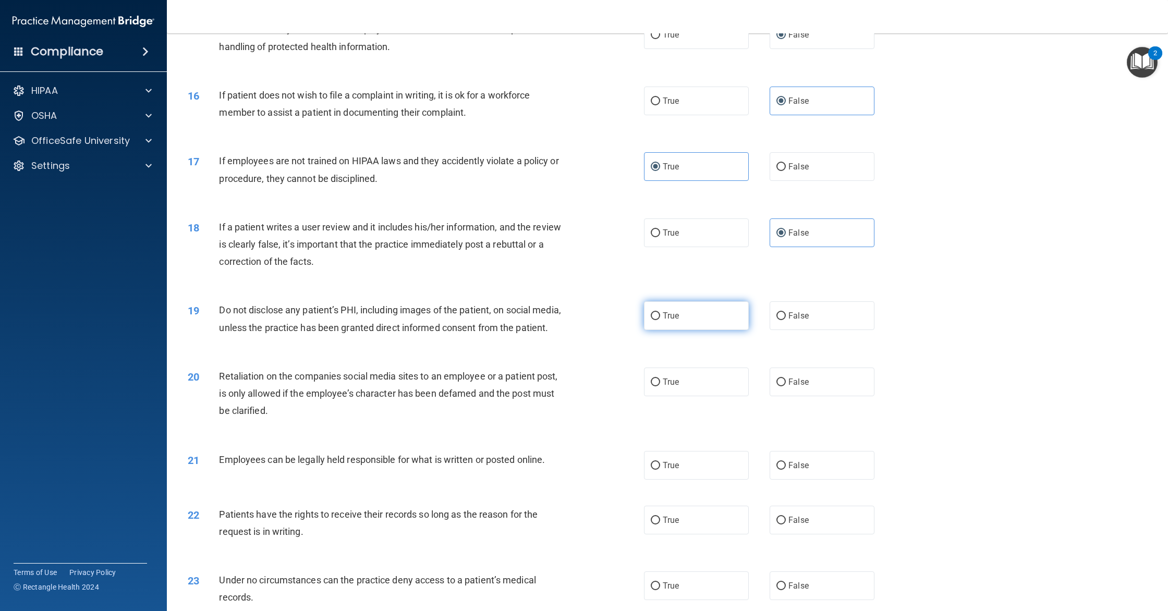
scroll to position [1146, 0]
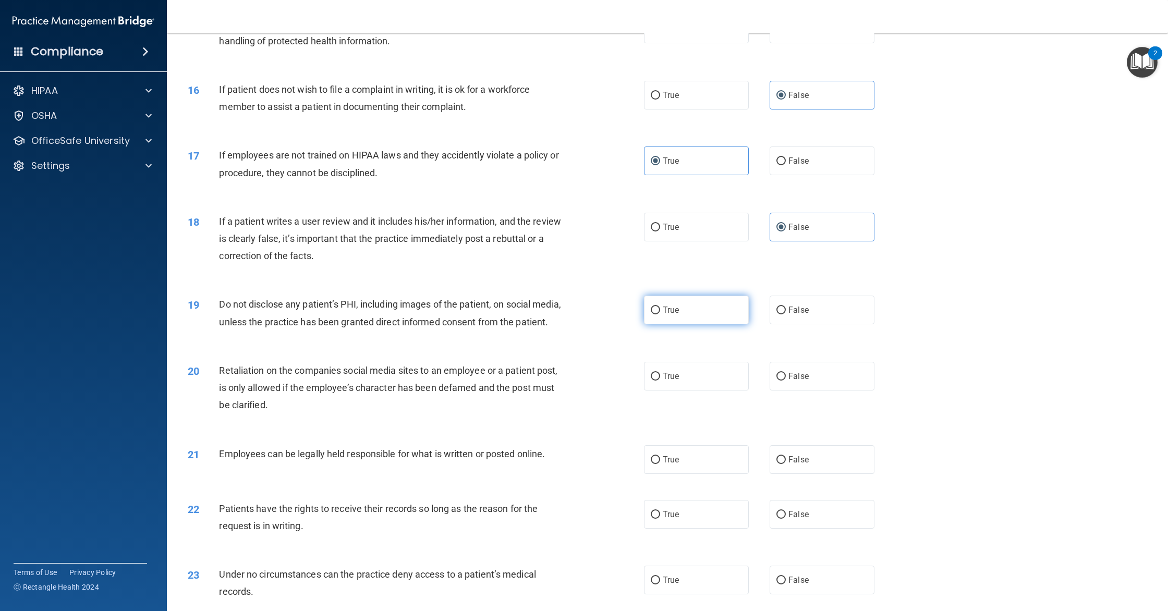
click at [701, 318] on label "True" at bounding box center [696, 310] width 105 height 29
click at [660, 314] on input "True" at bounding box center [655, 311] width 9 height 8
radio input "true"
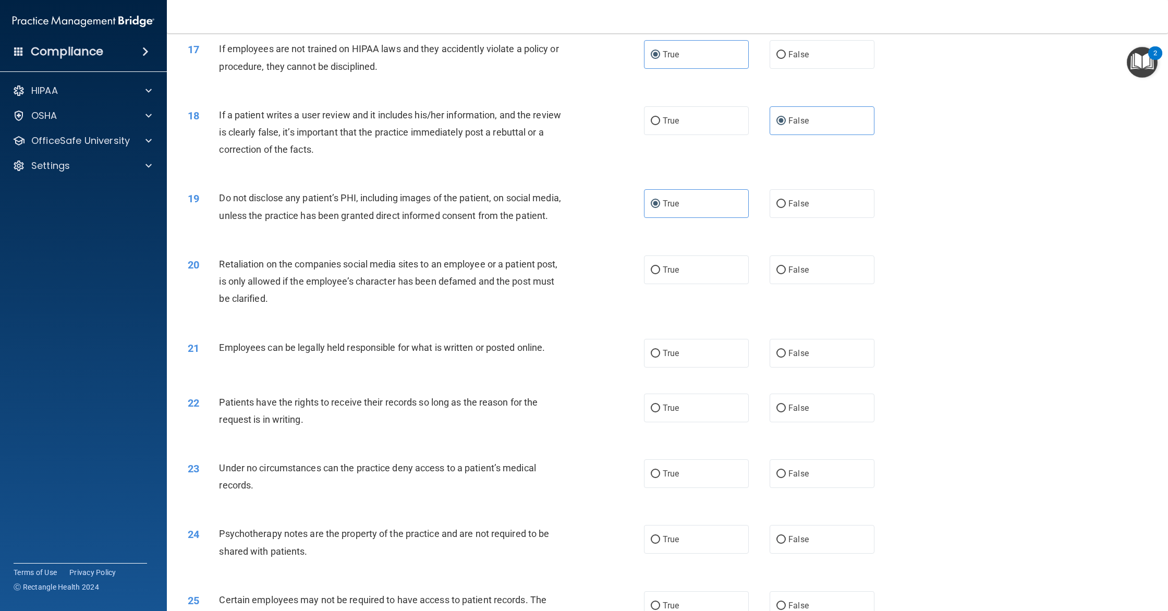
scroll to position [1263, 0]
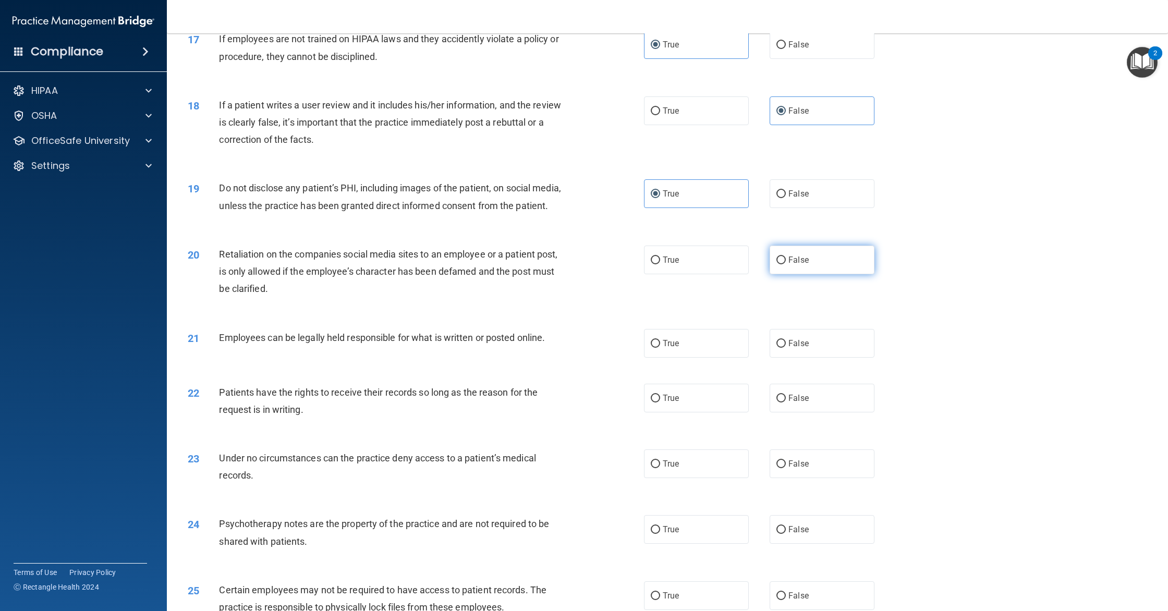
click at [795, 253] on label "False" at bounding box center [821, 260] width 105 height 29
click at [786, 256] on input "False" at bounding box center [780, 260] width 9 height 8
radio input "true"
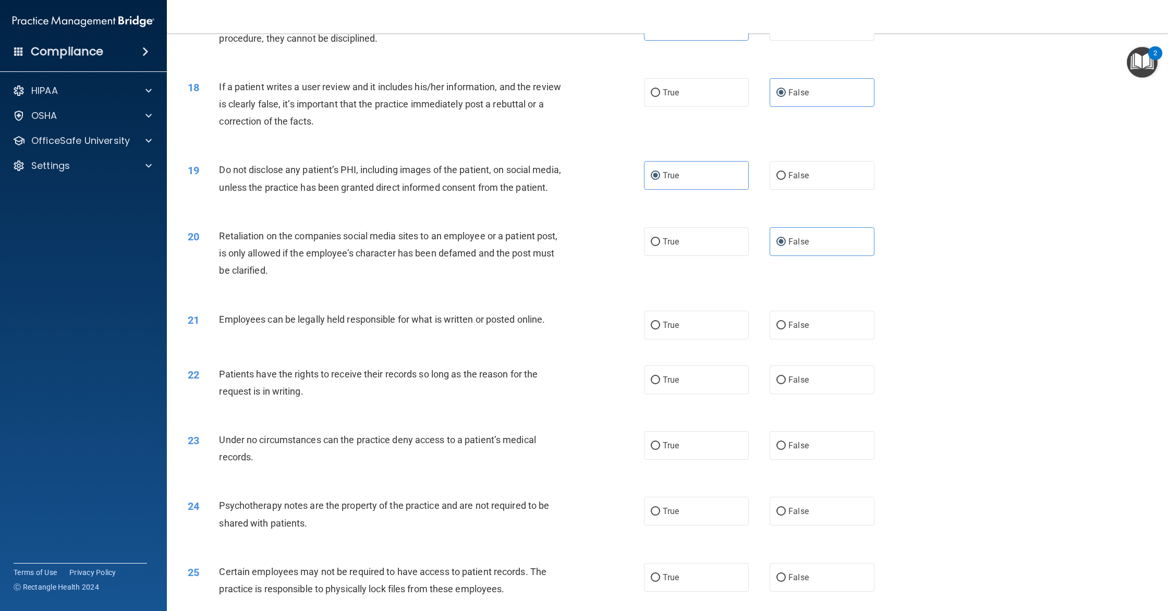
scroll to position [1284, 0]
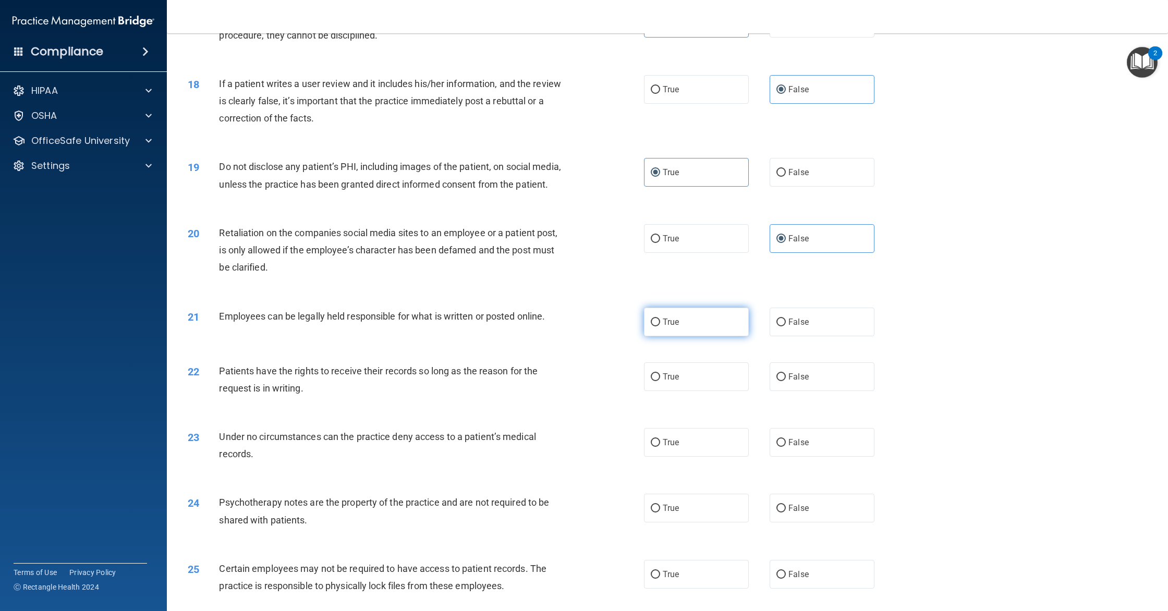
click at [682, 317] on label "True" at bounding box center [696, 322] width 105 height 29
click at [660, 319] on input "True" at bounding box center [655, 323] width 9 height 8
radio input "true"
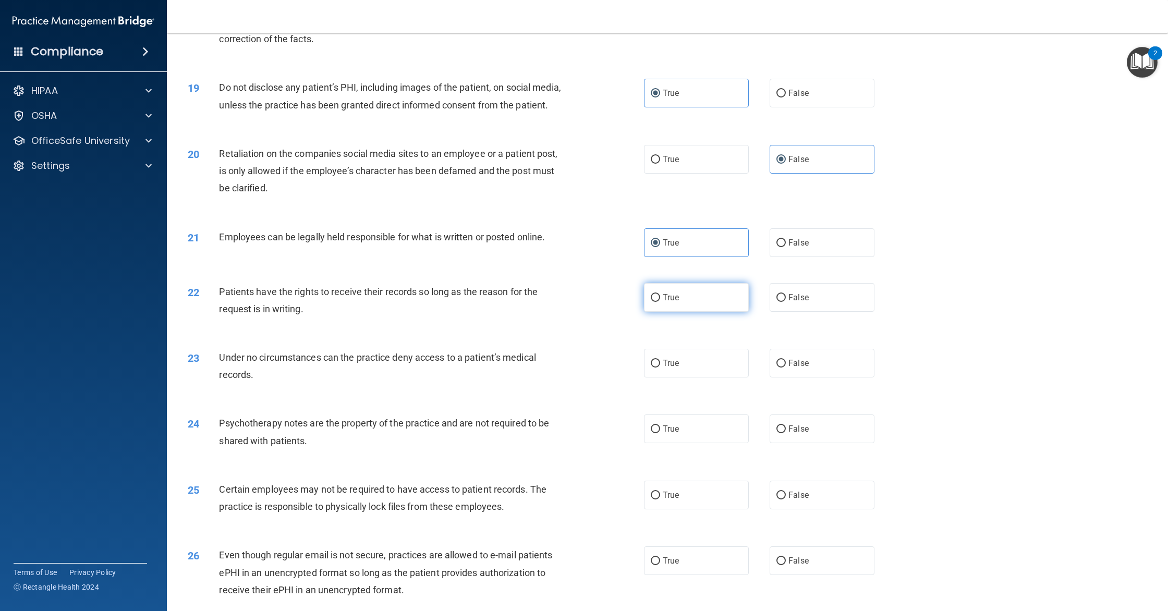
scroll to position [1364, 0]
click at [684, 307] on label "True" at bounding box center [696, 296] width 105 height 29
click at [660, 301] on input "True" at bounding box center [655, 297] width 9 height 8
radio input "true"
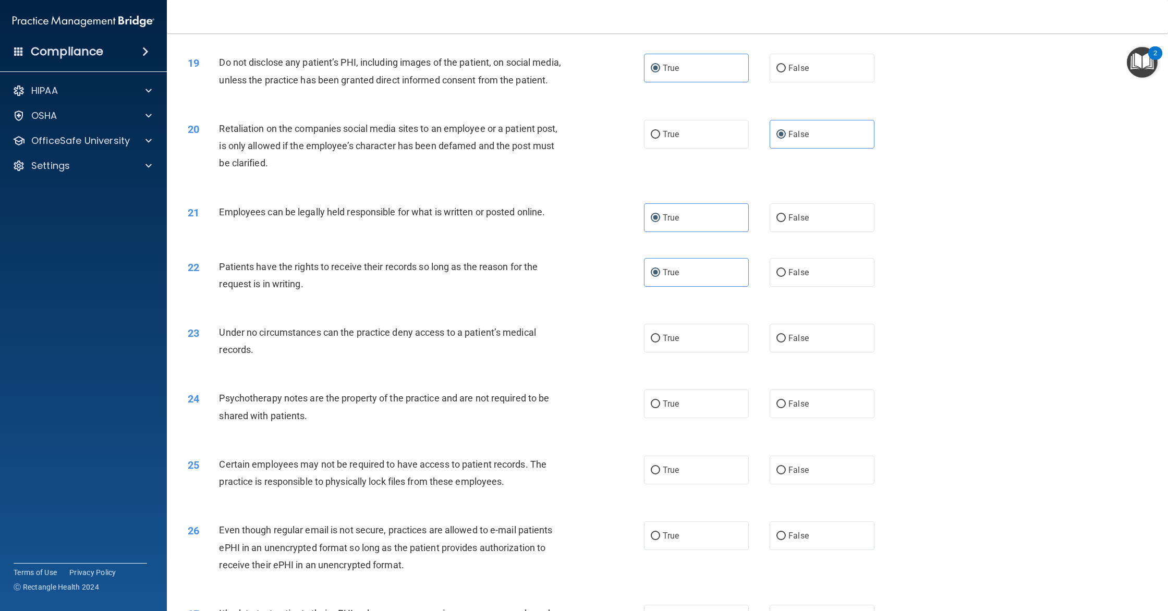
scroll to position [1420, 0]
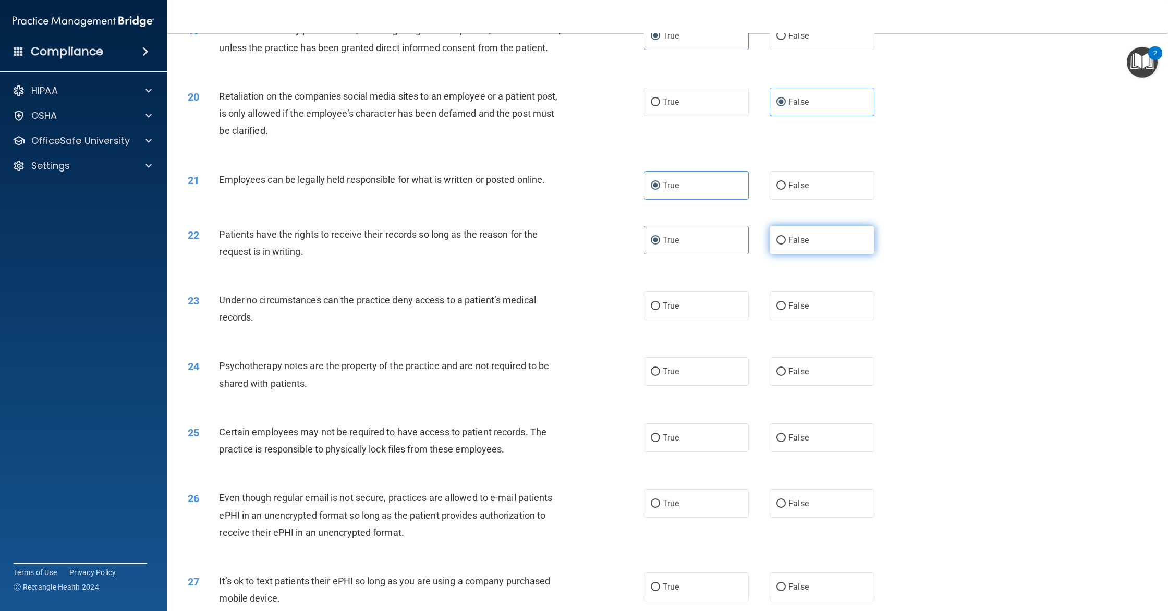
click at [782, 250] on label "False" at bounding box center [821, 240] width 105 height 29
click at [782, 244] on input "False" at bounding box center [780, 241] width 9 height 8
radio input "true"
radio input "false"
click at [712, 304] on label "True" at bounding box center [696, 305] width 105 height 29
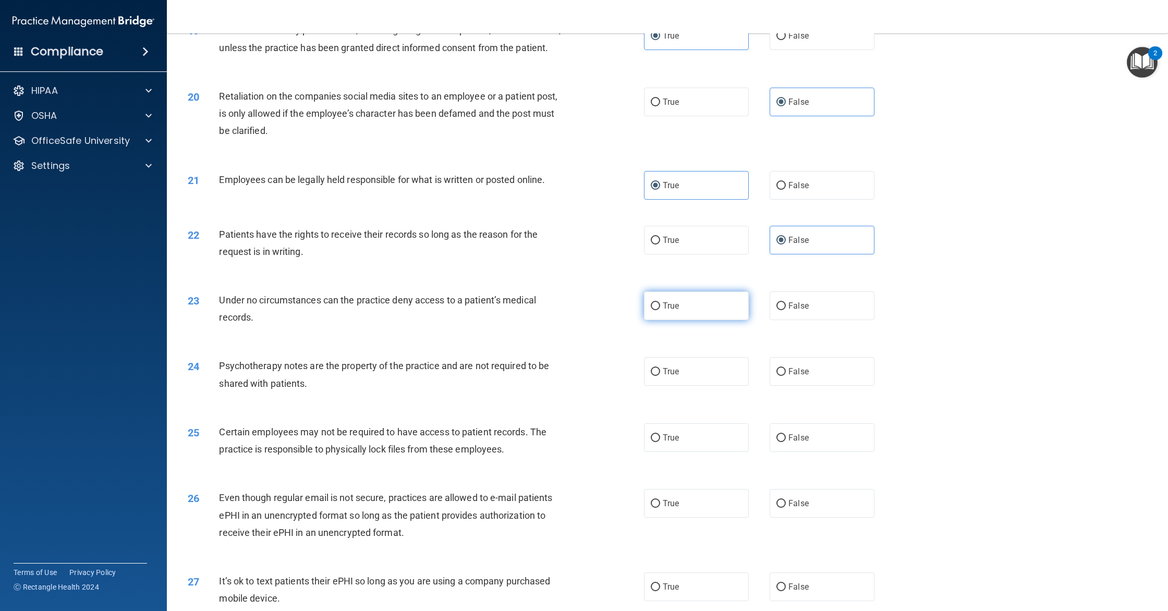
click at [660, 304] on input "True" at bounding box center [655, 306] width 9 height 8
radio input "true"
click at [800, 303] on span "False" at bounding box center [798, 306] width 20 height 10
click at [786, 303] on input "False" at bounding box center [780, 306] width 9 height 8
radio input "true"
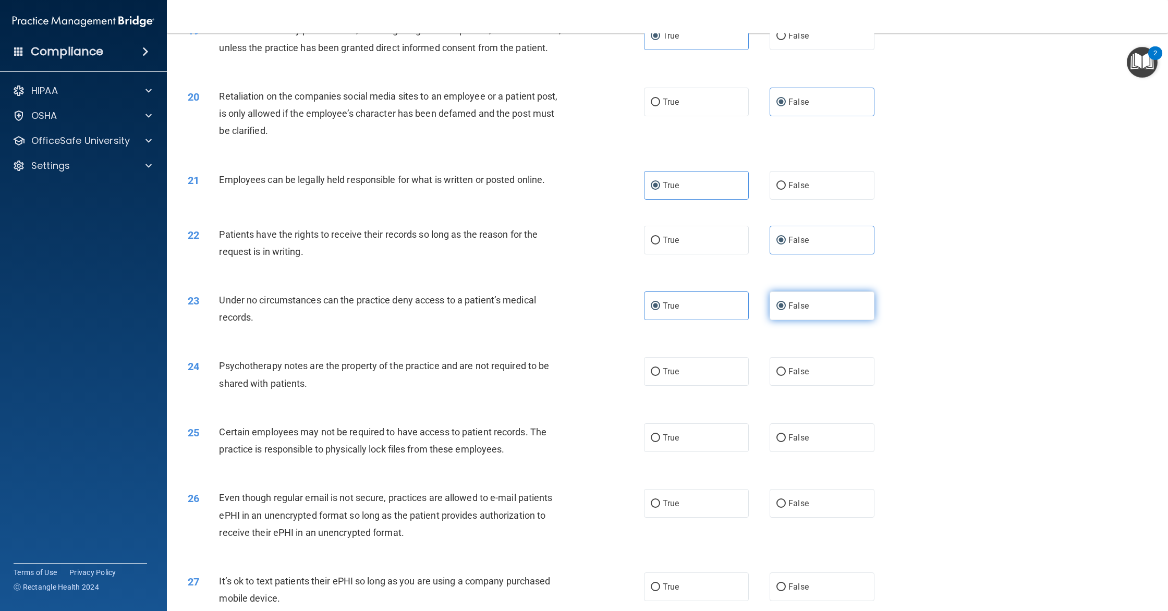
radio input "false"
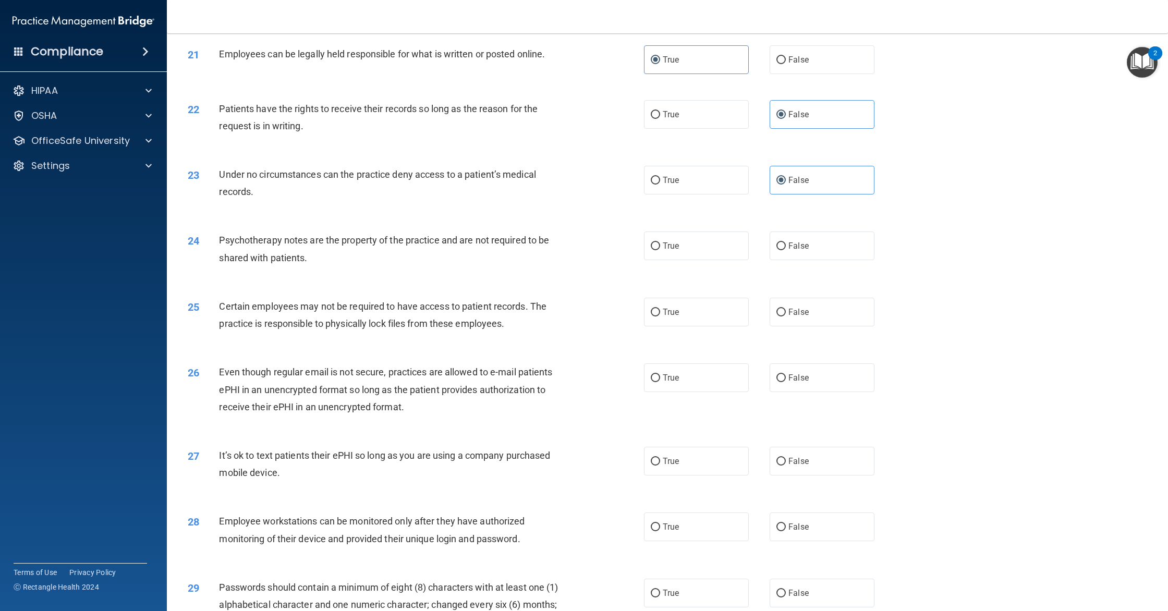
scroll to position [1547, 0]
click at [688, 245] on label "True" at bounding box center [696, 245] width 105 height 29
click at [660, 245] on input "True" at bounding box center [655, 246] width 9 height 8
radio input "true"
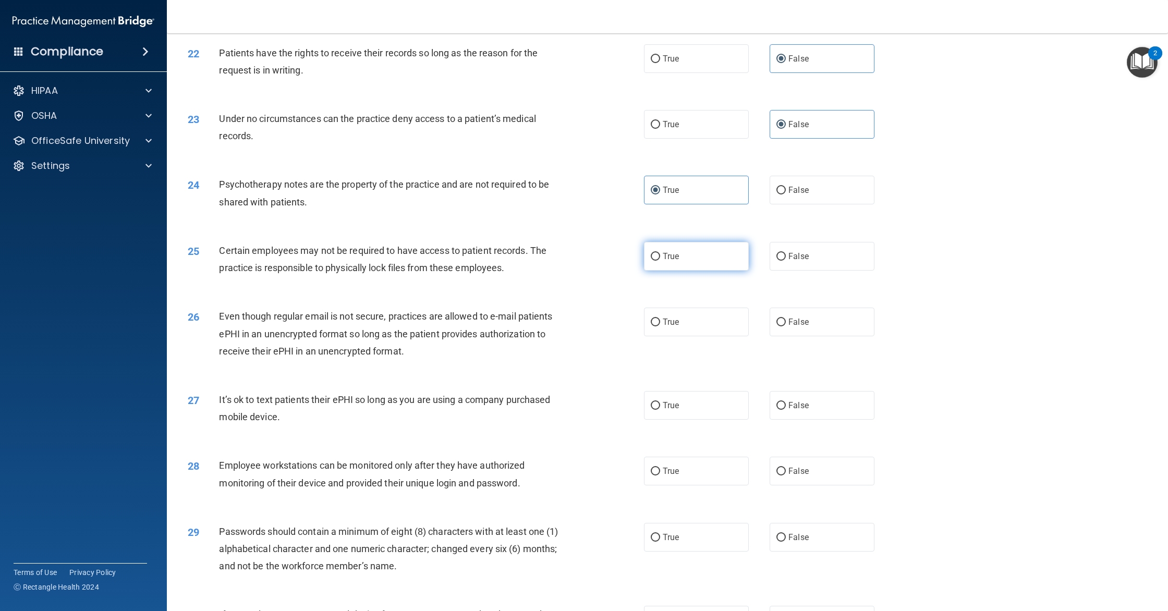
scroll to position [1604, 0]
click at [692, 261] on label "True" at bounding box center [696, 254] width 105 height 29
click at [660, 259] on input "True" at bounding box center [655, 255] width 9 height 8
radio input "true"
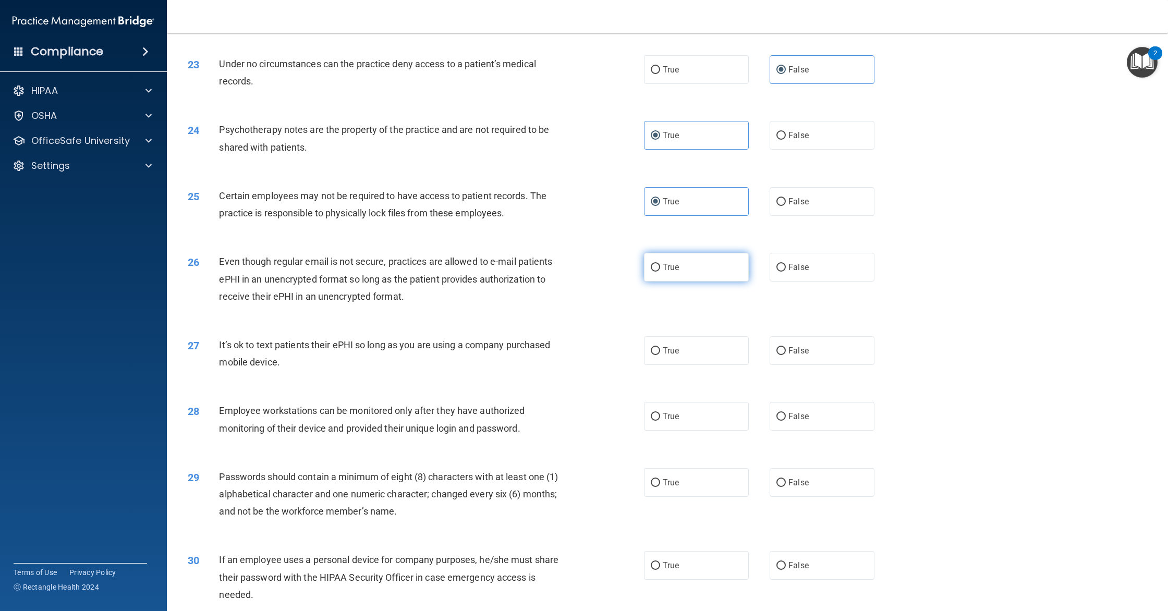
scroll to position [1660, 0]
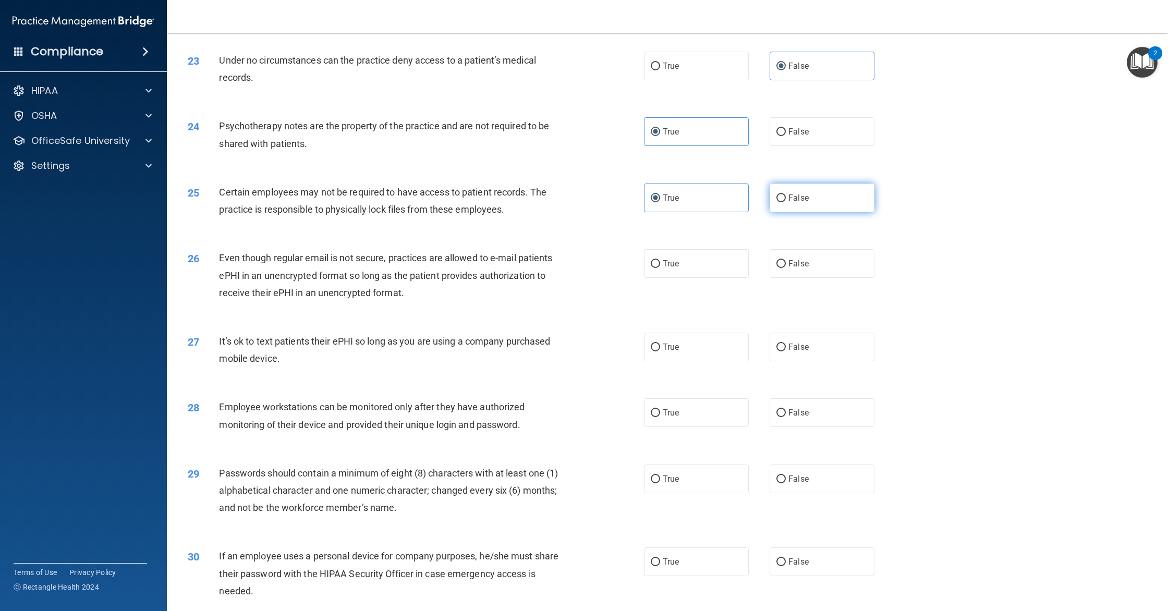
click at [785, 207] on label "False" at bounding box center [821, 197] width 105 height 29
click at [785, 202] on input "False" at bounding box center [780, 198] width 9 height 8
radio input "true"
radio input "false"
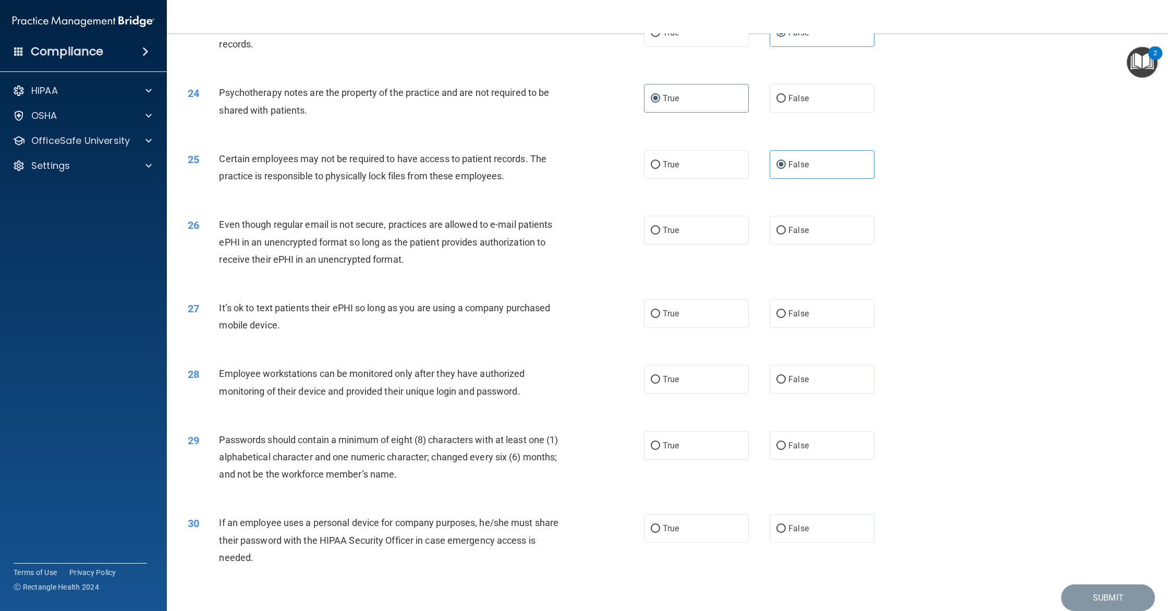
scroll to position [1695, 0]
drag, startPoint x: 794, startPoint y: 317, endPoint x: 777, endPoint y: 315, distance: 17.4
click at [794, 317] on label "False" at bounding box center [821, 312] width 105 height 29
click at [786, 316] on input "False" at bounding box center [780, 313] width 9 height 8
radio input "true"
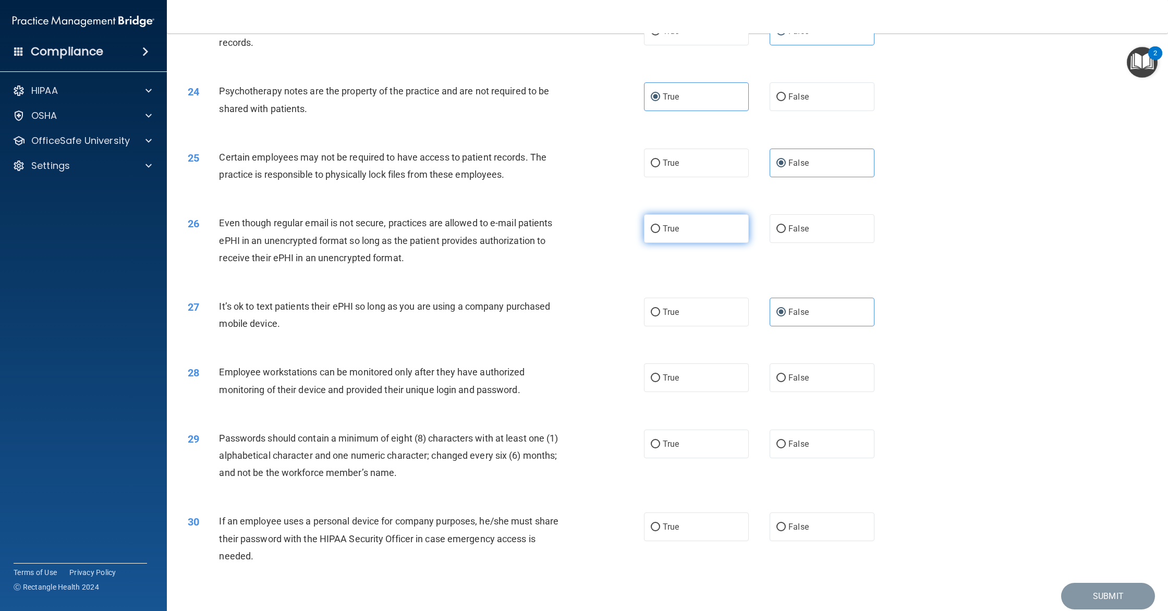
click at [687, 232] on label "True" at bounding box center [696, 228] width 105 height 29
click at [660, 232] on input "True" at bounding box center [655, 229] width 9 height 8
radio input "true"
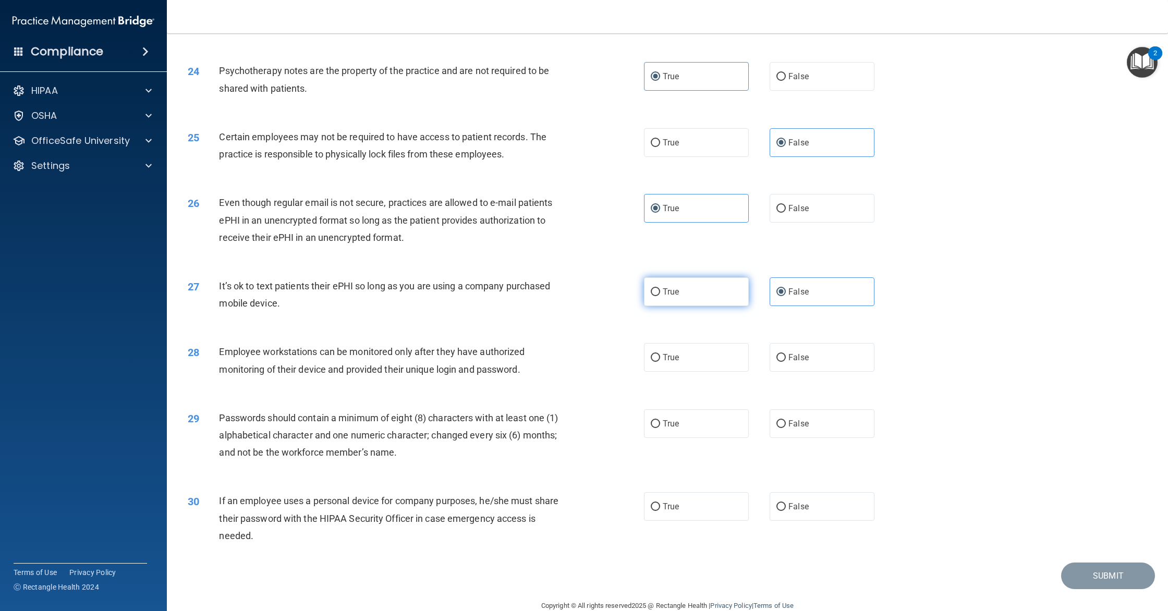
scroll to position [1735, 0]
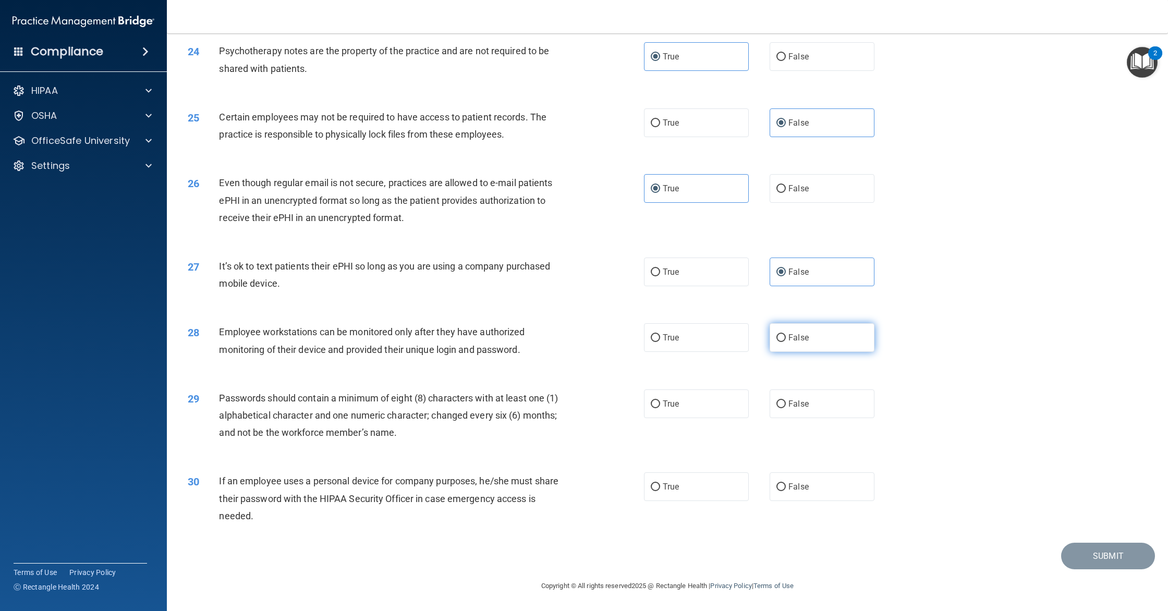
click at [780, 339] on input "False" at bounding box center [780, 338] width 9 height 8
radio input "true"
click at [661, 400] on label "True" at bounding box center [696, 403] width 105 height 29
click at [660, 400] on input "True" at bounding box center [655, 404] width 9 height 8
radio input "true"
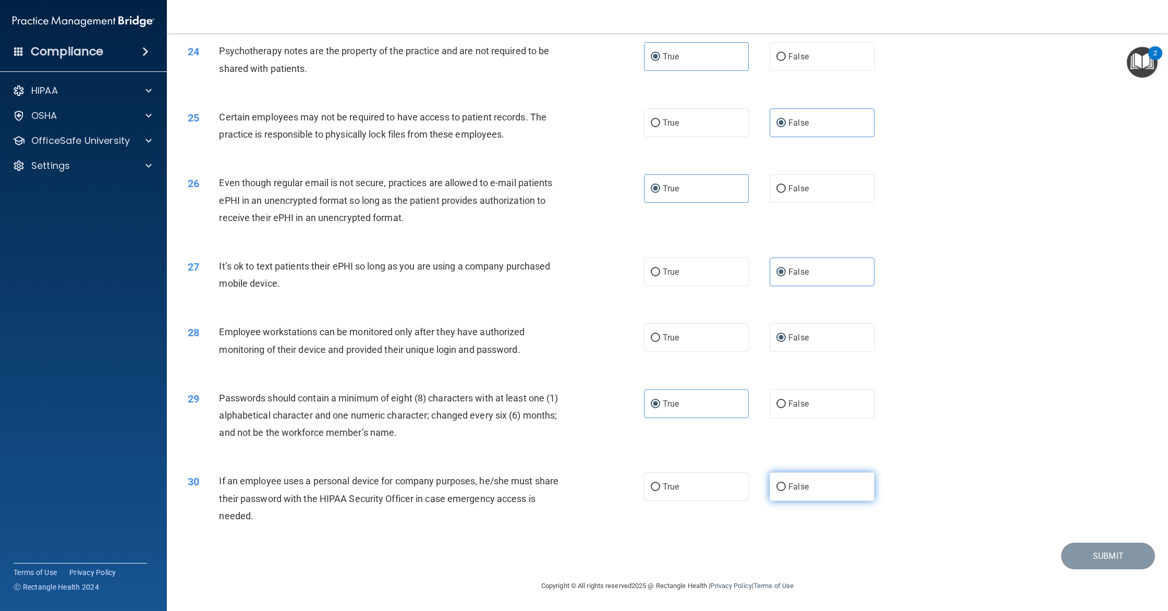
click at [785, 479] on label "False" at bounding box center [821, 486] width 105 height 29
click at [785, 483] on input "False" at bounding box center [780, 487] width 9 height 8
radio input "true"
click at [1091, 563] on button "Submit" at bounding box center [1108, 556] width 94 height 27
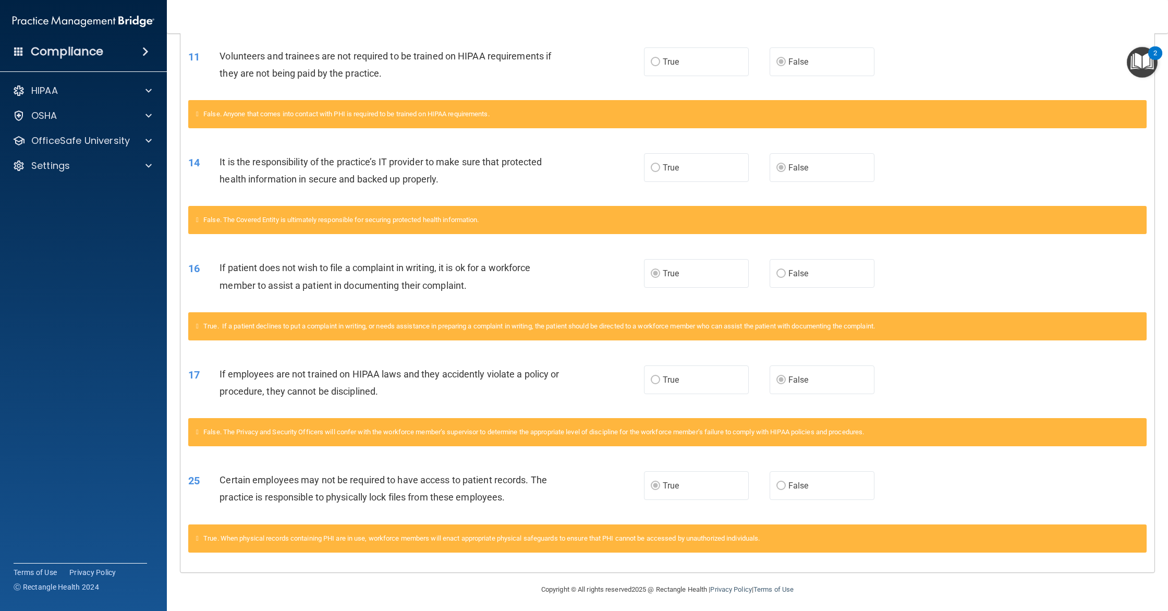
scroll to position [390, 0]
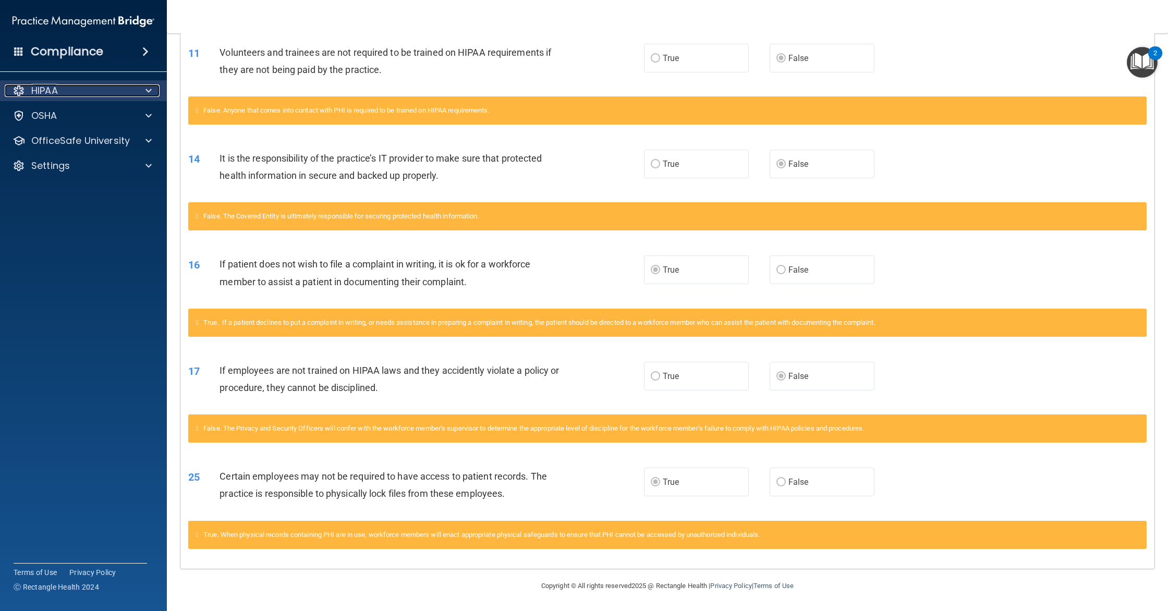
click at [82, 92] on div "HIPAA" at bounding box center [69, 90] width 129 height 13
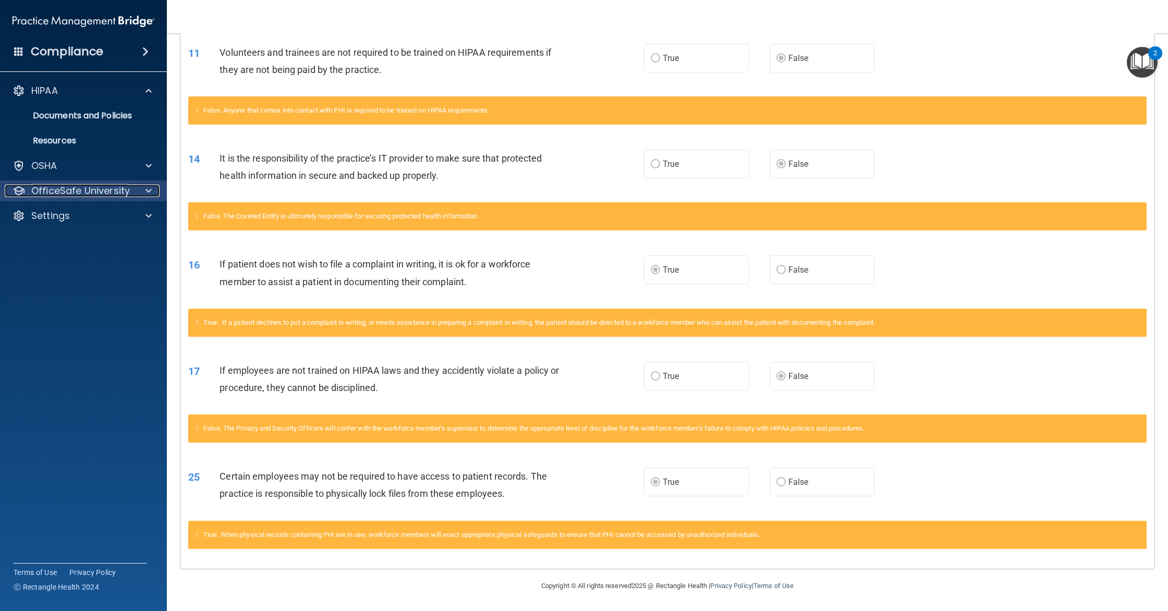
click at [97, 186] on p "OfficeSafe University" at bounding box center [80, 191] width 99 height 13
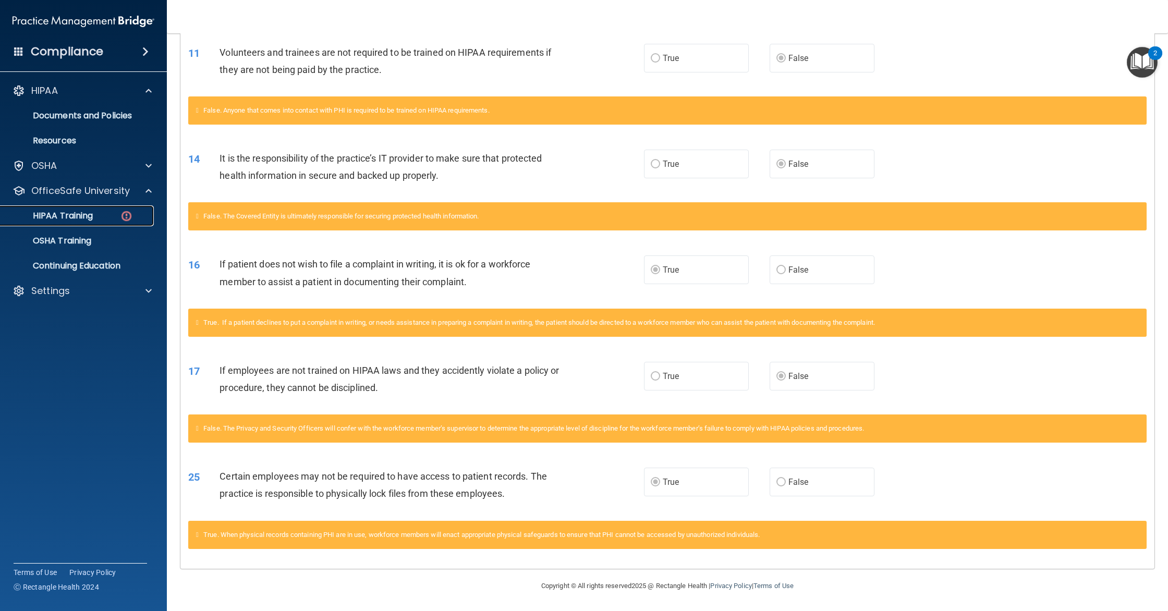
click at [103, 212] on div "HIPAA Training" at bounding box center [78, 216] width 142 height 10
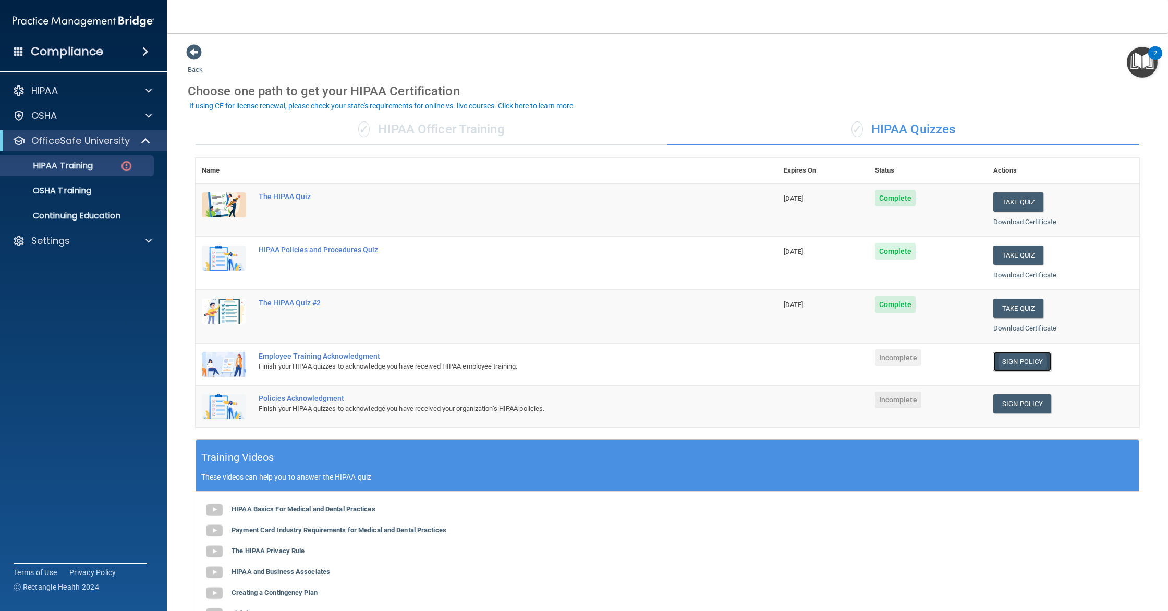
click at [1038, 362] on link "Sign Policy" at bounding box center [1022, 361] width 58 height 19
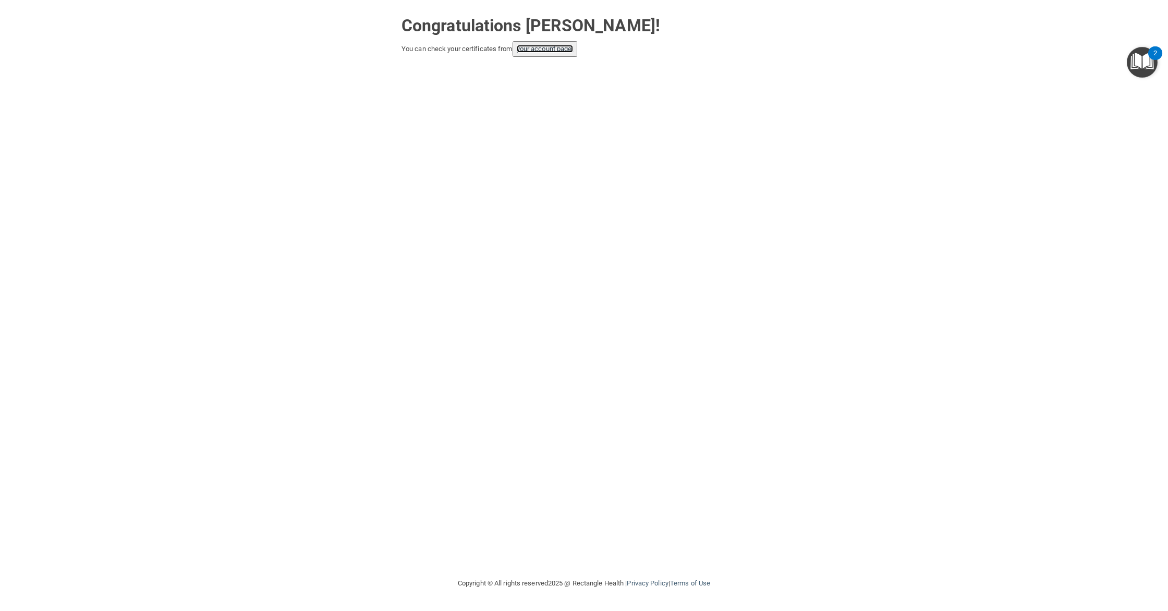
click at [544, 48] on link "your account page!" at bounding box center [545, 49] width 57 height 8
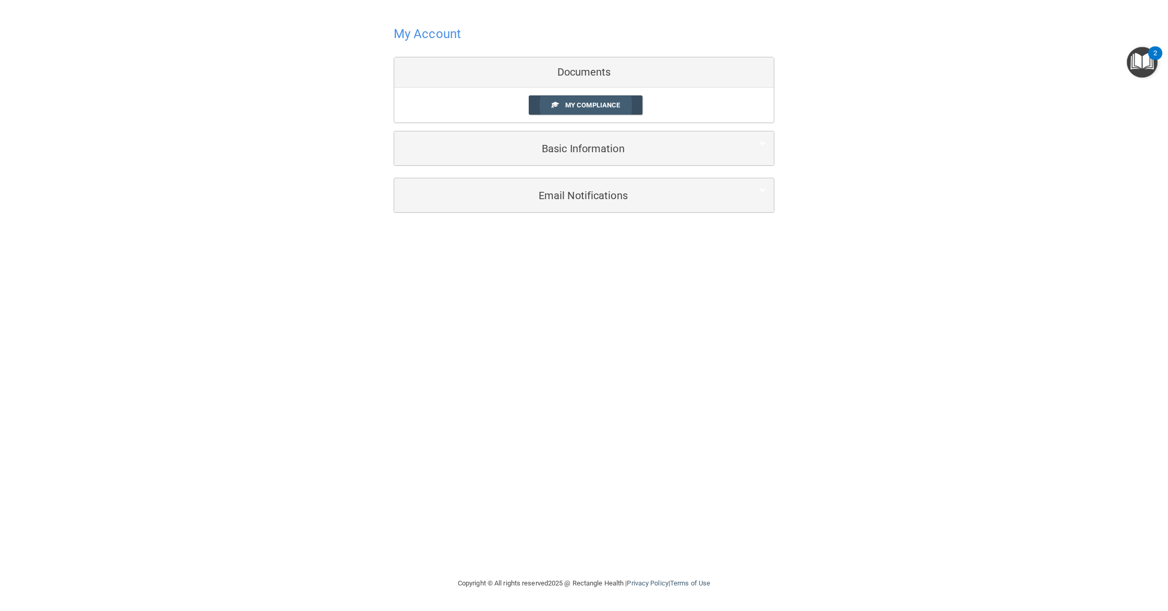
click at [587, 108] on span "My Compliance" at bounding box center [592, 105] width 55 height 8
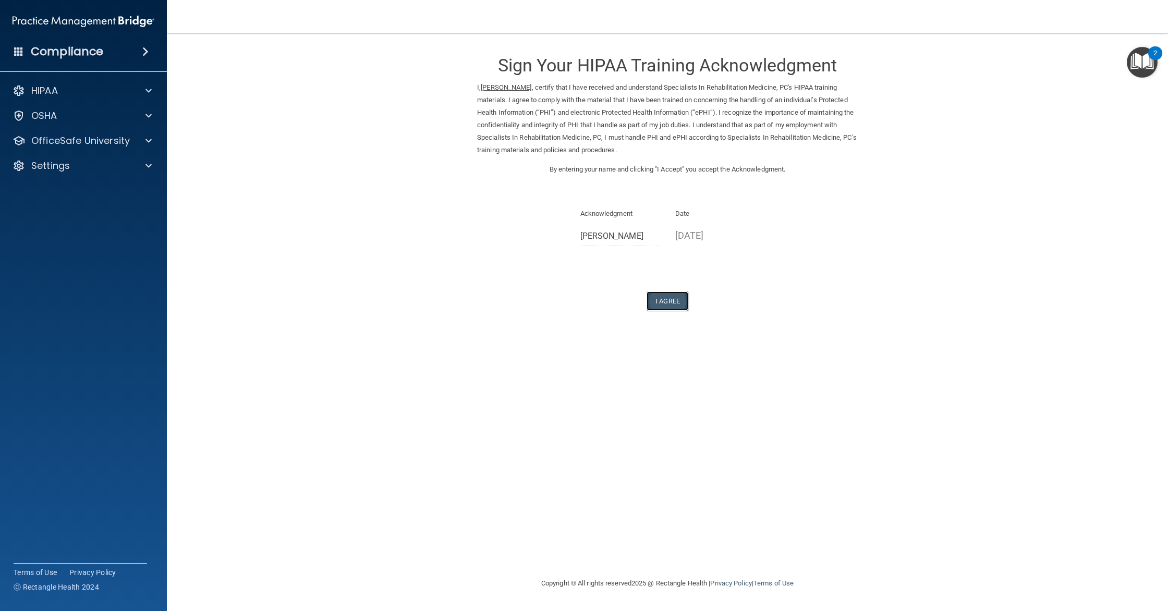
click at [667, 302] on button "I Agree" at bounding box center [667, 300] width 42 height 19
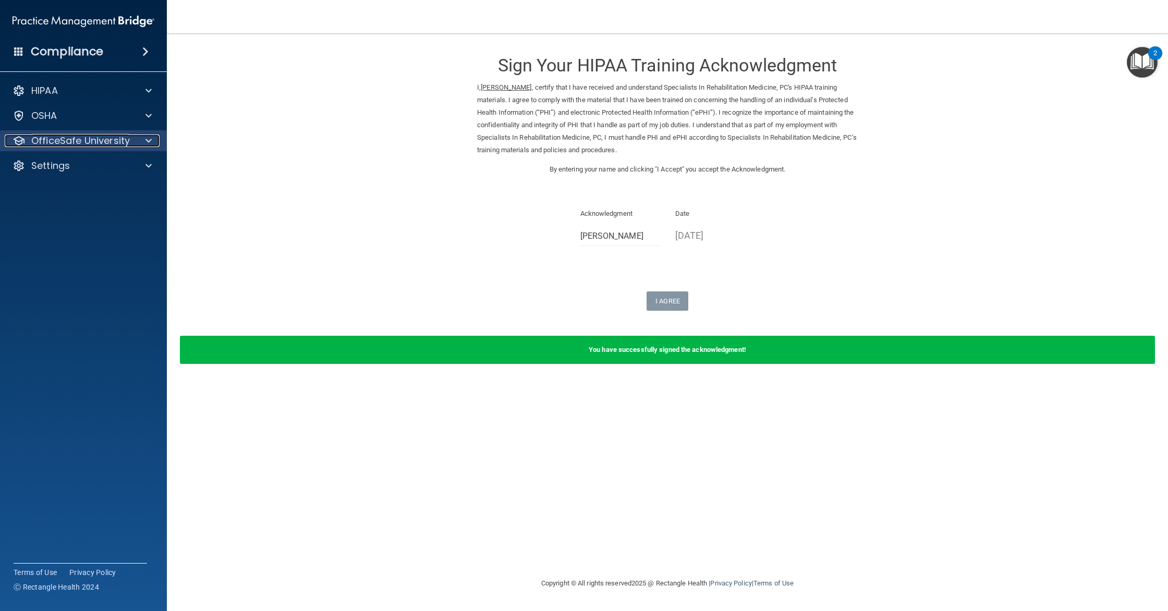
click at [76, 140] on p "OfficeSafe University" at bounding box center [80, 140] width 99 height 13
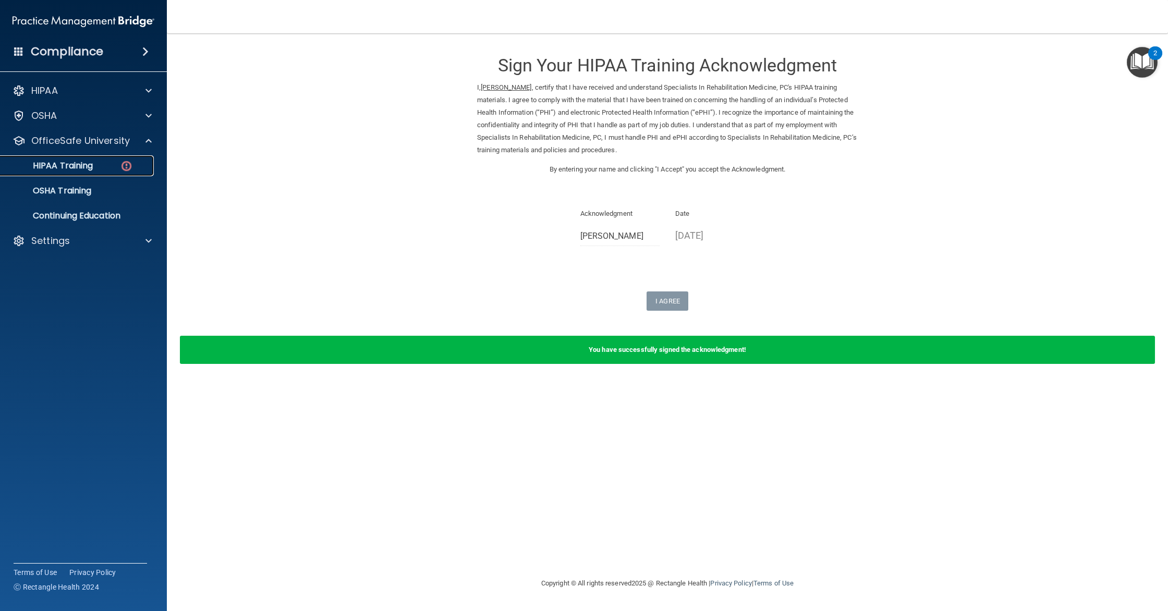
click at [104, 172] on link "HIPAA Training" at bounding box center [72, 165] width 164 height 21
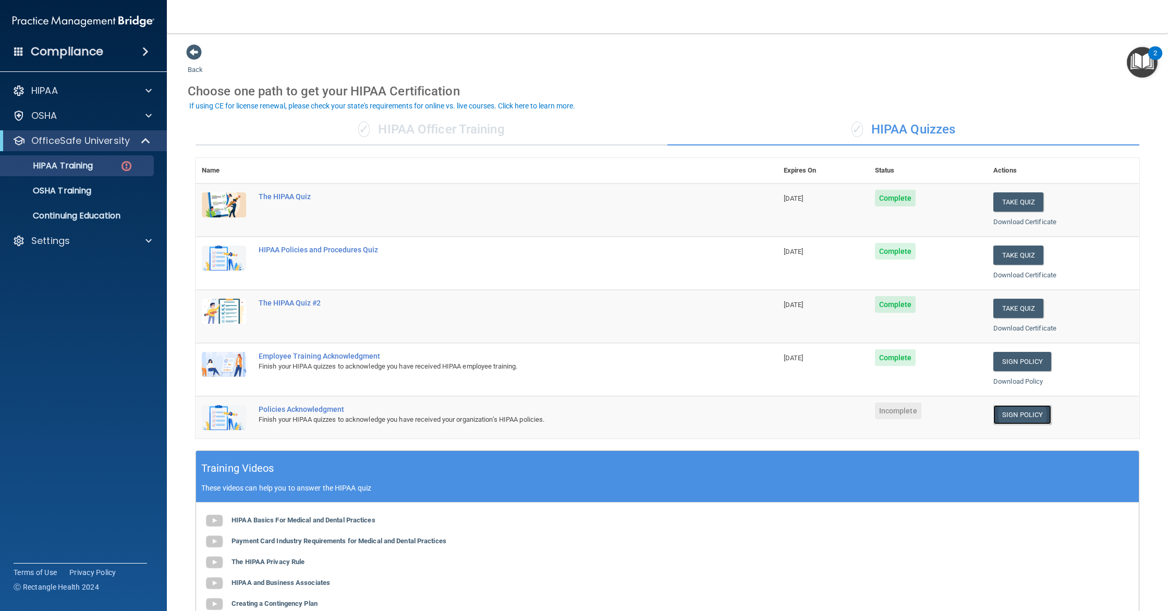
click at [1012, 412] on link "Sign Policy" at bounding box center [1022, 414] width 58 height 19
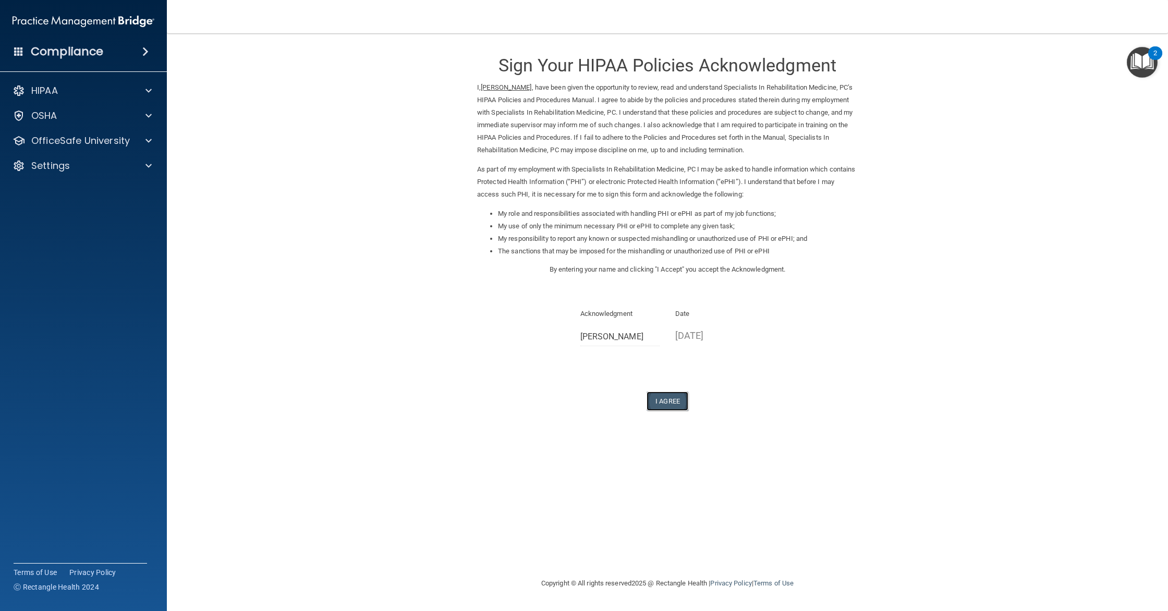
click at [669, 396] on button "I Agree" at bounding box center [667, 400] width 42 height 19
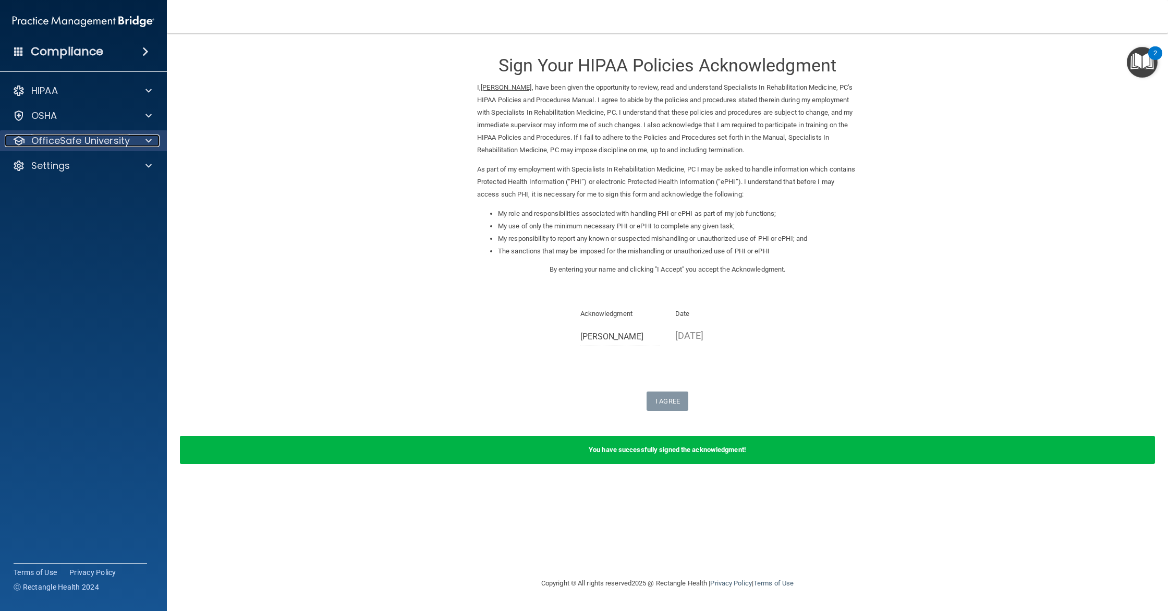
click at [96, 146] on p "OfficeSafe University" at bounding box center [80, 140] width 99 height 13
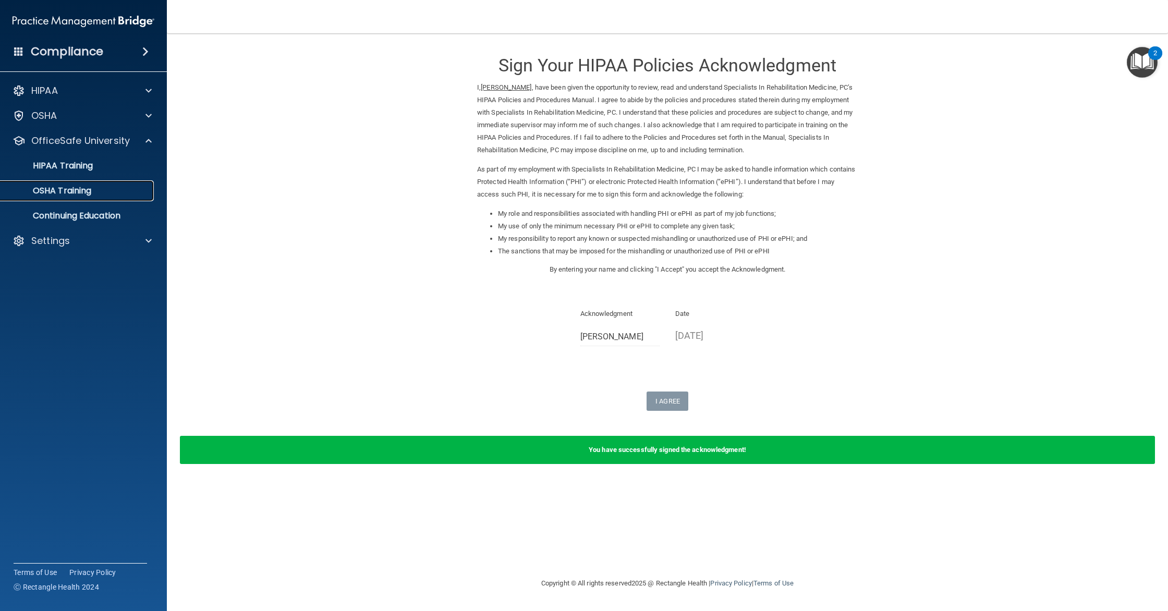
click at [120, 185] on link "OSHA Training" at bounding box center [72, 190] width 164 height 21
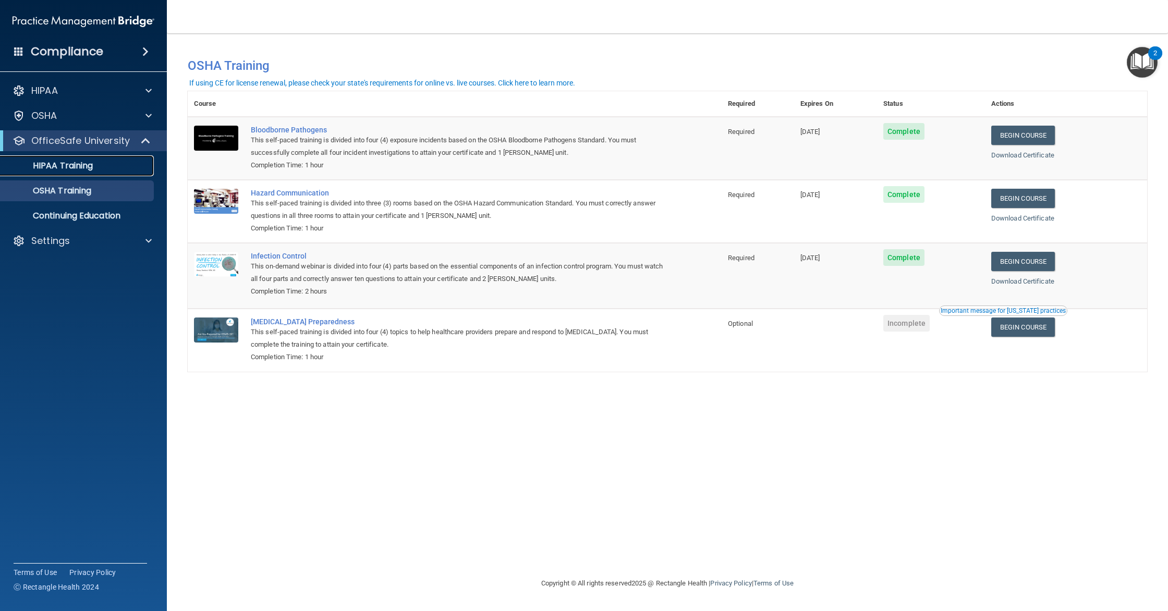
click at [81, 165] on p "HIPAA Training" at bounding box center [50, 166] width 86 height 10
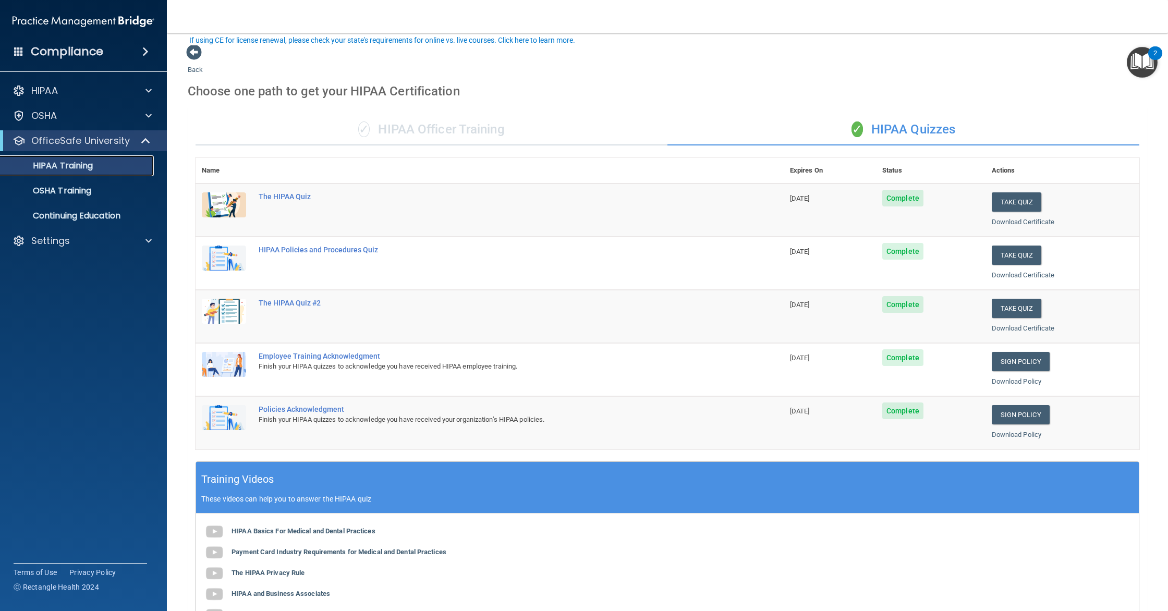
scroll to position [174, 0]
